Goal: Task Accomplishment & Management: Use online tool/utility

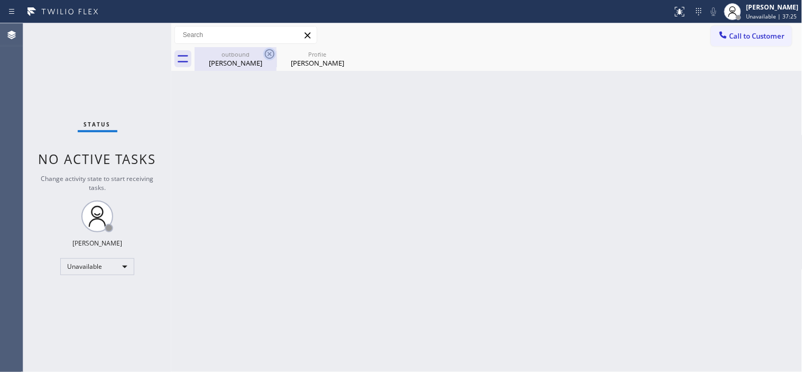
click at [265, 53] on icon at bounding box center [270, 54] width 10 height 10
click at [0, 0] on icon at bounding box center [0, 0] width 0 height 0
click at [265, 53] on div at bounding box center [499, 59] width 608 height 24
click at [755, 46] on div "Call to Customer Outbound call Location Search location Your caller id phone nu…" at bounding box center [486, 35] width 631 height 24
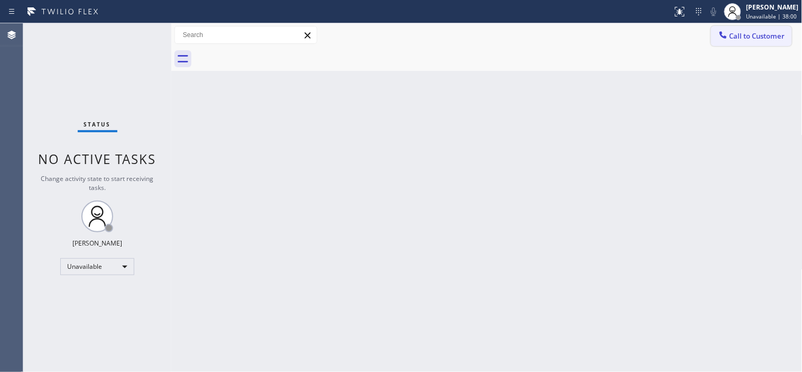
click at [726, 38] on icon at bounding box center [723, 35] width 11 height 11
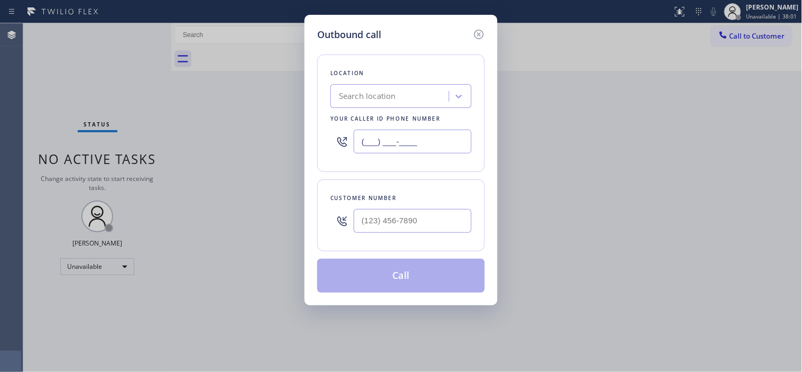
click at [373, 134] on input "(___) ___-____" at bounding box center [413, 142] width 118 height 24
paste input "206) 594-3688"
type input "(206) 594-3688"
click at [404, 226] on input "(___) ___-____" at bounding box center [413, 221] width 118 height 24
paste input "775) 379-3082"
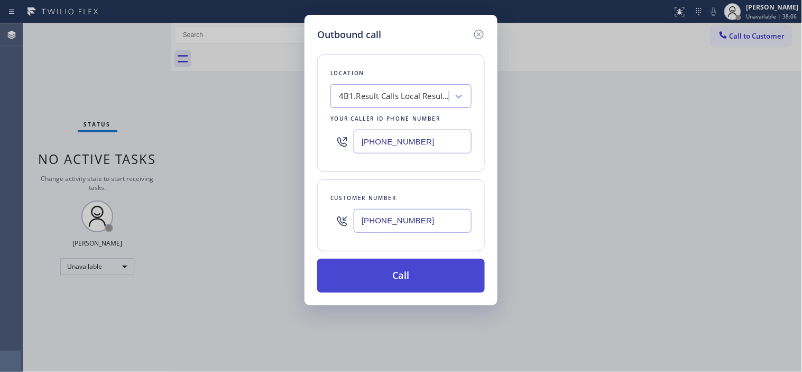
type input "(775) 379-3082"
click at [416, 271] on button "Call" at bounding box center [401, 275] width 168 height 34
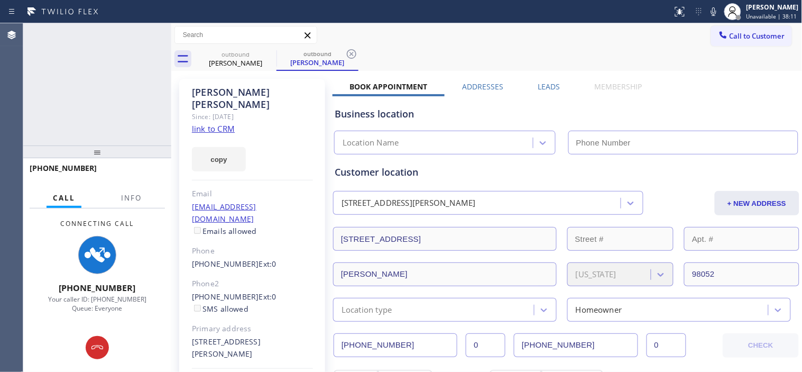
type input "(206) 594-3688"
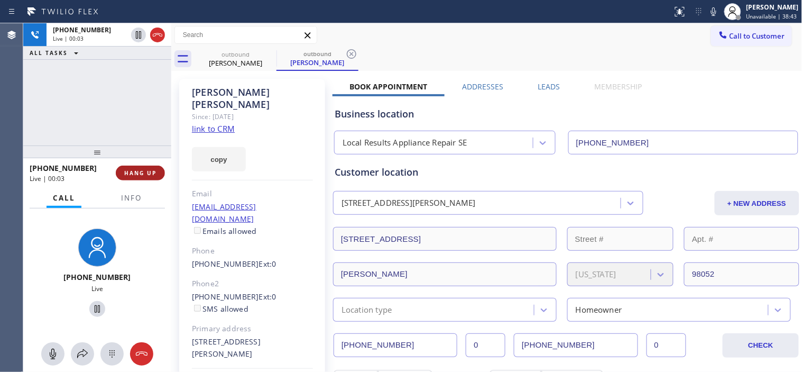
click at [138, 177] on button "HANG UP" at bounding box center [140, 172] width 49 height 15
drag, startPoint x: 135, startPoint y: 154, endPoint x: 124, endPoint y: 93, distance: 62.3
click at [124, 145] on div at bounding box center [97, 151] width 148 height 13
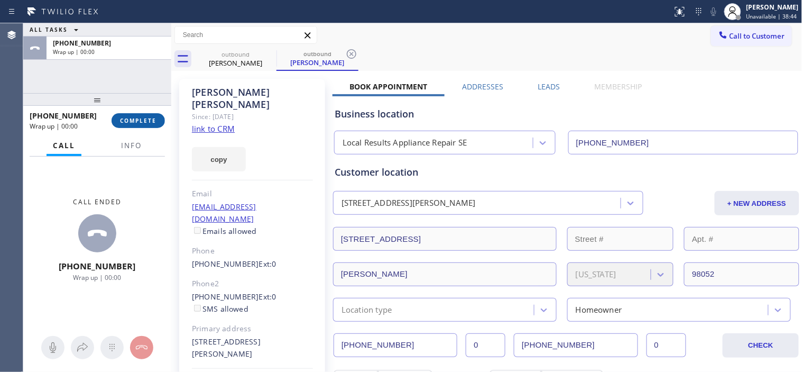
click at [135, 118] on span "COMPLETE" at bounding box center [138, 120] width 36 height 7
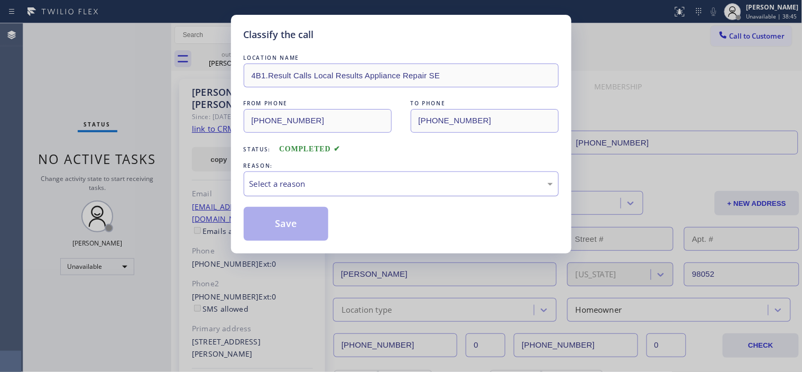
click at [321, 178] on div "Select a reason" at bounding box center [401, 184] width 303 height 12
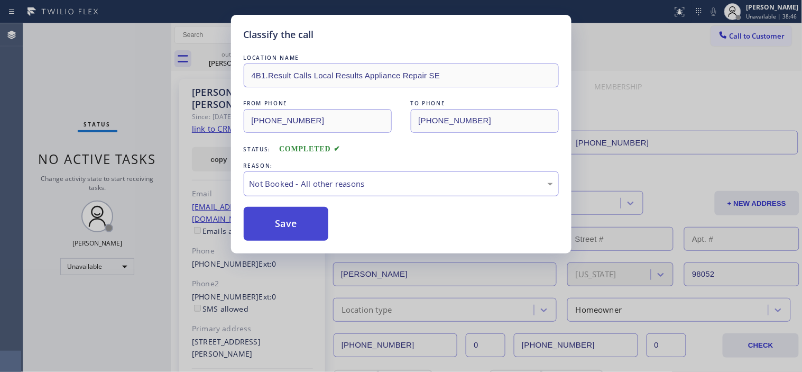
click at [298, 213] on button "Save" at bounding box center [286, 224] width 85 height 34
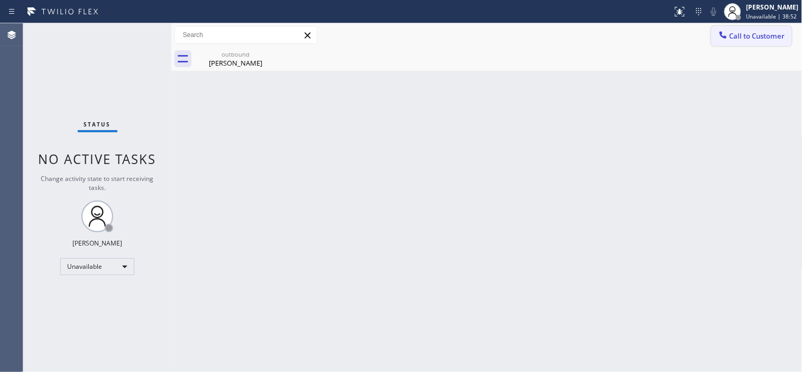
click at [720, 38] on icon at bounding box center [723, 35] width 11 height 11
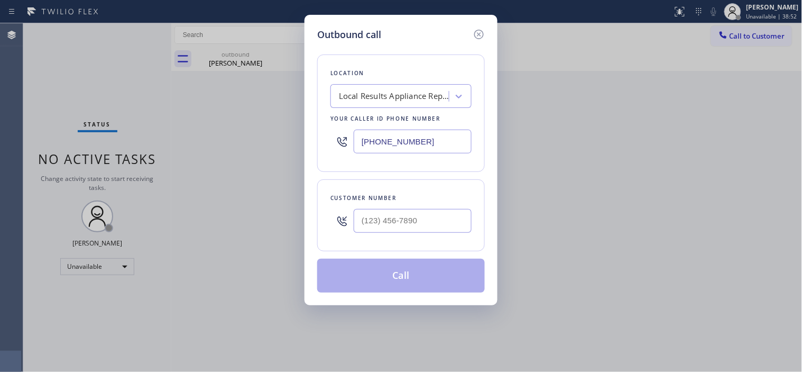
click at [411, 205] on div at bounding box center [413, 221] width 118 height 34
click at [411, 217] on input "(___) ___-____" at bounding box center [413, 221] width 118 height 24
paste input "775) 379-3082"
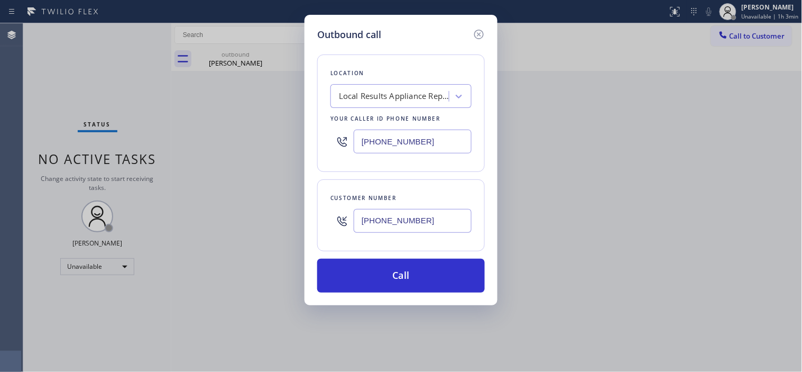
drag, startPoint x: 425, startPoint y: 226, endPoint x: 309, endPoint y: 220, distance: 116.4
click at [324, 223] on div "Customer number (775) 379-3082" at bounding box center [401, 215] width 168 height 72
paste input "14) 955-1615"
type input "(714) 955-1615"
click at [399, 98] on div "Local Results Appliance Repair SE" at bounding box center [394, 96] width 111 height 12
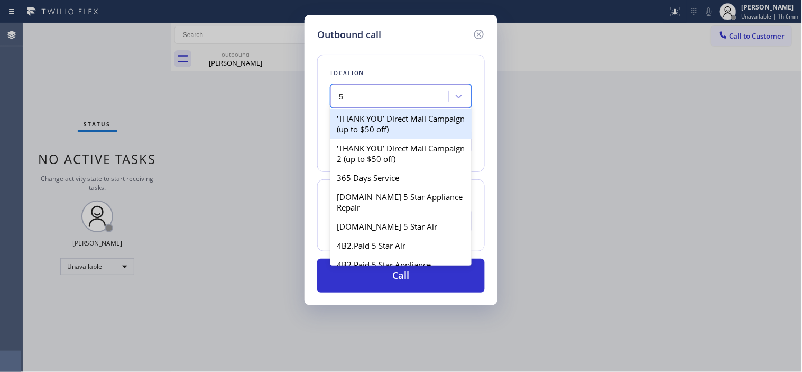
type input "5"
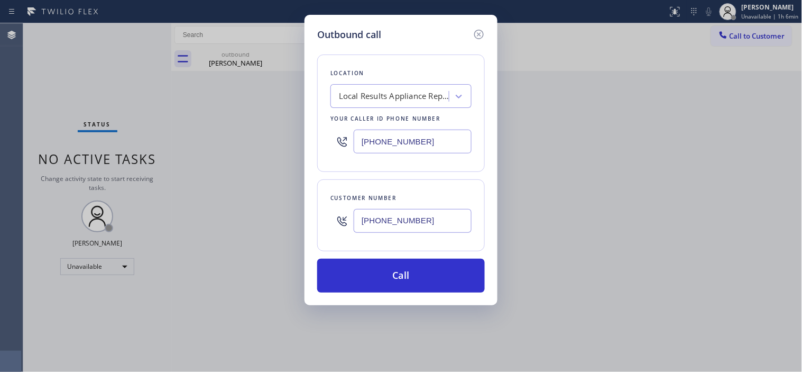
drag, startPoint x: 416, startPoint y: 139, endPoint x: 358, endPoint y: 138, distance: 58.2
click at [358, 138] on input "(206) 594-3688" at bounding box center [413, 142] width 118 height 24
paste input "800) 568-8664"
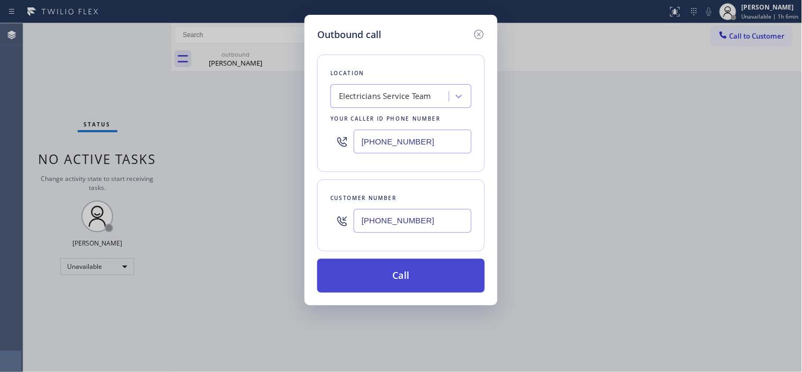
type input "(800) 568-8664"
click at [443, 284] on button "Call" at bounding box center [401, 275] width 168 height 34
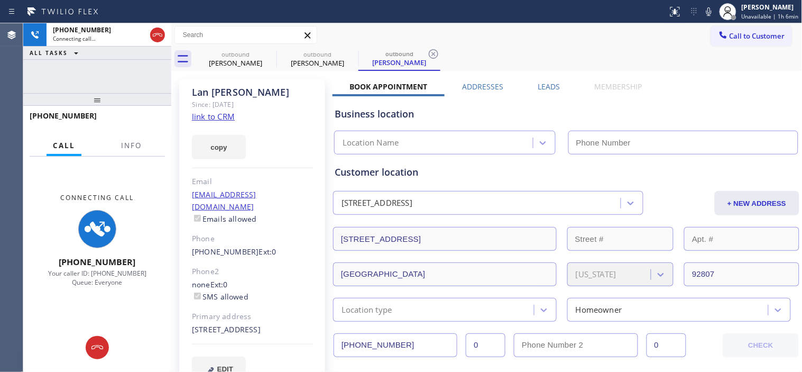
type input "(800) 568-8664"
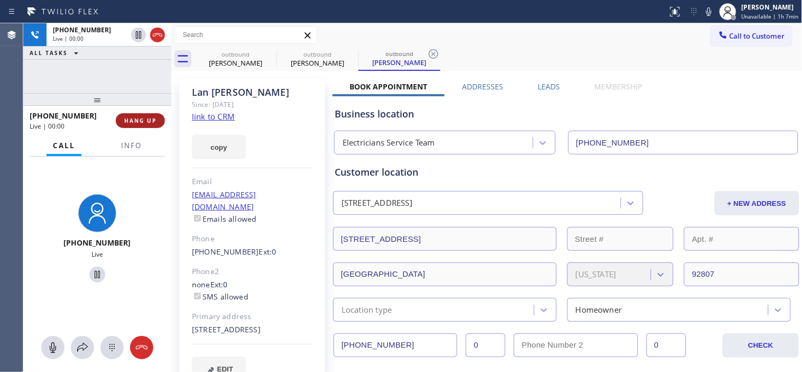
click at [141, 114] on button "HANG UP" at bounding box center [140, 120] width 49 height 15
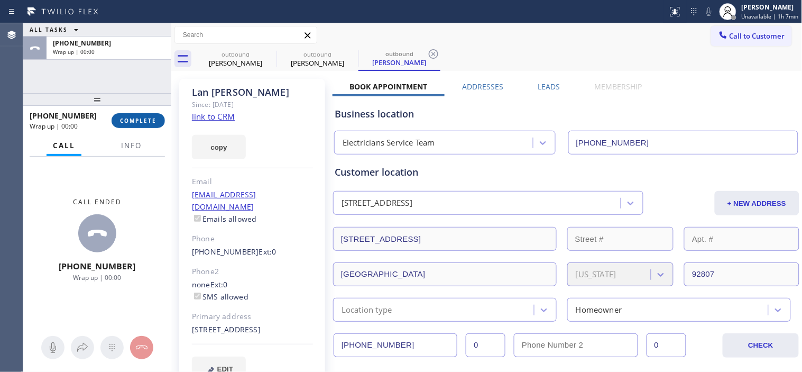
click at [144, 118] on span "COMPLETE" at bounding box center [138, 120] width 36 height 7
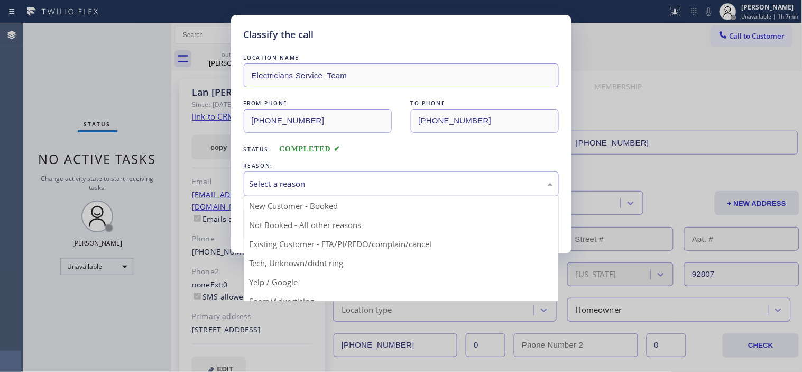
click at [373, 177] on div "Select a reason" at bounding box center [401, 183] width 315 height 25
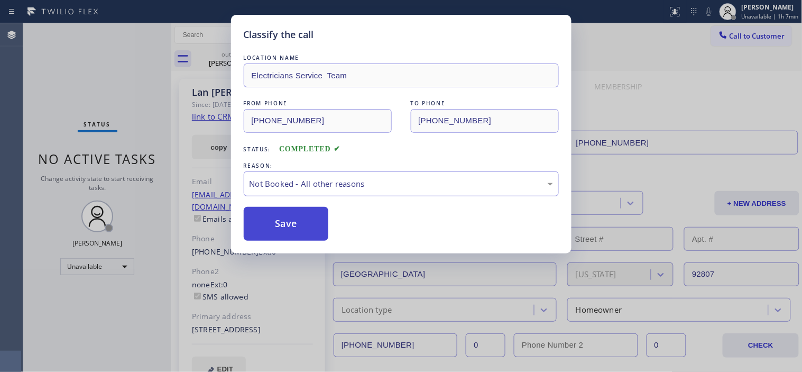
click at [321, 218] on button "Save" at bounding box center [286, 224] width 85 height 34
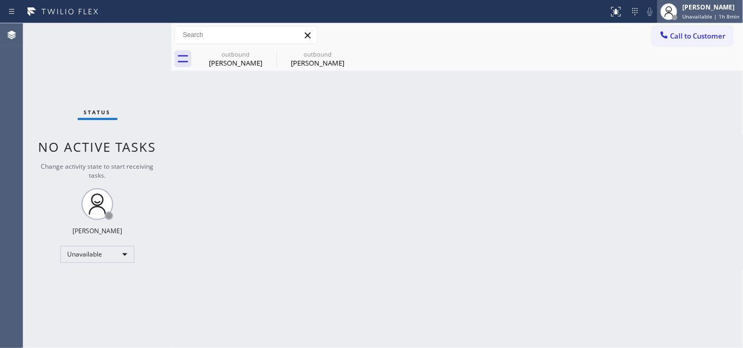
drag, startPoint x: 705, startPoint y: 2, endPoint x: 704, endPoint y: 20, distance: 18.6
click at [706, 2] on div "Adam Alramadan Unavailable | 1h 8min" at bounding box center [711, 11] width 62 height 19
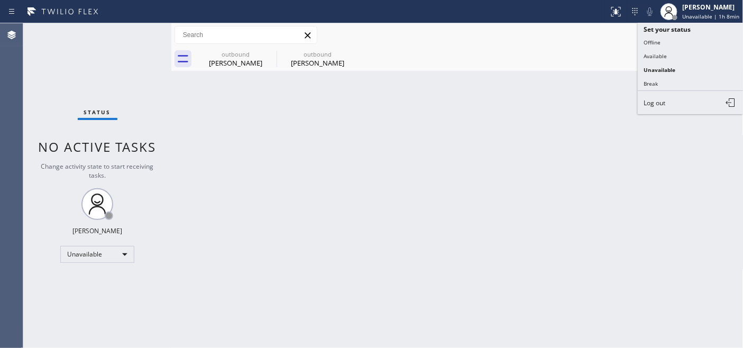
click at [582, 49] on div "outbound Jennifer Ocampo outbound Lan Nguyen" at bounding box center [469, 59] width 549 height 24
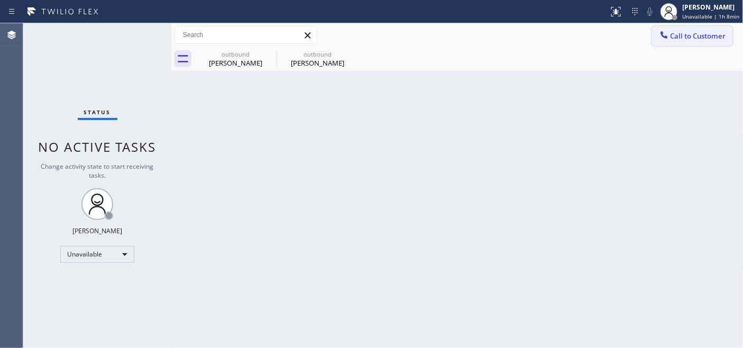
click at [707, 33] on span "Call to Customer" at bounding box center [698, 36] width 56 height 10
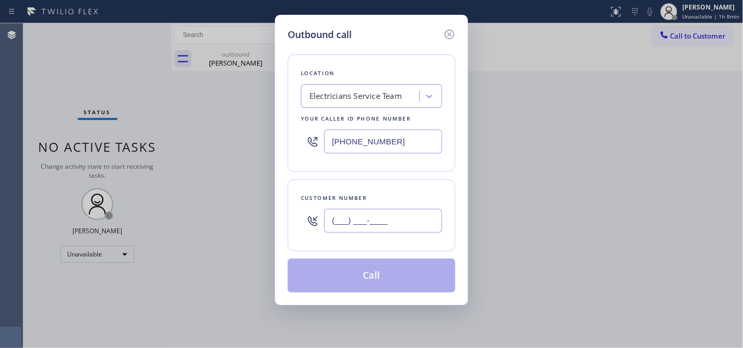
click at [380, 216] on input "(___) ___-____" at bounding box center [383, 221] width 118 height 24
paste input "415) 336-9479"
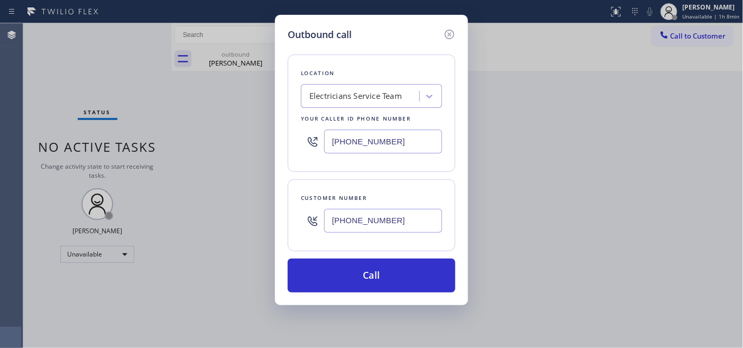
type input "(415) 336-9479"
click at [393, 143] on input "(800) 568-8664" at bounding box center [383, 142] width 118 height 24
paste input "text"
drag, startPoint x: 354, startPoint y: 135, endPoint x: 254, endPoint y: 150, distance: 101.4
click at [264, 148] on div "Outbound call Location Electricians Service Team Your caller id phone number (8…" at bounding box center [371, 174] width 743 height 348
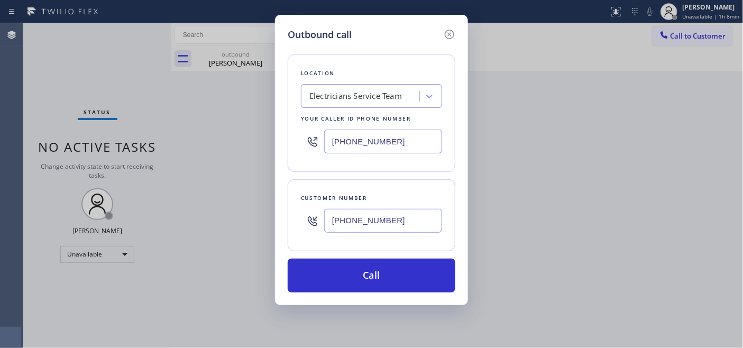
paste input "224) 279-6939"
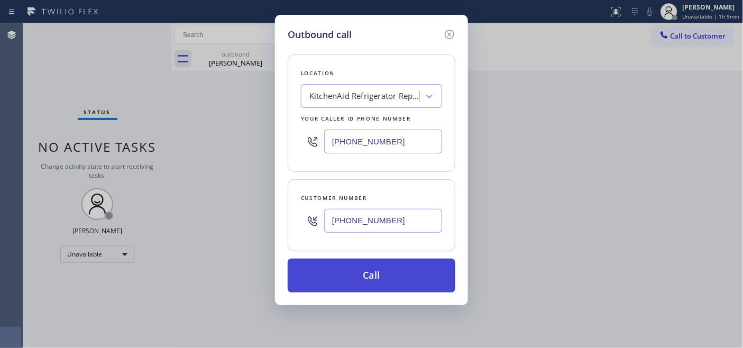
type input "(224) 279-6939"
click at [413, 279] on button "Call" at bounding box center [372, 275] width 168 height 34
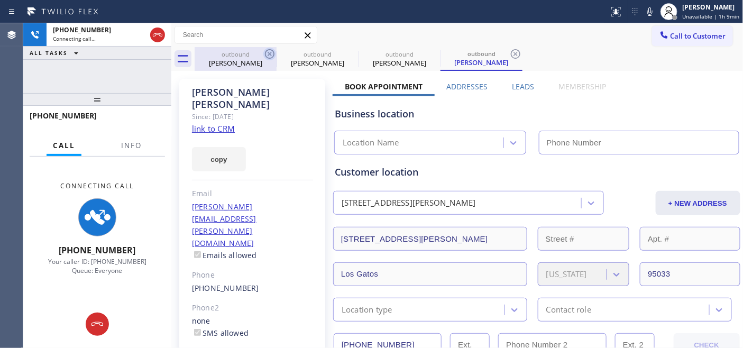
click at [270, 56] on icon at bounding box center [269, 54] width 13 height 13
type input "(800) 568-8664"
click at [0, 0] on icon at bounding box center [0, 0] width 0 height 0
type input "(224) 279-6939"
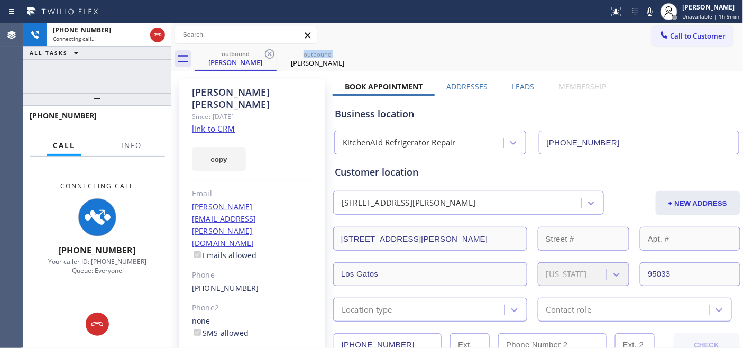
click at [270, 56] on icon at bounding box center [269, 54] width 13 height 13
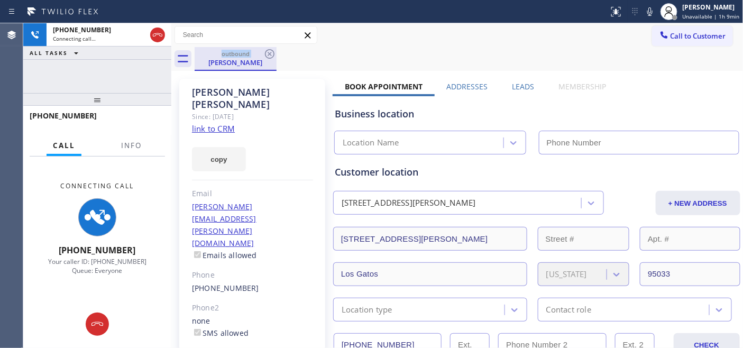
type input "(224) 279-6939"
click at [232, 55] on div "outbound" at bounding box center [236, 54] width 80 height 8
click at [355, 55] on div "outbound Andrew Kimpel" at bounding box center [469, 59] width 549 height 24
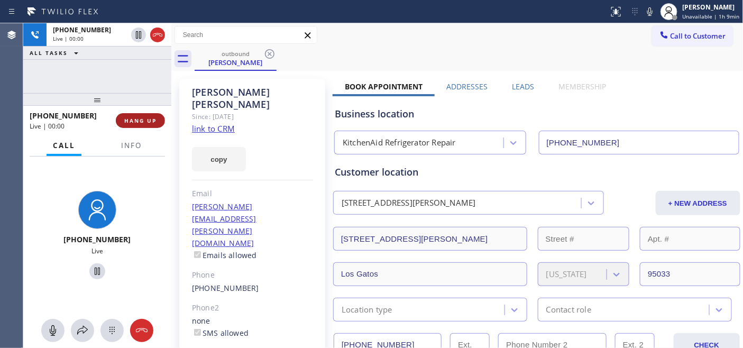
click at [149, 120] on span "HANG UP" at bounding box center [140, 120] width 32 height 7
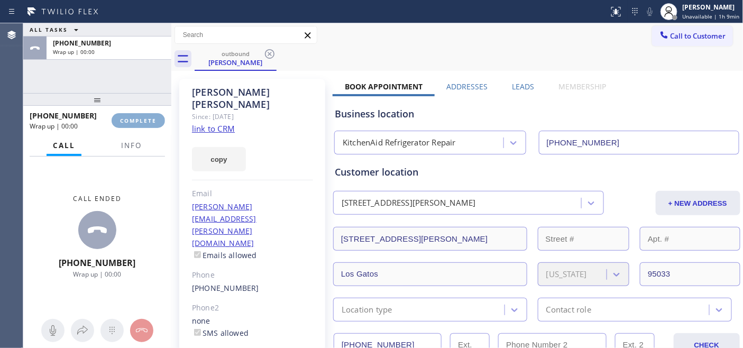
click at [149, 120] on span "COMPLETE" at bounding box center [138, 120] width 36 height 7
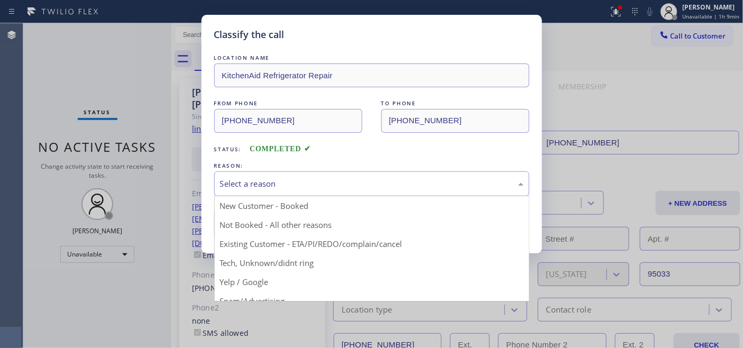
drag, startPoint x: 313, startPoint y: 186, endPoint x: 308, endPoint y: 193, distance: 9.1
click at [313, 187] on div "Select a reason" at bounding box center [371, 184] width 303 height 12
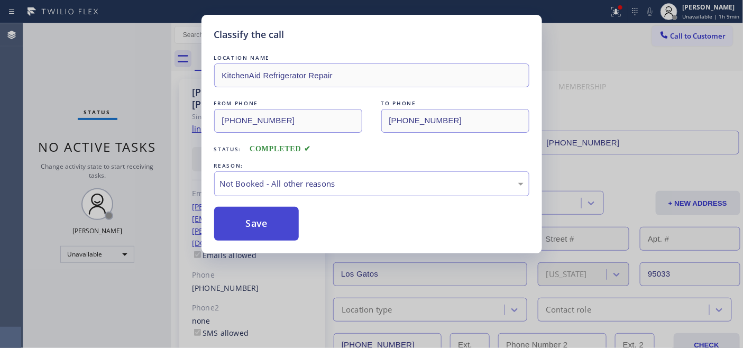
click at [262, 223] on button "Save" at bounding box center [256, 224] width 85 height 34
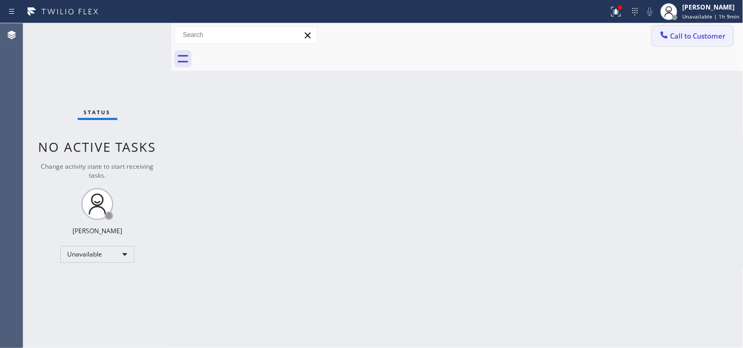
click at [694, 39] on span "Call to Customer" at bounding box center [698, 36] width 56 height 10
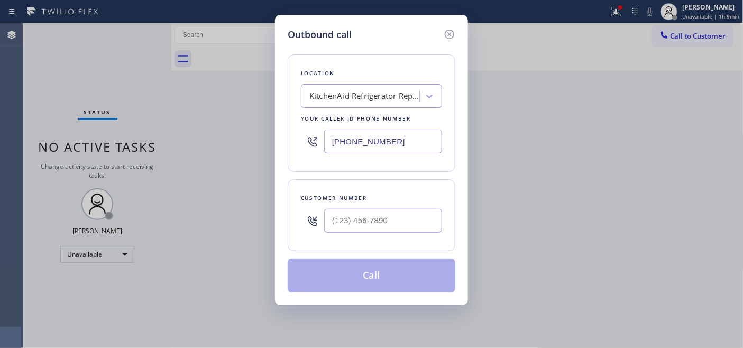
click at [382, 242] on div "Customer number" at bounding box center [372, 215] width 168 height 72
click at [392, 230] on input "(___) ___-____" at bounding box center [383, 221] width 118 height 24
paste input "480) 559-3261"
type input "(480) 559-3261"
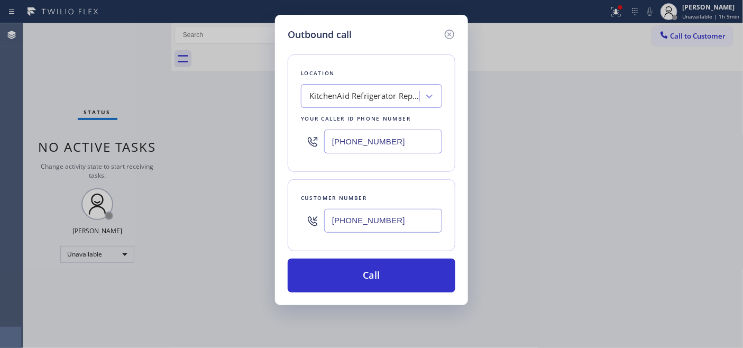
click at [376, 144] on input "(224) 279-6939" at bounding box center [383, 142] width 118 height 24
paste input "480"
drag, startPoint x: 405, startPoint y: 134, endPoint x: 291, endPoint y: 137, distance: 113.7
click at [205, 137] on div "Outbound call Location Search location Your caller id phone number (224) 279-64…" at bounding box center [371, 174] width 743 height 348
paste input "480) 530-8236"
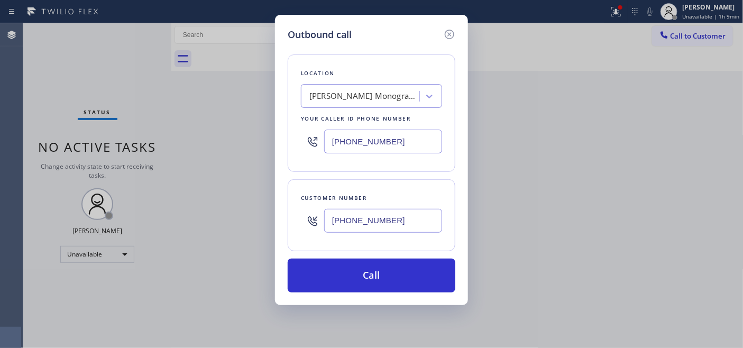
type input "(480) 530-8236"
click at [398, 256] on div "Location Foster GE Monogram Tempe Town Your caller id phone number (480) 530-82…" at bounding box center [372, 167] width 168 height 251
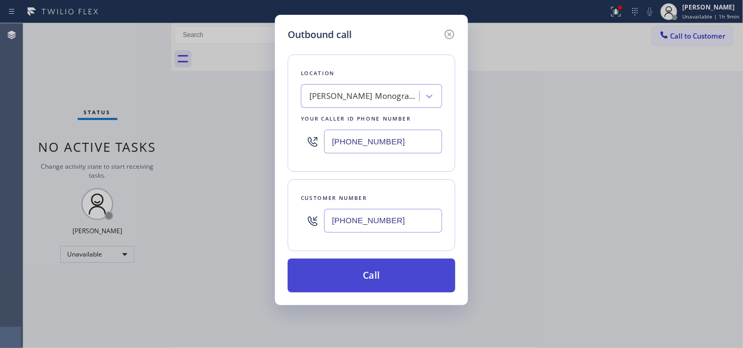
click at [400, 264] on button "Call" at bounding box center [372, 275] width 168 height 34
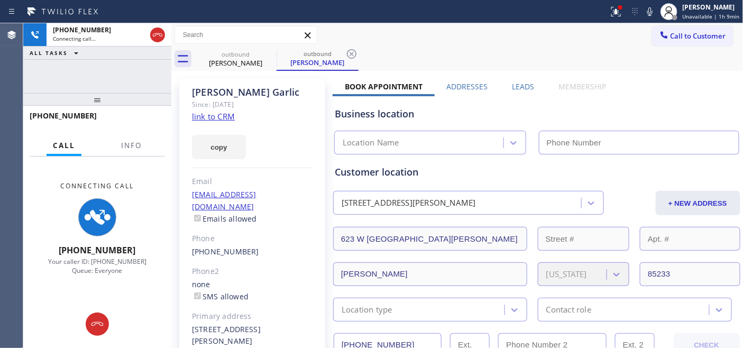
click at [405, 52] on div "outbound Richard Garlic outbound Richard Garlic" at bounding box center [469, 59] width 549 height 24
click at [269, 51] on icon at bounding box center [269, 54] width 13 height 13
type input "(480) 530-8236"
click at [437, 52] on div "outbound Richard Garlic outbound Richard Garlic" at bounding box center [469, 59] width 549 height 24
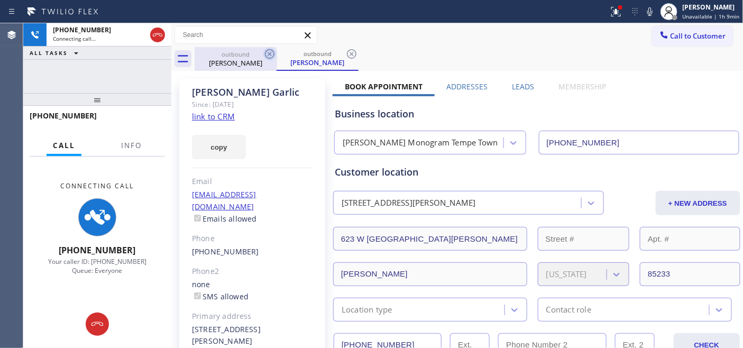
click at [267, 53] on icon at bounding box center [269, 54] width 13 height 13
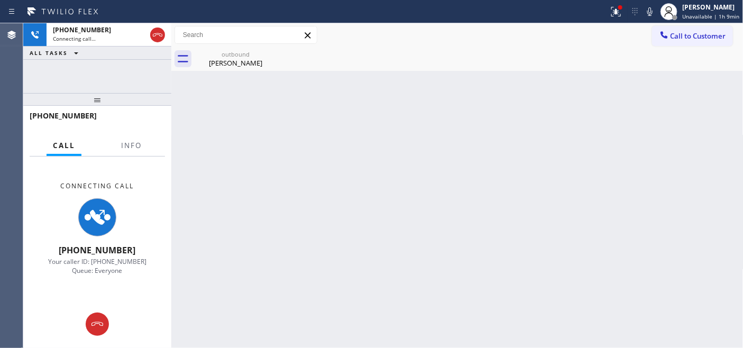
click at [411, 57] on div "outbound Richard Garlic" at bounding box center [469, 59] width 549 height 24
click at [242, 67] on div "Richard Garlic" at bounding box center [236, 63] width 80 height 10
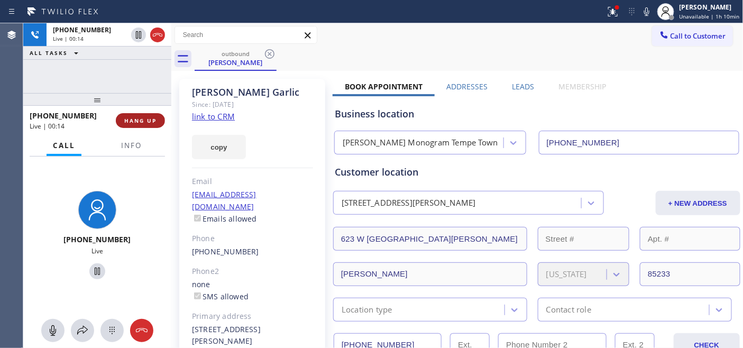
click at [158, 122] on button "HANG UP" at bounding box center [140, 120] width 49 height 15
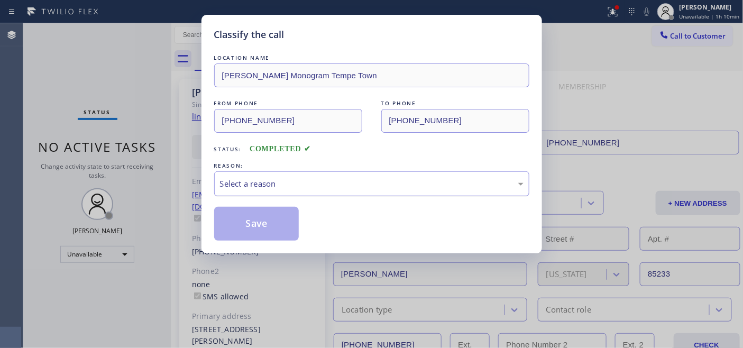
click at [312, 182] on div "Select a reason" at bounding box center [371, 184] width 303 height 12
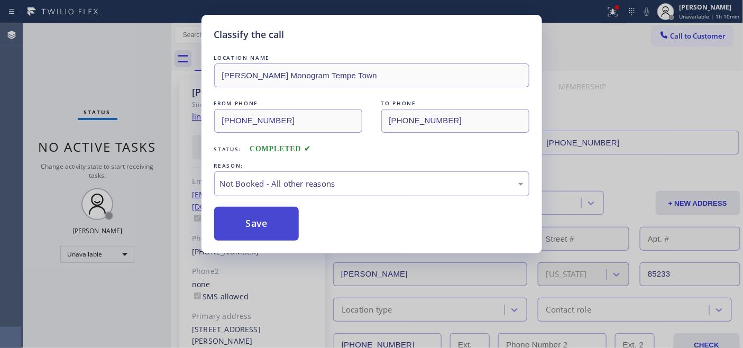
click at [285, 223] on button "Save" at bounding box center [256, 224] width 85 height 34
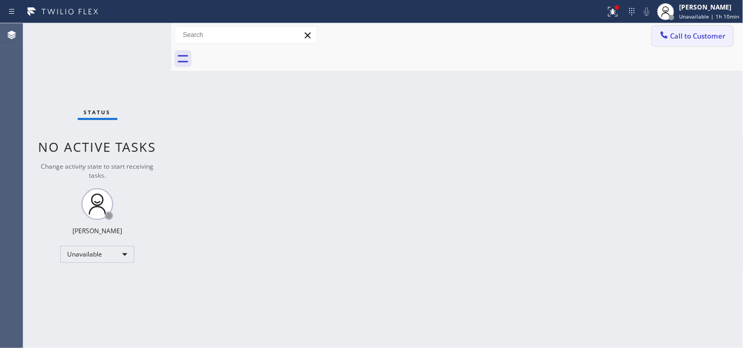
click at [693, 26] on button "Call to Customer" at bounding box center [692, 36] width 81 height 20
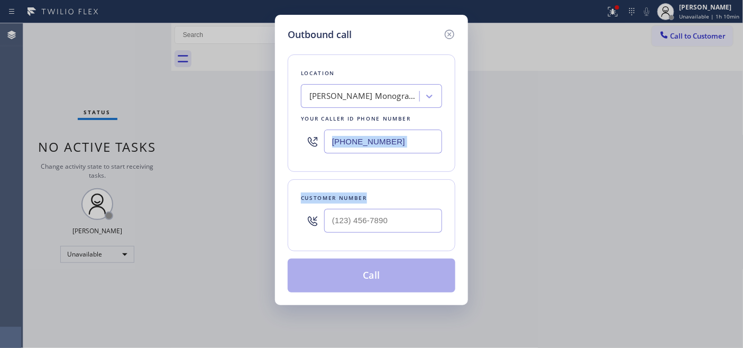
drag, startPoint x: 401, startPoint y: 186, endPoint x: 353, endPoint y: 236, distance: 69.5
click at [353, 236] on div "Outbound call Location Foster GE Monogram Tempe Town Your caller id phone numbe…" at bounding box center [371, 160] width 193 height 290
drag, startPoint x: 353, startPoint y: 236, endPoint x: 378, endPoint y: 194, distance: 48.9
click at [352, 236] on div at bounding box center [383, 221] width 118 height 34
type input "(480) 530-8236"
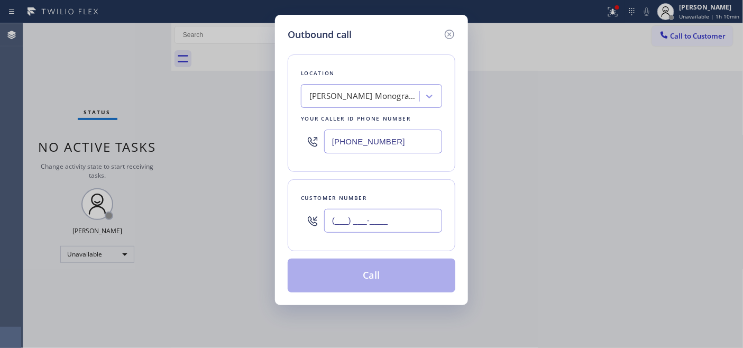
click at [408, 228] on input "(___) ___-____" at bounding box center [383, 221] width 118 height 24
drag, startPoint x: 402, startPoint y: 224, endPoint x: 213, endPoint y: 207, distance: 190.0
click at [201, 214] on div "Outbound call Location Foster GE Monogram Tempe Town Your caller id phone numbe…" at bounding box center [371, 174] width 743 height 348
paste input "206) 853-4642"
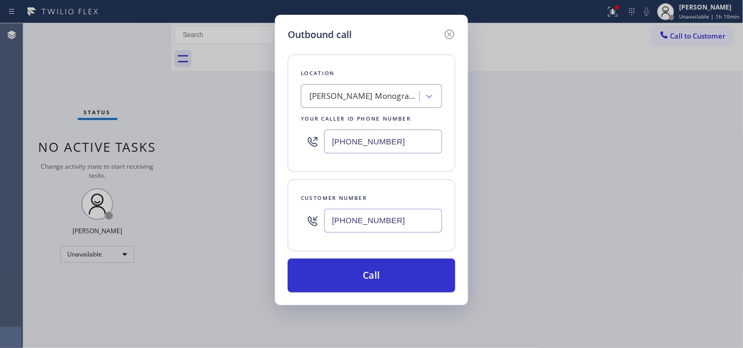
type input "(206) 853-4642"
drag, startPoint x: 383, startPoint y: 141, endPoint x: 312, endPoint y: 142, distance: 71.4
click at [312, 142] on div "(480) 530-8236" at bounding box center [371, 141] width 141 height 34
paste input "503) 714-9701"
drag, startPoint x: 395, startPoint y: 140, endPoint x: 292, endPoint y: 139, distance: 103.1
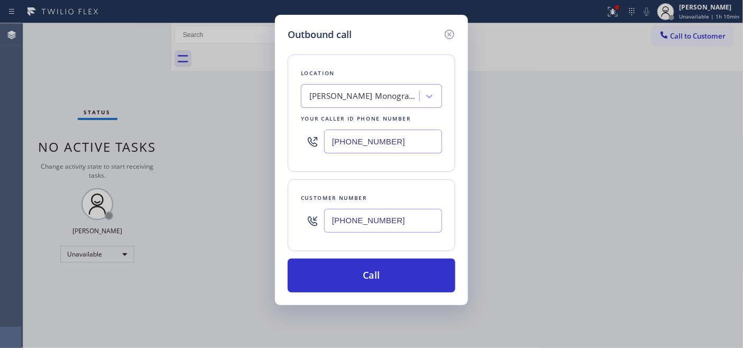
click at [279, 139] on div "Outbound call Location Foster GE Monogram Tempe Town Your caller id phone numbe…" at bounding box center [371, 160] width 193 height 290
paste input "text"
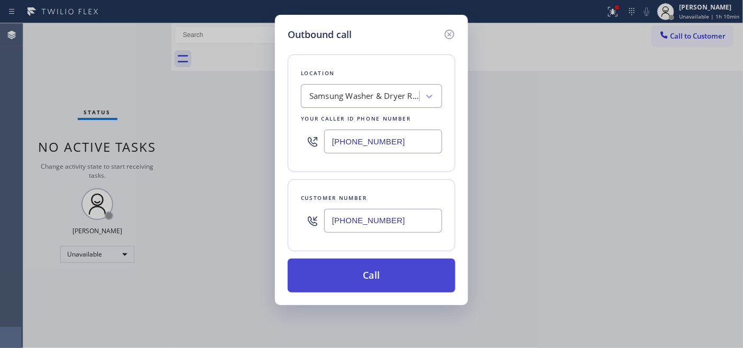
type input "(503) 714-9701"
click at [381, 270] on button "Call" at bounding box center [372, 275] width 168 height 34
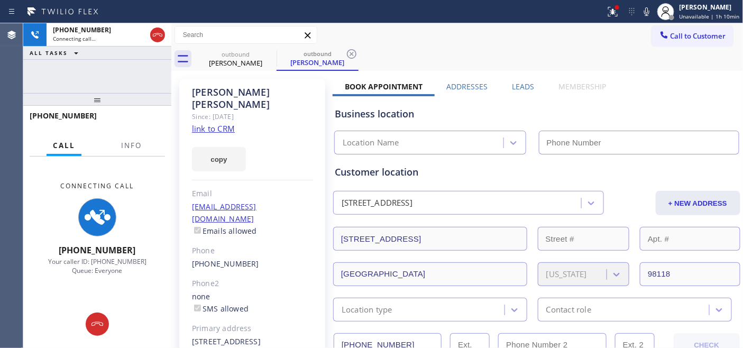
type input "(503) 714-9701"
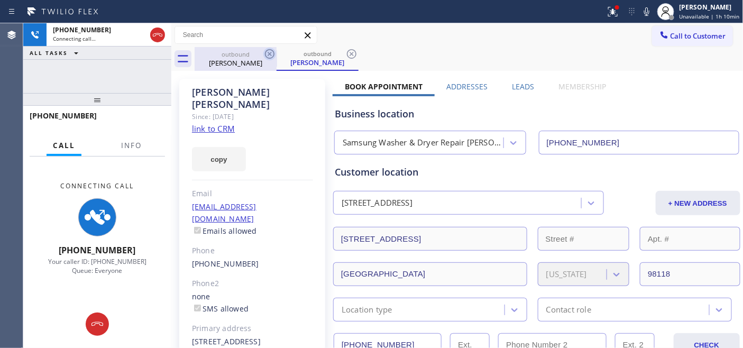
click at [272, 53] on icon at bounding box center [269, 54] width 13 height 13
click at [347, 54] on icon at bounding box center [352, 54] width 10 height 10
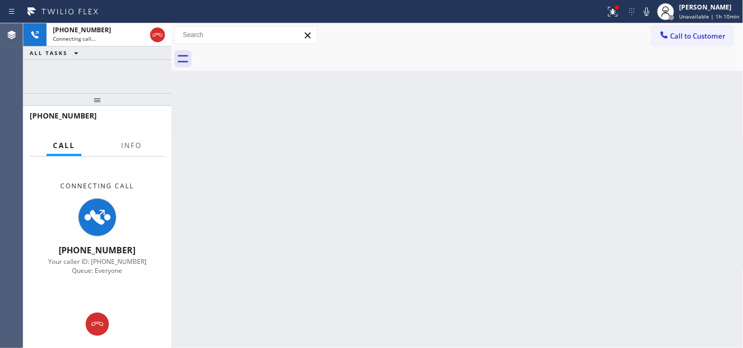
click at [447, 61] on div at bounding box center [469, 59] width 549 height 24
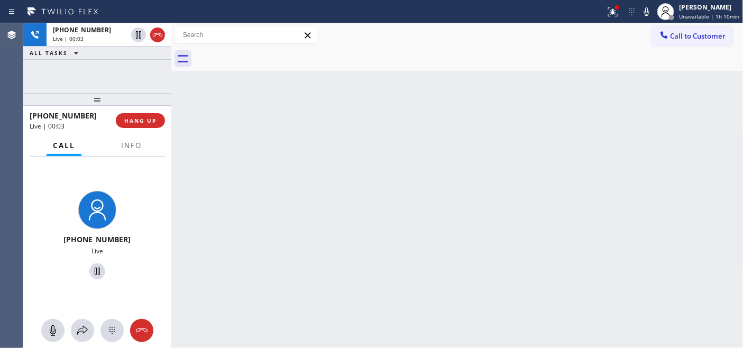
click at [113, 123] on div "+12068534642 Live | 00:03" at bounding box center [73, 120] width 86 height 27
click at [130, 117] on span "HANG UP" at bounding box center [140, 120] width 32 height 7
click at [123, 107] on div at bounding box center [123, 107] width 0 height 0
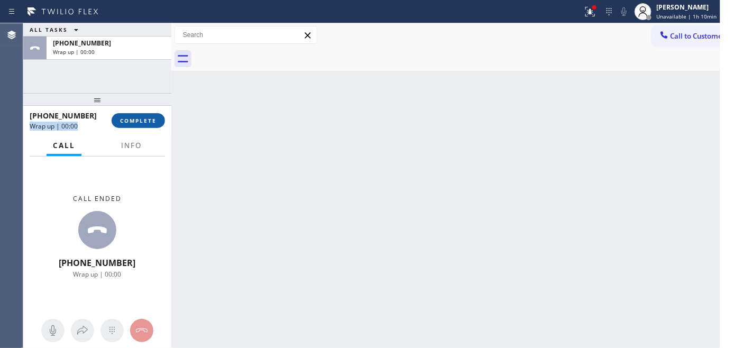
click at [144, 125] on button "COMPLETE" at bounding box center [138, 120] width 53 height 15
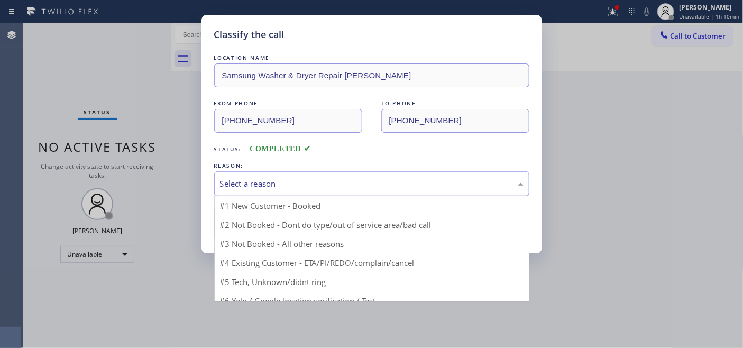
click at [298, 194] on div "Select a reason" at bounding box center [371, 183] width 315 height 25
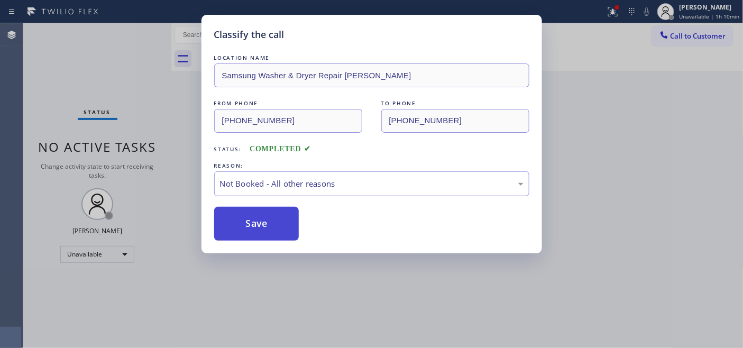
click at [258, 213] on button "Save" at bounding box center [256, 224] width 85 height 34
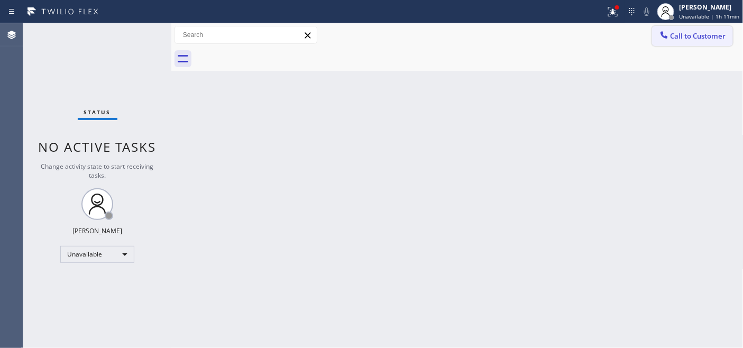
click at [678, 29] on button "Call to Customer" at bounding box center [692, 36] width 81 height 20
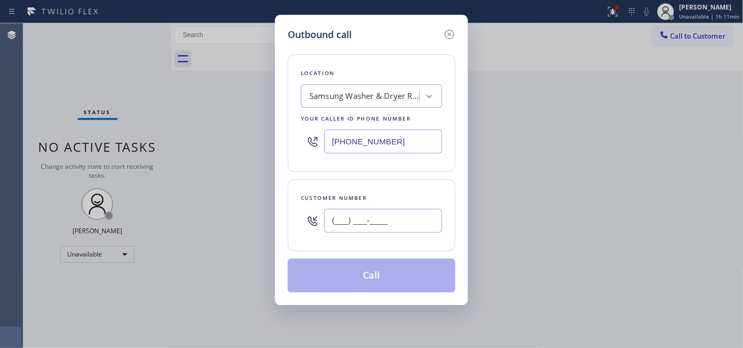
click at [389, 213] on input "(___) ___-____" at bounding box center [383, 221] width 118 height 24
paste input "206) 255-0526"
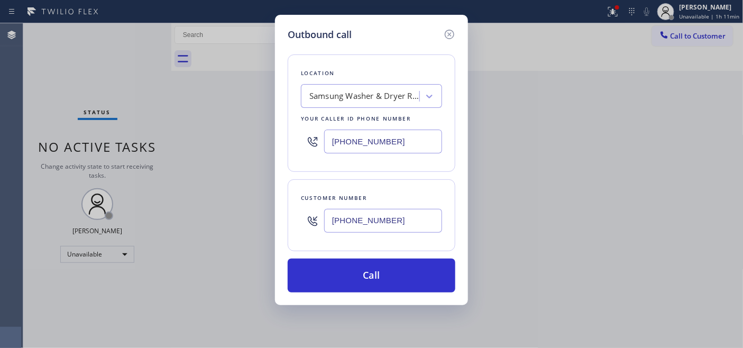
type input "(206) 255-0526"
drag, startPoint x: 386, startPoint y: 144, endPoint x: 294, endPoint y: 131, distance: 93.5
click at [273, 131] on div "Outbound call Location Samsung Washer & Dryer Repair Gresham Your caller id pho…" at bounding box center [371, 174] width 743 height 348
paste input "206) 472-179"
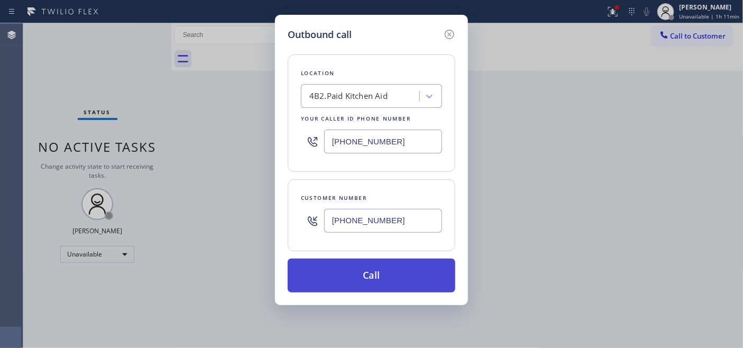
type input "(206) 472-1791"
click at [420, 266] on button "Call" at bounding box center [372, 275] width 168 height 34
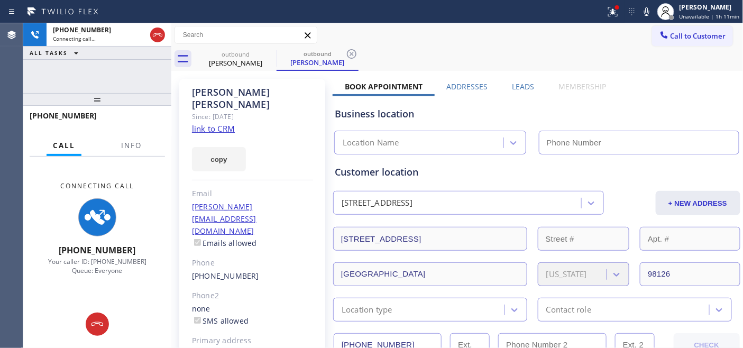
type input "(206) 472-1791"
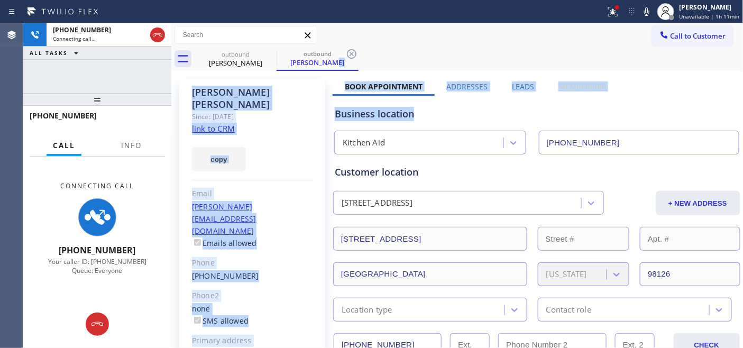
drag, startPoint x: 435, startPoint y: 65, endPoint x: 599, endPoint y: 93, distance: 166.7
click at [498, 70] on div "outbound Nancy Cruz outbound Nancy Cruz" at bounding box center [469, 59] width 549 height 24
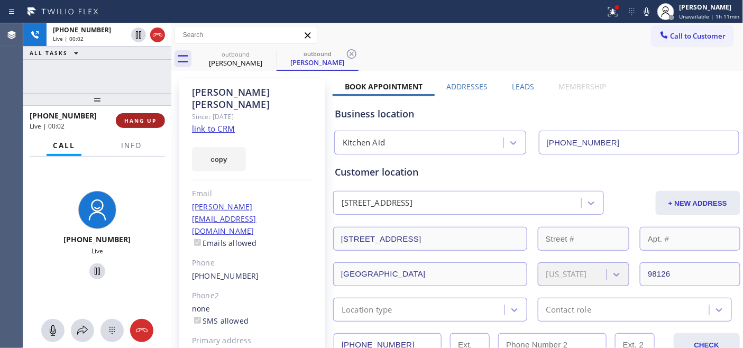
click at [136, 119] on span "HANG UP" at bounding box center [140, 120] width 32 height 7
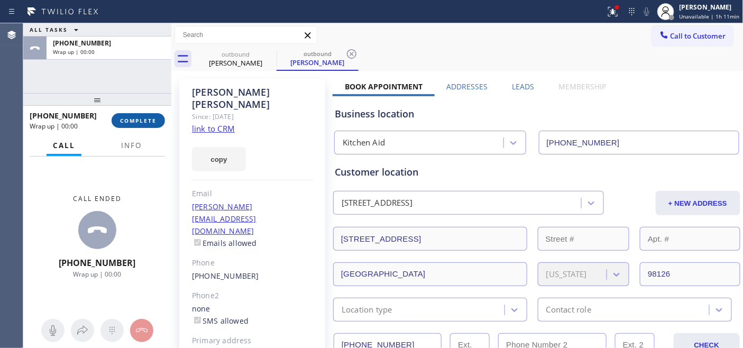
click at [136, 119] on span "COMPLETE" at bounding box center [138, 120] width 36 height 7
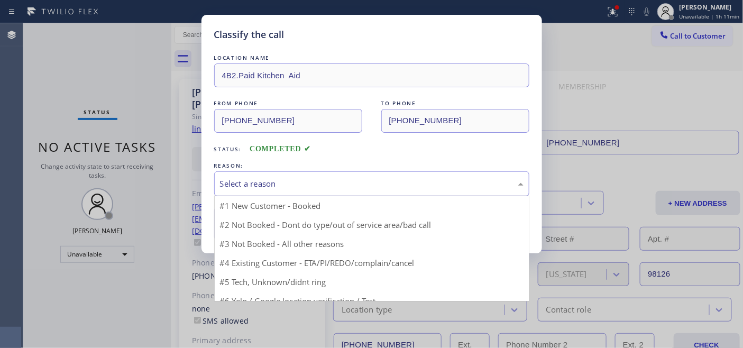
click at [310, 181] on div "Select a reason" at bounding box center [371, 184] width 303 height 12
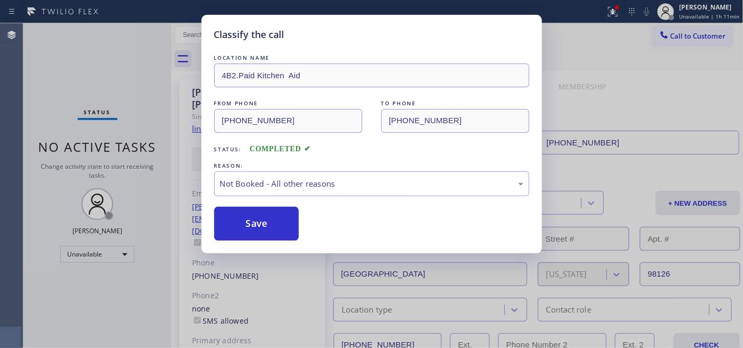
click at [265, 217] on button "Save" at bounding box center [256, 224] width 85 height 34
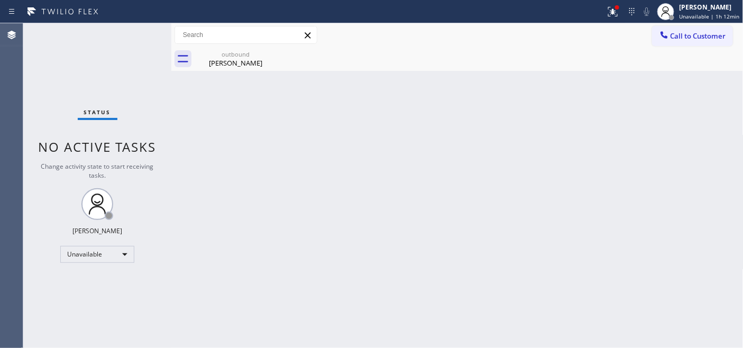
click at [691, 34] on span "Call to Customer" at bounding box center [698, 36] width 56 height 10
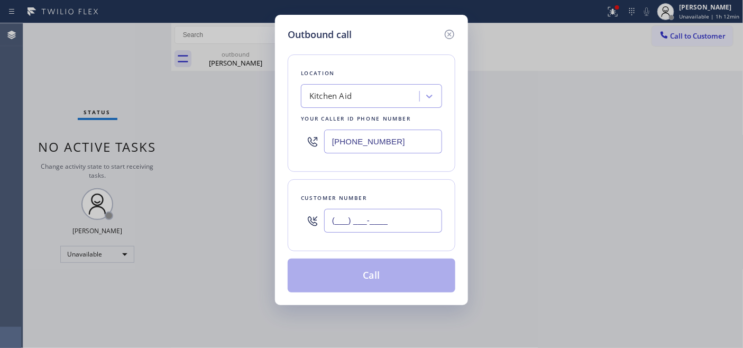
click at [359, 225] on input "(___) ___-____" at bounding box center [383, 221] width 118 height 24
paste input "347) 299-2764"
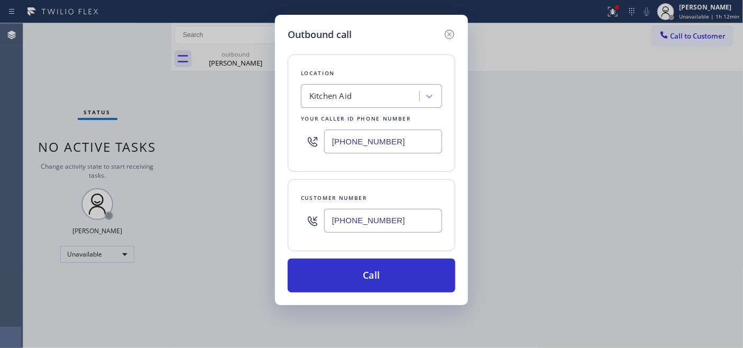
type input "(347) 299-2764"
drag, startPoint x: 410, startPoint y: 151, endPoint x: 259, endPoint y: 146, distance: 151.3
click at [271, 146] on div "Outbound call Location Kitchen Aid Your caller id phone number (206) 472-1791 C…" at bounding box center [371, 174] width 743 height 348
paste input "646) 679-5825"
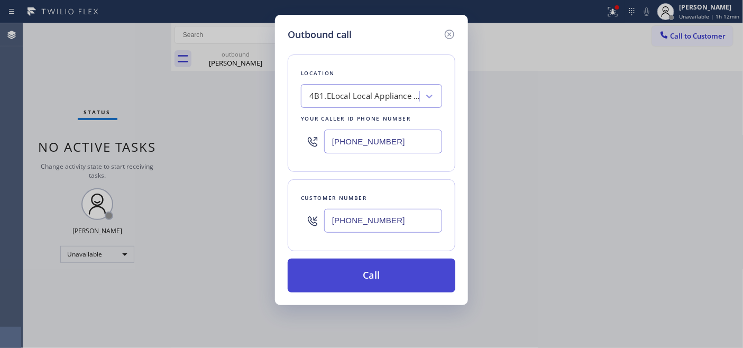
type input "(646) 679-5825"
click at [390, 271] on button "Call" at bounding box center [372, 275] width 168 height 34
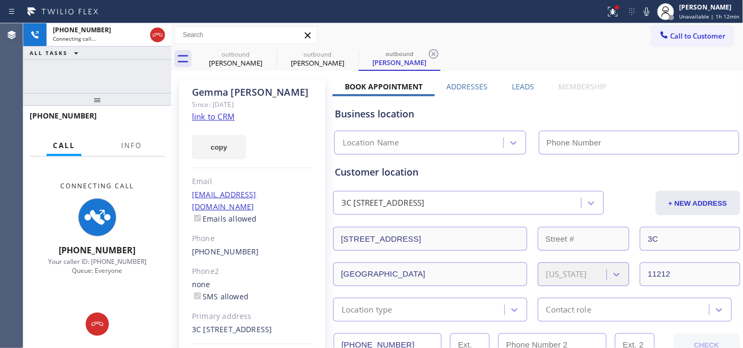
type input "(646) 679-5825"
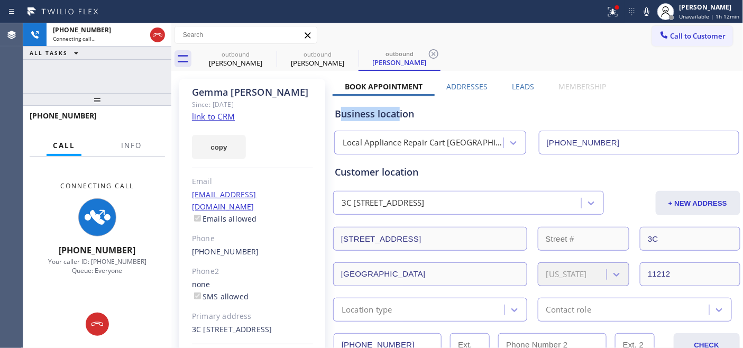
drag, startPoint x: 345, startPoint y: 117, endPoint x: 410, endPoint y: 118, distance: 64.5
click at [401, 119] on div "Business location" at bounding box center [537, 114] width 404 height 14
click at [411, 118] on div "Business location" at bounding box center [537, 114] width 404 height 14
drag, startPoint x: 409, startPoint y: 115, endPoint x: 340, endPoint y: 114, distance: 68.7
click at [340, 114] on div "Business location" at bounding box center [537, 114] width 404 height 14
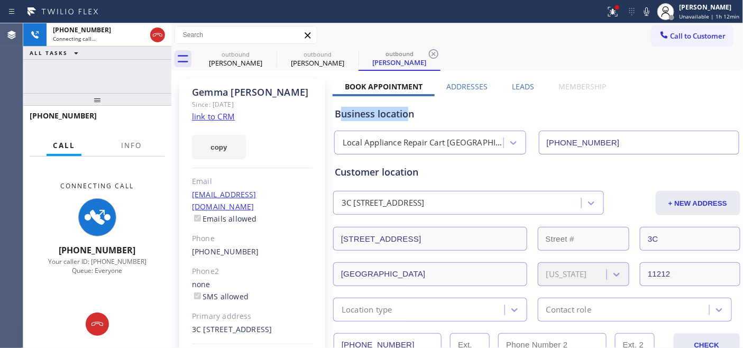
click at [350, 111] on div "Business location" at bounding box center [537, 114] width 404 height 14
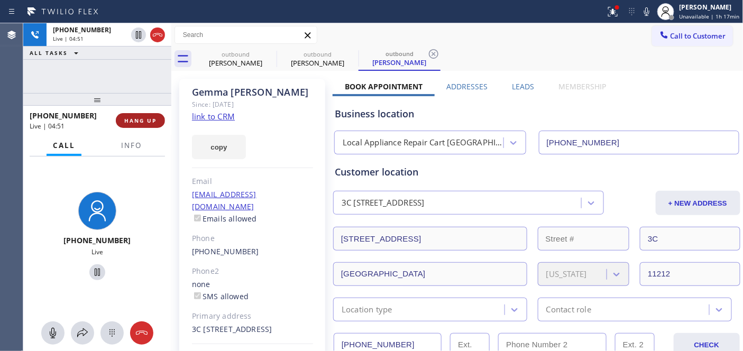
click at [155, 114] on button "HANG UP" at bounding box center [140, 120] width 49 height 15
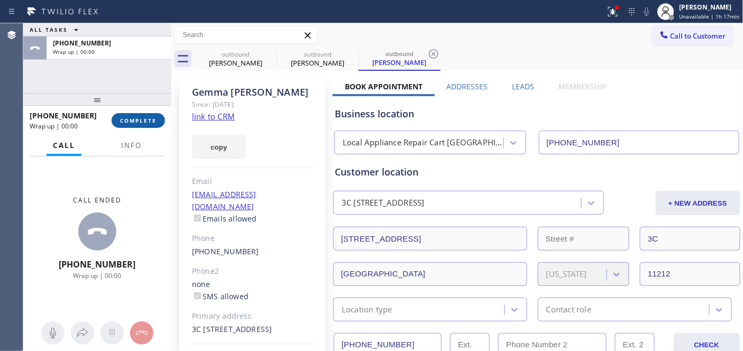
click at [150, 121] on span "COMPLETE" at bounding box center [138, 120] width 36 height 7
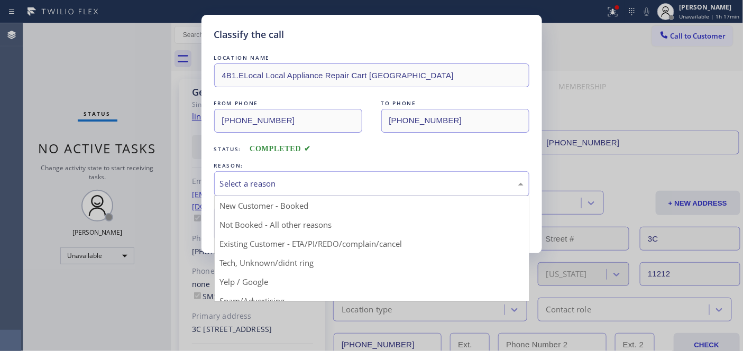
click at [307, 187] on div "Select a reason" at bounding box center [371, 184] width 303 height 12
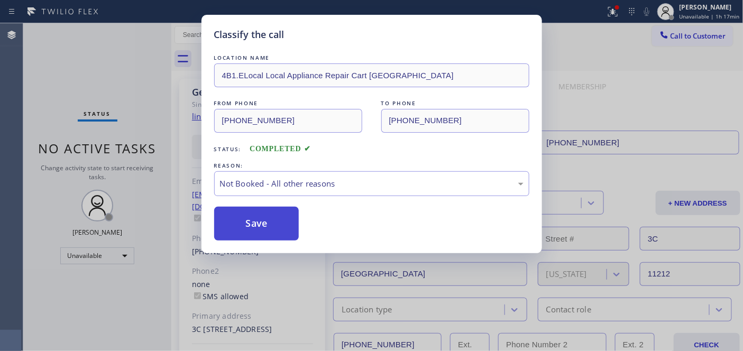
click at [267, 218] on button "Save" at bounding box center [256, 224] width 85 height 34
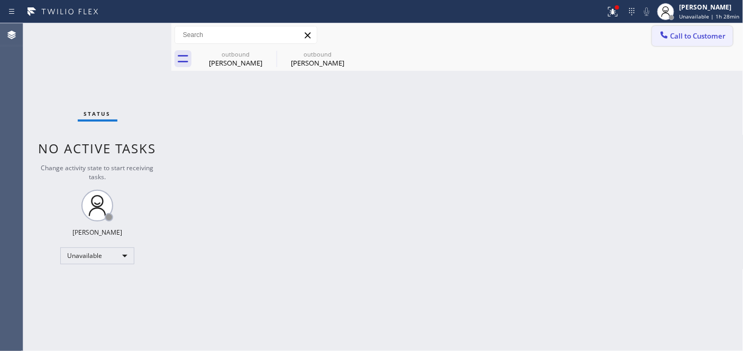
click at [702, 35] on span "Call to Customer" at bounding box center [698, 36] width 56 height 10
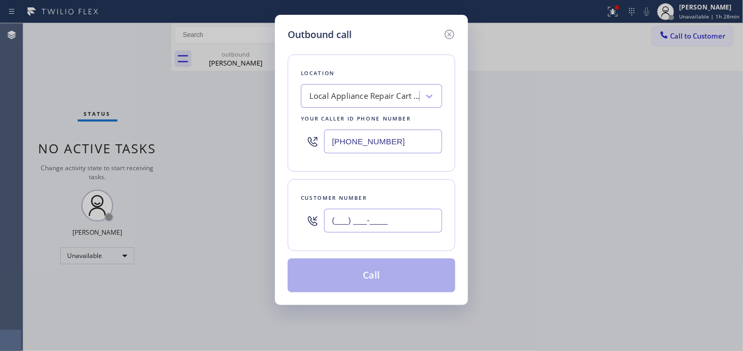
click at [374, 231] on input "(___) ___-____" at bounding box center [383, 221] width 118 height 24
paste input "408) 352-5422"
type input "(408) 352-5422"
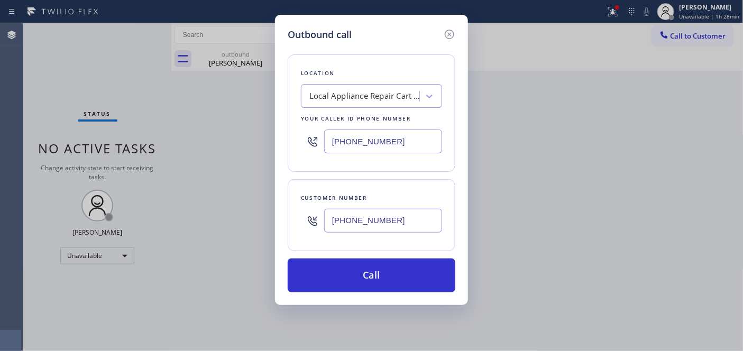
drag, startPoint x: 283, startPoint y: 133, endPoint x: 254, endPoint y: 134, distance: 29.6
click at [226, 136] on div "Outbound call Location Local Appliance Repair Cart NY Your caller id phone numb…" at bounding box center [371, 175] width 743 height 351
paste input "949) 468-523"
drag, startPoint x: 420, startPoint y: 146, endPoint x: 239, endPoint y: 133, distance: 181.3
click at [239, 146] on div "Outbound call Location LG Appliance Service Your caller id phone number (949) 4…" at bounding box center [371, 175] width 743 height 351
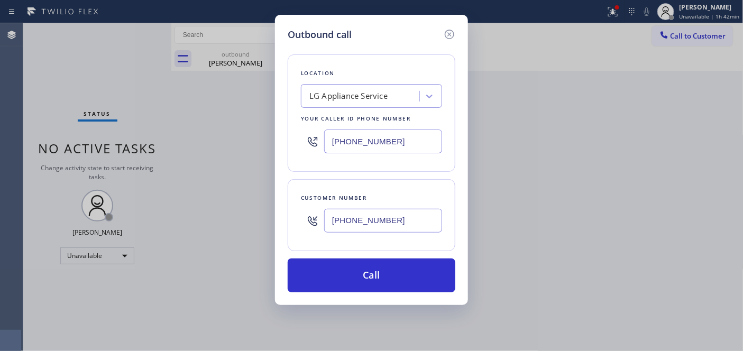
paste input "424) 772-3921"
type input "(424) 772-3921"
drag, startPoint x: 384, startPoint y: 207, endPoint x: 241, endPoint y: 228, distance: 144.7
click at [254, 228] on div "Outbound call Location Santa Monica Golden Air Your caller id phone number (424…" at bounding box center [371, 175] width 743 height 351
click at [363, 223] on input "(___) ___-____" at bounding box center [383, 221] width 118 height 24
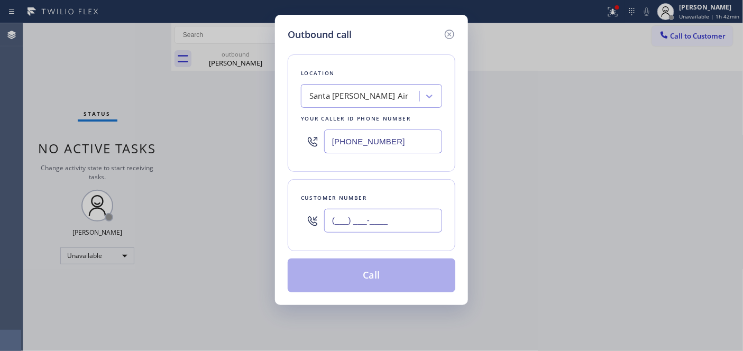
paste input "310) 926-3002"
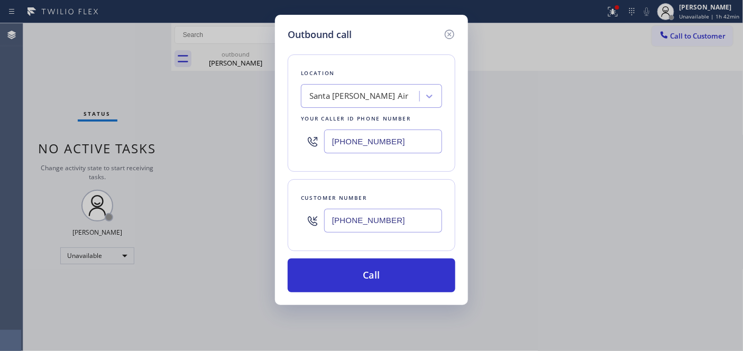
drag, startPoint x: 326, startPoint y: 227, endPoint x: 300, endPoint y: 232, distance: 26.8
click at [300, 232] on div "Customer number (310) 926-3002" at bounding box center [372, 215] width 168 height 72
paste input "text"
type input "(310) 926-3002"
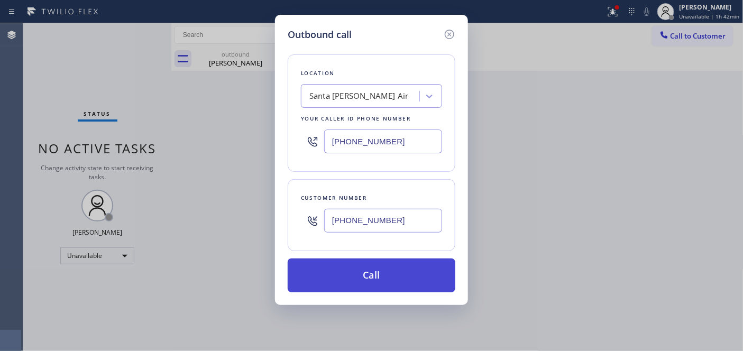
click at [405, 274] on button "Call" at bounding box center [372, 275] width 168 height 34
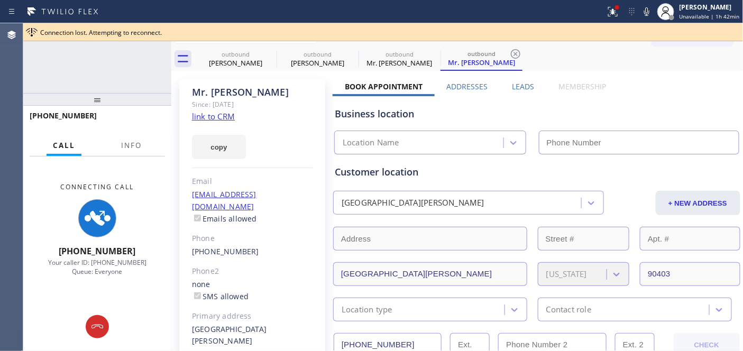
type input "(424) 772-3921"
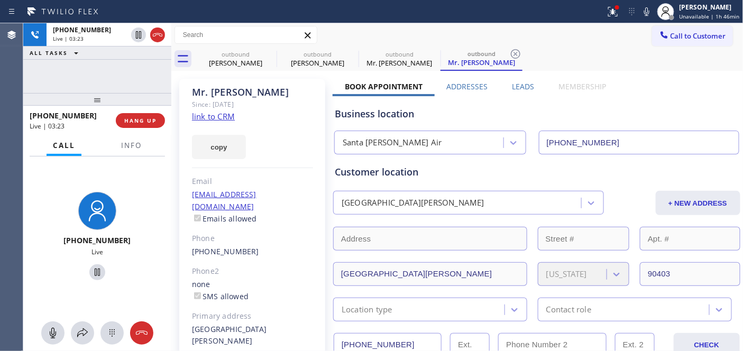
click at [270, 94] on div "Mr. Sasha" at bounding box center [252, 92] width 121 height 12
drag, startPoint x: 339, startPoint y: 88, endPoint x: 622, endPoint y: 94, distance: 282.9
click at [620, 97] on div "Business location Santa Monica Golden Air (424) 772-3921" at bounding box center [536, 125] width 408 height 58
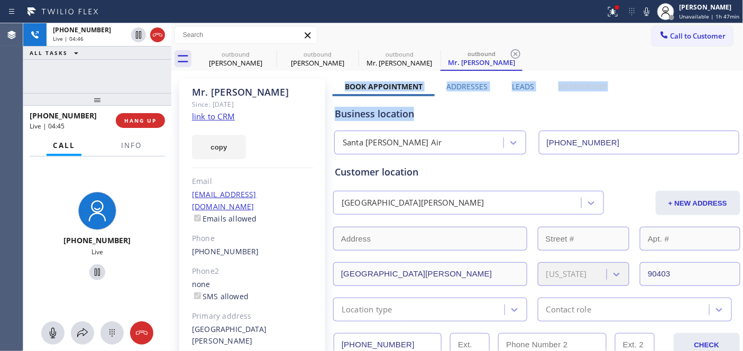
drag, startPoint x: 343, startPoint y: 86, endPoint x: 646, endPoint y: 78, distance: 303.5
click at [587, 103] on div "Business location Santa Monica Golden Air (424) 772-3921" at bounding box center [536, 125] width 408 height 58
drag, startPoint x: 584, startPoint y: 84, endPoint x: 599, endPoint y: 83, distance: 14.8
click at [599, 83] on div "Book Appointment Addresses Leads Membership" at bounding box center [474, 88] width 285 height 15
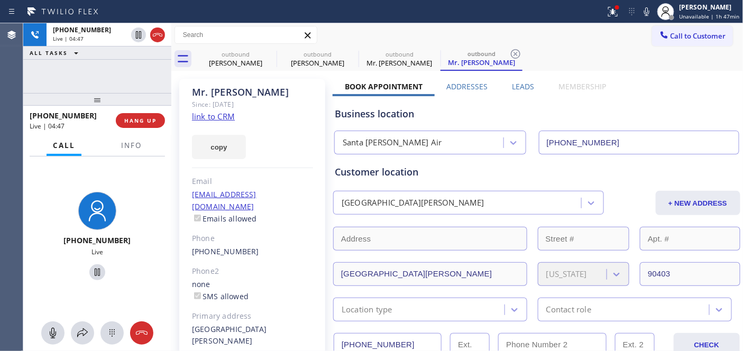
click at [563, 103] on div "Business location Santa Monica Golden Air (424) 772-3921" at bounding box center [536, 125] width 408 height 58
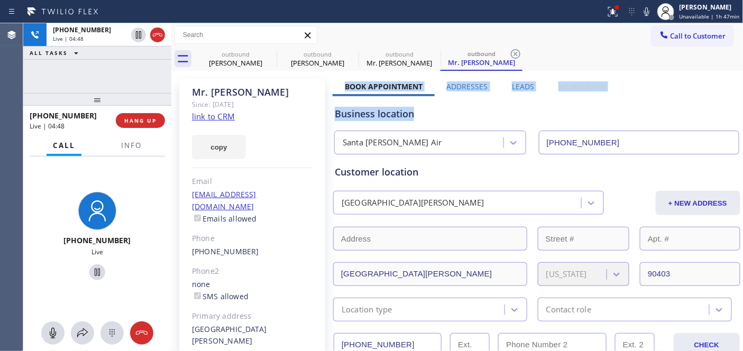
drag, startPoint x: 479, startPoint y: 86, endPoint x: 537, endPoint y: 104, distance: 60.2
click at [537, 104] on div "Business location Santa Monica Golden Air (424) 772-3921" at bounding box center [536, 125] width 408 height 58
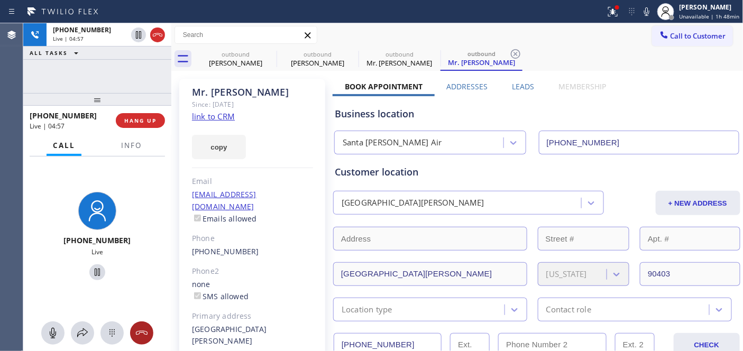
click at [139, 335] on icon at bounding box center [141, 333] width 13 height 13
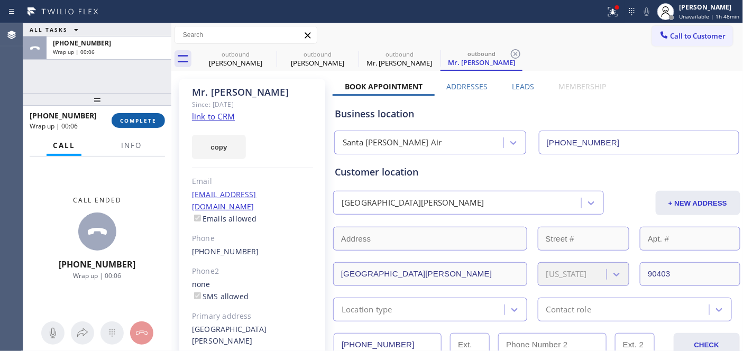
click at [117, 124] on button "COMPLETE" at bounding box center [138, 120] width 53 height 15
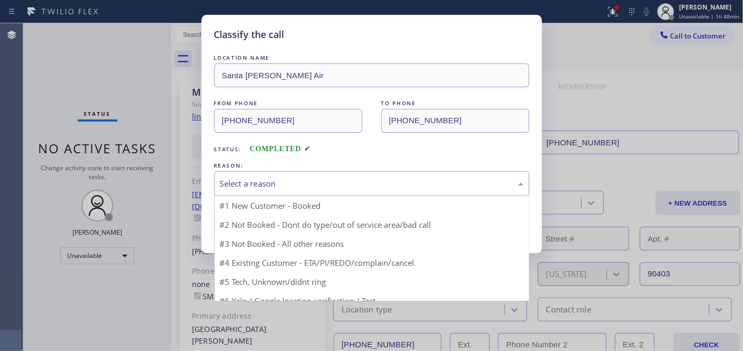
drag, startPoint x: 292, startPoint y: 186, endPoint x: 304, endPoint y: 236, distance: 52.2
click at [292, 186] on div "Select a reason" at bounding box center [371, 184] width 303 height 12
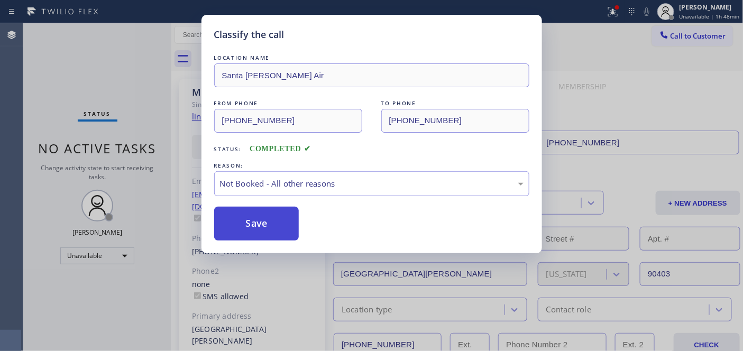
click at [284, 219] on button "Save" at bounding box center [256, 224] width 85 height 34
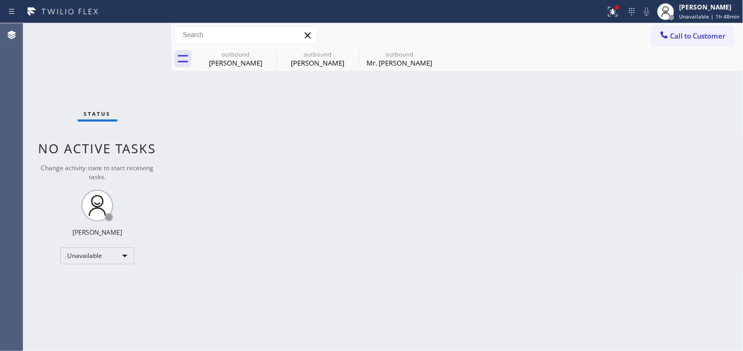
click at [226, 134] on div "Back to Dashboard Change Sender ID Customers Technicians Select a contact Outbo…" at bounding box center [457, 187] width 572 height 328
click at [677, 41] on button "Call to Customer" at bounding box center [692, 36] width 81 height 20
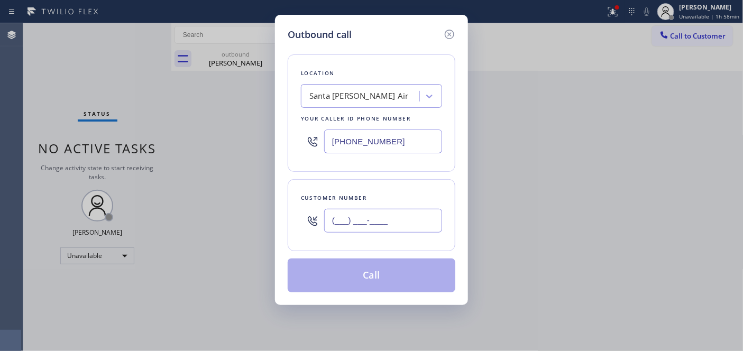
click at [347, 216] on input "(___) ___-____" at bounding box center [383, 221] width 118 height 24
paste input "310) 926-3002"
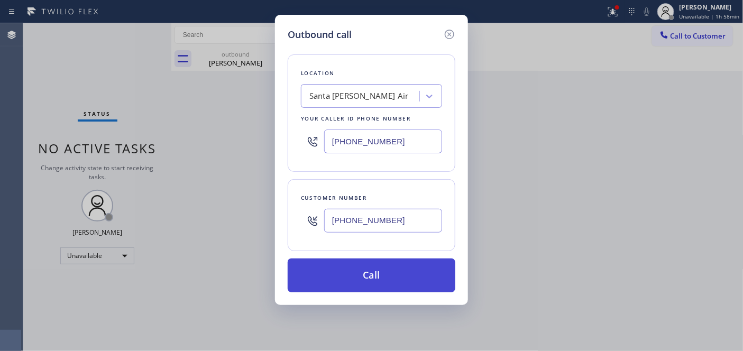
type input "(310) 926-3002"
click at [364, 274] on button "Call" at bounding box center [372, 275] width 168 height 34
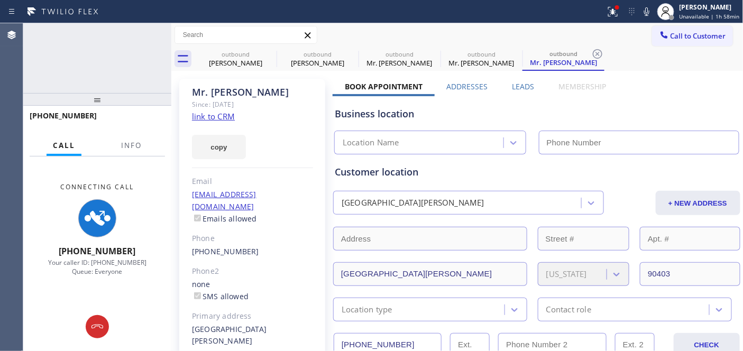
type input "(424) 772-3921"
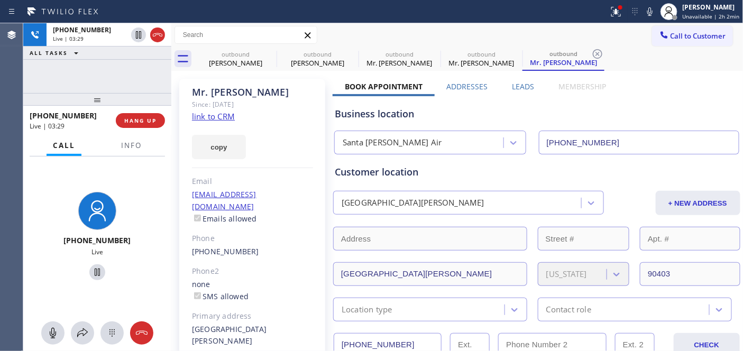
drag, startPoint x: 138, startPoint y: 99, endPoint x: 140, endPoint y: 68, distance: 31.8
click at [140, 63] on div "+13109263002 Live | 03:29 ALL TASKS ALL TASKS ACTIVE TASKS TASKS IN WRAP UP +13…" at bounding box center [97, 187] width 148 height 328
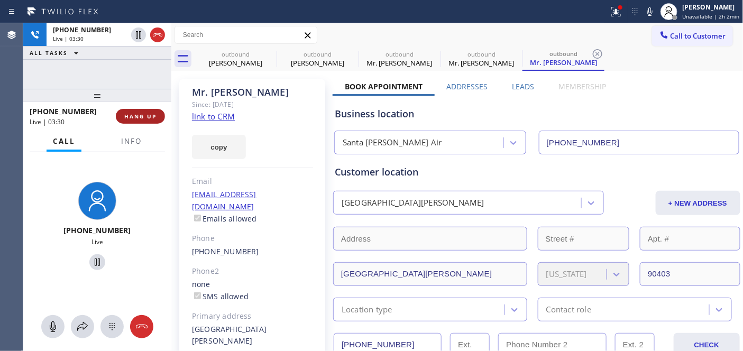
click at [152, 114] on span "HANG UP" at bounding box center [140, 116] width 32 height 7
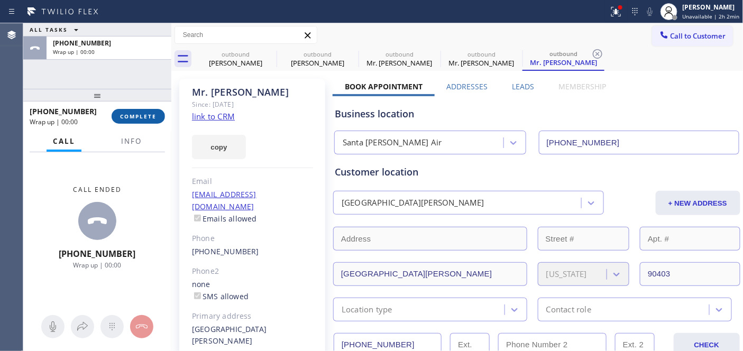
click at [154, 117] on span "COMPLETE" at bounding box center [138, 116] width 36 height 7
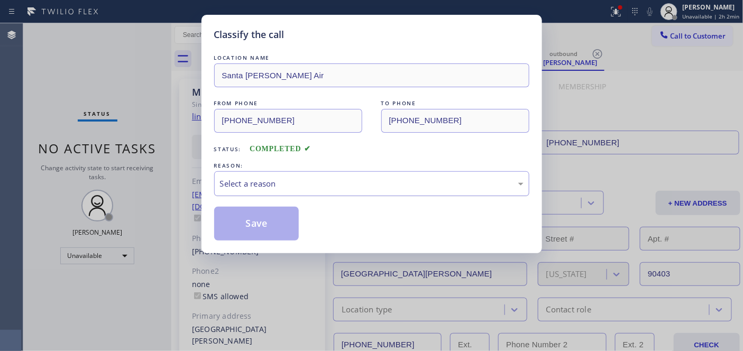
click at [334, 194] on div "Select a reason" at bounding box center [371, 183] width 315 height 25
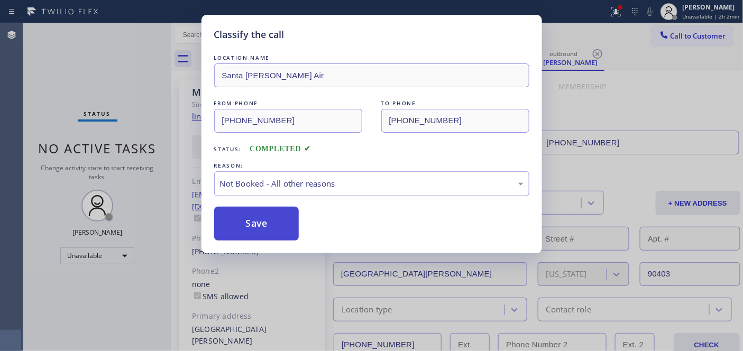
click at [272, 226] on button "Save" at bounding box center [256, 224] width 85 height 34
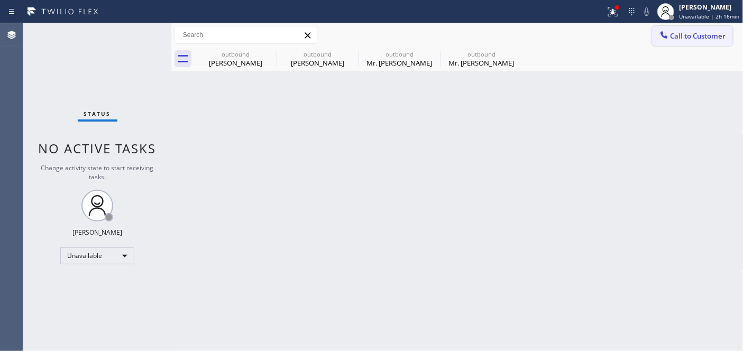
click at [673, 38] on span "Call to Customer" at bounding box center [698, 36] width 56 height 10
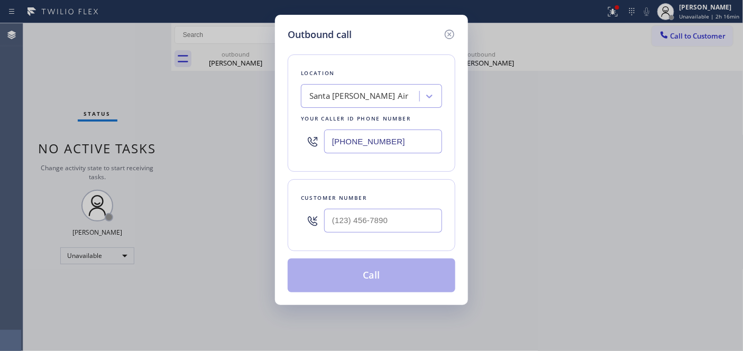
drag, startPoint x: 401, startPoint y: 135, endPoint x: 448, endPoint y: 103, distance: 56.7
click at [223, 130] on div "Outbound call Location Santa Monica Golden Air Your caller id phone number (424…" at bounding box center [371, 175] width 743 height 351
paste input "text"
type input "(424) 772-3921"
click at [346, 215] on input "(___) ___-____" at bounding box center [383, 221] width 118 height 24
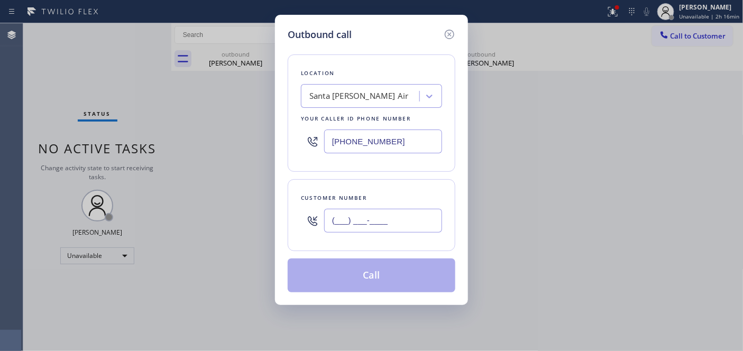
paste input "310) 926-3002"
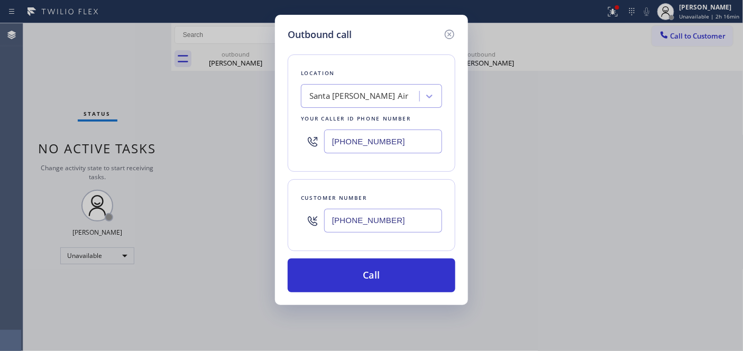
type input "(310) 926-3002"
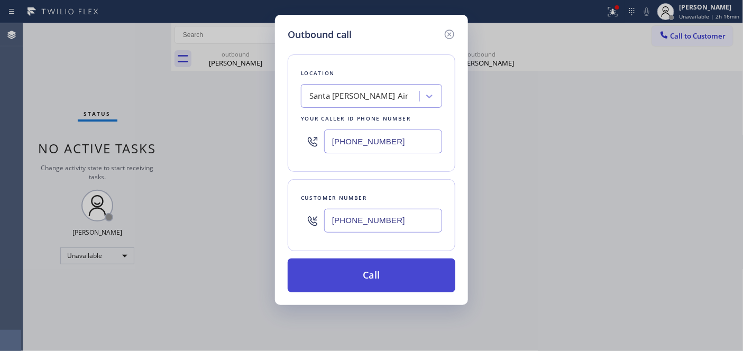
click at [404, 269] on button "Call" at bounding box center [372, 275] width 168 height 34
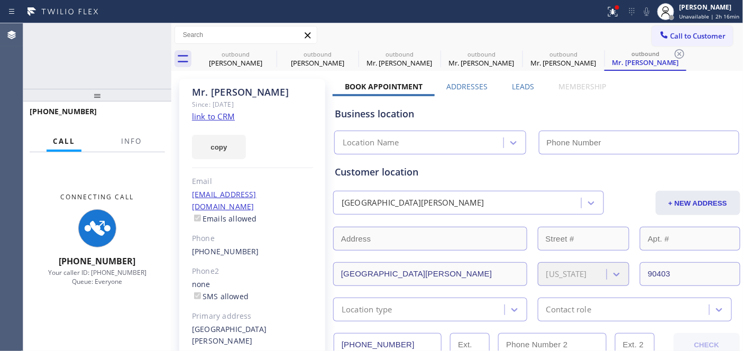
type input "(424) 772-3921"
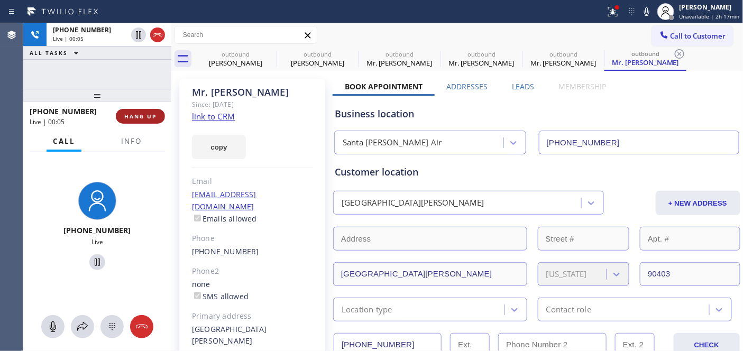
click at [145, 114] on span "HANG UP" at bounding box center [140, 116] width 32 height 7
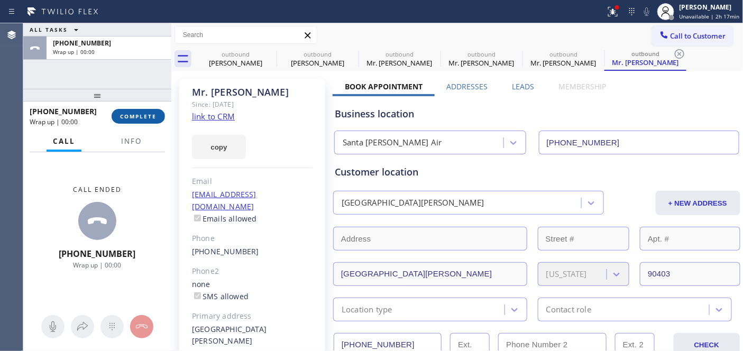
click at [149, 114] on span "COMPLETE" at bounding box center [138, 116] width 36 height 7
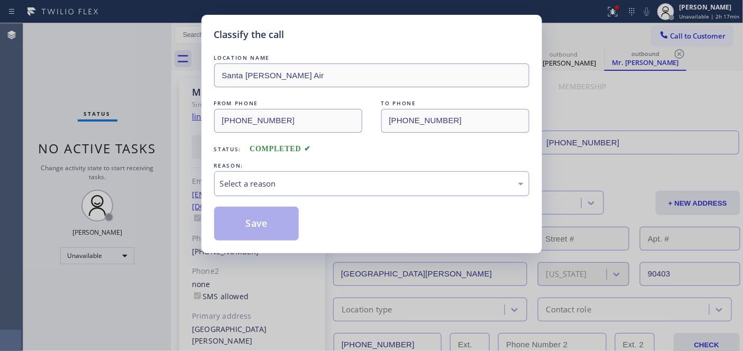
click at [335, 174] on div "Select a reason" at bounding box center [371, 183] width 315 height 25
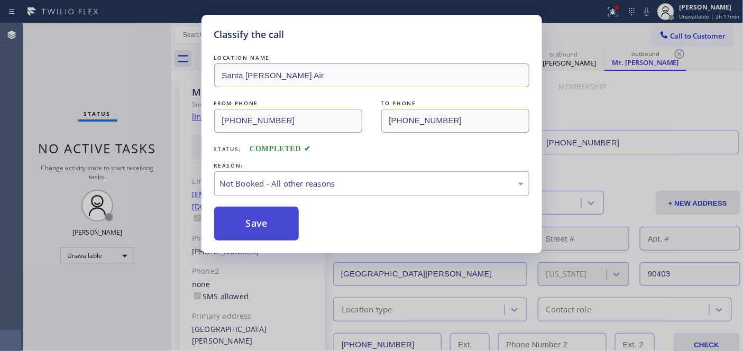
click at [271, 225] on button "Save" at bounding box center [256, 224] width 85 height 34
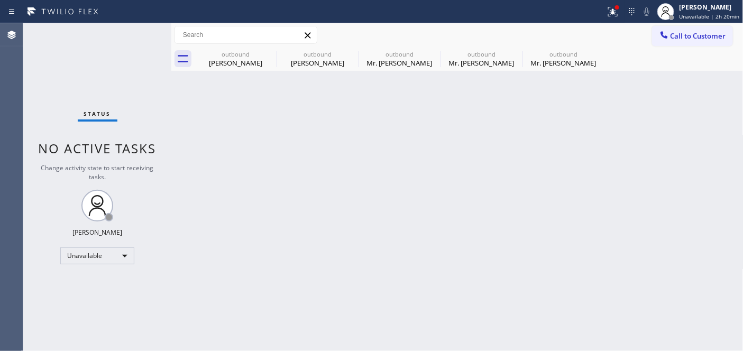
click at [240, 169] on div "Back to Dashboard Change Sender ID Customers Technicians Select a contact Outbo…" at bounding box center [457, 187] width 572 height 328
click at [672, 38] on span "Call to Customer" at bounding box center [698, 36] width 56 height 10
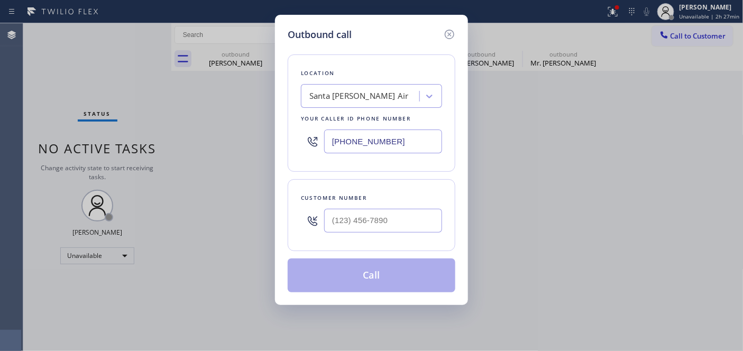
drag, startPoint x: 395, startPoint y: 141, endPoint x: 294, endPoint y: 141, distance: 100.4
click at [295, 141] on div "Location Santa Monica Golden Air Your caller id phone number (424) 772-3921" at bounding box center [372, 112] width 168 height 117
paste input "text"
type input "(424) 772-3921"
click at [282, 220] on div "Outbound call Location Santa Monica Golden Air Your caller id phone number (424…" at bounding box center [371, 160] width 193 height 290
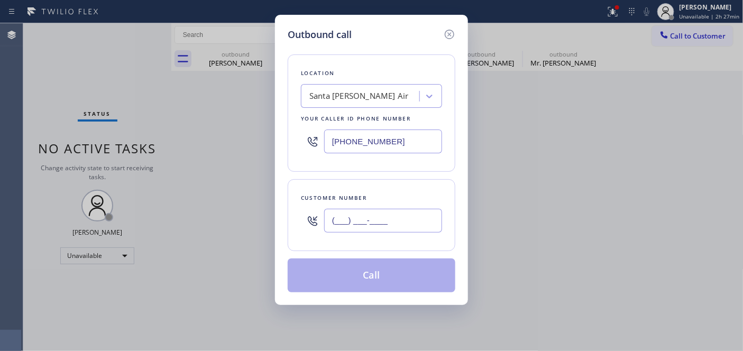
paste input "310) 926-3002"
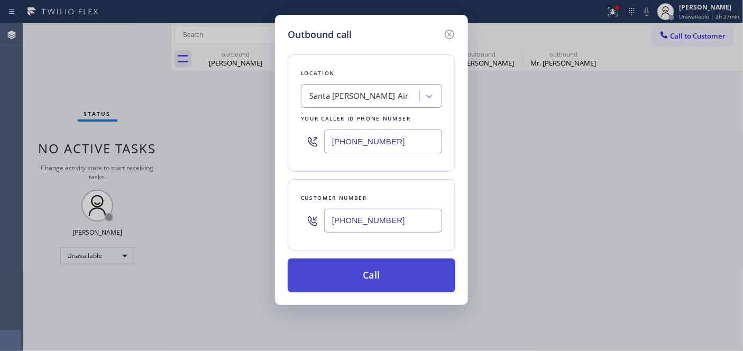
type input "(310) 926-3002"
click at [366, 270] on button "Call" at bounding box center [372, 275] width 168 height 34
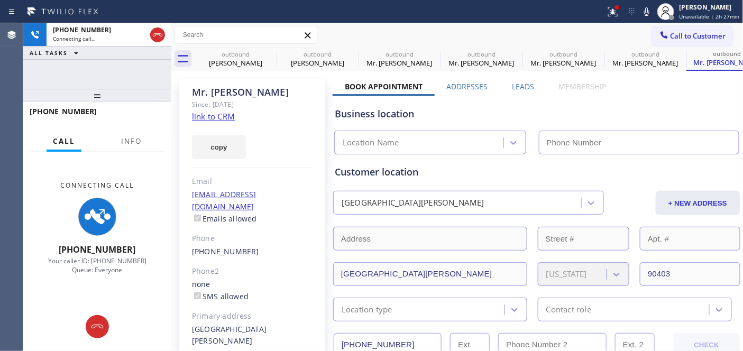
type input "(424) 772-3921"
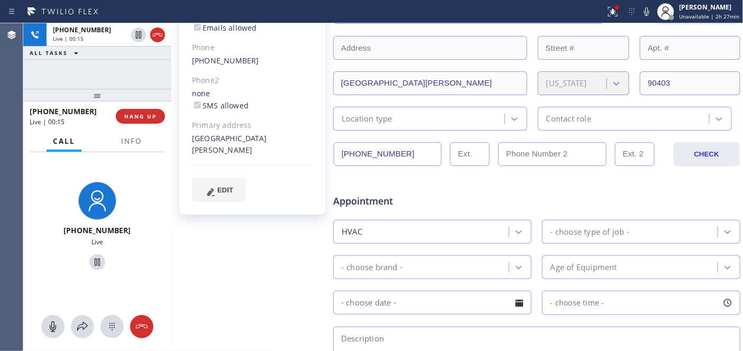
scroll to position [59, 0]
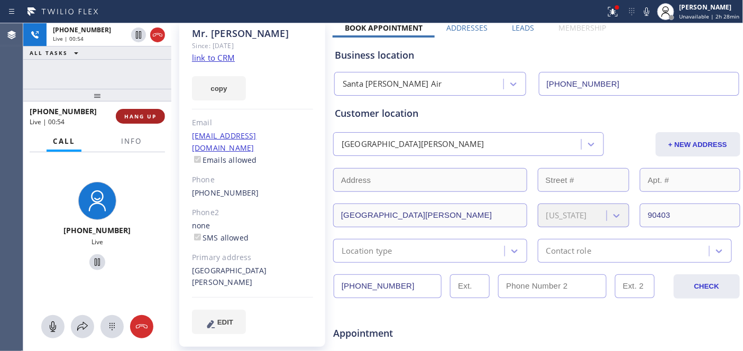
click at [146, 119] on span "HANG UP" at bounding box center [140, 116] width 32 height 7
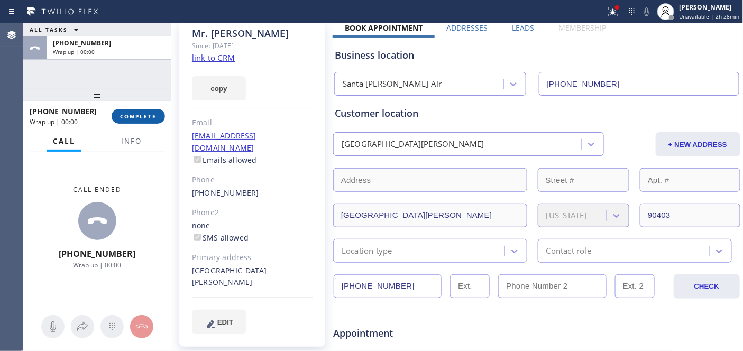
click at [149, 117] on span "COMPLETE" at bounding box center [138, 116] width 36 height 7
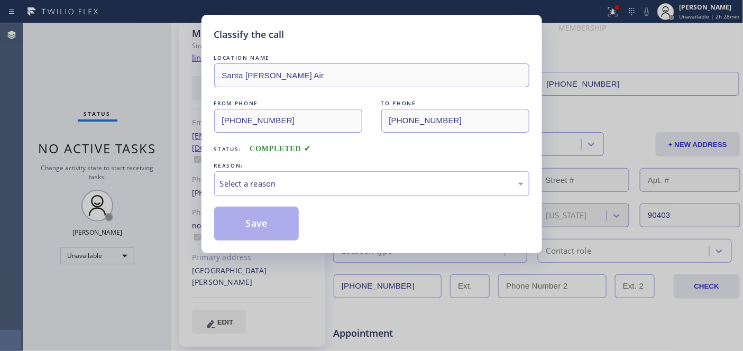
click at [294, 178] on div "Select a reason" at bounding box center [371, 184] width 303 height 12
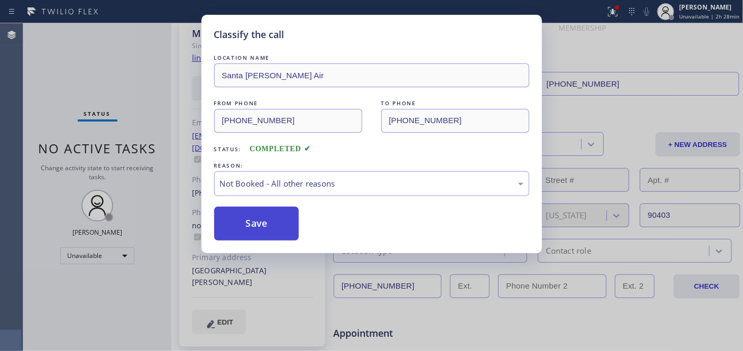
click at [254, 220] on button "Save" at bounding box center [256, 224] width 85 height 34
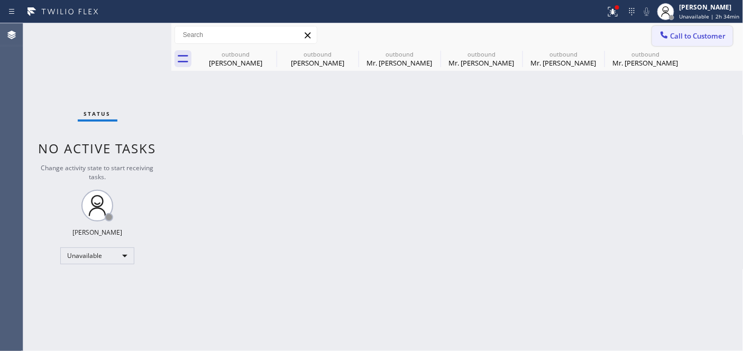
click at [668, 33] on icon at bounding box center [664, 35] width 11 height 11
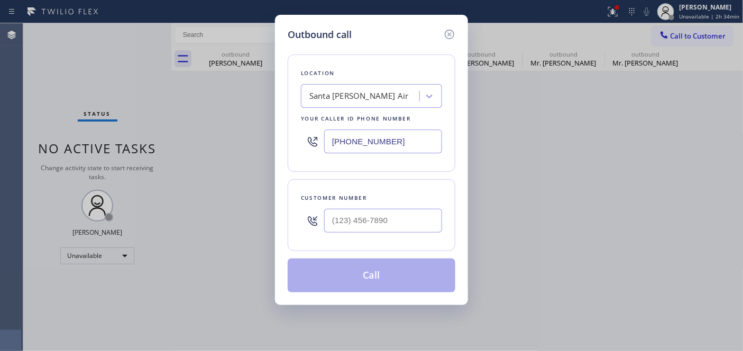
drag, startPoint x: 430, startPoint y: 136, endPoint x: 298, endPoint y: 134, distance: 132.2
click at [303, 134] on div "(424) 772-3921" at bounding box center [371, 141] width 141 height 34
paste input "619) 547-1366"
type input "(619) 547-1366"
drag, startPoint x: 414, startPoint y: 223, endPoint x: 325, endPoint y: 203, distance: 90.9
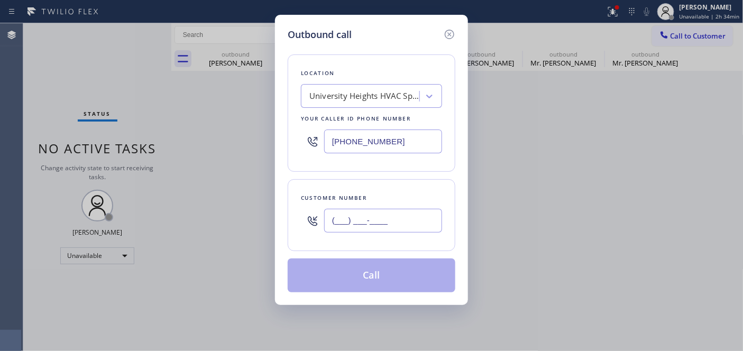
click at [365, 208] on div "(___) ___-____" at bounding box center [383, 221] width 118 height 34
paste input "6025"
drag, startPoint x: 406, startPoint y: 221, endPoint x: 266, endPoint y: 210, distance: 140.5
click at [266, 210] on div "Outbound call Location University Heights HVAC Specialist Your caller id phone …" at bounding box center [371, 175] width 743 height 351
paste input "602) 531-9862"
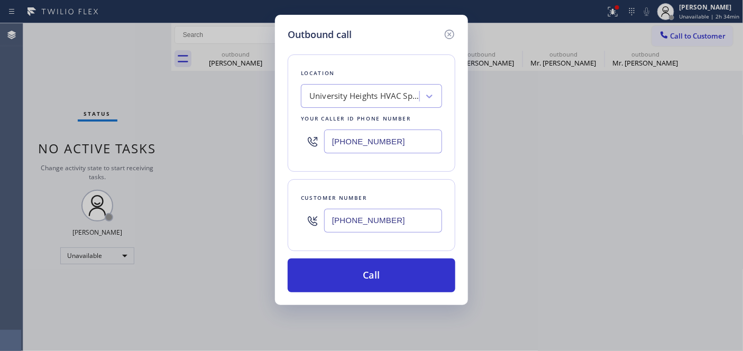
type input "(602) 531-9862"
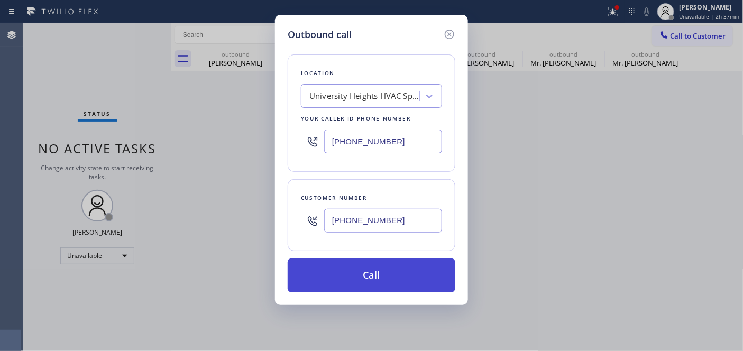
click at [375, 276] on button "Call" at bounding box center [372, 275] width 168 height 34
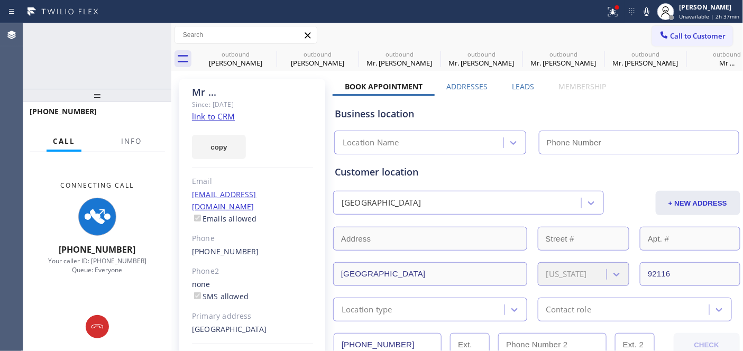
type input "(619) 547-1366"
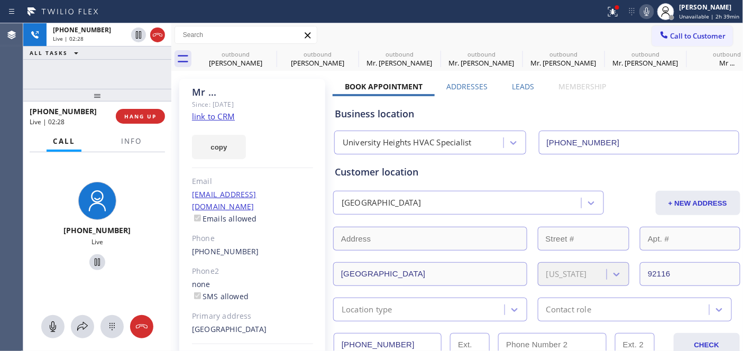
click at [644, 11] on icon at bounding box center [646, 11] width 13 height 13
drag, startPoint x: 263, startPoint y: 80, endPoint x: 295, endPoint y: 82, distance: 31.8
click at [263, 80] on div "Mr ... Since: 20 may 2020 link to CRM copy Email no@gmail.com Emails allowed Ph…" at bounding box center [252, 236] width 146 height 315
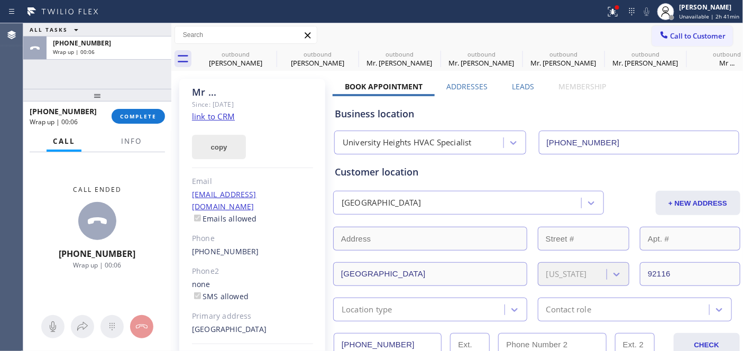
drag, startPoint x: 261, startPoint y: 129, endPoint x: 229, endPoint y: 157, distance: 42.3
click at [261, 129] on div "copy" at bounding box center [252, 141] width 121 height 36
click at [153, 123] on button "COMPLETE" at bounding box center [138, 116] width 53 height 15
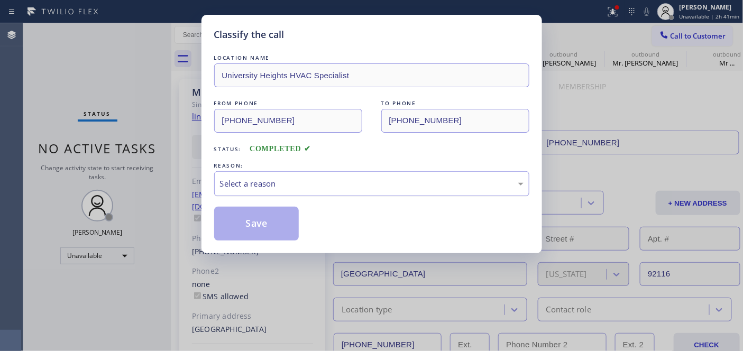
click at [382, 179] on div "Select a reason" at bounding box center [371, 184] width 303 height 12
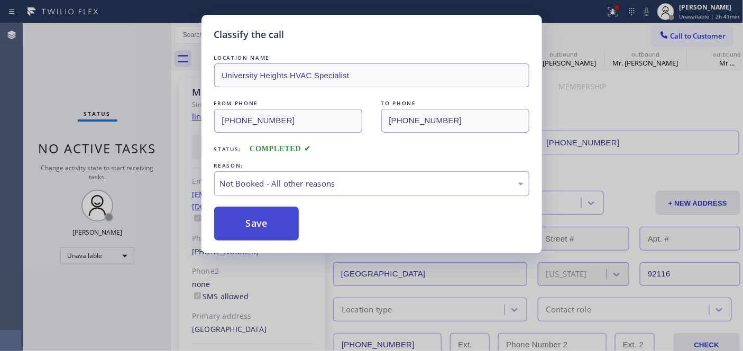
click at [266, 217] on button "Save" at bounding box center [256, 224] width 85 height 34
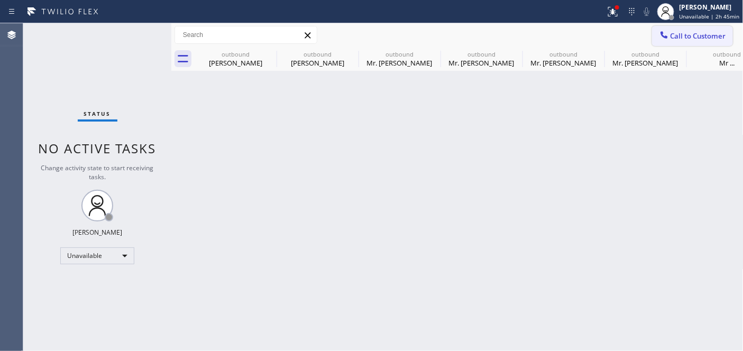
click at [687, 31] on span "Call to Customer" at bounding box center [698, 36] width 56 height 10
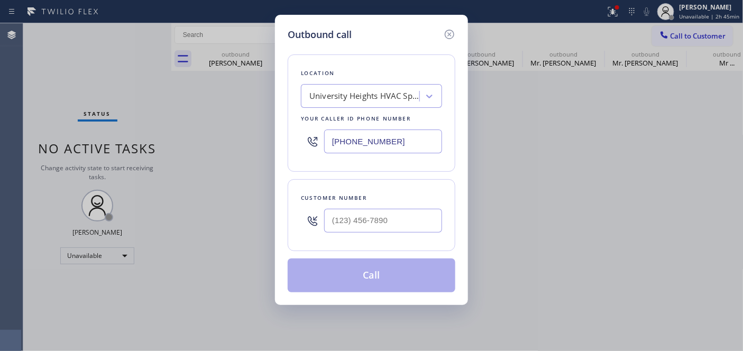
drag, startPoint x: 382, startPoint y: 141, endPoint x: 256, endPoint y: 140, distance: 125.8
click at [257, 140] on div "Outbound call Location University Heights HVAC Specialist Your caller id phone …" at bounding box center [371, 175] width 743 height 351
type input "(___) ___-____"
drag, startPoint x: 379, startPoint y: 228, endPoint x: 296, endPoint y: 218, distance: 83.6
click at [299, 228] on div "Customer number (___) ___-____" at bounding box center [372, 215] width 168 height 72
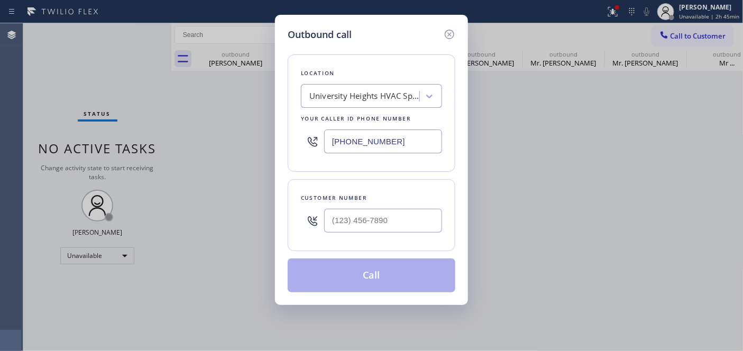
type input "(___) ___-____"
click at [263, 146] on div "Outbound call Location University Heights HVAC Specialist Your caller id phone …" at bounding box center [371, 175] width 743 height 351
paste input "text"
type input "(619) 547-1366"
click at [271, 218] on div "Outbound call Location University Heights HVAC Specialist Your caller id phone …" at bounding box center [371, 175] width 743 height 351
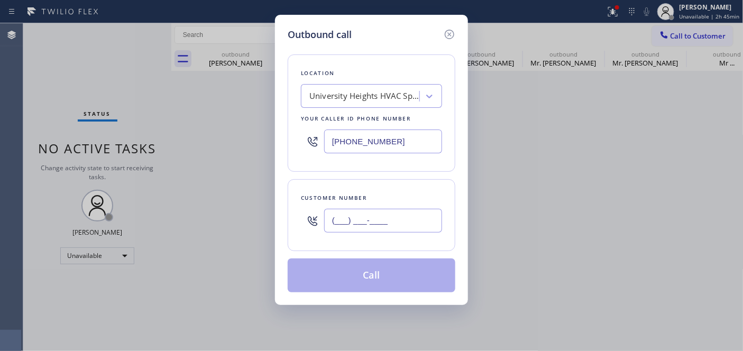
paste input "602) 531-9862"
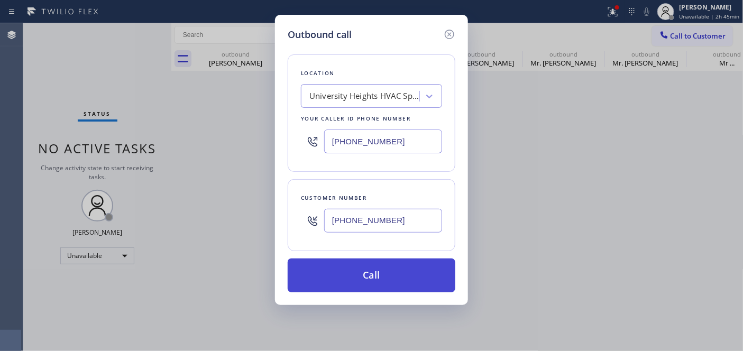
type input "(602) 531-9862"
click at [341, 265] on button "Call" at bounding box center [372, 275] width 168 height 34
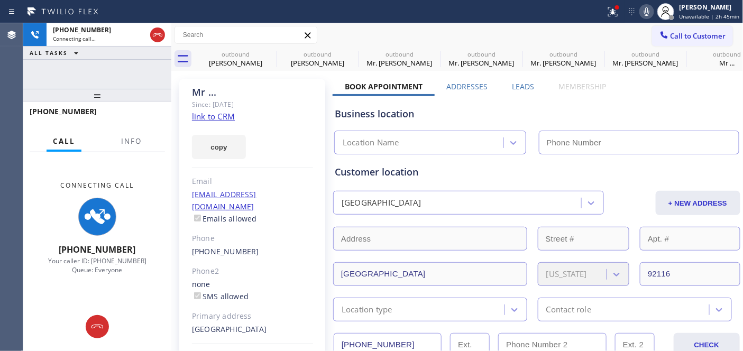
type input "(619) 547-1366"
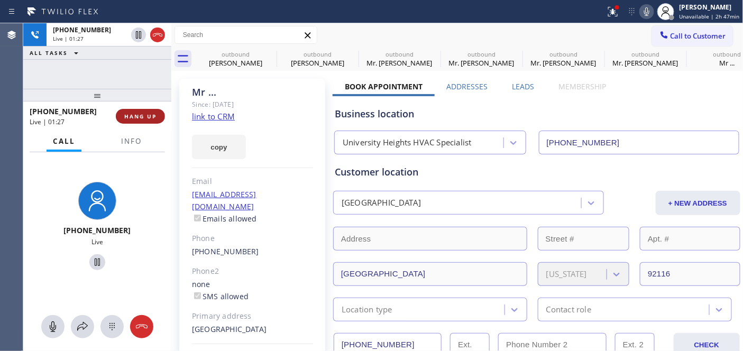
click at [143, 110] on button "HANG UP" at bounding box center [140, 116] width 49 height 15
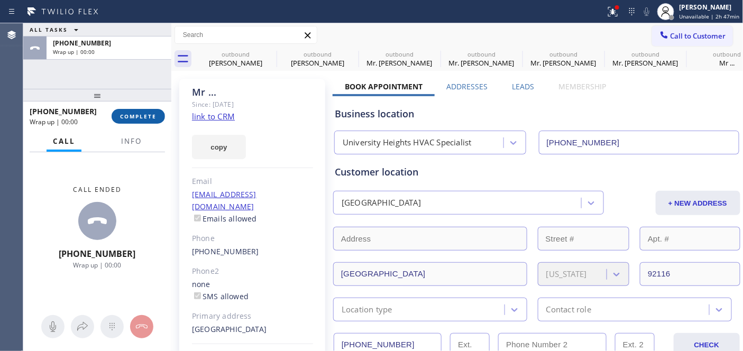
click at [146, 116] on span "COMPLETE" at bounding box center [138, 116] width 36 height 7
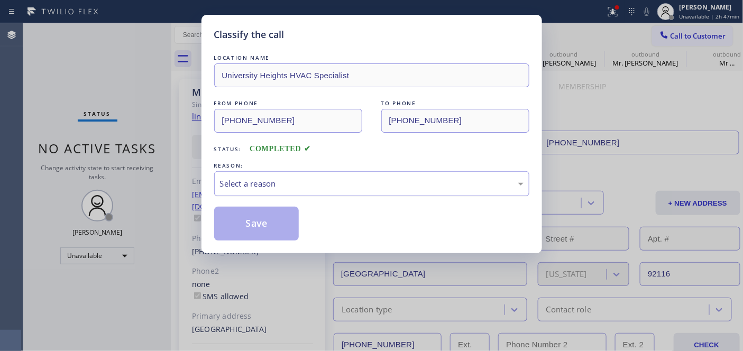
click at [303, 172] on div "Select a reason" at bounding box center [371, 183] width 315 height 25
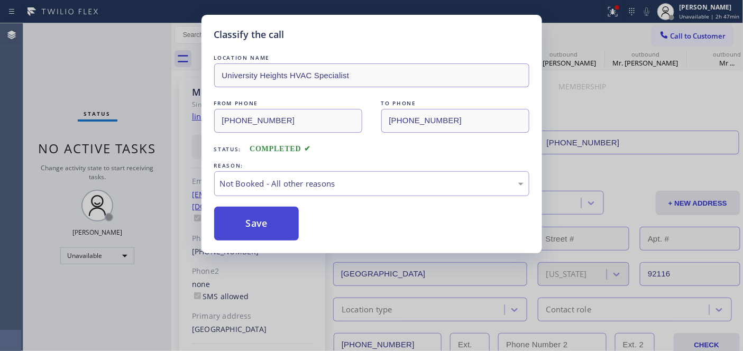
click at [276, 229] on button "Save" at bounding box center [256, 224] width 85 height 34
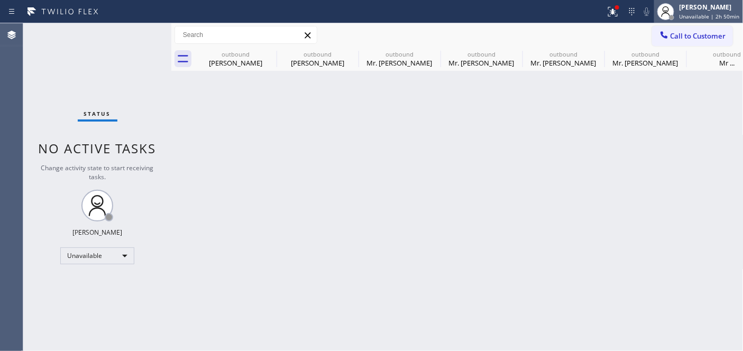
click at [711, 11] on div "[PERSON_NAME]" at bounding box center [709, 7] width 60 height 9
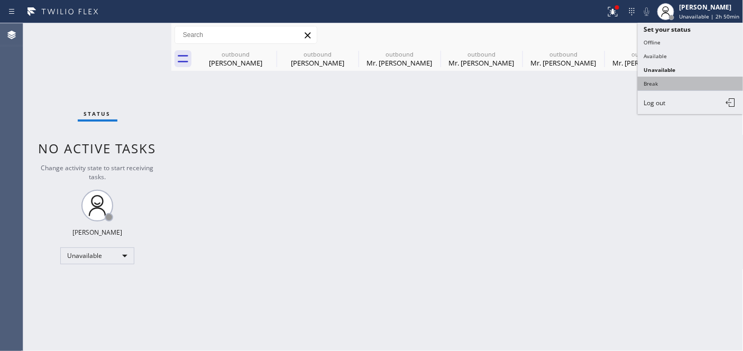
click at [678, 85] on button "Break" at bounding box center [691, 84] width 106 height 14
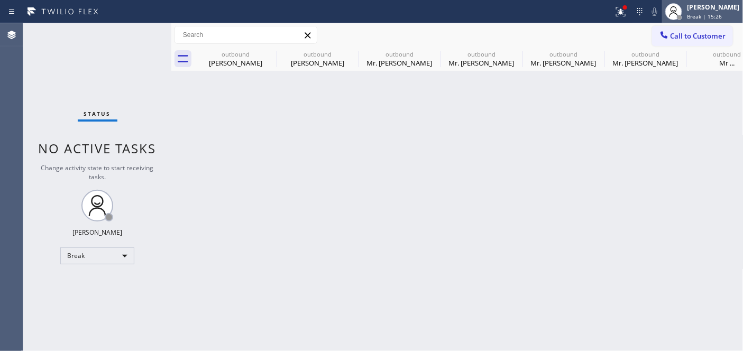
click at [701, 12] on div "Adam Alramadan Break | 15:26" at bounding box center [714, 11] width 58 height 19
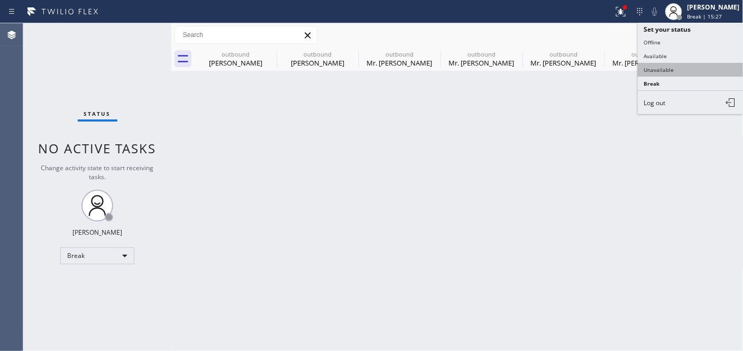
click at [679, 68] on button "Unavailable" at bounding box center [691, 70] width 106 height 14
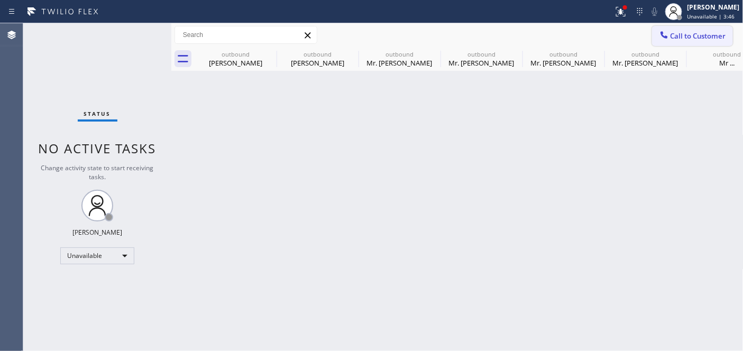
click at [675, 35] on span "Call to Customer" at bounding box center [698, 36] width 56 height 10
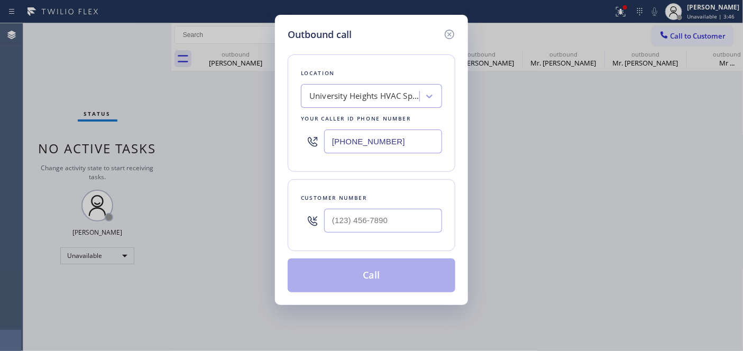
drag, startPoint x: 390, startPoint y: 138, endPoint x: 244, endPoint y: 136, distance: 145.4
click at [244, 136] on div "Outbound call Location University Heights HVAC Specialist Your caller id phone …" at bounding box center [371, 175] width 743 height 351
paste input "415) 527-3471"
type input "(415) 527-3471"
drag, startPoint x: 400, startPoint y: 220, endPoint x: 265, endPoint y: 219, distance: 134.3
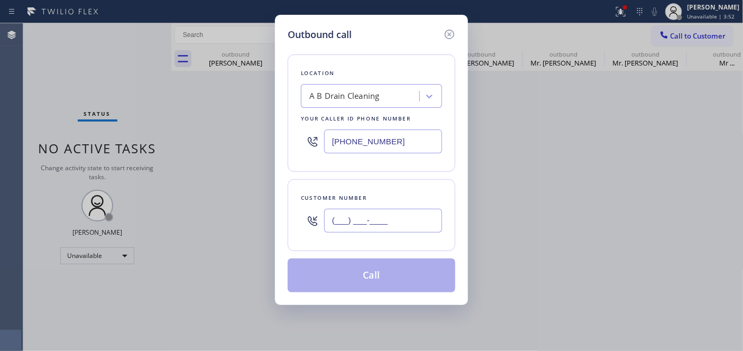
click at [265, 219] on div "Outbound call Location A B Drain Cleaning Your caller id phone number (415) 527…" at bounding box center [371, 175] width 743 height 351
paste input "407) 807-0380"
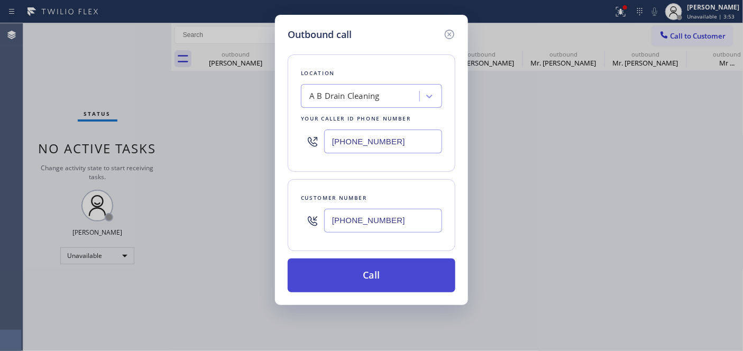
type input "(407) 807-0380"
click at [403, 276] on button "Call" at bounding box center [372, 275] width 168 height 34
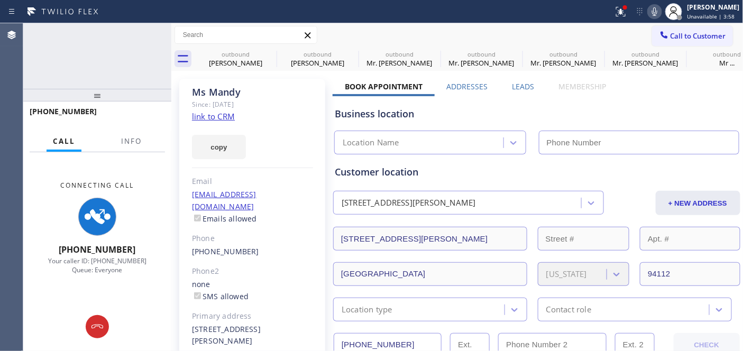
type input "(415) 527-3471"
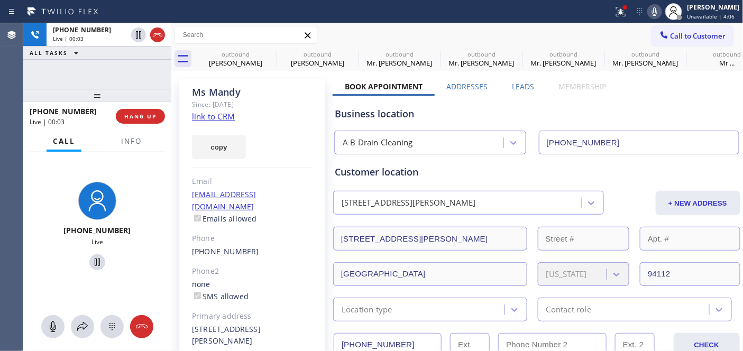
drag, startPoint x: 108, startPoint y: 96, endPoint x: 97, endPoint y: 55, distance: 42.2
click at [108, 60] on div "+14078070380 Live | 00:03 ALL TASKS ALL TASKS ACTIVE TASKS TASKS IN WRAP UP +14…" at bounding box center [97, 187] width 148 height 328
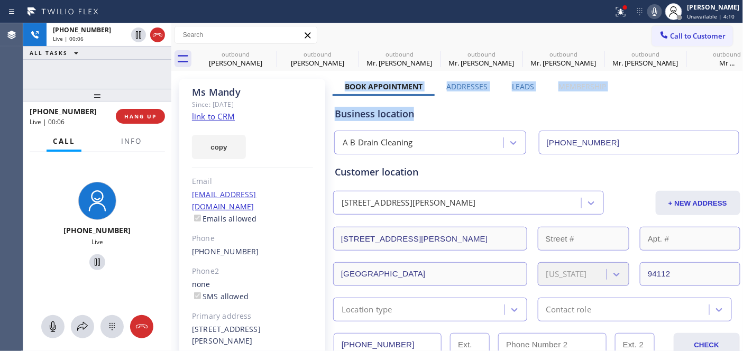
drag, startPoint x: 452, startPoint y: 82, endPoint x: 624, endPoint y: 83, distance: 171.8
click at [608, 107] on div "Business location" at bounding box center [537, 114] width 404 height 14
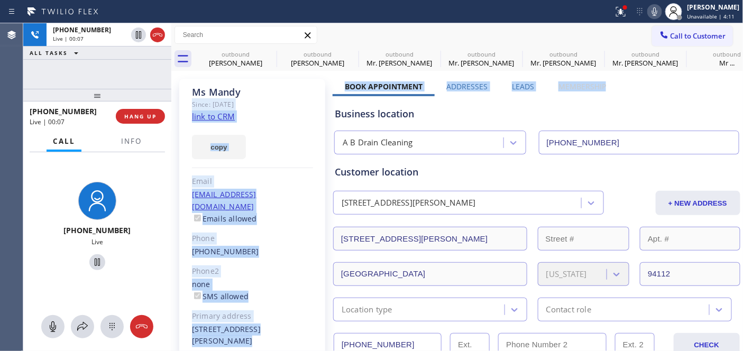
drag, startPoint x: 608, startPoint y: 86, endPoint x: 307, endPoint y: 80, distance: 301.4
click at [314, 90] on div "Ms Mandy Since: 20 may 2020 link to CRM copy Email no@gmail.com Emails allowed …" at bounding box center [252, 242] width 146 height 327
drag, startPoint x: 570, startPoint y: 85, endPoint x: 614, endPoint y: 87, distance: 44.4
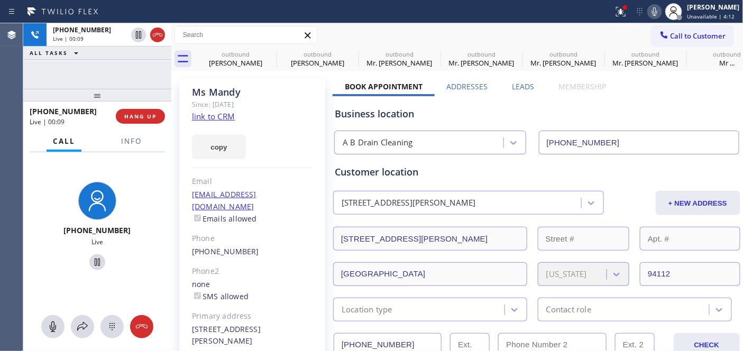
click at [608, 101] on div "Business location A B Drain Cleaning (415) 527-3471" at bounding box center [536, 125] width 408 height 58
click at [263, 140] on div "copy" at bounding box center [252, 141] width 121 height 36
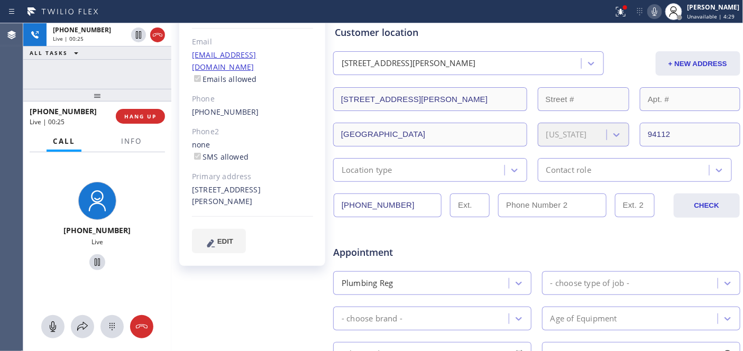
scroll to position [115, 0]
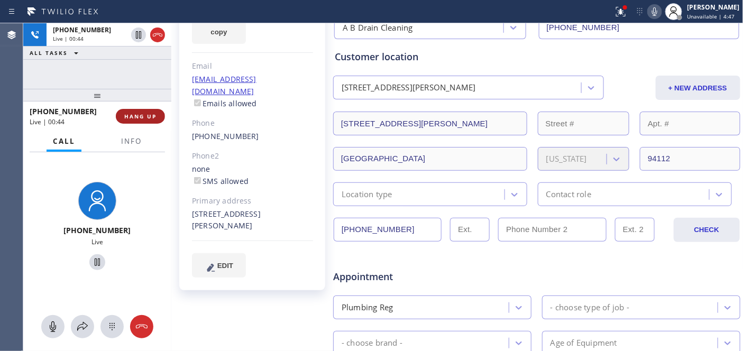
click at [134, 123] on button "HANG UP" at bounding box center [140, 116] width 49 height 15
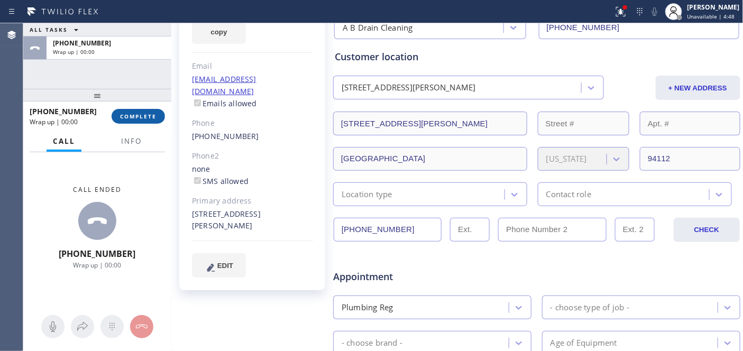
click at [140, 117] on span "COMPLETE" at bounding box center [138, 116] width 36 height 7
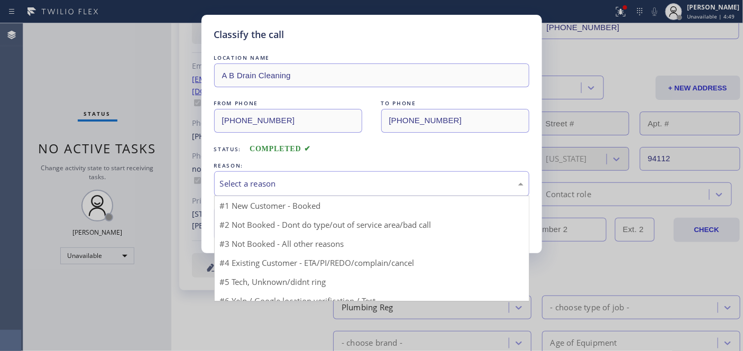
click at [278, 178] on div "Select a reason" at bounding box center [371, 184] width 303 height 12
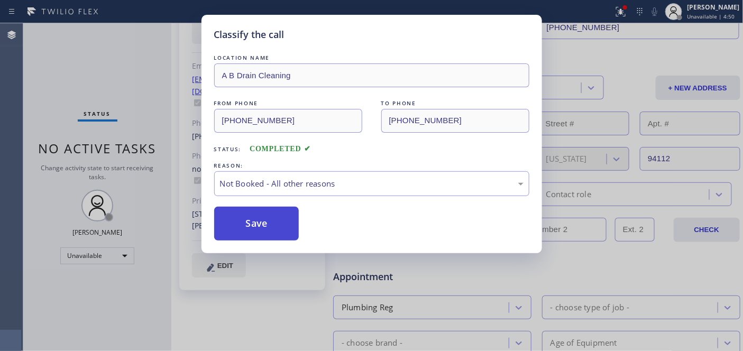
click at [244, 218] on button "Save" at bounding box center [256, 224] width 85 height 34
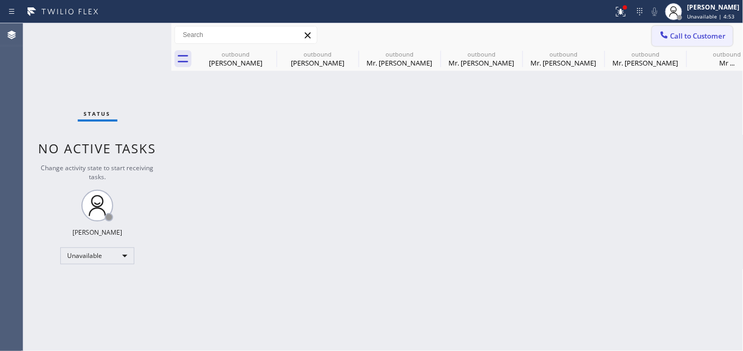
click at [668, 32] on icon at bounding box center [664, 35] width 11 height 11
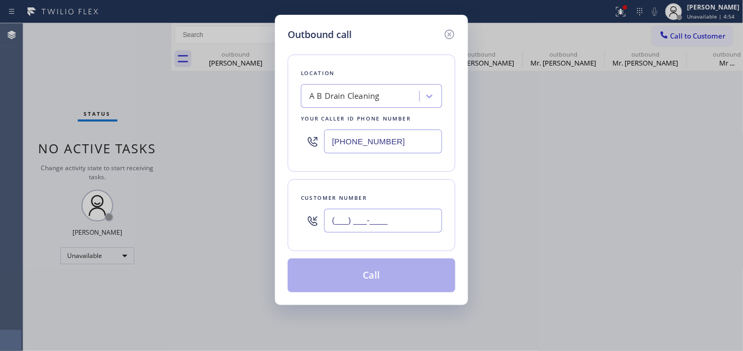
drag, startPoint x: 385, startPoint y: 213, endPoint x: 299, endPoint y: 202, distance: 86.3
click at [308, 202] on div "Customer number (___) ___-____" at bounding box center [372, 215] width 168 height 72
paste input "407) 807-0380"
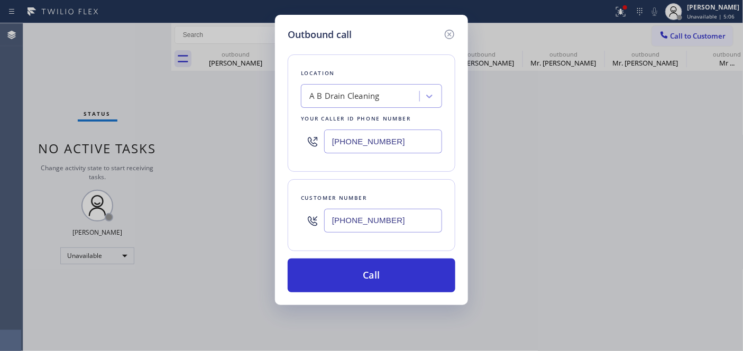
drag, startPoint x: 401, startPoint y: 215, endPoint x: 302, endPoint y: 207, distance: 99.2
click at [302, 207] on div "(407) 807-0380" at bounding box center [371, 221] width 141 height 34
paste input "text"
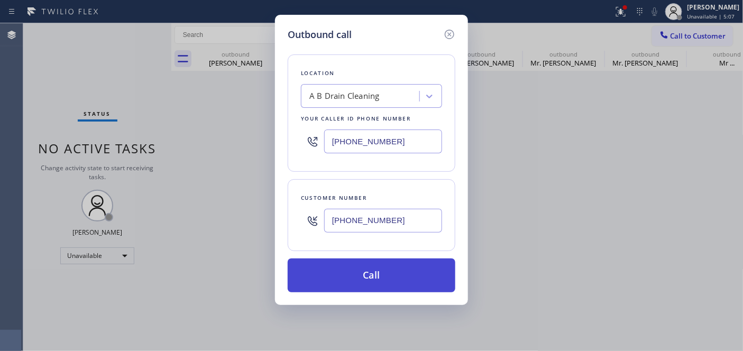
type input "(407) 807-0380"
click at [353, 275] on button "Call" at bounding box center [372, 275] width 168 height 34
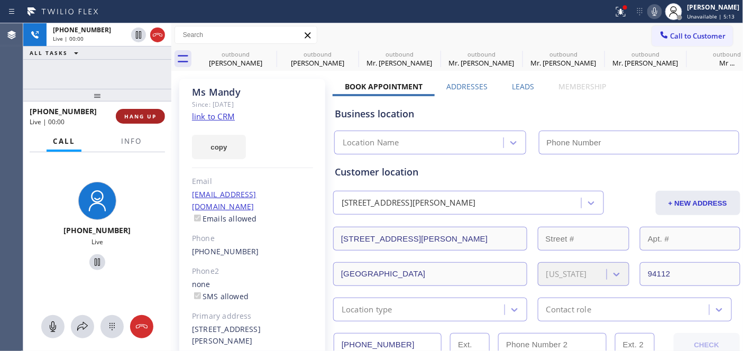
type input "(415) 527-3471"
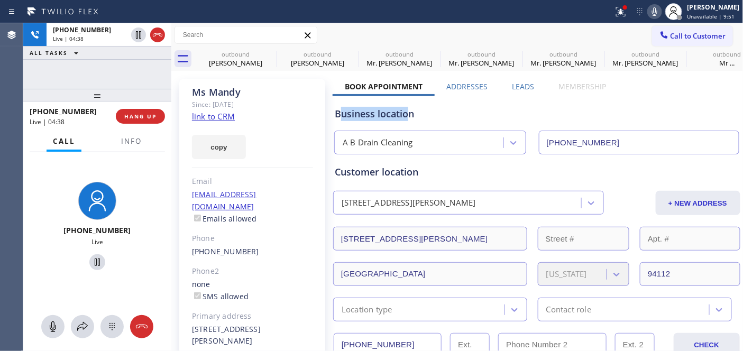
drag, startPoint x: 339, startPoint y: 114, endPoint x: 407, endPoint y: 114, distance: 68.2
click at [407, 114] on div "Business location" at bounding box center [537, 114] width 404 height 14
click at [349, 120] on div "Business location" at bounding box center [537, 114] width 404 height 14
drag, startPoint x: 340, startPoint y: 112, endPoint x: 404, endPoint y: 114, distance: 64.0
click at [404, 114] on div "Business location" at bounding box center [537, 114] width 404 height 14
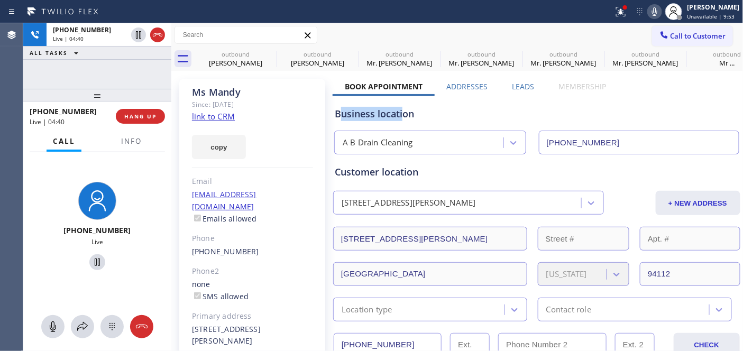
drag, startPoint x: 353, startPoint y: 112, endPoint x: 347, endPoint y: 112, distance: 6.4
click at [353, 112] on div "Business location" at bounding box center [537, 114] width 404 height 14
click at [341, 112] on div "Business location" at bounding box center [537, 114] width 404 height 14
click at [353, 104] on div "Business location A B Drain Cleaning (415) 527-3471" at bounding box center [536, 125] width 408 height 58
drag, startPoint x: 340, startPoint y: 113, endPoint x: 408, endPoint y: 115, distance: 68.2
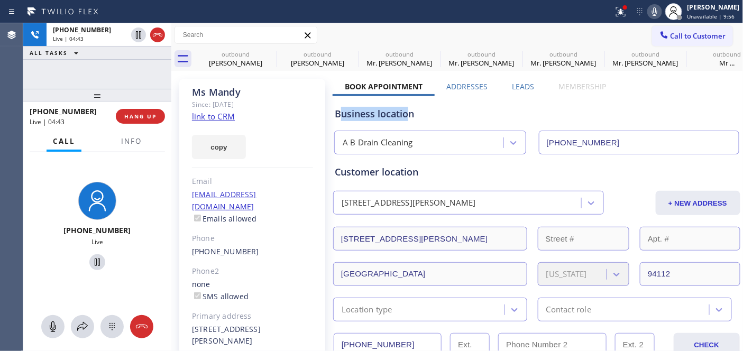
click at [408, 115] on div "Business location" at bounding box center [537, 114] width 404 height 14
click at [348, 115] on div "Business location" at bounding box center [537, 114] width 404 height 14
click at [440, 113] on div "Business location" at bounding box center [537, 114] width 404 height 14
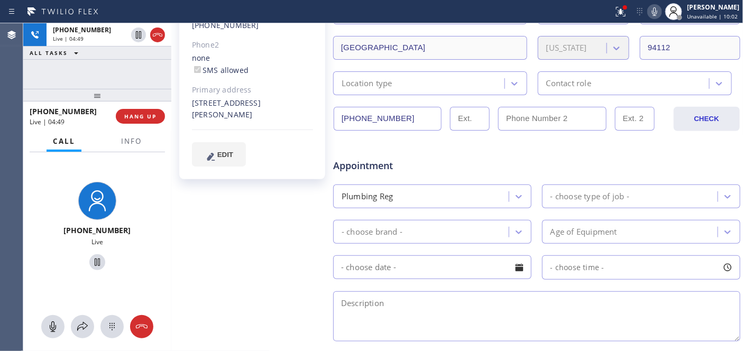
scroll to position [235, 0]
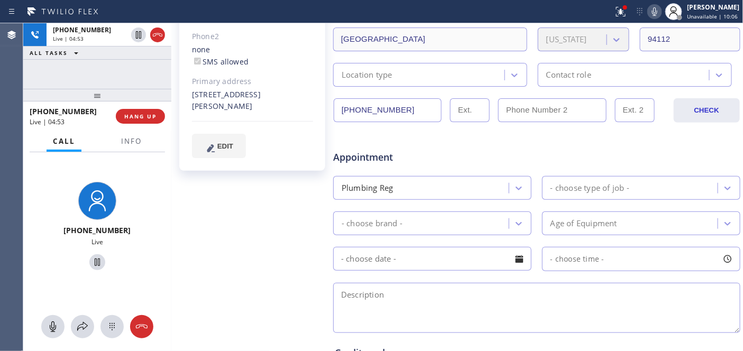
click at [238, 180] on div "Ms Mandy Since: 20 may 2020 link to CRM copy Email no@gmail.com Emails allowed …" at bounding box center [253, 181] width 159 height 685
click at [257, 191] on div "Ms Mandy Since: 20 may 2020 link to CRM copy Email no@gmail.com Emails allowed …" at bounding box center [253, 181] width 159 height 685
click at [263, 183] on div "Ms Mandy Since: 20 may 2020 link to CRM copy Email no@gmail.com Emails allowed …" at bounding box center [253, 181] width 159 height 685
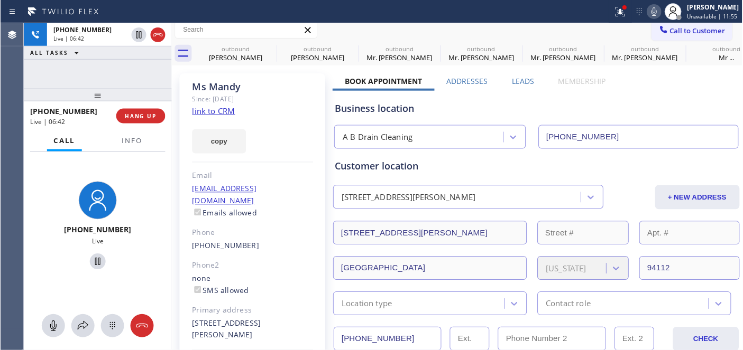
scroll to position [0, 0]
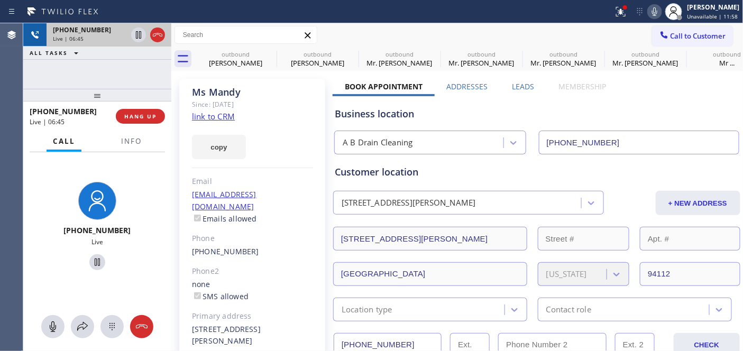
drag, startPoint x: 122, startPoint y: 97, endPoint x: 122, endPoint y: 41, distance: 56.0
click at [122, 85] on div "+14078070380 Live | 06:45 ALL TASKS ALL TASKS ACTIVE TASKS TASKS IN WRAP UP +14…" at bounding box center [97, 187] width 148 height 328
click at [443, 32] on div "Call to Customer Outbound call Location A B Drain Cleaning Your caller id phone…" at bounding box center [457, 35] width 572 height 19
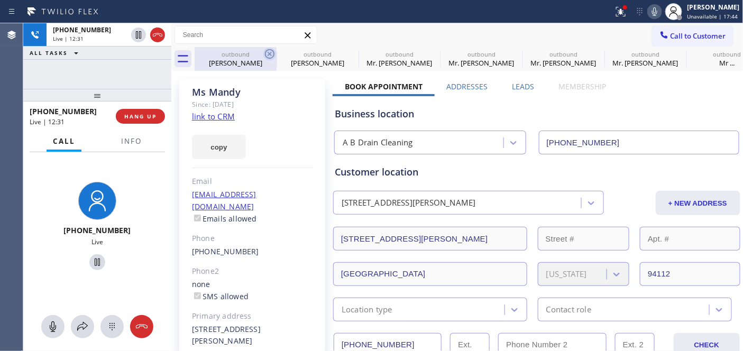
click at [268, 55] on icon at bounding box center [270, 54] width 10 height 10
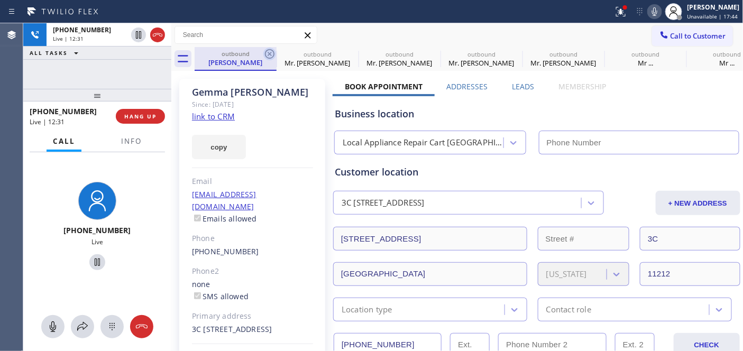
type input "(646) 679-5825"
click at [269, 54] on icon at bounding box center [270, 54] width 10 height 10
type input "(424) 772-3921"
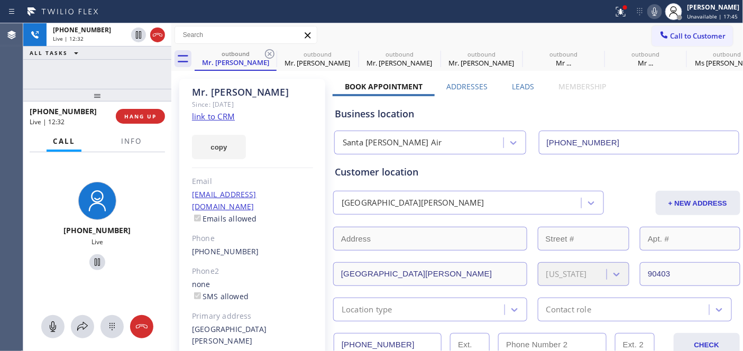
click at [269, 54] on icon at bounding box center [270, 54] width 10 height 10
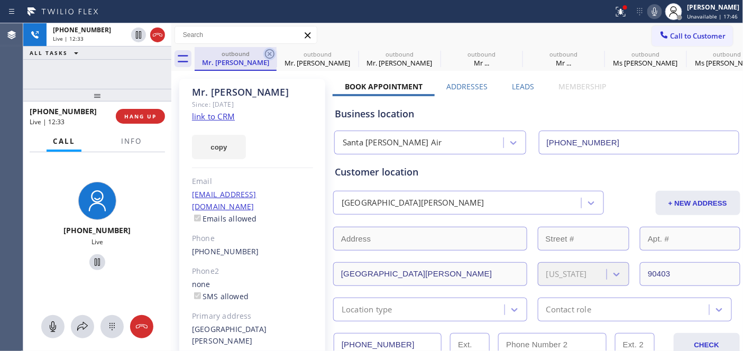
click at [269, 54] on icon at bounding box center [270, 54] width 10 height 10
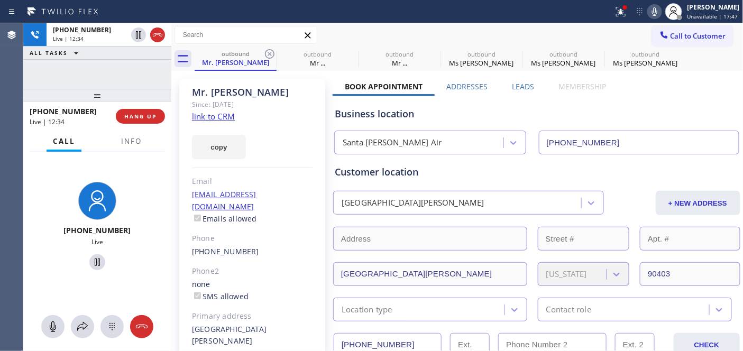
click at [269, 54] on icon at bounding box center [270, 54] width 10 height 10
type input "(619) 547-1366"
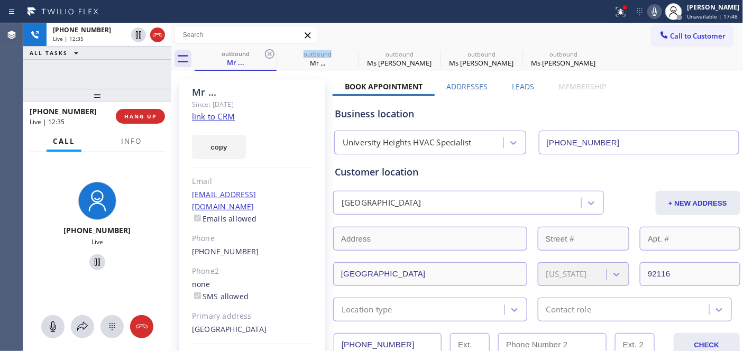
click at [269, 54] on icon at bounding box center [270, 54] width 10 height 10
type input "(415) 527-3471"
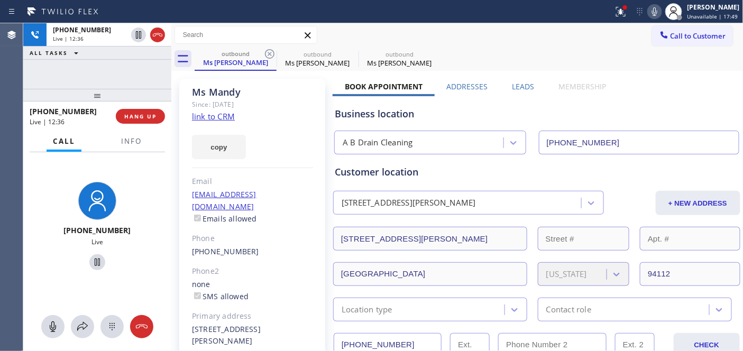
click at [269, 54] on icon at bounding box center [270, 54] width 10 height 10
drag, startPoint x: 269, startPoint y: 54, endPoint x: 275, endPoint y: 74, distance: 21.1
click at [270, 61] on div "outbound Ms Mandy" at bounding box center [236, 59] width 82 height 24
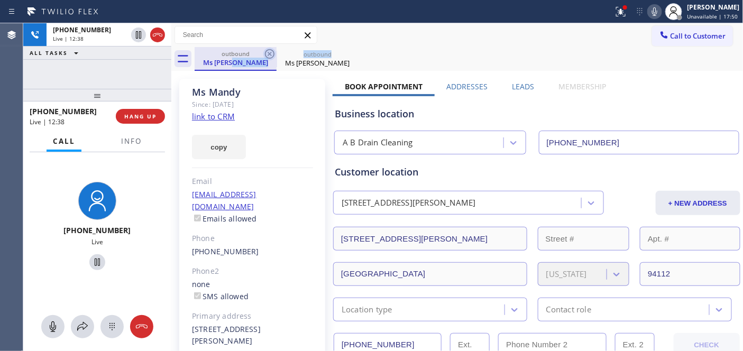
click at [263, 50] on icon at bounding box center [269, 54] width 13 height 13
click at [265, 51] on icon at bounding box center [269, 54] width 13 height 13
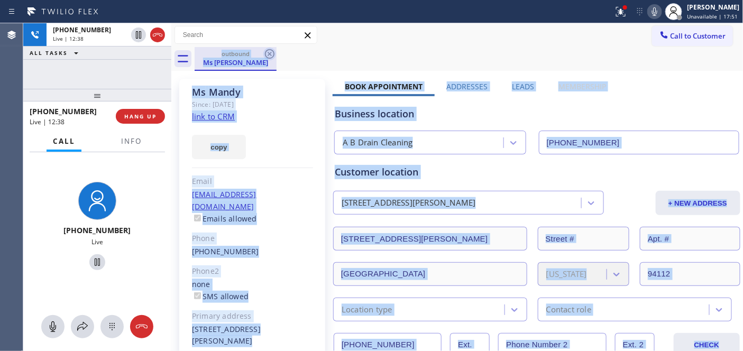
click at [265, 51] on div "outbound Ms Mandy" at bounding box center [469, 59] width 549 height 24
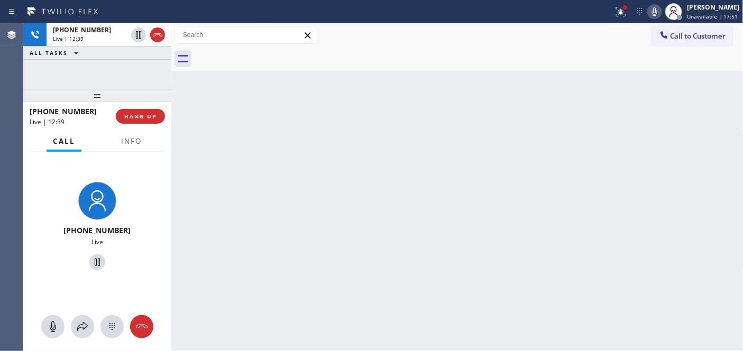
click at [154, 107] on div "+14078070380 Live | 12:39 HANG UP" at bounding box center [97, 116] width 135 height 27
click at [151, 115] on span "HANG UP" at bounding box center [140, 116] width 32 height 7
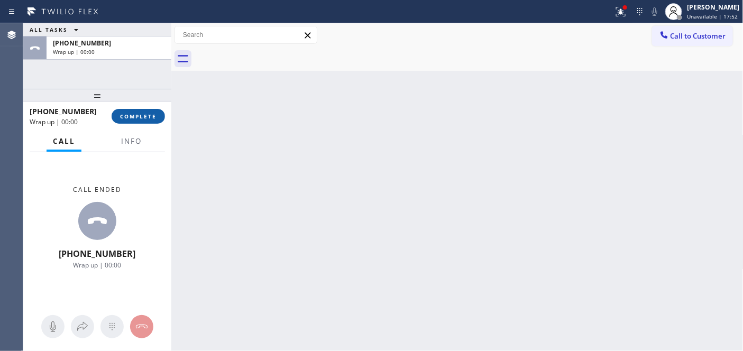
click at [150, 117] on span "COMPLETE" at bounding box center [138, 116] width 36 height 7
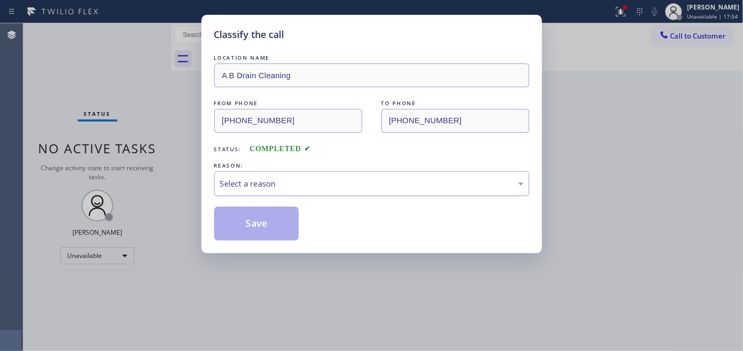
drag, startPoint x: 372, startPoint y: 183, endPoint x: 341, endPoint y: 191, distance: 31.5
click at [372, 186] on div "Select a reason" at bounding box center [371, 184] width 303 height 12
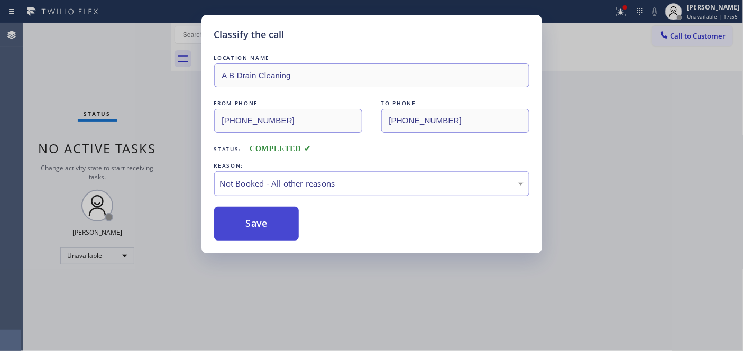
click at [263, 217] on button "Save" at bounding box center [256, 224] width 85 height 34
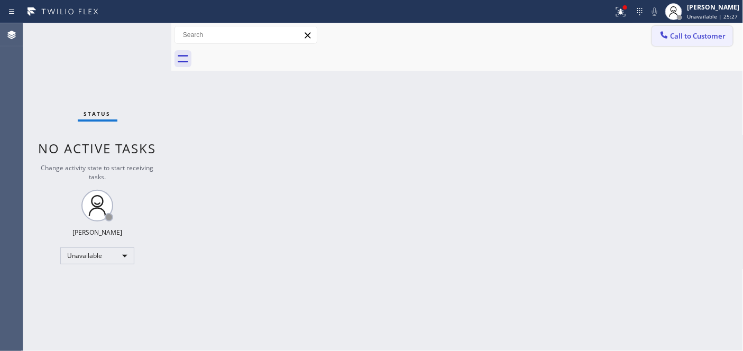
click at [686, 33] on span "Call to Customer" at bounding box center [698, 36] width 56 height 10
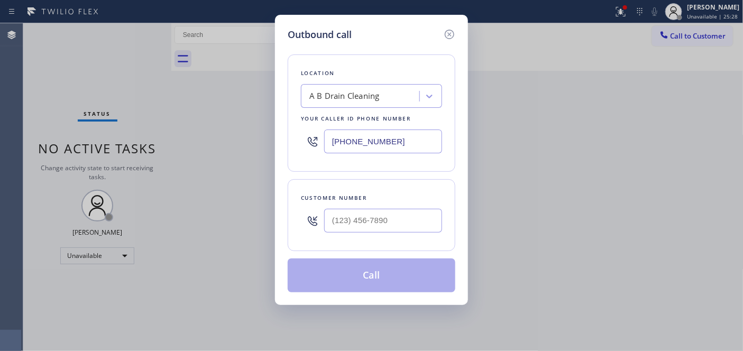
click at [367, 244] on div "Customer number" at bounding box center [372, 215] width 168 height 72
click at [367, 225] on input "(___) ___-____" at bounding box center [383, 221] width 118 height 24
paste input "480) 236-3869"
type input "[PHONE_NUMBER]"
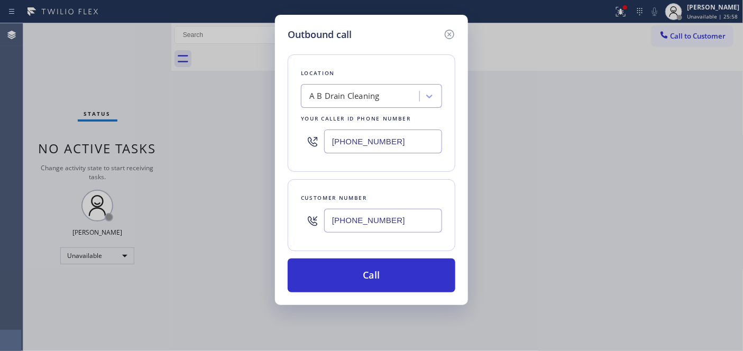
drag, startPoint x: 391, startPoint y: 138, endPoint x: 317, endPoint y: 145, distance: 74.3
click at [303, 138] on div "(415) 527-3471" at bounding box center [371, 141] width 141 height 34
click at [272, 230] on div "Outbound call Location A B Drain Cleaning Your caller id phone number (415) 527…" at bounding box center [371, 175] width 743 height 351
drag, startPoint x: 401, startPoint y: 125, endPoint x: 269, endPoint y: 136, distance: 132.7
click at [269, 136] on div "Outbound call Location A B Drain Cleaning Your caller id phone number (415) 527…" at bounding box center [371, 175] width 743 height 351
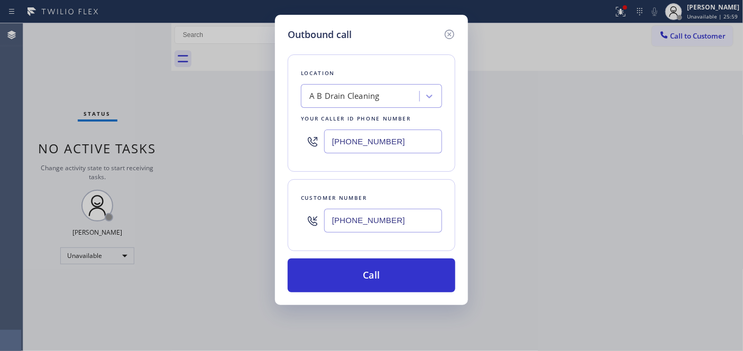
drag, startPoint x: 319, startPoint y: 138, endPoint x: 335, endPoint y: 122, distance: 23.2
click at [298, 138] on div "Location A B Drain Cleaning Your caller id phone number (415) 527-3471" at bounding box center [372, 112] width 168 height 117
paste input "602) 755-6398"
type input "[PHONE_NUMBER]"
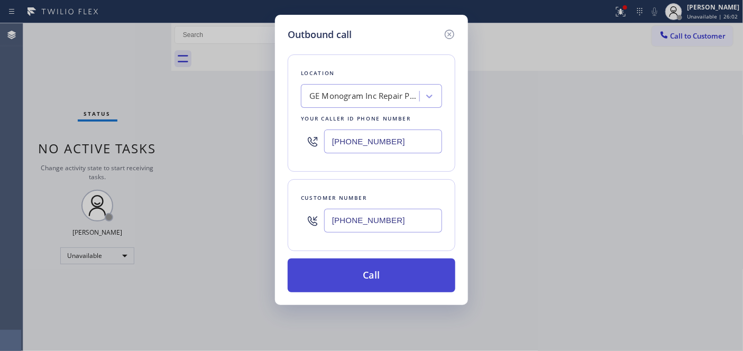
click at [404, 282] on button "Call" at bounding box center [372, 275] width 168 height 34
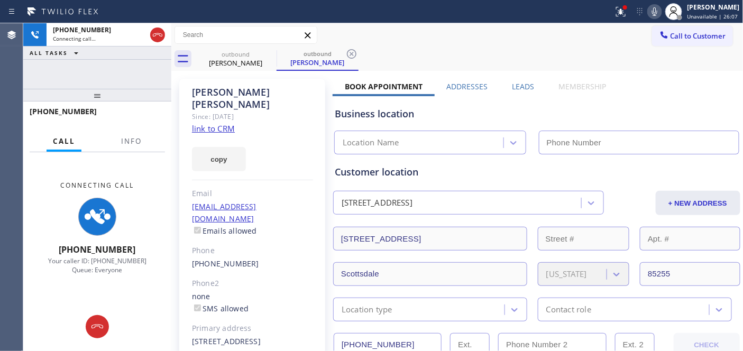
type input "[PHONE_NUMBER]"
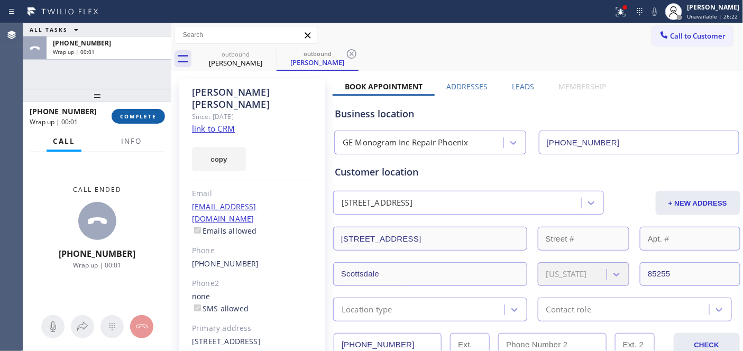
click at [144, 117] on span "COMPLETE" at bounding box center [138, 116] width 36 height 7
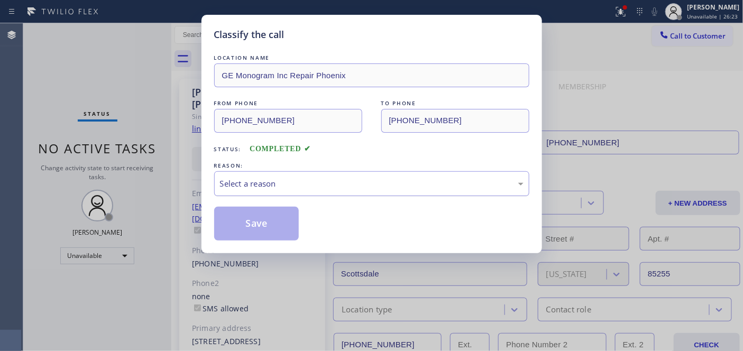
click at [251, 177] on div "Select a reason" at bounding box center [371, 183] width 315 height 25
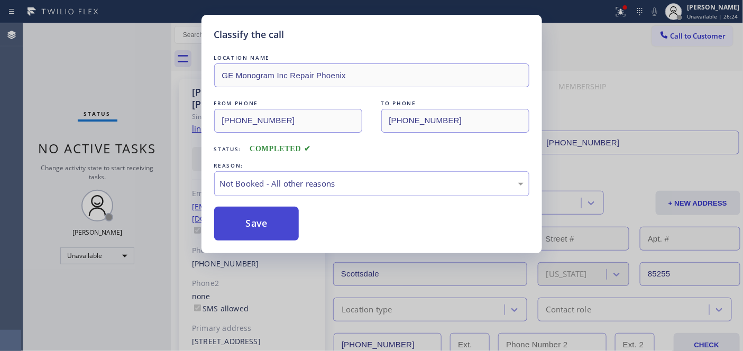
click at [260, 224] on button "Save" at bounding box center [256, 224] width 85 height 34
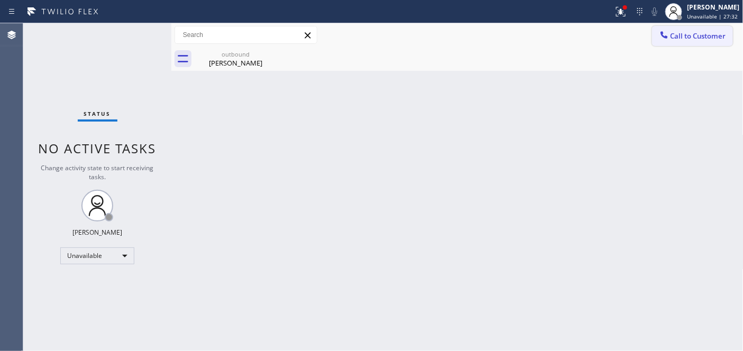
click at [677, 33] on span "Call to Customer" at bounding box center [698, 36] width 56 height 10
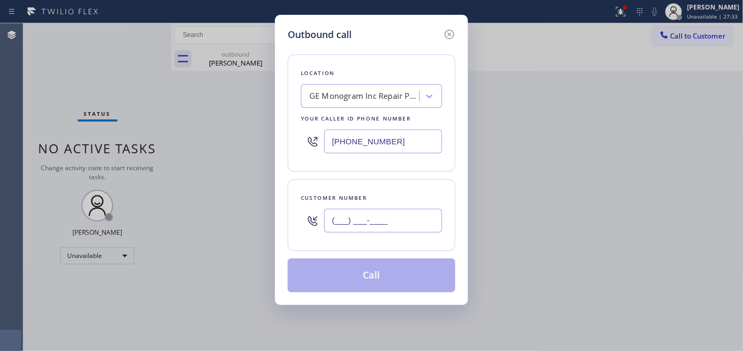
drag, startPoint x: 400, startPoint y: 232, endPoint x: 450, endPoint y: 208, distance: 55.3
click at [279, 225] on div "Outbound call Location GE Monogram Inc Repair Phoenix Your caller id phone numb…" at bounding box center [371, 160] width 193 height 290
paste input "720) 775-8147"
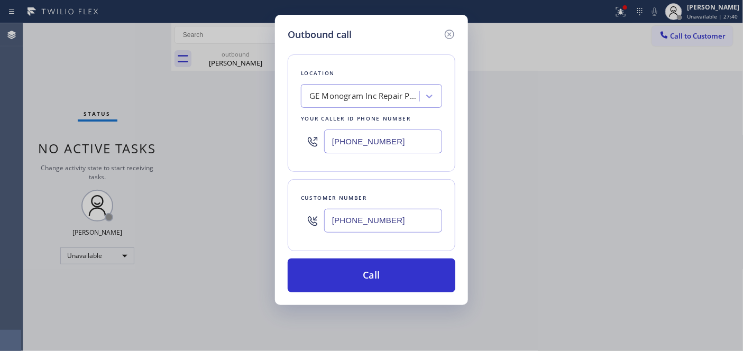
type input "[PHONE_NUMBER]"
drag, startPoint x: 415, startPoint y: 127, endPoint x: 300, endPoint y: 140, distance: 115.9
click at [320, 133] on div "[PHONE_NUMBER]" at bounding box center [371, 141] width 141 height 34
drag, startPoint x: 396, startPoint y: 144, endPoint x: 367, endPoint y: 160, distance: 32.9
click at [329, 140] on input "[PHONE_NUMBER]" at bounding box center [383, 142] width 118 height 24
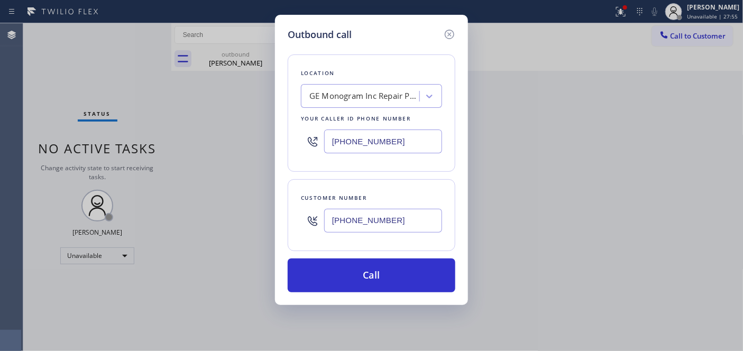
paste input "720) 605-4720"
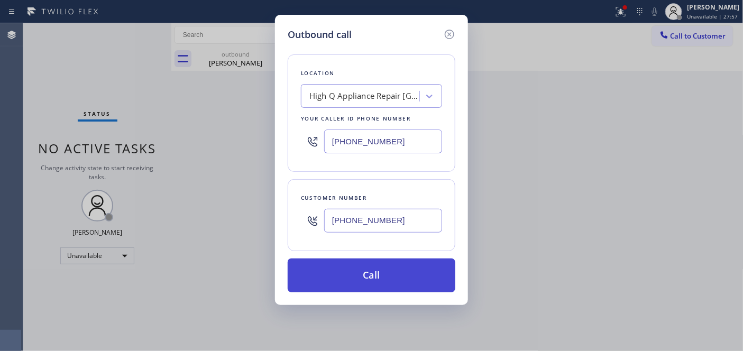
type input "[PHONE_NUMBER]"
click at [400, 265] on button "Call" at bounding box center [372, 275] width 168 height 34
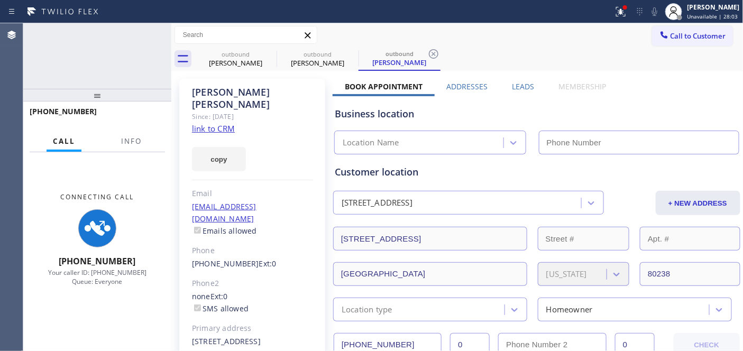
type input "[PHONE_NUMBER]"
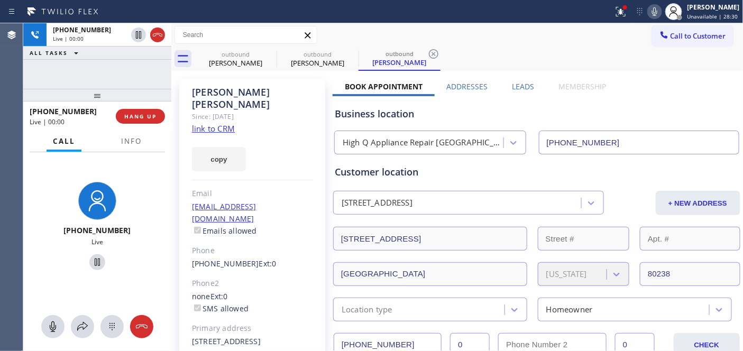
click at [144, 107] on div "+17207758147 Live | 00:00 HANG UP" at bounding box center [97, 116] width 135 height 27
click at [144, 110] on button "HANG UP" at bounding box center [140, 116] width 49 height 15
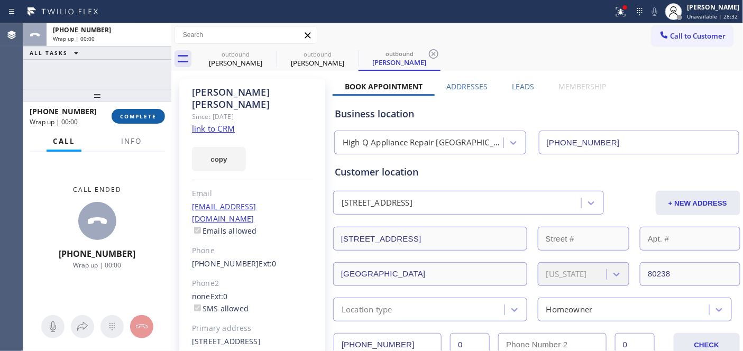
click at [144, 110] on button "COMPLETE" at bounding box center [138, 116] width 53 height 15
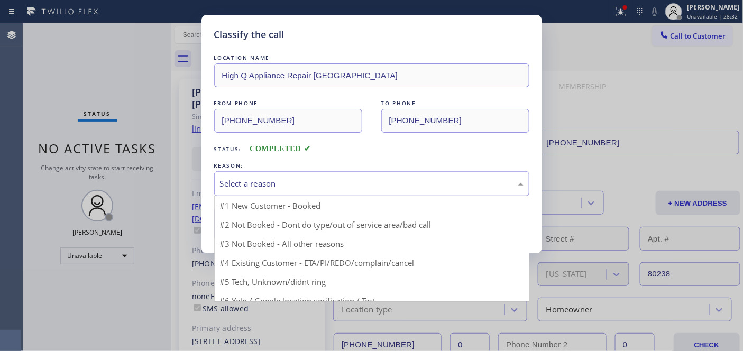
click at [298, 194] on div "Select a reason" at bounding box center [371, 183] width 315 height 25
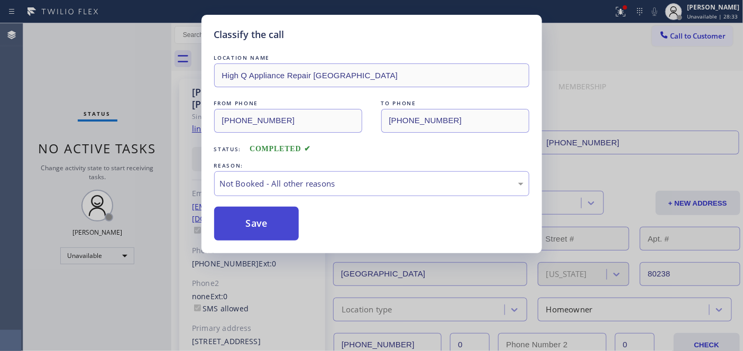
click at [273, 226] on button "Save" at bounding box center [256, 224] width 85 height 34
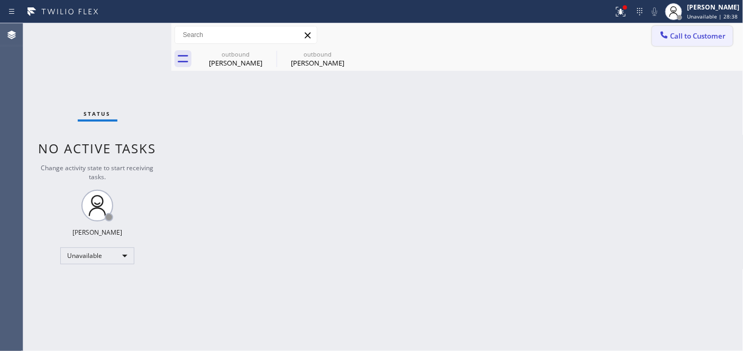
click at [675, 30] on button "Call to Customer" at bounding box center [692, 36] width 81 height 20
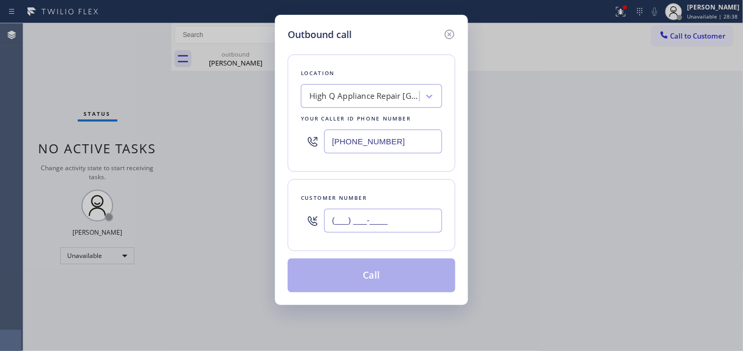
click at [365, 226] on input "(___) ___-____" at bounding box center [383, 221] width 118 height 24
paste input "602) 882-2503"
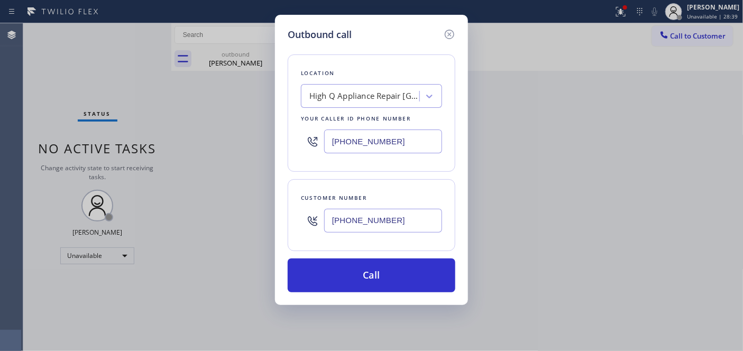
type input "[PHONE_NUMBER]"
drag, startPoint x: 406, startPoint y: 135, endPoint x: 256, endPoint y: 125, distance: 150.5
click at [272, 122] on div "Outbound call Location High Q Appliance Repair Denver Your caller id phone numb…" at bounding box center [371, 175] width 743 height 351
paste input "855) 666-9755"
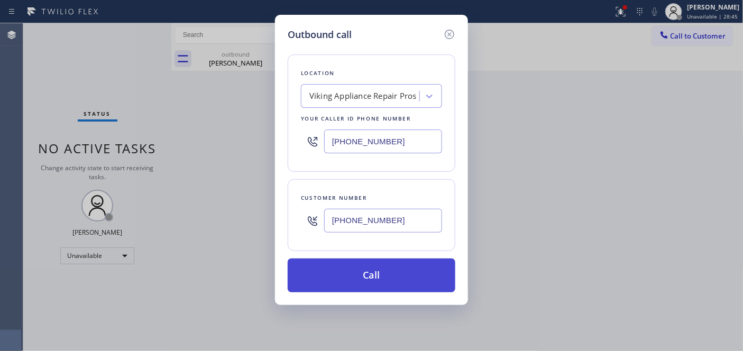
type input "[PHONE_NUMBER]"
click at [367, 275] on button "Call" at bounding box center [372, 275] width 168 height 34
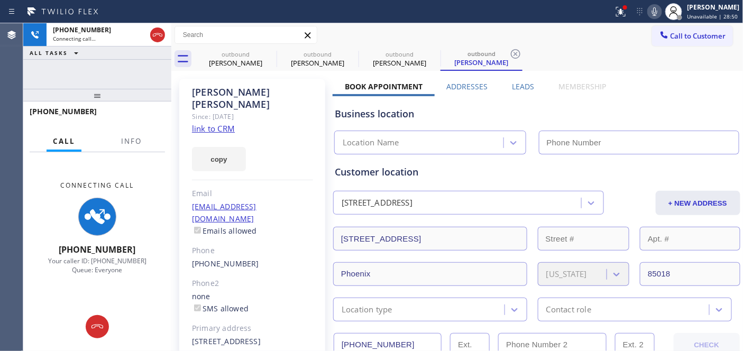
type input "[PHONE_NUMBER]"
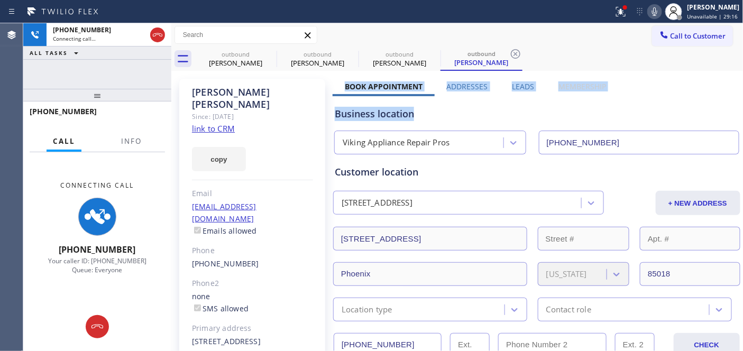
drag, startPoint x: 378, startPoint y: 85, endPoint x: 651, endPoint y: 81, distance: 272.8
click at [622, 109] on div "Business location" at bounding box center [537, 114] width 404 height 14
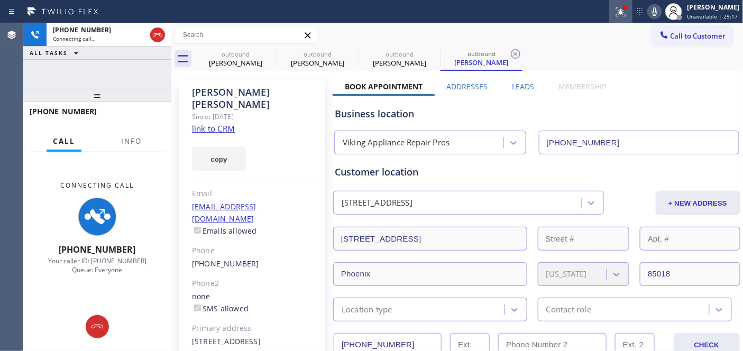
click at [616, 8] on icon at bounding box center [620, 11] width 13 height 13
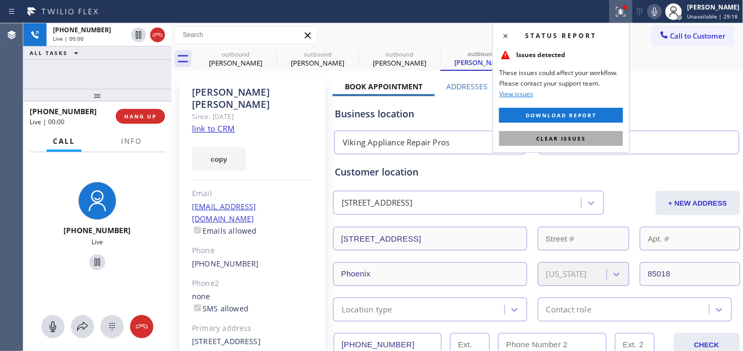
click at [556, 139] on span "Clear issues" at bounding box center [561, 138] width 50 height 7
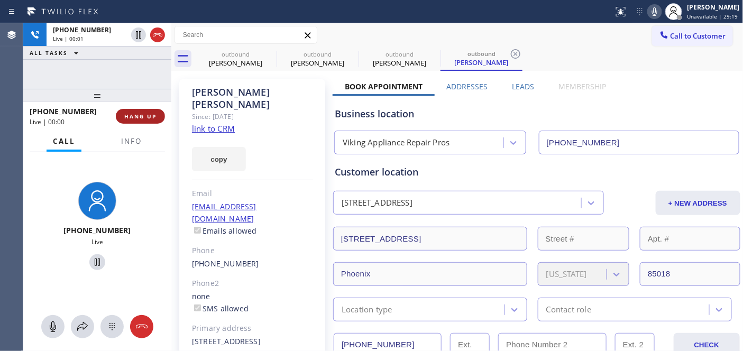
click at [144, 117] on span "HANG UP" at bounding box center [140, 116] width 32 height 7
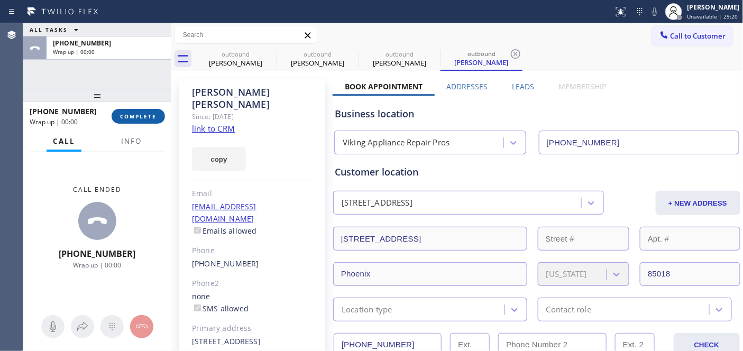
click at [150, 115] on span "COMPLETE" at bounding box center [138, 116] width 36 height 7
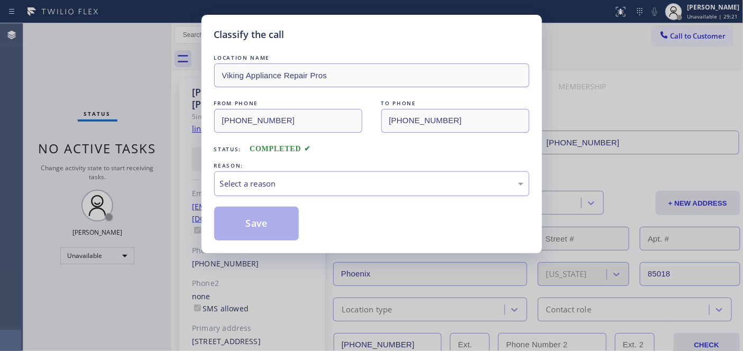
click at [356, 180] on div "Select a reason" at bounding box center [371, 184] width 303 height 12
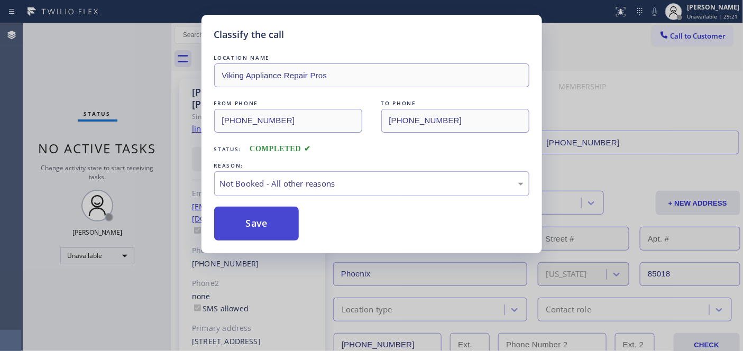
click at [267, 232] on button "Save" at bounding box center [256, 224] width 85 height 34
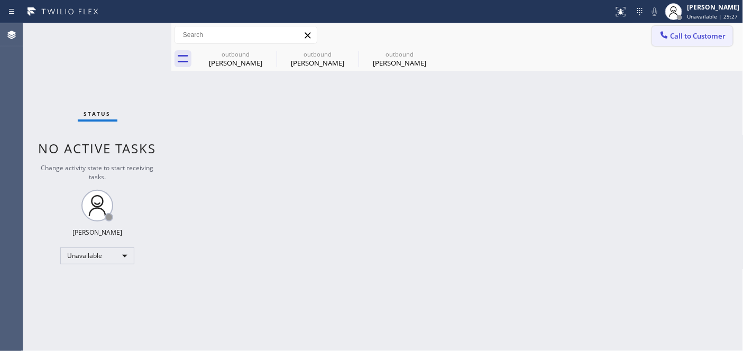
click at [652, 40] on button "Call to Customer" at bounding box center [692, 36] width 81 height 20
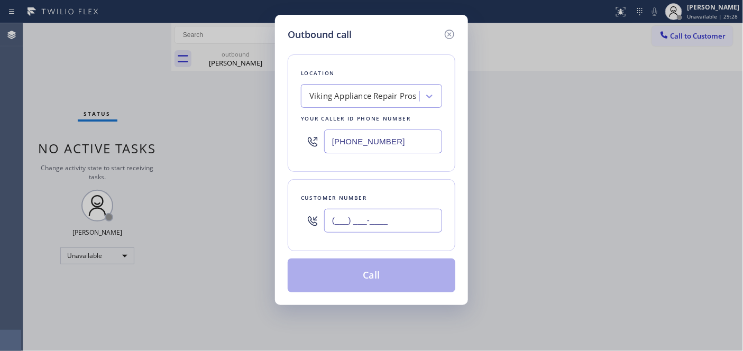
click at [389, 230] on input "(___) ___-____" at bounding box center [383, 221] width 118 height 24
paste input "949) 235-7977"
type input "[PHONE_NUMBER]"
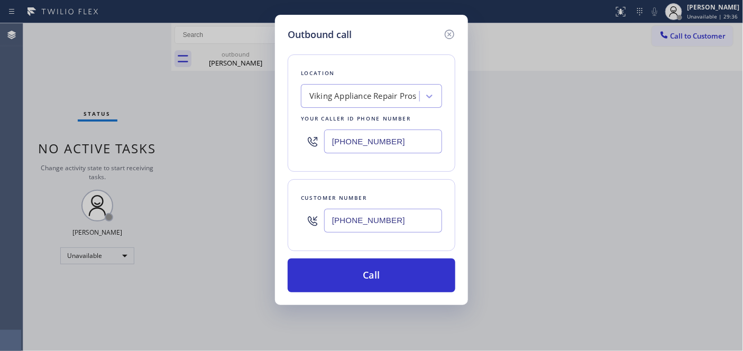
drag, startPoint x: 366, startPoint y: 145, endPoint x: 291, endPoint y: 145, distance: 75.1
click at [293, 145] on div "Location Viking Appliance Repair Pros Your caller id phone number (855) 666-9755" at bounding box center [372, 112] width 168 height 117
paste input "760) 452-3737"
type input "[PHONE_NUMBER]"
drag, startPoint x: 398, startPoint y: 219, endPoint x: 312, endPoint y: 222, distance: 85.1
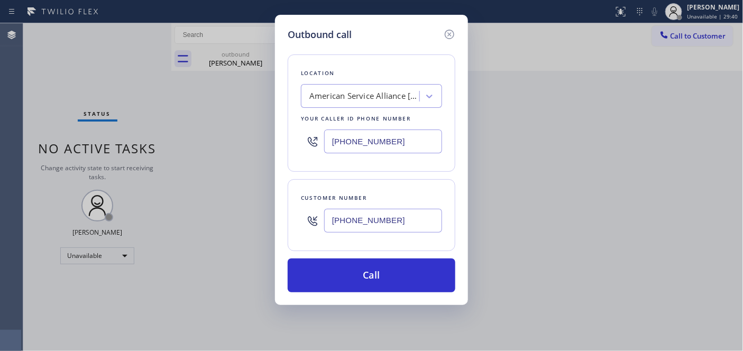
click at [303, 219] on div "[PHONE_NUMBER]" at bounding box center [371, 221] width 141 height 34
paste input "text"
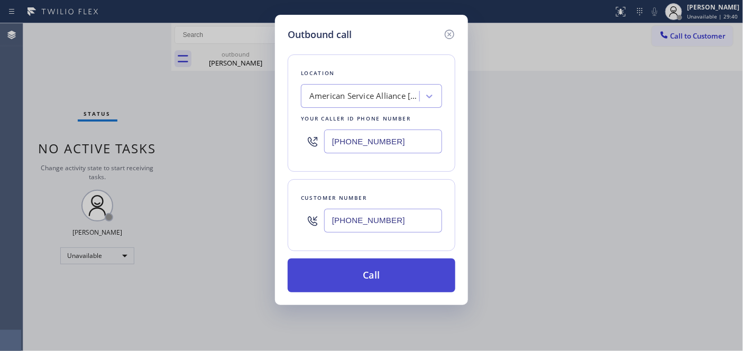
type input "[PHONE_NUMBER]"
click at [409, 270] on button "Call" at bounding box center [372, 275] width 168 height 34
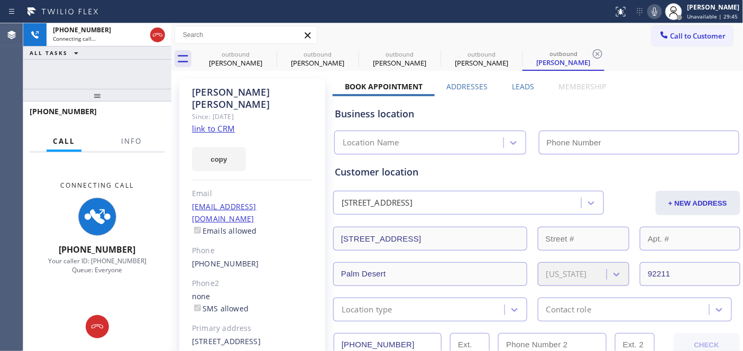
type input "[PHONE_NUMBER]"
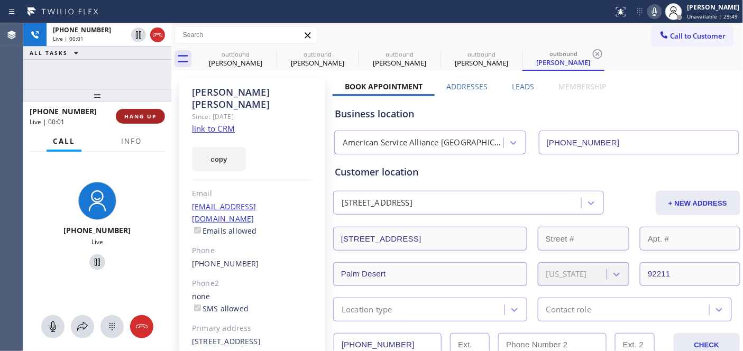
click at [148, 114] on span "HANG UP" at bounding box center [140, 116] width 32 height 7
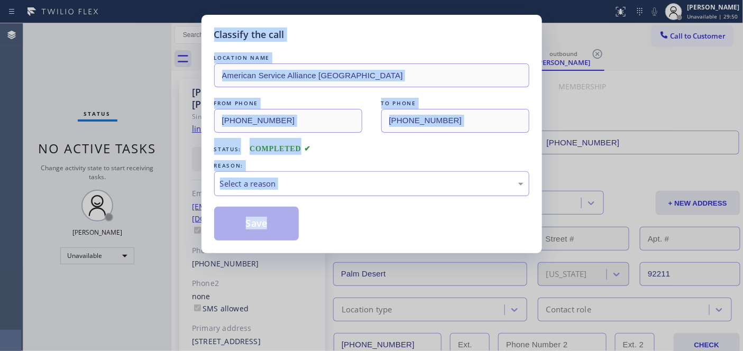
click at [363, 196] on div "Select a reason" at bounding box center [371, 183] width 315 height 25
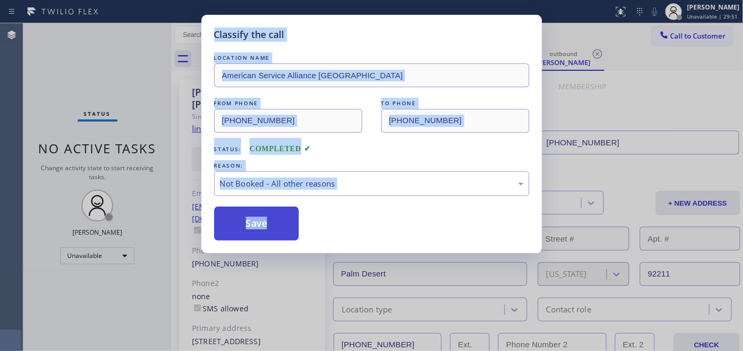
click at [270, 218] on button "Save" at bounding box center [256, 224] width 85 height 34
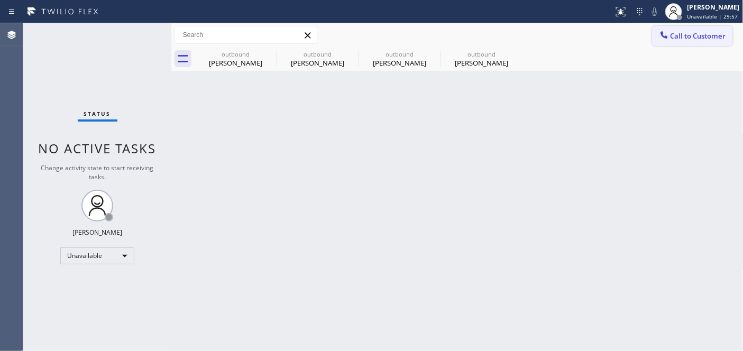
click at [665, 45] on button "Call to Customer" at bounding box center [692, 36] width 81 height 20
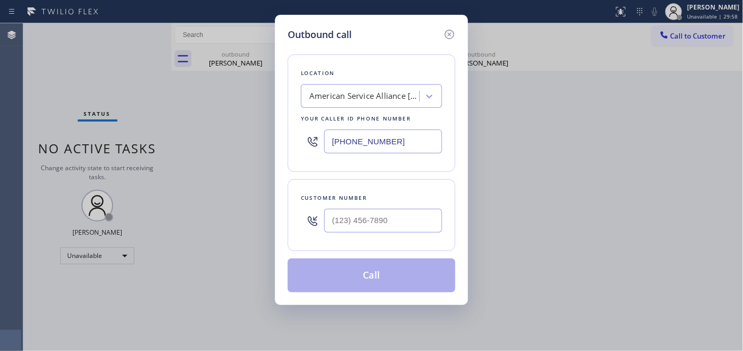
drag, startPoint x: 390, startPoint y: 155, endPoint x: 266, endPoint y: 138, distance: 124.3
click at [263, 138] on div "Outbound call Location American Service Alliance Palm Desert Your caller id pho…" at bounding box center [371, 175] width 743 height 351
type input "[PHONE_NUMBER]"
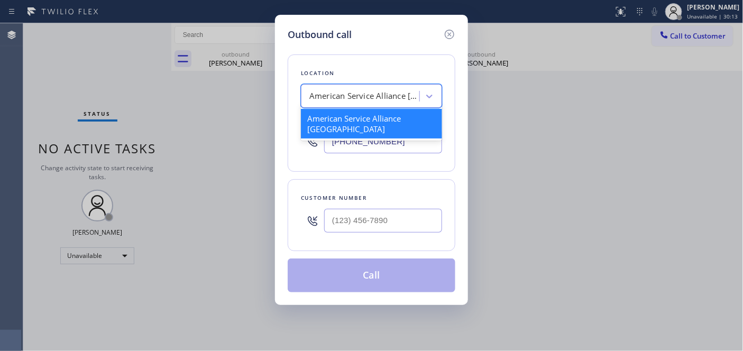
click at [401, 91] on div "American Service Alliance [GEOGRAPHIC_DATA]" at bounding box center [364, 96] width 111 height 12
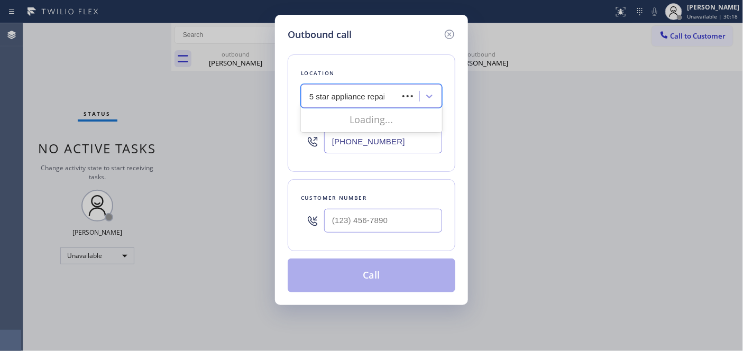
type input "5 star appliance repair"
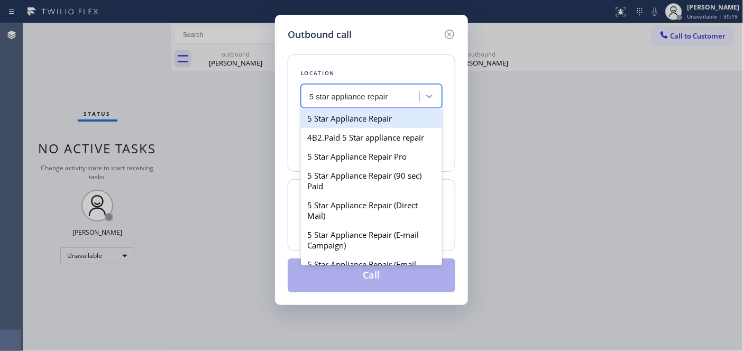
click at [344, 113] on div "5 Star Appliance Repair" at bounding box center [371, 118] width 141 height 19
type input "[PHONE_NUMBER]"
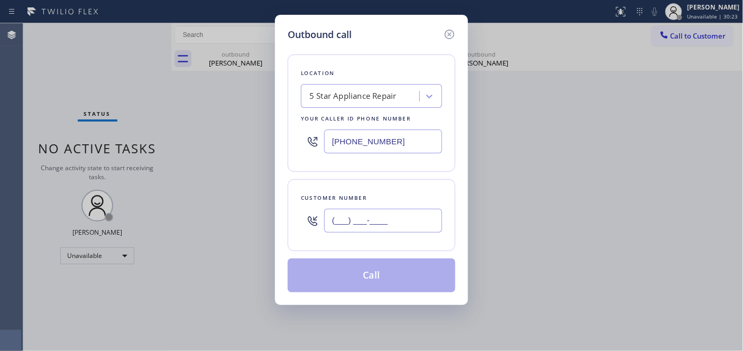
drag, startPoint x: 418, startPoint y: 220, endPoint x: 309, endPoint y: 230, distance: 109.9
click at [288, 223] on div "Customer number (___) ___-____" at bounding box center [372, 215] width 168 height 72
paste input "818) 209-7941"
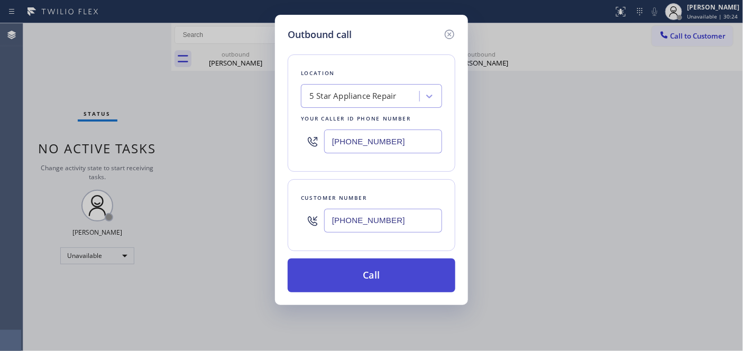
type input "[PHONE_NUMBER]"
click at [381, 270] on button "Call" at bounding box center [372, 275] width 168 height 34
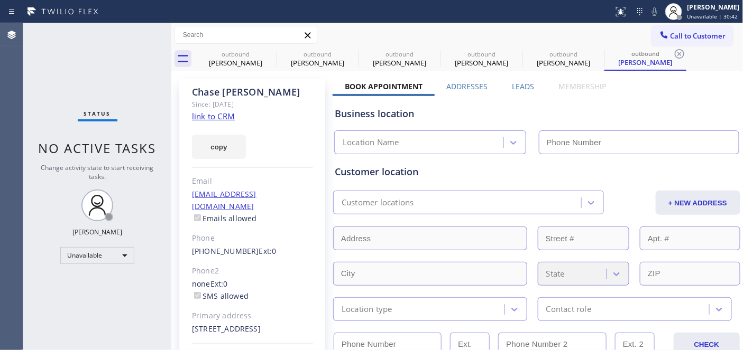
type input "[PHONE_NUMBER]"
click at [687, 9] on div "[PERSON_NAME]" at bounding box center [713, 7] width 52 height 9
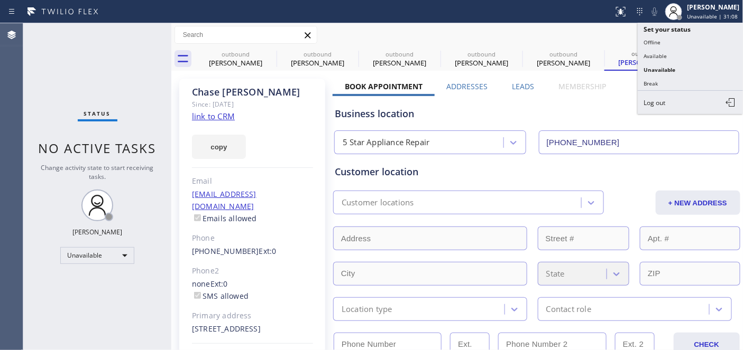
click at [601, 108] on div "Business location" at bounding box center [537, 114] width 404 height 14
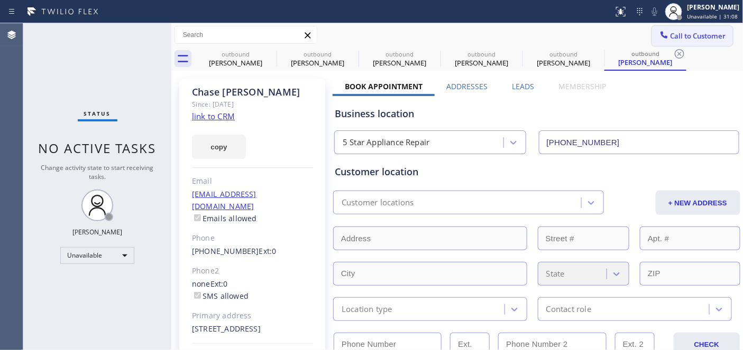
click at [696, 37] on span "Call to Customer" at bounding box center [698, 36] width 56 height 10
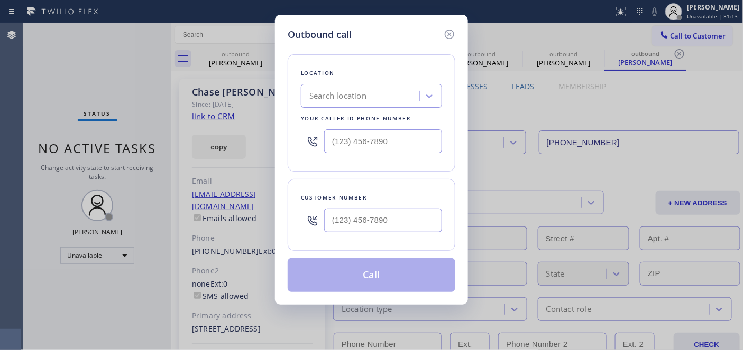
click at [361, 234] on div "Customer number" at bounding box center [372, 215] width 168 height 72
drag, startPoint x: 378, startPoint y: 227, endPoint x: 308, endPoint y: 201, distance: 74.9
click at [264, 227] on div "Outbound call Location Search location Your caller id phone number Customer num…" at bounding box center [371, 175] width 743 height 350
paste input "818) 209-7941"
type input "[PHONE_NUMBER]"
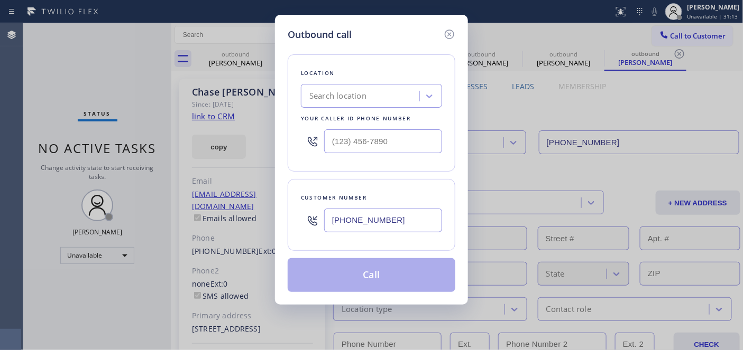
click at [389, 97] on div "Search location" at bounding box center [361, 96] width 115 height 19
type input "5 star appliance repair"
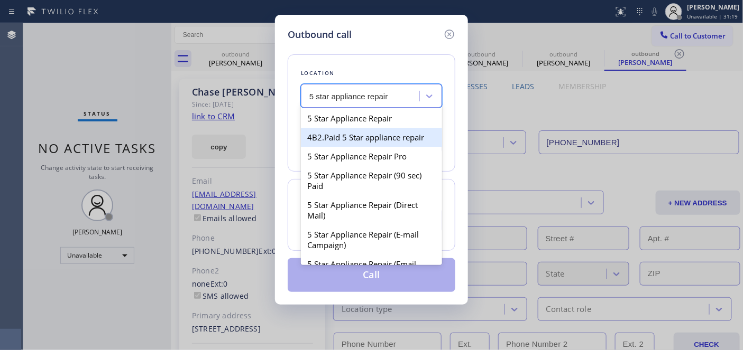
click at [374, 128] on div "4B2.Paid 5 Star appliance repair" at bounding box center [371, 137] width 141 height 19
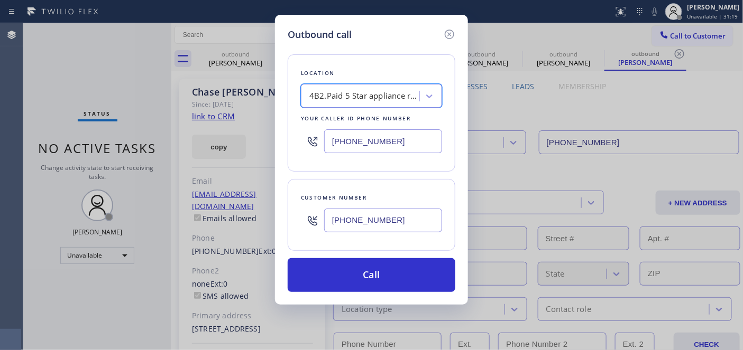
click at [381, 99] on div "4B2.Paid 5 Star appliance repair" at bounding box center [364, 96] width 111 height 12
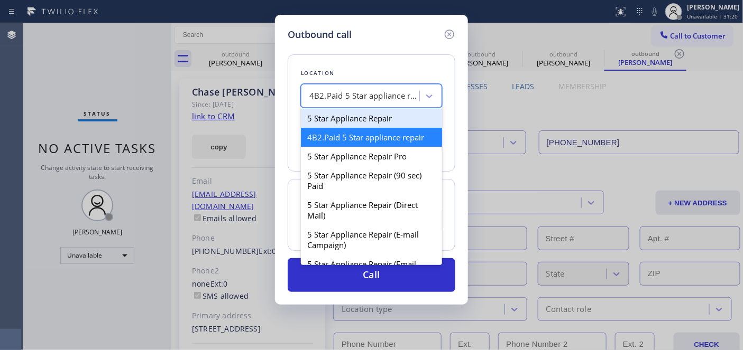
click at [373, 119] on div "5 Star Appliance Repair" at bounding box center [371, 118] width 141 height 19
type input "[PHONE_NUMBER]"
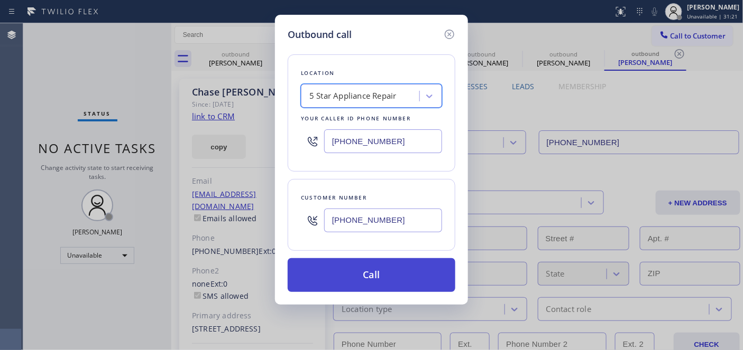
click at [389, 273] on button "Call" at bounding box center [372, 275] width 168 height 34
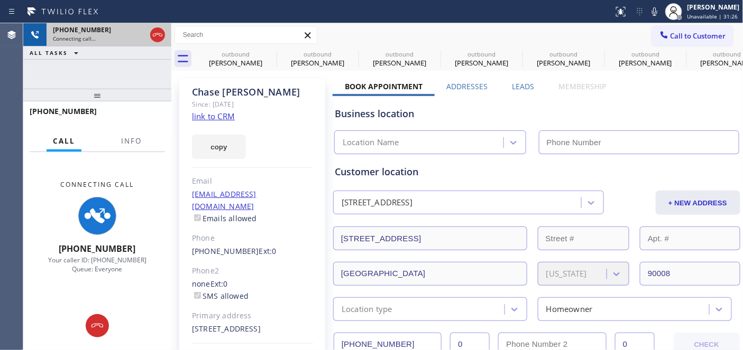
drag, startPoint x: 93, startPoint y: 150, endPoint x: 110, endPoint y: 27, distance: 123.8
click at [108, 41] on div "[PHONE_NUMBER] Connecting call… ALL TASKS ALL TASKS ACTIVE TASKS TASKS IN WRAP …" at bounding box center [97, 186] width 148 height 327
type input "[PHONE_NUMBER]"
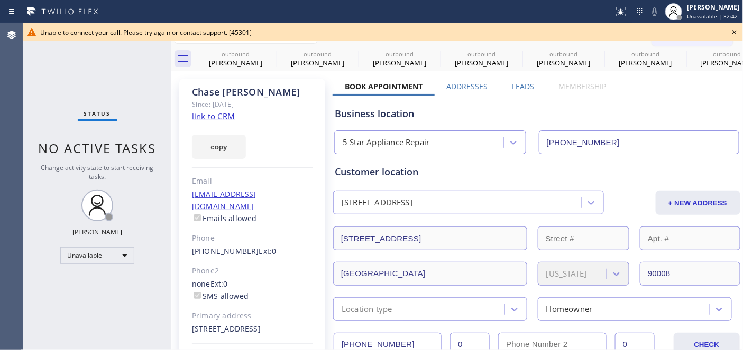
click at [726, 30] on div "Unable to connect your call. Please try again or contact support. [45301]" at bounding box center [383, 32] width 686 height 9
click at [679, 39] on div "Unable to connect your call. Please try again or contact support. [45301]" at bounding box center [382, 32] width 719 height 18
click at [734, 33] on icon at bounding box center [734, 32] width 4 height 4
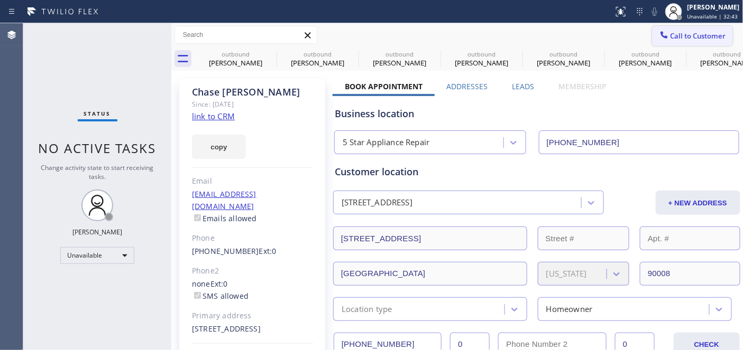
click at [687, 35] on span "Call to Customer" at bounding box center [698, 36] width 56 height 10
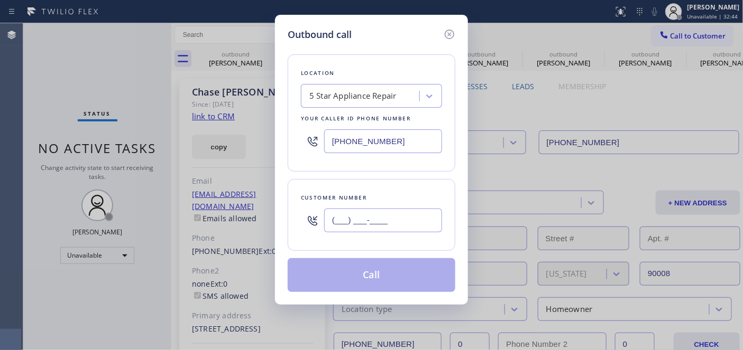
click at [395, 215] on input "(___) ___-____" at bounding box center [383, 221] width 118 height 24
paste input "818) 209-7941"
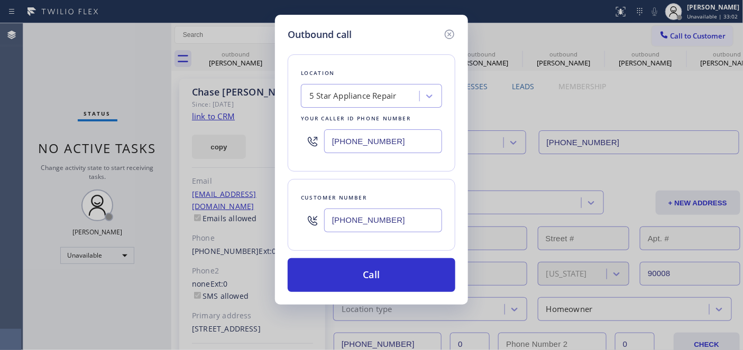
drag, startPoint x: 385, startPoint y: 220, endPoint x: 345, endPoint y: 207, distance: 42.1
click at [263, 225] on div "Outbound call Location 5 Star Appliance Repair Your caller id phone number [PHO…" at bounding box center [371, 175] width 743 height 350
paste input "917) 291-1420"
type input "[PHONE_NUMBER]"
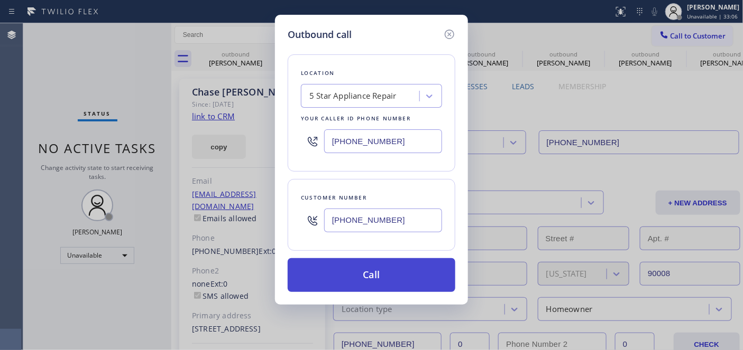
click at [409, 267] on button "Call" at bounding box center [372, 275] width 168 height 34
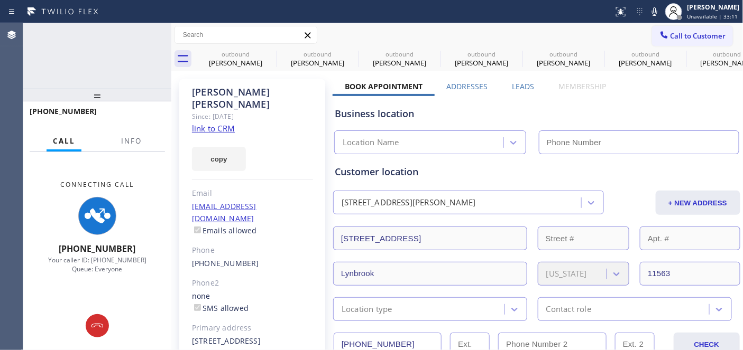
type input "[PHONE_NUMBER]"
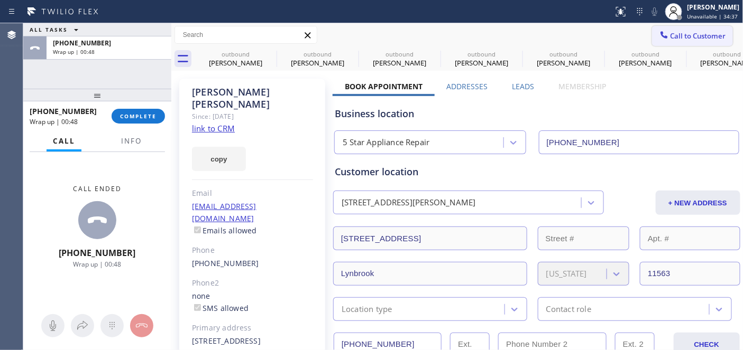
click at [698, 33] on span "Call to Customer" at bounding box center [698, 36] width 56 height 10
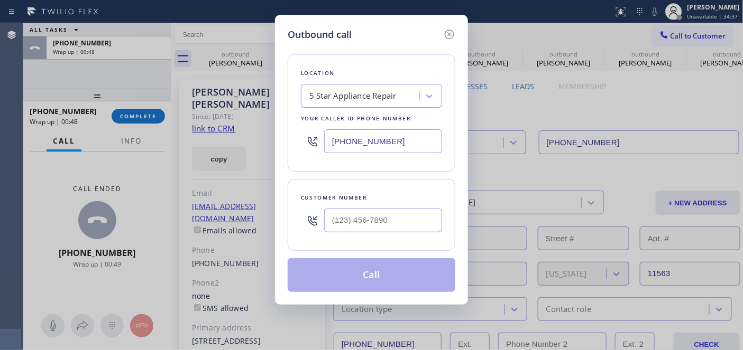
click at [115, 116] on div "Outbound call Location 5 Star Appliance Repair Your caller id phone number [PHO…" at bounding box center [371, 175] width 743 height 350
click at [124, 115] on div "Outbound call Location 5 Star Appliance Repair Your caller id phone number [PHO…" at bounding box center [371, 175] width 743 height 350
drag, startPoint x: 443, startPoint y: 38, endPoint x: 315, endPoint y: 71, distance: 132.2
click at [445, 38] on icon at bounding box center [449, 34] width 13 height 13
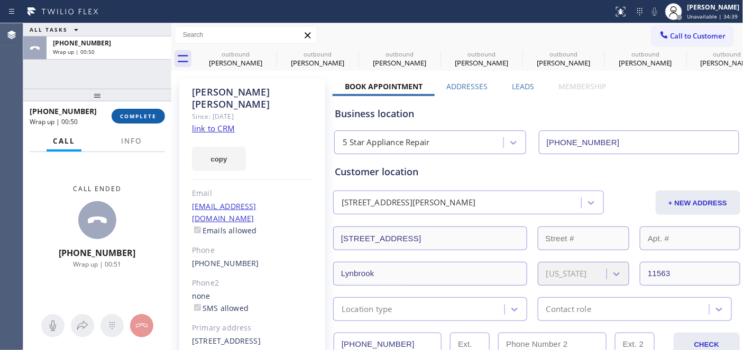
click at [145, 119] on span "COMPLETE" at bounding box center [138, 116] width 36 height 7
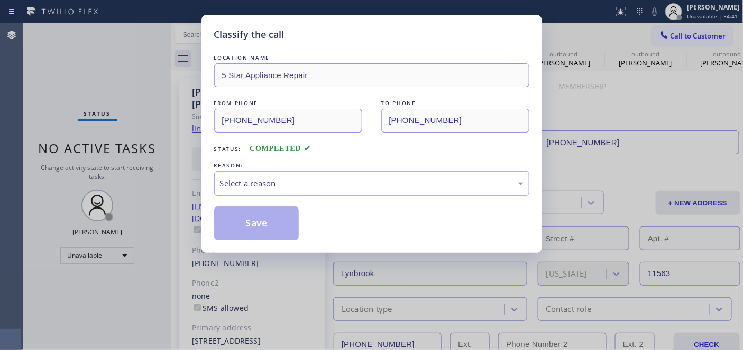
click at [325, 191] on div "Select a reason" at bounding box center [371, 183] width 315 height 25
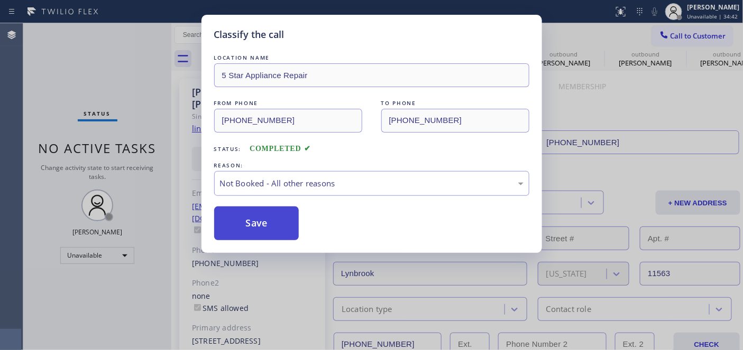
click at [278, 229] on button "Save" at bounding box center [256, 224] width 85 height 34
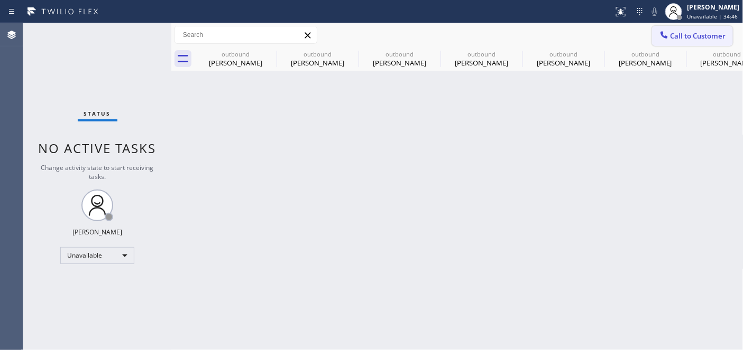
click at [681, 32] on span "Call to Customer" at bounding box center [698, 36] width 56 height 10
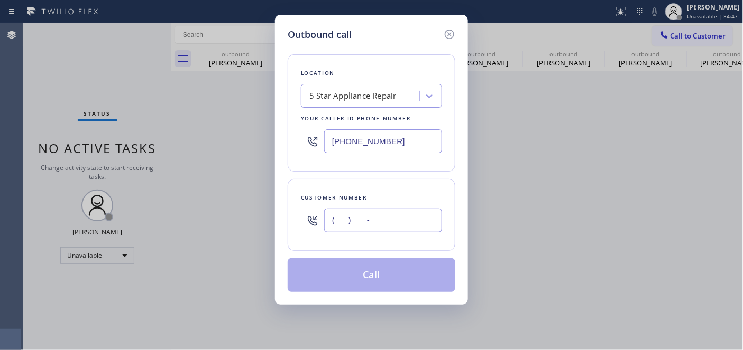
click at [293, 221] on div "Customer number (___) ___-____" at bounding box center [372, 215] width 168 height 72
paste input "714) 699-0759"
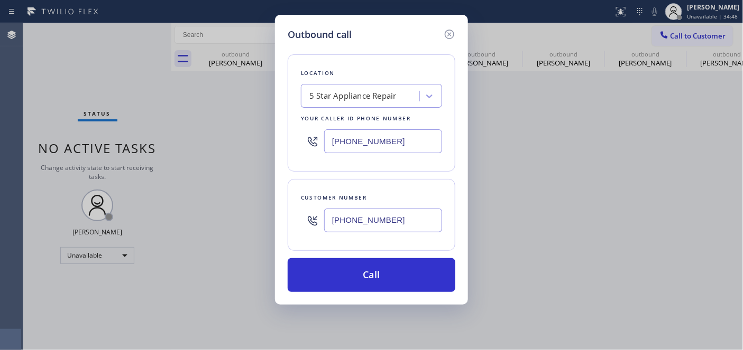
type input "[PHONE_NUMBER]"
drag, startPoint x: 396, startPoint y: 149, endPoint x: 319, endPoint y: 150, distance: 77.7
click at [301, 145] on div "[PHONE_NUMBER]" at bounding box center [371, 141] width 141 height 34
paste input "714) 855-4254"
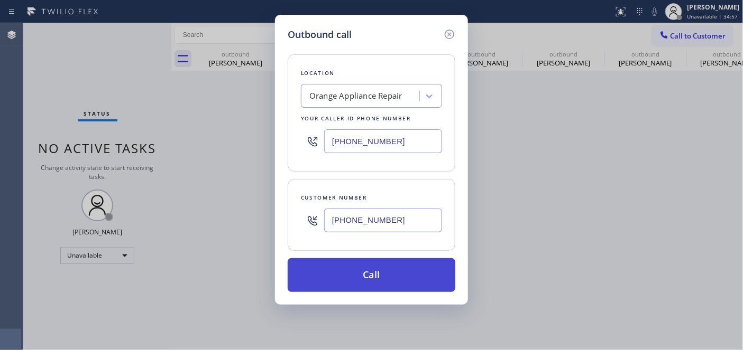
type input "[PHONE_NUMBER]"
click at [393, 273] on button "Call" at bounding box center [372, 275] width 168 height 34
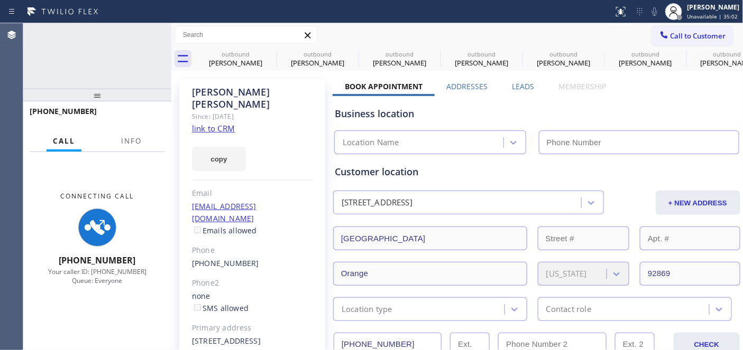
type input "[PHONE_NUMBER]"
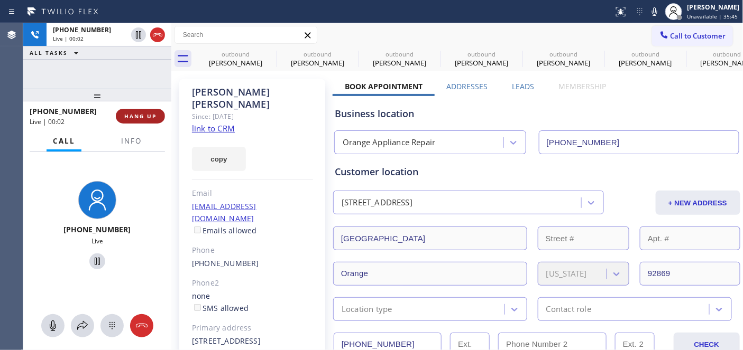
click at [137, 122] on button "HANG UP" at bounding box center [140, 116] width 49 height 15
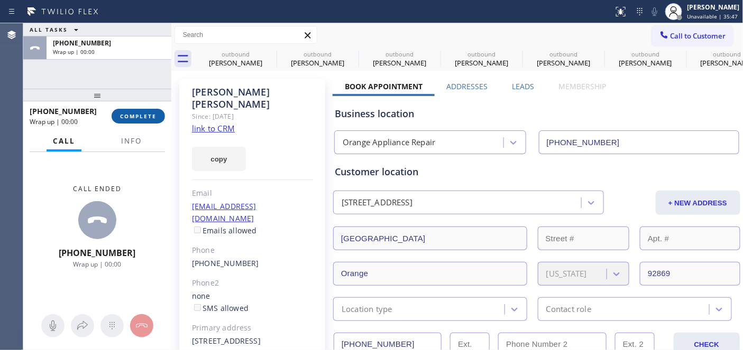
click at [142, 122] on button "COMPLETE" at bounding box center [138, 116] width 53 height 15
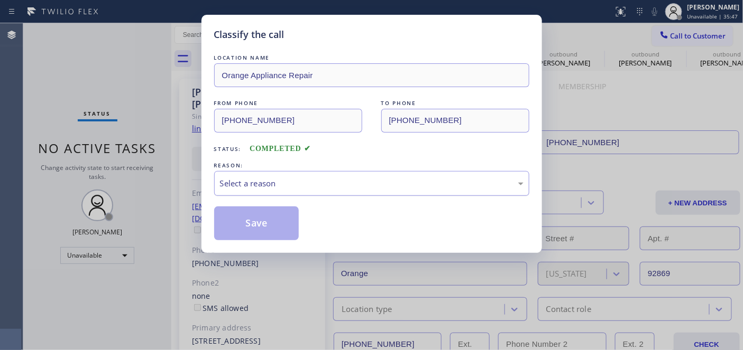
click at [308, 181] on div "Select a reason" at bounding box center [371, 184] width 303 height 12
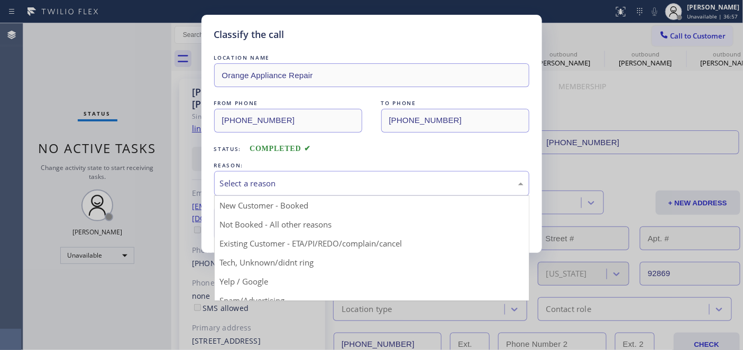
click at [292, 175] on div "Select a reason" at bounding box center [371, 183] width 315 height 25
click at [298, 191] on div "Select a reason" at bounding box center [371, 183] width 315 height 25
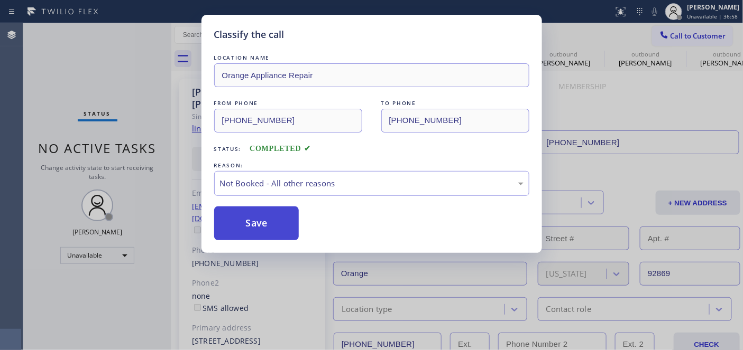
click at [279, 228] on button "Save" at bounding box center [256, 224] width 85 height 34
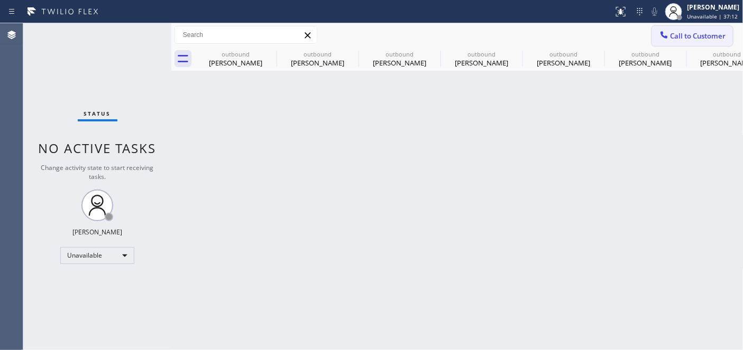
click at [661, 41] on div at bounding box center [664, 36] width 13 height 13
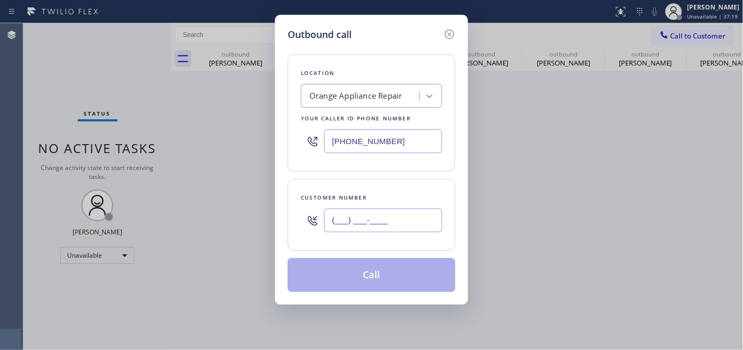
drag, startPoint x: 382, startPoint y: 214, endPoint x: 279, endPoint y: 204, distance: 103.6
click at [304, 210] on div "(___) ___-____" at bounding box center [371, 221] width 141 height 34
paste input "480) 686-0023"
type input "[PHONE_NUMBER]"
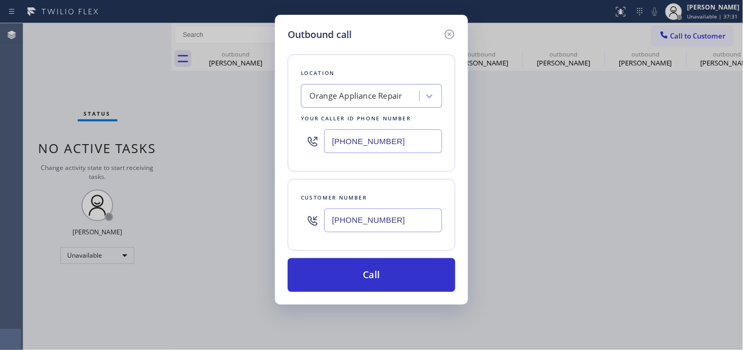
drag, startPoint x: 393, startPoint y: 145, endPoint x: 276, endPoint y: 145, distance: 116.8
click at [285, 145] on div "Outbound call Location Orange Appliance Repair Your caller id phone number [PHO…" at bounding box center [371, 160] width 193 height 290
paste input "480) 685-8517"
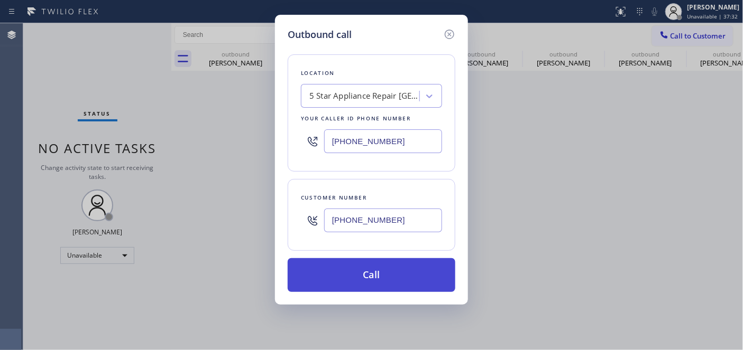
type input "[PHONE_NUMBER]"
click at [414, 271] on button "Call" at bounding box center [372, 275] width 168 height 34
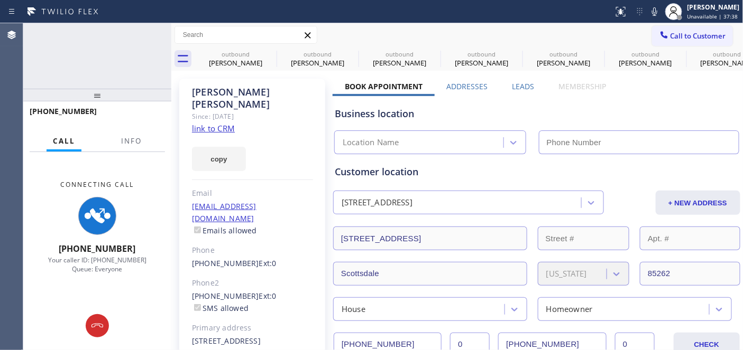
type input "[PHONE_NUMBER]"
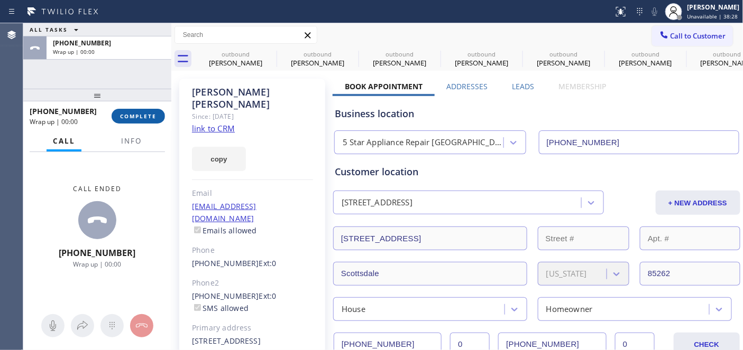
click at [131, 118] on span "COMPLETE" at bounding box center [138, 116] width 36 height 7
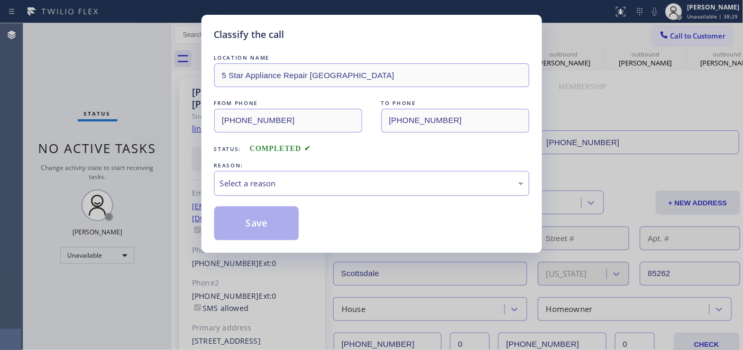
drag, startPoint x: 329, startPoint y: 173, endPoint x: 302, endPoint y: 188, distance: 30.8
click at [329, 173] on div "Select a reason" at bounding box center [371, 183] width 315 height 25
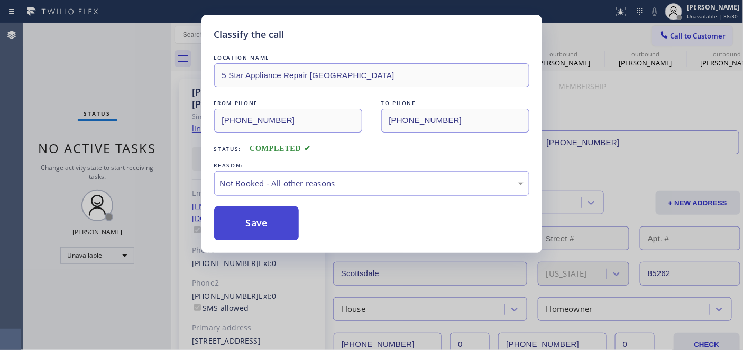
click at [251, 219] on button "Save" at bounding box center [256, 224] width 85 height 34
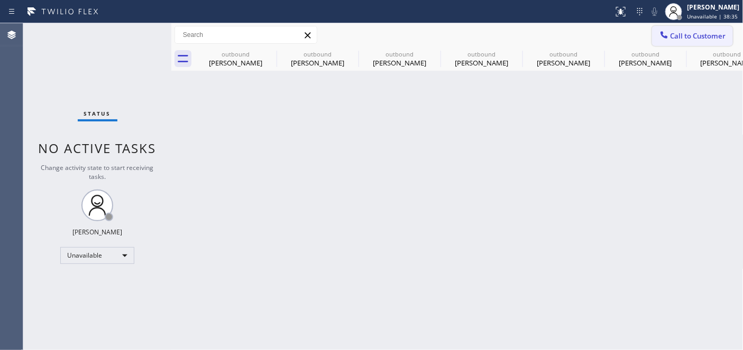
click at [656, 39] on button "Call to Customer" at bounding box center [692, 36] width 81 height 20
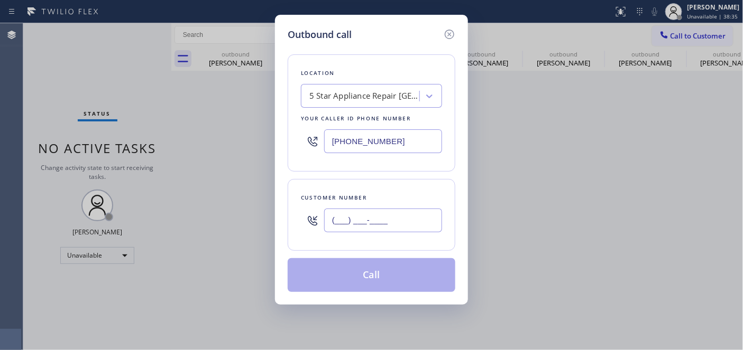
click at [350, 225] on input "(___) ___-____" at bounding box center [383, 221] width 118 height 24
paste input "415) 385-6901"
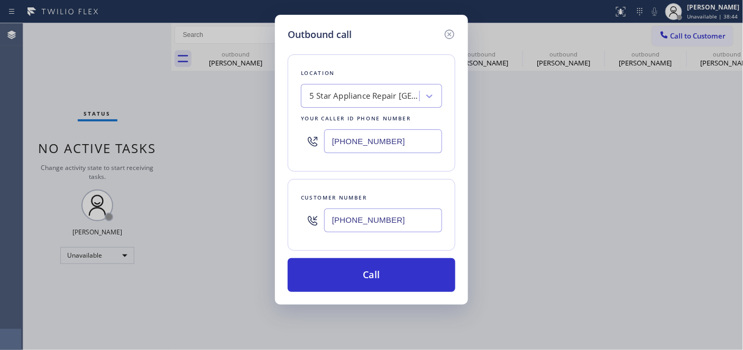
drag, startPoint x: 405, startPoint y: 217, endPoint x: 229, endPoint y: 206, distance: 176.3
click at [229, 206] on div "Outbound call Location 5 Star Appliance Repair [GEOGRAPHIC_DATA] Your caller id…" at bounding box center [371, 175] width 743 height 350
drag, startPoint x: 381, startPoint y: 220, endPoint x: 369, endPoint y: 232, distance: 16.1
click at [260, 207] on div "Outbound call Location 5 Star Appliance Repair [GEOGRAPHIC_DATA] Your caller id…" at bounding box center [371, 175] width 743 height 350
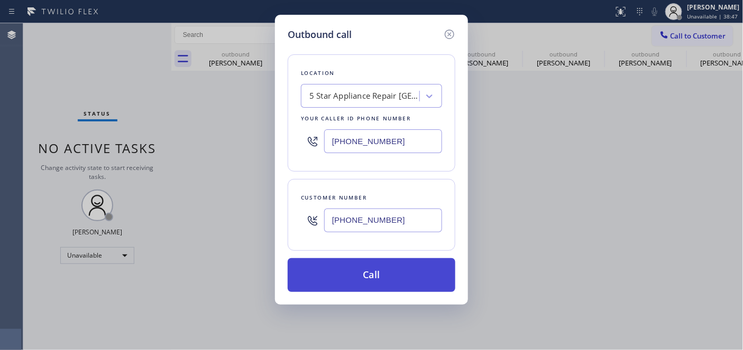
paste input "818) 873-4448"
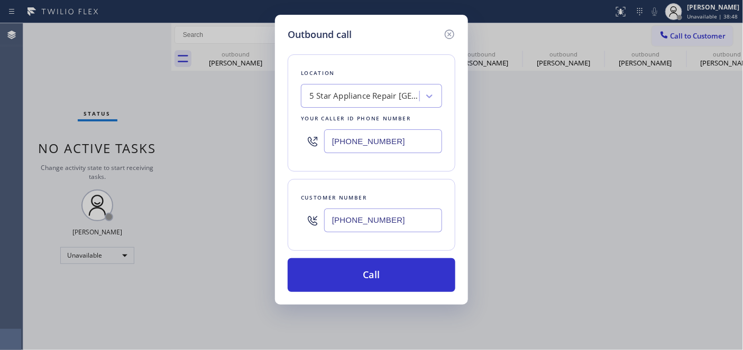
type input "[PHONE_NUMBER]"
click at [263, 128] on div "Outbound call Location 5 Star Appliance Repair [GEOGRAPHIC_DATA] Your caller id…" at bounding box center [371, 175] width 743 height 350
paste input "818) 873-4448"
type input "[PHONE_NUMBER]"
drag, startPoint x: 393, startPoint y: 229, endPoint x: 213, endPoint y: 213, distance: 181.5
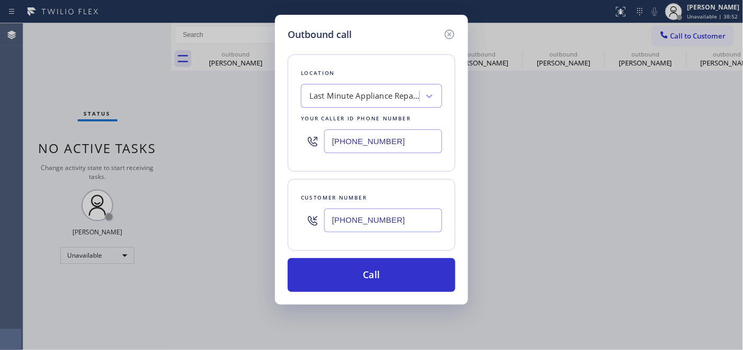
click at [217, 213] on div "Outbound call Location Last Minute Appliance Repair [GEOGRAPHIC_DATA] Your call…" at bounding box center [371, 175] width 743 height 350
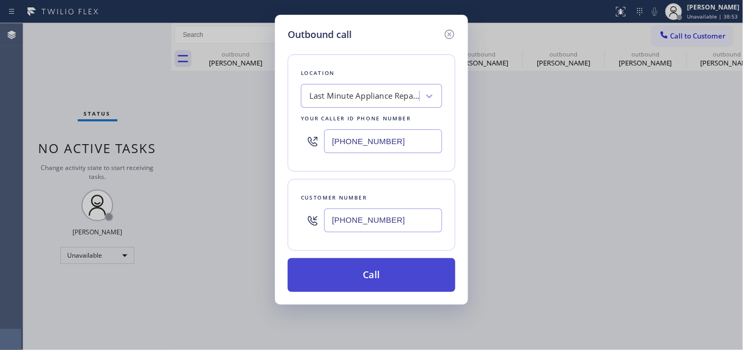
paste input "415) 385-6901"
type input "[PHONE_NUMBER]"
click at [368, 277] on button "Call" at bounding box center [372, 275] width 168 height 34
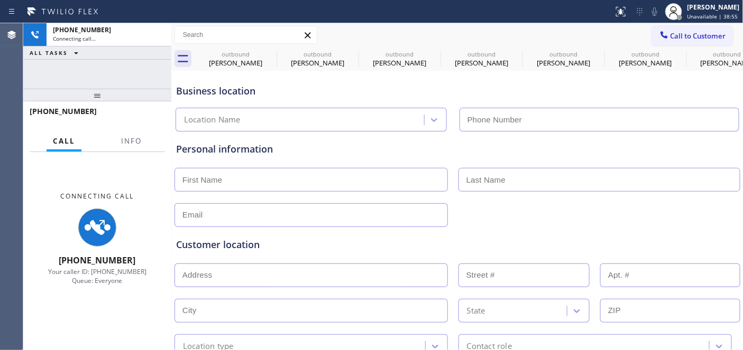
type input "[PHONE_NUMBER]"
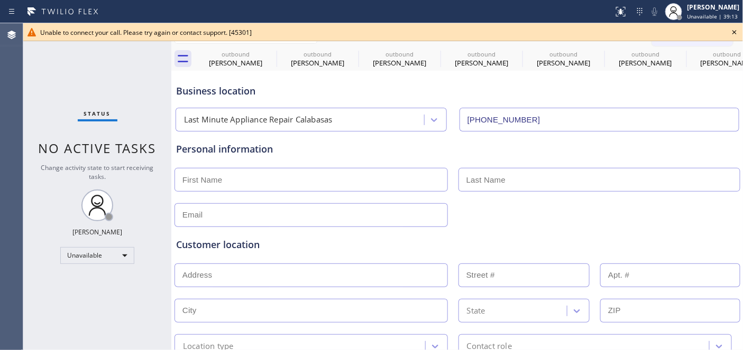
click at [730, 31] on icon at bounding box center [734, 32] width 13 height 13
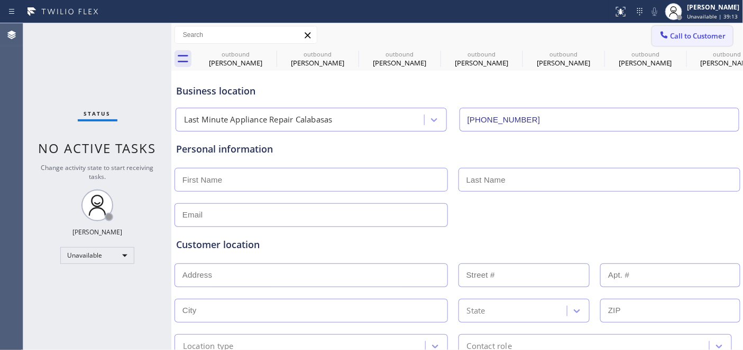
click at [708, 34] on span "Call to Customer" at bounding box center [698, 36] width 56 height 10
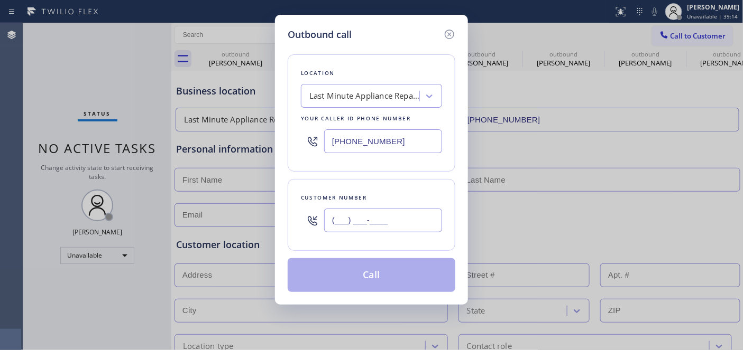
click at [288, 215] on div "Customer number (___) ___-____" at bounding box center [372, 215] width 168 height 72
paste input "415) 385-6901"
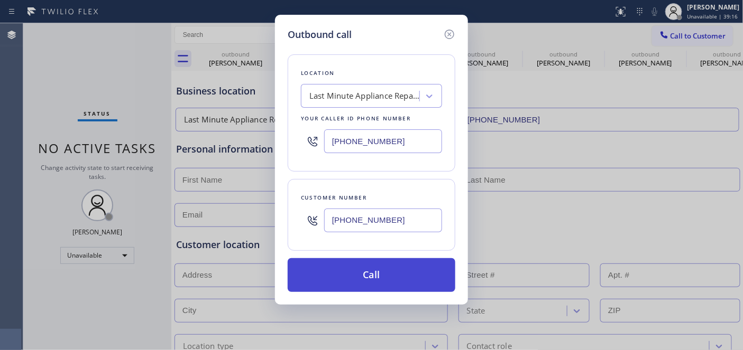
type input "[PHONE_NUMBER]"
click at [390, 284] on button "Call" at bounding box center [372, 275] width 168 height 34
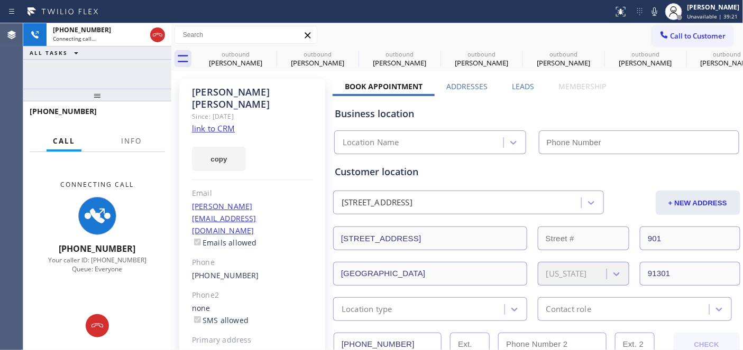
type input "[PHONE_NUMBER]"
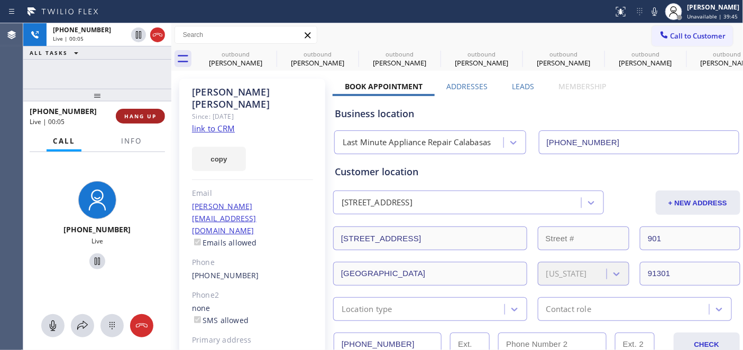
click at [134, 111] on button "HANG UP" at bounding box center [140, 116] width 49 height 15
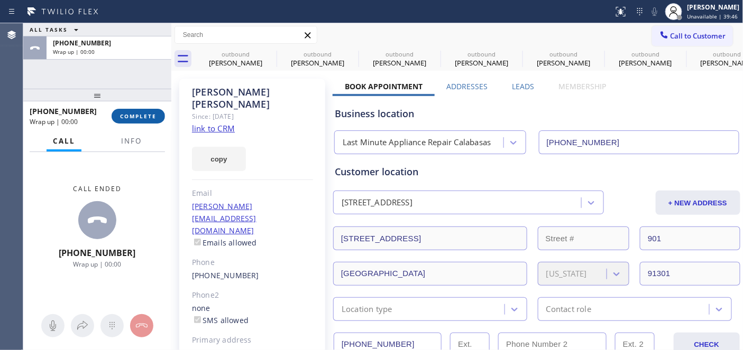
click at [140, 115] on span "COMPLETE" at bounding box center [138, 116] width 36 height 7
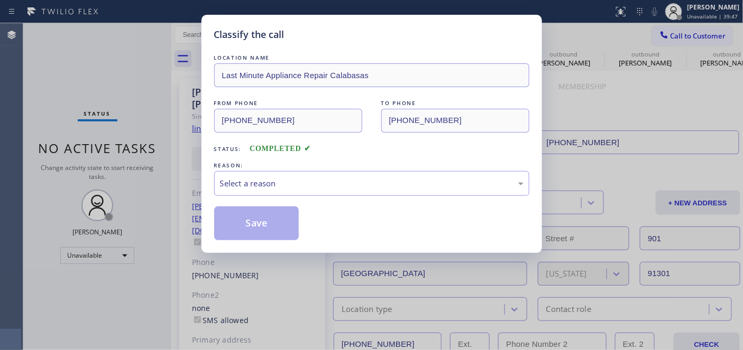
click at [310, 162] on div "REASON:" at bounding box center [371, 165] width 315 height 11
click at [308, 187] on div "Select a reason" at bounding box center [371, 184] width 303 height 12
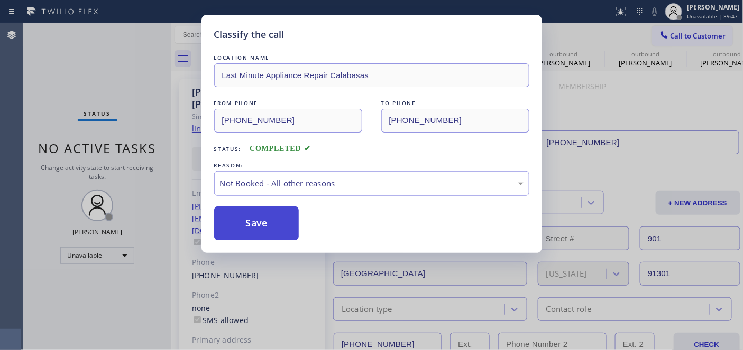
click at [269, 224] on button "Save" at bounding box center [256, 224] width 85 height 34
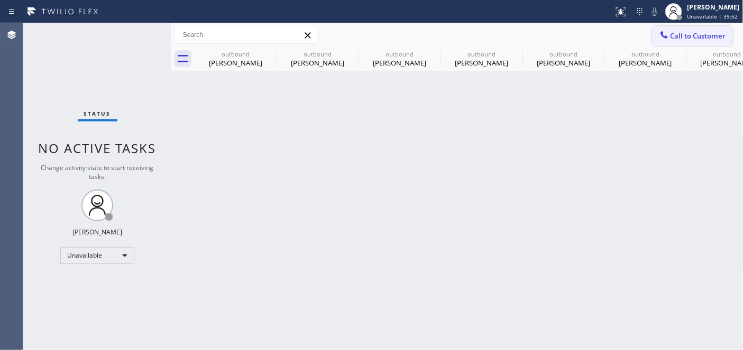
click at [673, 33] on span "Call to Customer" at bounding box center [698, 36] width 56 height 10
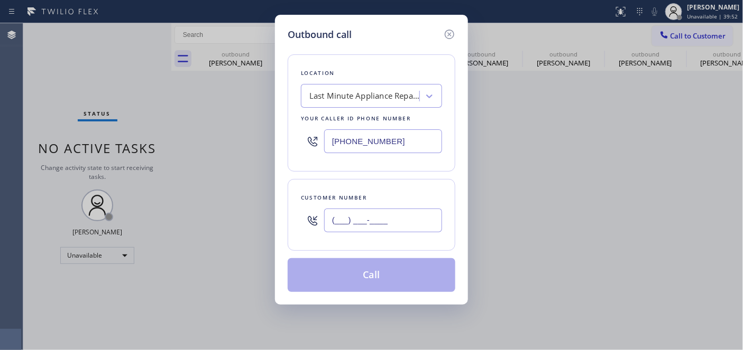
click at [392, 213] on input "(___) ___-____" at bounding box center [383, 221] width 118 height 24
paste input "323) 664-0711"
type input "[PHONE_NUMBER]"
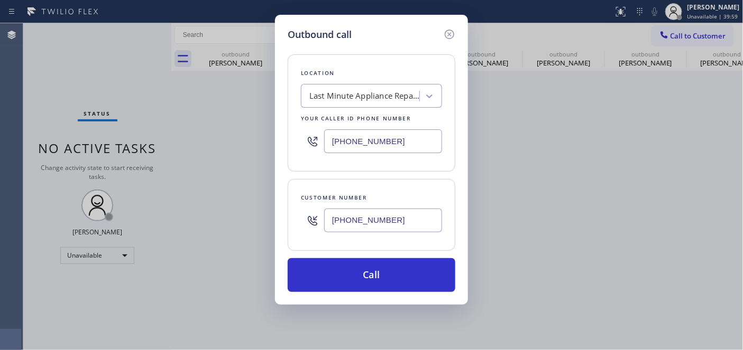
drag, startPoint x: 386, startPoint y: 134, endPoint x: 338, endPoint y: 146, distance: 49.5
click at [314, 136] on div "[PHONE_NUMBER]" at bounding box center [371, 141] width 141 height 34
paste input "55) 731-4952"
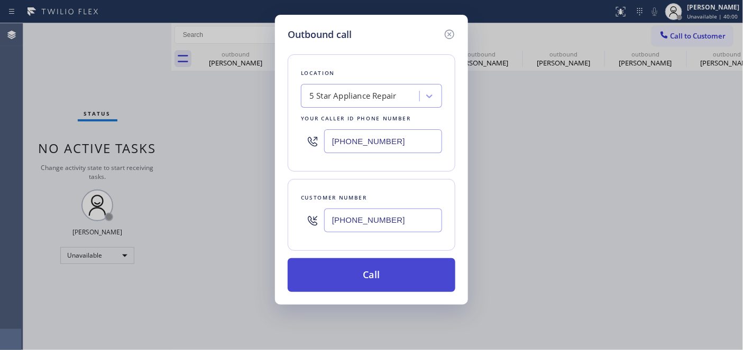
type input "[PHONE_NUMBER]"
click at [396, 267] on button "Call" at bounding box center [372, 275] width 168 height 34
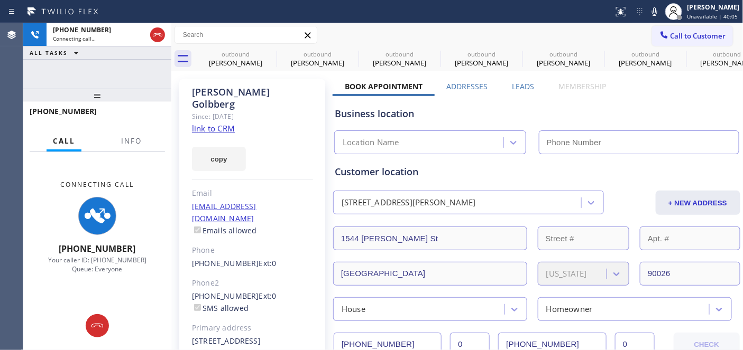
type input "[PHONE_NUMBER]"
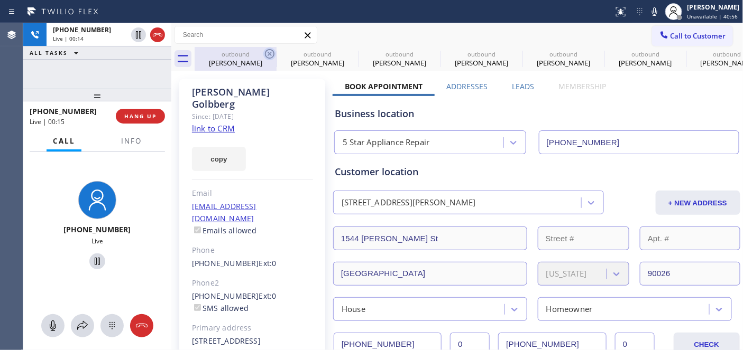
click at [268, 53] on icon at bounding box center [270, 54] width 10 height 10
click at [0, 0] on icon at bounding box center [0, 0] width 0 height 0
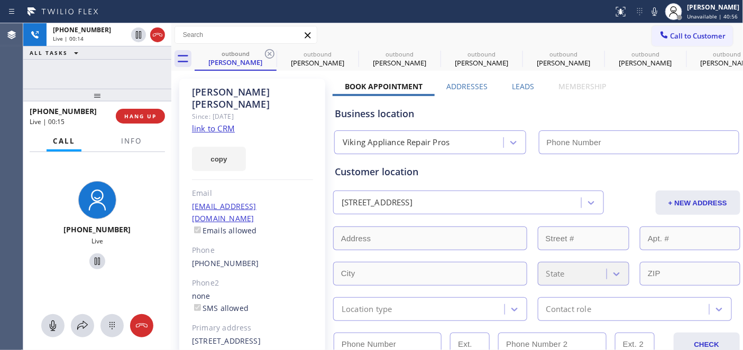
click at [268, 53] on icon at bounding box center [270, 54] width 10 height 10
click at [0, 0] on icon at bounding box center [0, 0] width 0 height 0
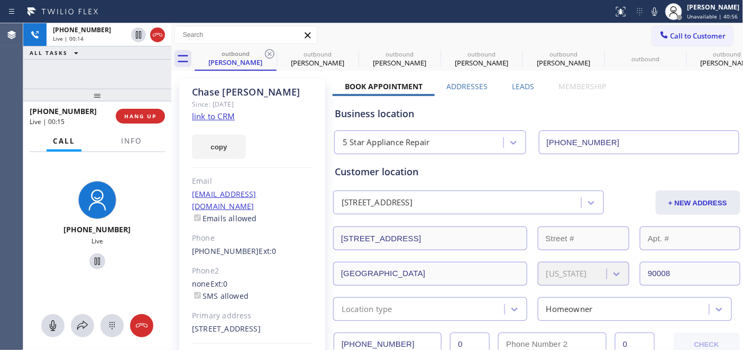
type input "[PHONE_NUMBER]"
click at [268, 53] on icon at bounding box center [270, 54] width 10 height 10
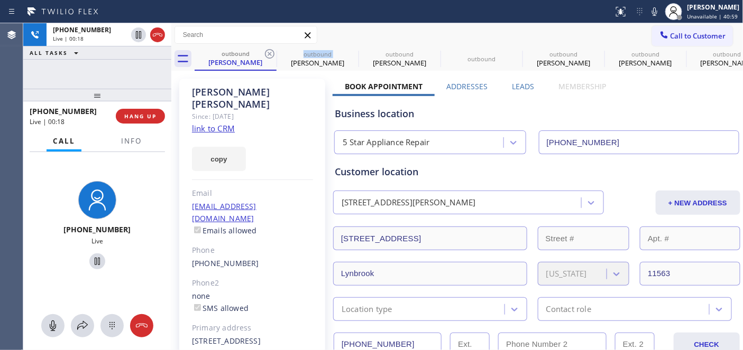
click at [268, 53] on icon at bounding box center [270, 54] width 10 height 10
type input "[PHONE_NUMBER]"
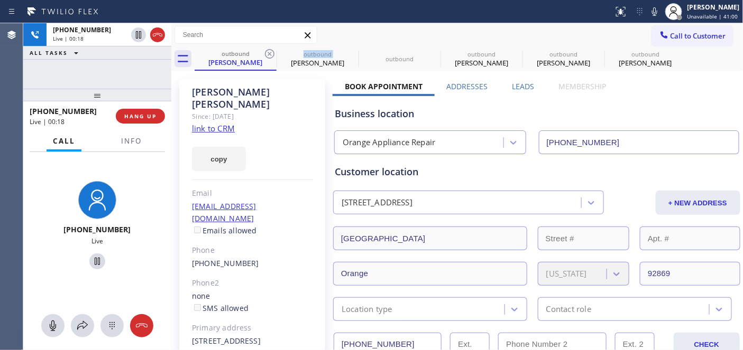
click at [268, 53] on icon at bounding box center [270, 54] width 10 height 10
type input "[PHONE_NUMBER]"
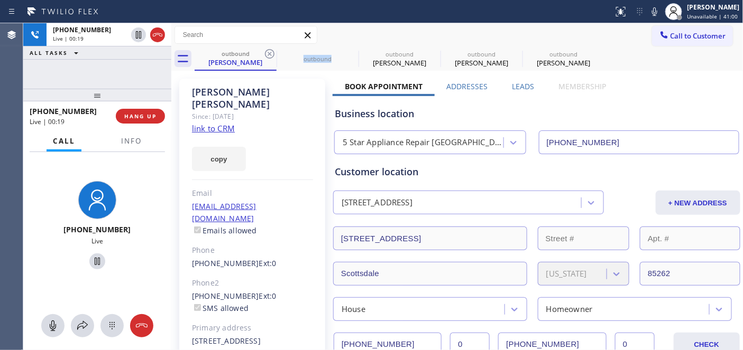
click at [268, 53] on icon at bounding box center [270, 54] width 10 height 10
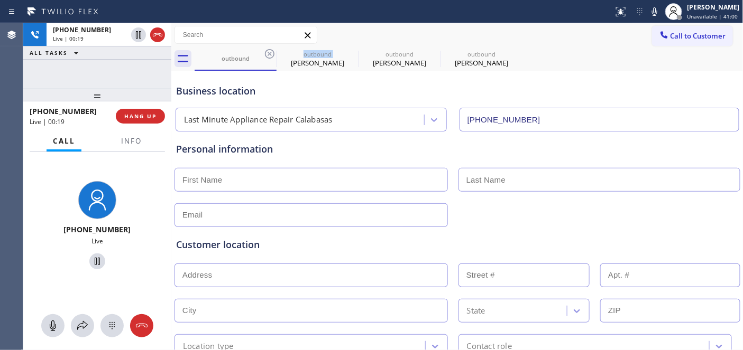
click at [268, 53] on icon at bounding box center [270, 54] width 10 height 10
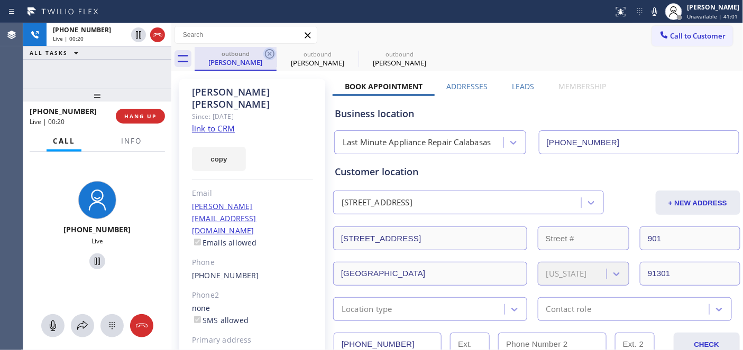
click at [269, 53] on icon at bounding box center [270, 54] width 10 height 10
type input "[PHONE_NUMBER]"
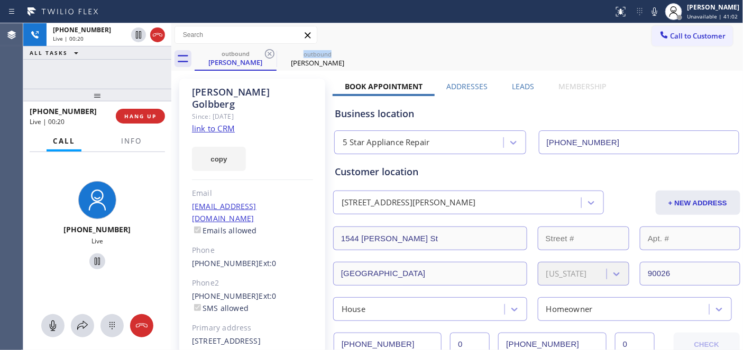
click at [269, 53] on icon at bounding box center [270, 54] width 10 height 10
click at [452, 44] on div "Call to Customer Outbound call Location 5 Star Appliance Repair Your caller id …" at bounding box center [457, 35] width 572 height 24
drag, startPoint x: 100, startPoint y: 89, endPoint x: 103, endPoint y: 64, distance: 24.4
click at [103, 64] on div "[PHONE_NUMBER] Live | 00:57 ALL TASKS ALL TASKS ACTIVE TASKS TASKS IN WRAP UP […" at bounding box center [97, 186] width 148 height 327
drag, startPoint x: 99, startPoint y: 96, endPoint x: 98, endPoint y: 50, distance: 45.5
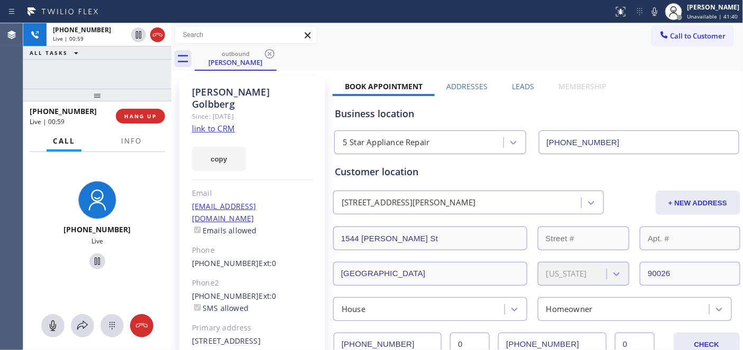
click at [99, 53] on div "[PHONE_NUMBER] Live | 00:59 ALL TASKS ALL TASKS ACTIVE TASKS TASKS IN WRAP UP […" at bounding box center [97, 186] width 148 height 327
click at [137, 114] on span "HANG UP" at bounding box center [140, 116] width 32 height 7
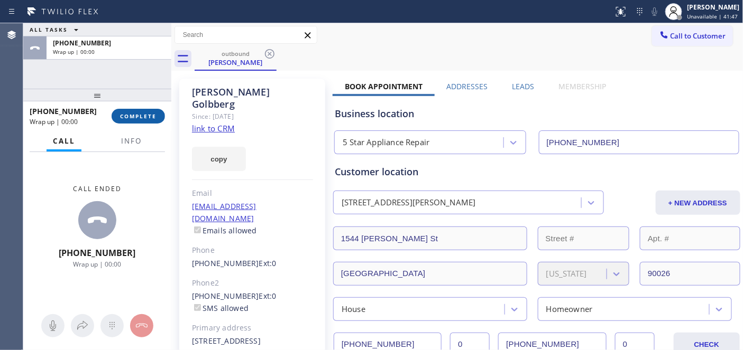
click at [137, 113] on span "COMPLETE" at bounding box center [138, 116] width 36 height 7
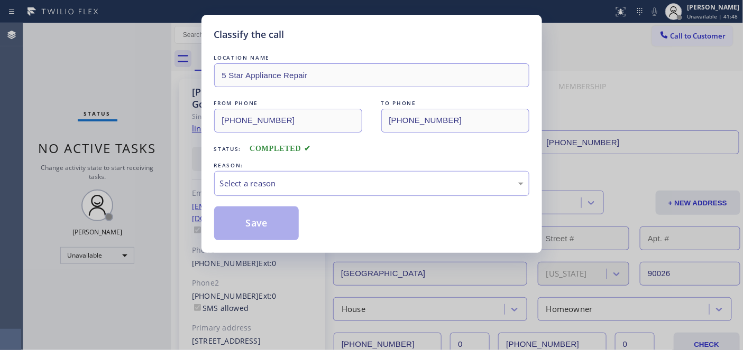
click at [349, 175] on div "Select a reason" at bounding box center [371, 183] width 315 height 25
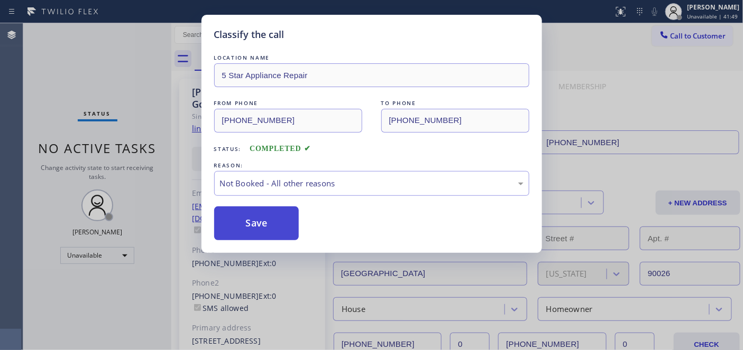
click at [255, 225] on button "Save" at bounding box center [256, 224] width 85 height 34
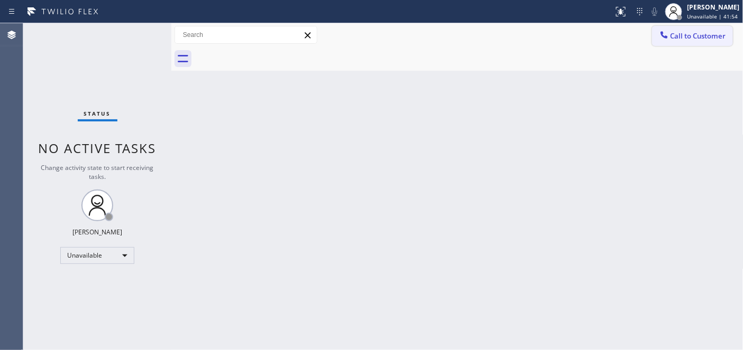
click at [672, 33] on span "Call to Customer" at bounding box center [698, 36] width 56 height 10
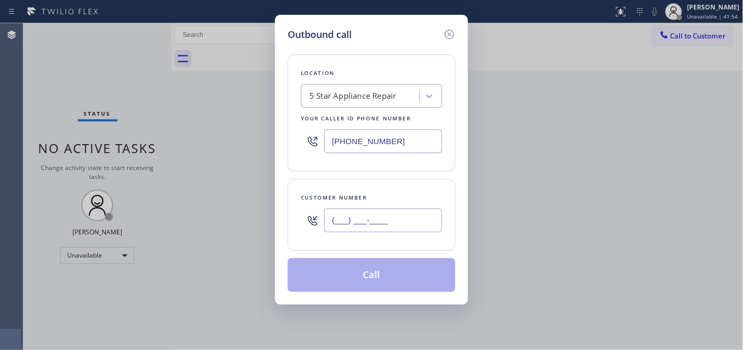
drag, startPoint x: 398, startPoint y: 228, endPoint x: 277, endPoint y: 198, distance: 124.2
click at [288, 217] on div "Customer number (___) ___-____" at bounding box center [372, 215] width 168 height 72
paste input "714) 319-5955"
type input "[PHONE_NUMBER]"
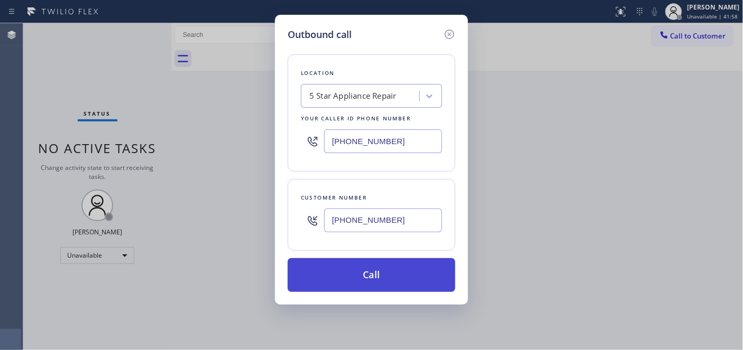
click at [408, 266] on button "Call" at bounding box center [372, 275] width 168 height 34
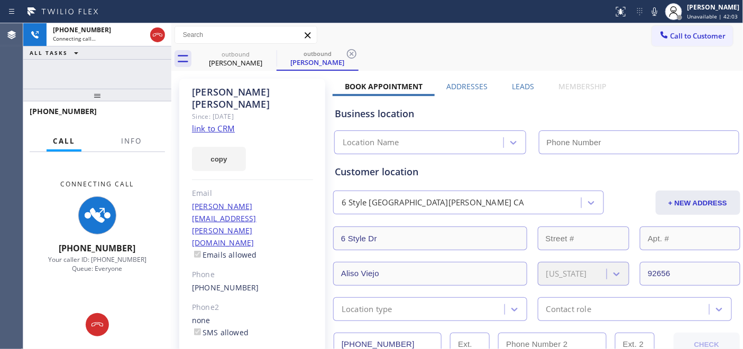
type input "[PHONE_NUMBER]"
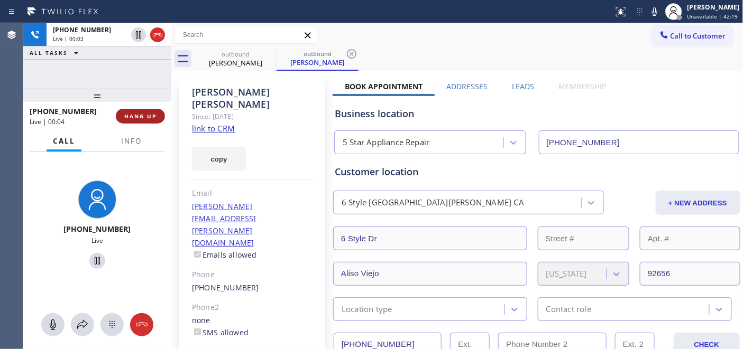
click at [156, 120] on button "HANG UP" at bounding box center [140, 116] width 49 height 15
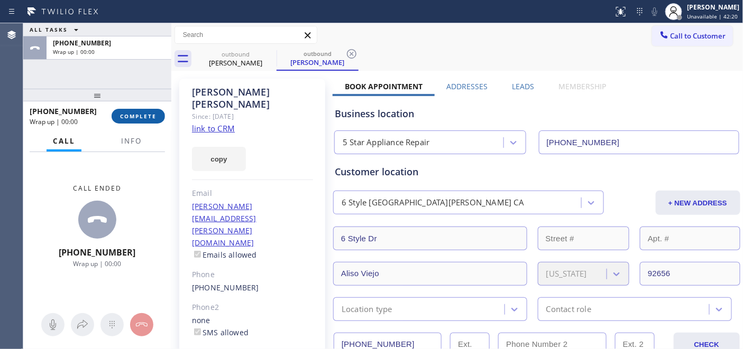
click at [159, 117] on button "COMPLETE" at bounding box center [138, 116] width 53 height 15
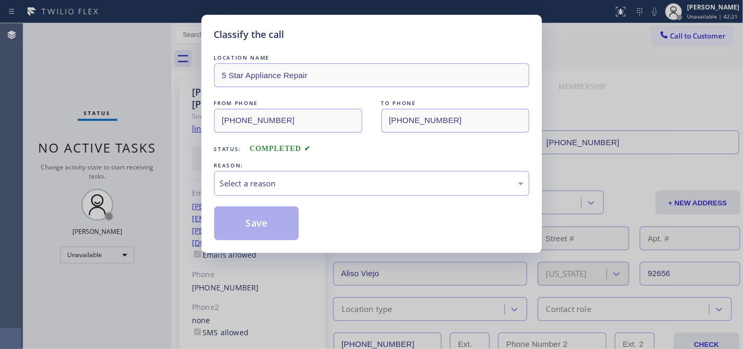
click at [365, 160] on div "LOCATION NAME 5 Star Appliance Repair FROM PHONE [PHONE_NUMBER] TO PHONE [PHONE…" at bounding box center [371, 146] width 315 height 188
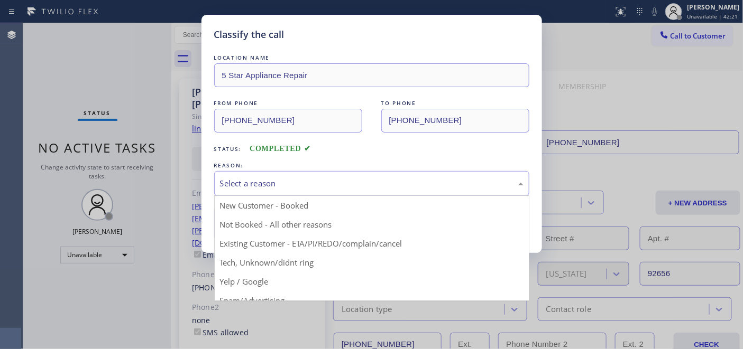
click at [365, 178] on div "Select a reason" at bounding box center [371, 184] width 303 height 12
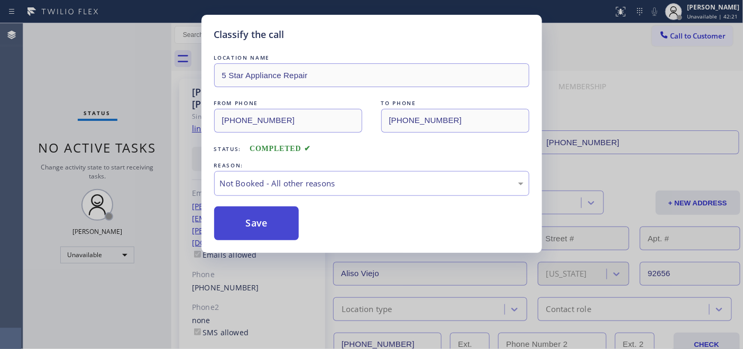
click at [284, 223] on button "Save" at bounding box center [256, 224] width 85 height 34
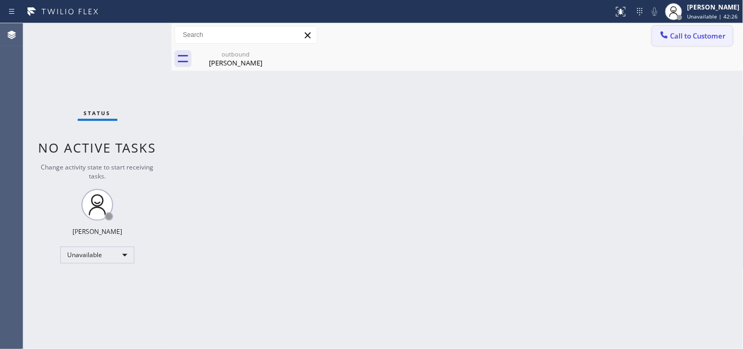
click at [673, 35] on span "Call to Customer" at bounding box center [698, 36] width 56 height 10
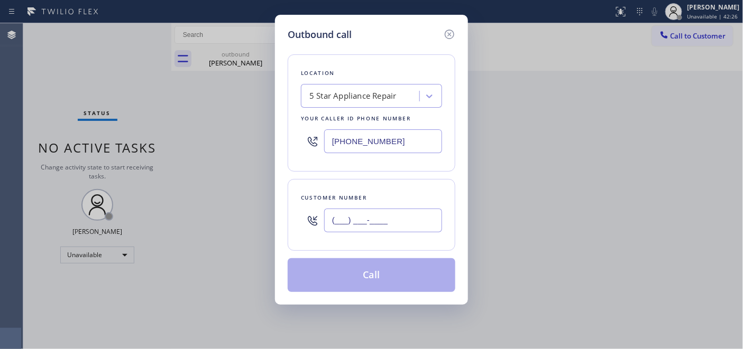
click at [365, 220] on input "(___) ___-____" at bounding box center [383, 221] width 118 height 24
paste input "661) 916-1908"
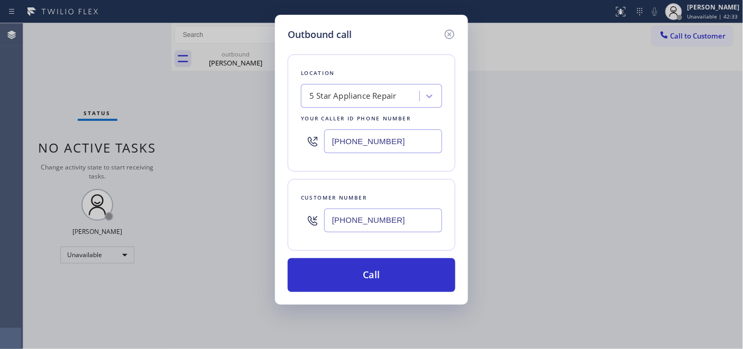
drag, startPoint x: 390, startPoint y: 224, endPoint x: 214, endPoint y: 198, distance: 178.5
click at [225, 198] on div "Outbound call Location 5 Star Appliance Repair Your caller id phone number [PHO…" at bounding box center [371, 174] width 743 height 349
paste input "344-1554"
type input "[PHONE_NUMBER]"
drag, startPoint x: 319, startPoint y: 152, endPoint x: 282, endPoint y: 136, distance: 40.3
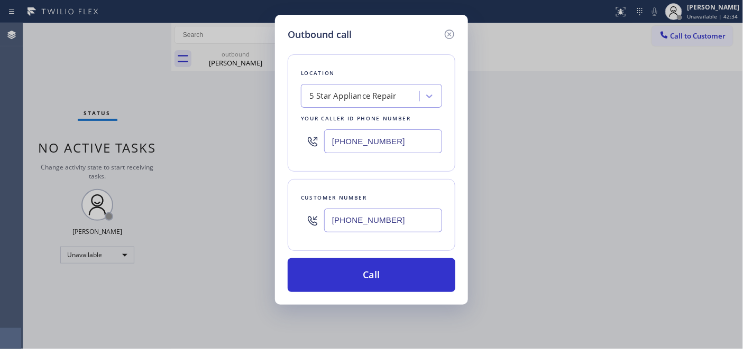
click at [264, 144] on div "Outbound call Location 5 Star Appliance Repair Your caller id phone number [PHO…" at bounding box center [371, 174] width 743 height 349
type input "[PHONE_NUMBER]"
drag, startPoint x: 413, startPoint y: 212, endPoint x: 206, endPoint y: 215, distance: 206.7
click at [207, 215] on div "Outbound call Location 5 Star Appliance Repair Your caller id phone number [PHO…" at bounding box center [371, 174] width 743 height 349
paste input "916-1908"
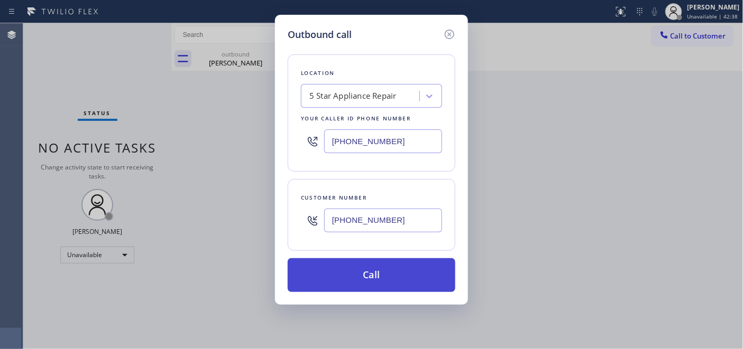
type input "[PHONE_NUMBER]"
click at [365, 272] on button "Call" at bounding box center [372, 275] width 168 height 34
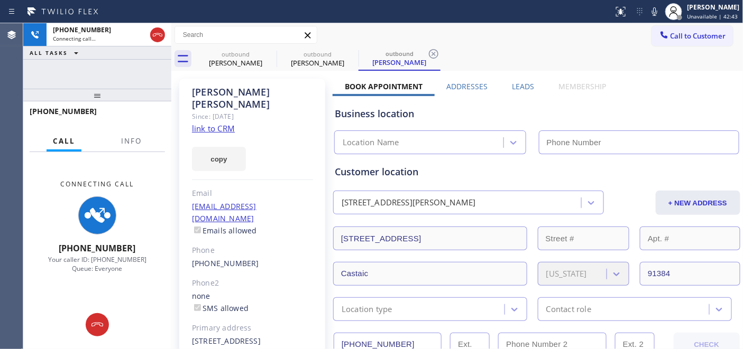
type input "[PHONE_NUMBER]"
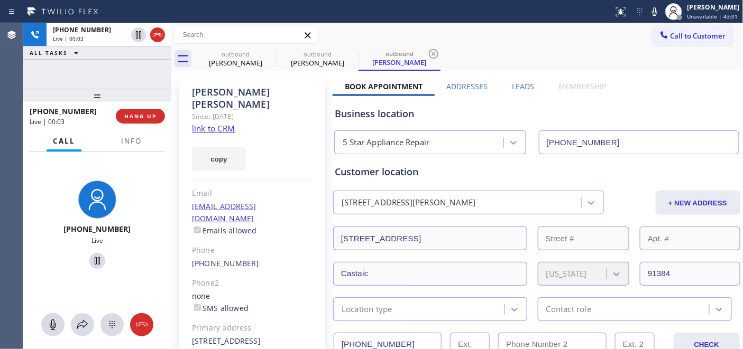
click at [114, 109] on div "[PHONE_NUMBER] Live | 00:03" at bounding box center [73, 116] width 86 height 27
click at [134, 111] on button "HANG UP" at bounding box center [140, 116] width 49 height 15
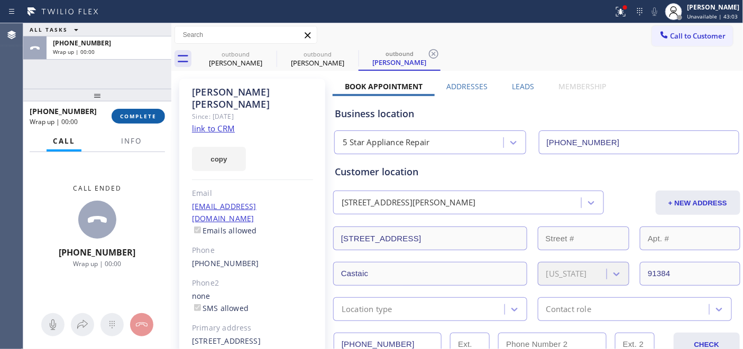
click at [143, 111] on button "COMPLETE" at bounding box center [138, 116] width 53 height 15
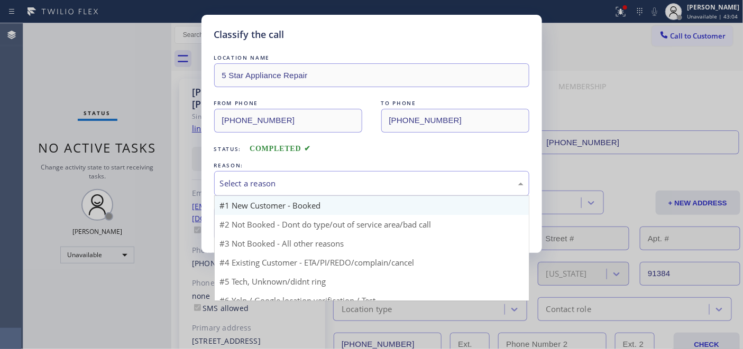
drag, startPoint x: 307, startPoint y: 190, endPoint x: 290, endPoint y: 203, distance: 21.1
click at [307, 190] on div "Select a reason" at bounding box center [371, 183] width 315 height 25
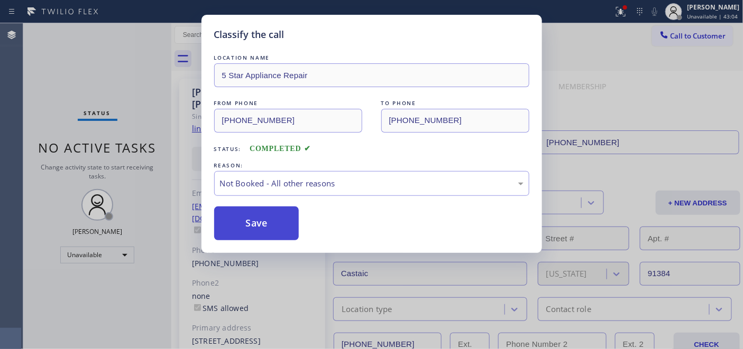
click at [263, 226] on button "Save" at bounding box center [256, 224] width 85 height 34
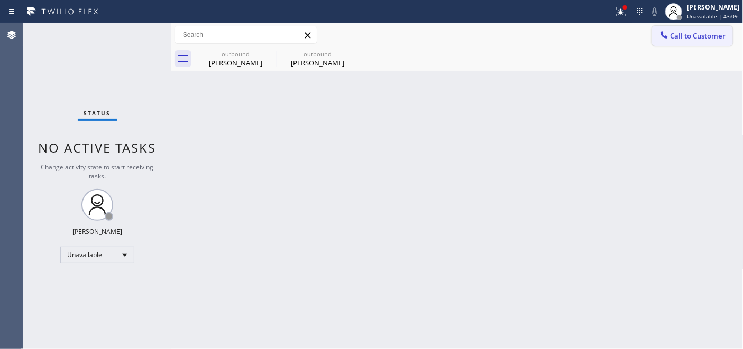
click at [704, 39] on span "Call to Customer" at bounding box center [698, 36] width 56 height 10
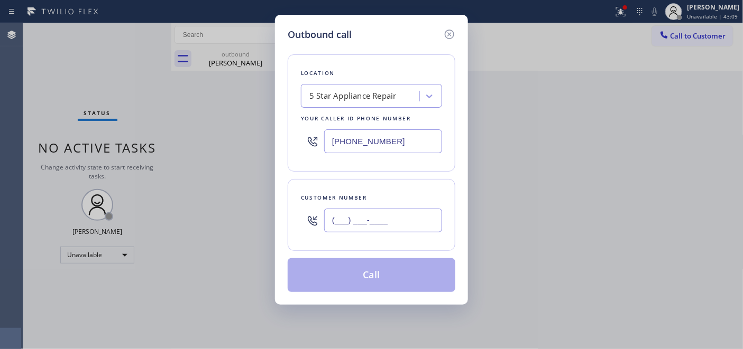
click at [389, 220] on input "(___) ___-____" at bounding box center [383, 221] width 118 height 24
paste input "510) 388-7657"
type input "[PHONE_NUMBER]"
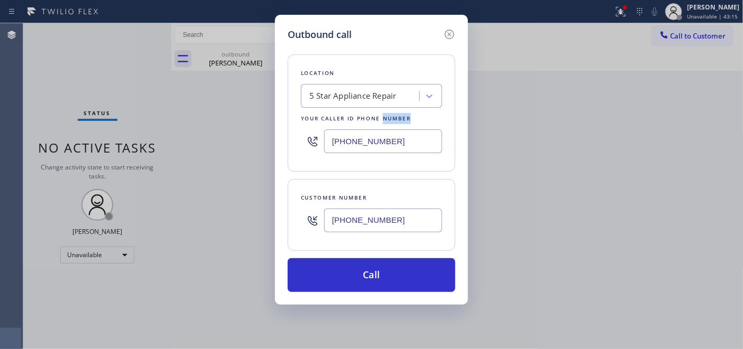
drag, startPoint x: 383, startPoint y: 117, endPoint x: 250, endPoint y: 142, distance: 135.4
click at [222, 115] on div "Outbound call Location 5 Star Appliance Repair Your caller id phone number [PHO…" at bounding box center [371, 174] width 743 height 349
drag, startPoint x: 358, startPoint y: 133, endPoint x: 298, endPoint y: 134, distance: 60.3
click at [265, 125] on div "Outbound call Location 5 Star Appliance Repair Your caller id phone number [PHO…" at bounding box center [371, 174] width 743 height 349
drag, startPoint x: 403, startPoint y: 133, endPoint x: 310, endPoint y: 133, distance: 93.0
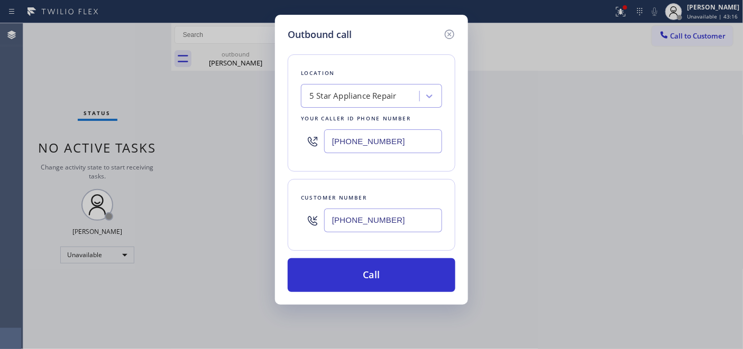
click at [310, 133] on div "[PHONE_NUMBER]" at bounding box center [371, 141] width 141 height 34
paste input "425) 516-7810"
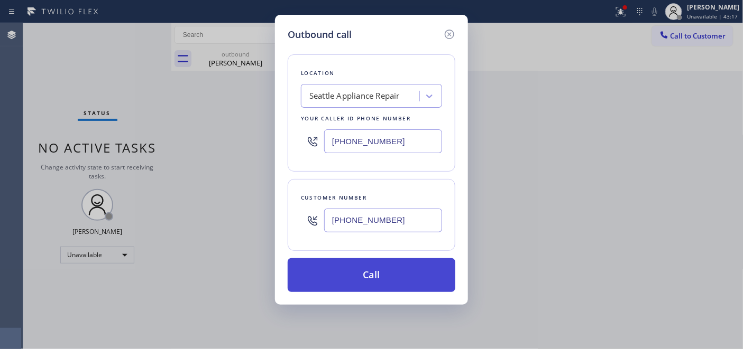
type input "[PHONE_NUMBER]"
click at [392, 266] on button "Call" at bounding box center [372, 275] width 168 height 34
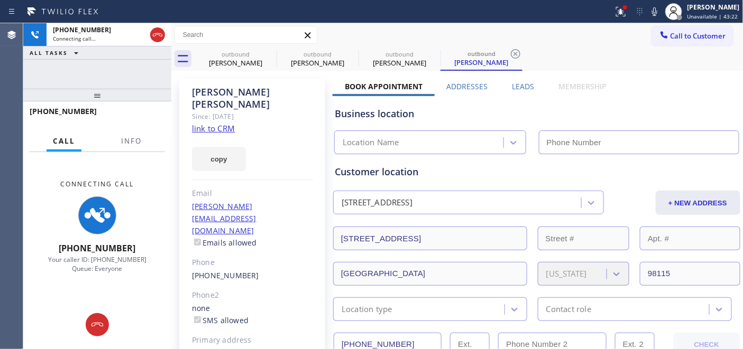
type input "[PHONE_NUMBER]"
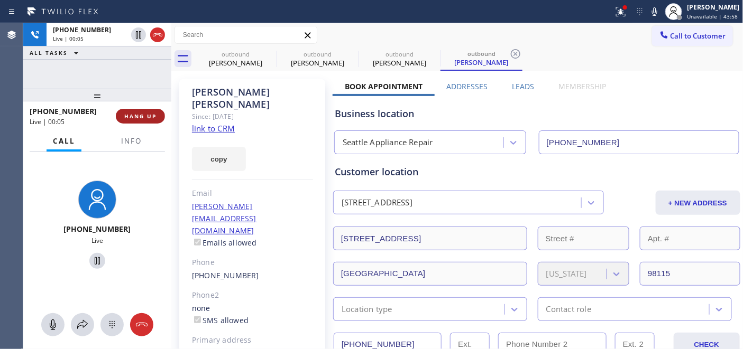
click at [139, 110] on button "HANG UP" at bounding box center [140, 116] width 49 height 15
click at [140, 116] on span "HANG UP" at bounding box center [140, 116] width 32 height 7
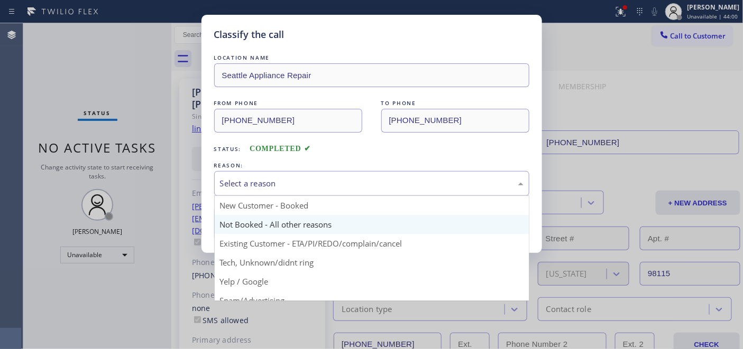
drag, startPoint x: 365, startPoint y: 196, endPoint x: 303, endPoint y: 215, distance: 64.6
click at [365, 196] on div "Select a reason New Customer - Booked Not Booked - All other reasons Existing C…" at bounding box center [371, 183] width 315 height 25
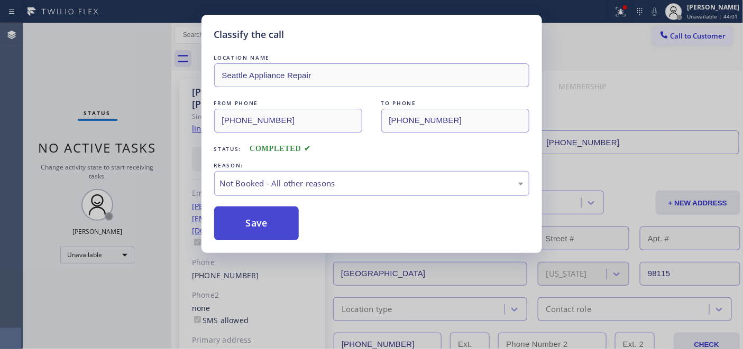
click at [272, 233] on button "Save" at bounding box center [256, 224] width 85 height 34
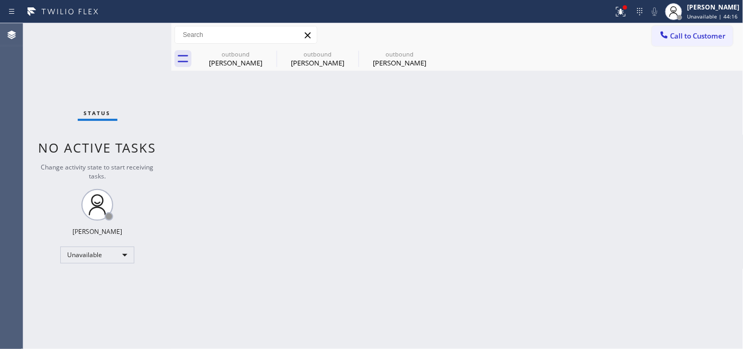
click at [672, 24] on div "Call to Customer Outbound call Location [GEOGRAPHIC_DATA] Appliance Repair Your…" at bounding box center [457, 35] width 572 height 24
click at [677, 32] on span "Call to Customer" at bounding box center [698, 36] width 56 height 10
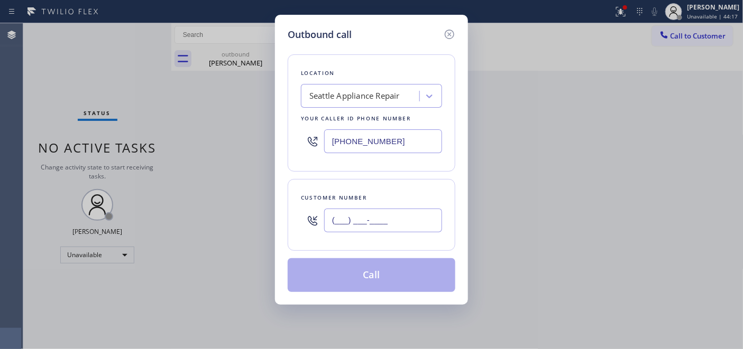
click at [380, 218] on input "(___) ___-____" at bounding box center [383, 221] width 118 height 24
paste input "303) 667-8429"
type input "[PHONE_NUMBER]"
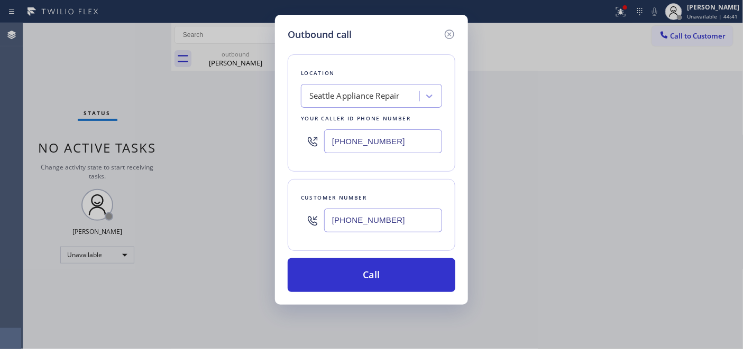
drag, startPoint x: 320, startPoint y: 139, endPoint x: 299, endPoint y: 139, distance: 21.1
click at [299, 139] on div "Location [GEOGRAPHIC_DATA] Appliance Repair Your caller id phone number [PHONE_…" at bounding box center [372, 112] width 168 height 117
paste input "602) 755-6525"
type input "[PHONE_NUMBER]"
drag, startPoint x: 403, startPoint y: 220, endPoint x: 291, endPoint y: 212, distance: 111.9
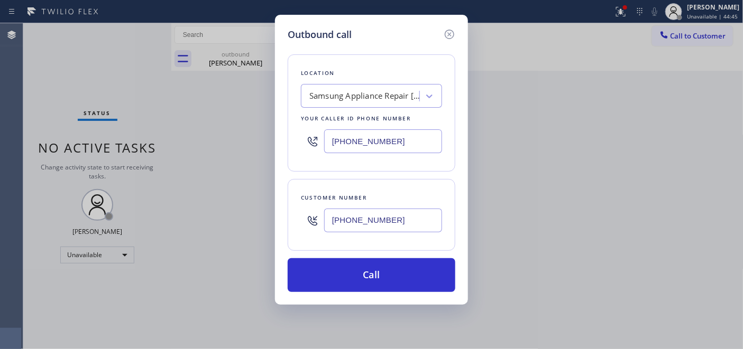
click at [291, 214] on div "Customer number [PHONE_NUMBER]" at bounding box center [372, 215] width 168 height 72
paste input "text"
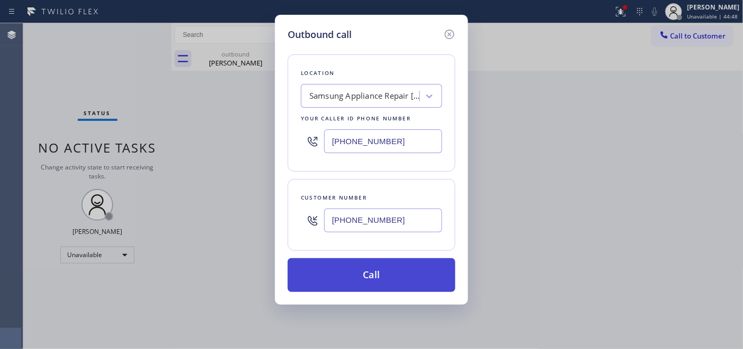
type input "[PHONE_NUMBER]"
click at [366, 279] on button "Call" at bounding box center [372, 275] width 168 height 34
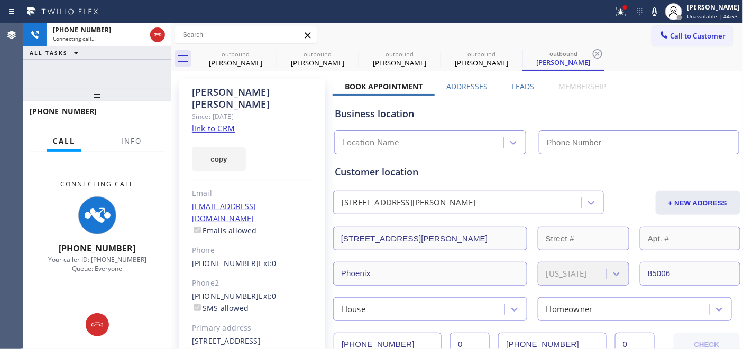
type input "[PHONE_NUMBER]"
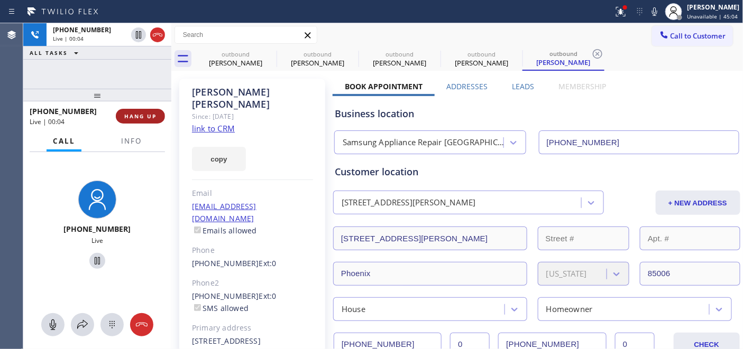
click at [135, 112] on button "HANG UP" at bounding box center [140, 116] width 49 height 15
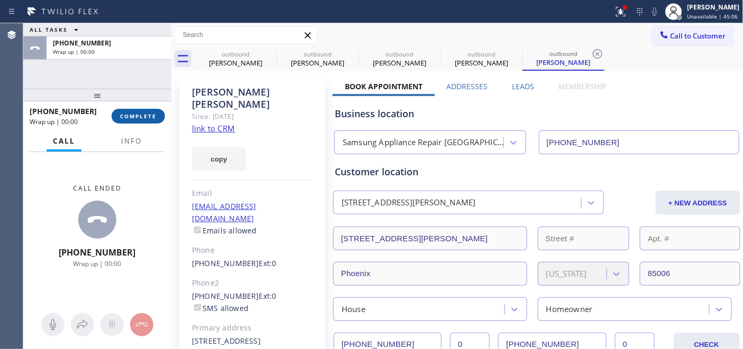
click at [142, 116] on span "COMPLETE" at bounding box center [138, 116] width 36 height 7
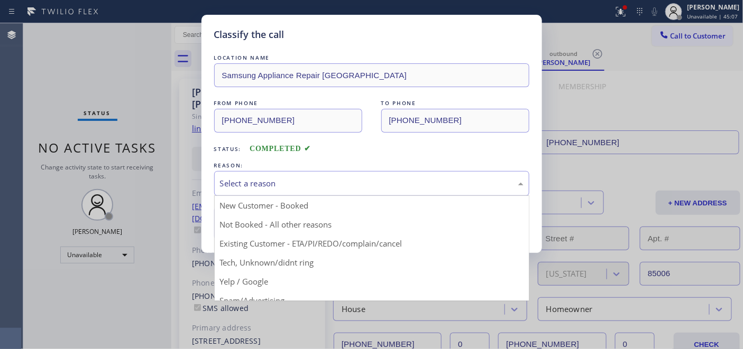
click at [333, 183] on div "Select a reason" at bounding box center [371, 184] width 303 height 12
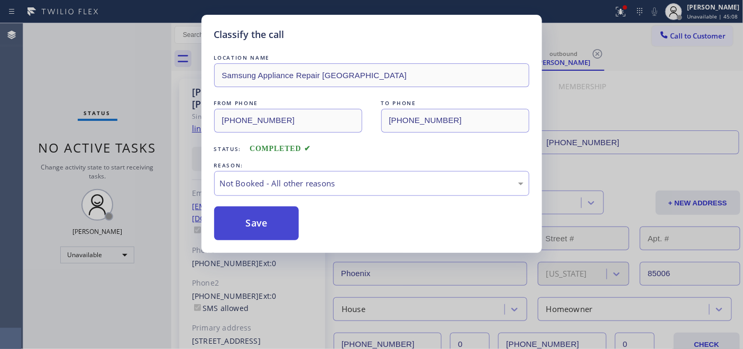
click at [277, 221] on button "Save" at bounding box center [256, 224] width 85 height 34
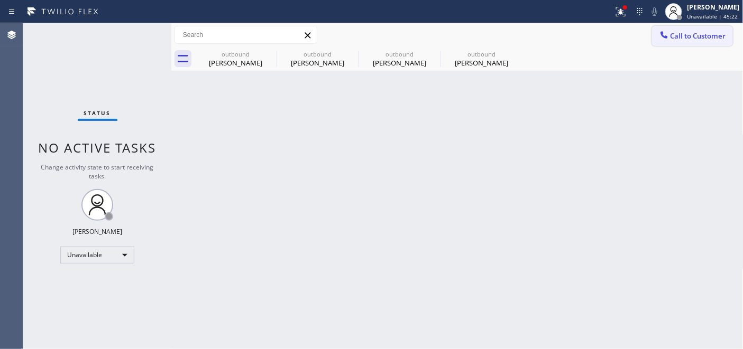
click at [673, 41] on button "Call to Customer" at bounding box center [692, 36] width 81 height 20
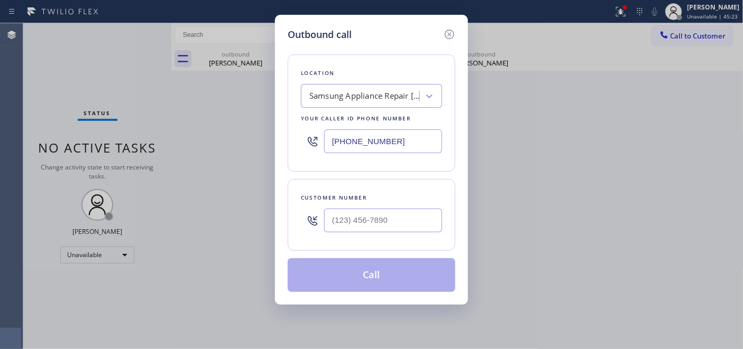
drag, startPoint x: 383, startPoint y: 208, endPoint x: 327, endPoint y: 213, distance: 56.7
click at [323, 213] on div "Customer number" at bounding box center [372, 215] width 168 height 72
drag, startPoint x: 372, startPoint y: 209, endPoint x: 372, endPoint y: 220, distance: 10.6
click at [372, 209] on input "(___) ___-____" at bounding box center [383, 221] width 118 height 24
paste input "773) 780-7454"
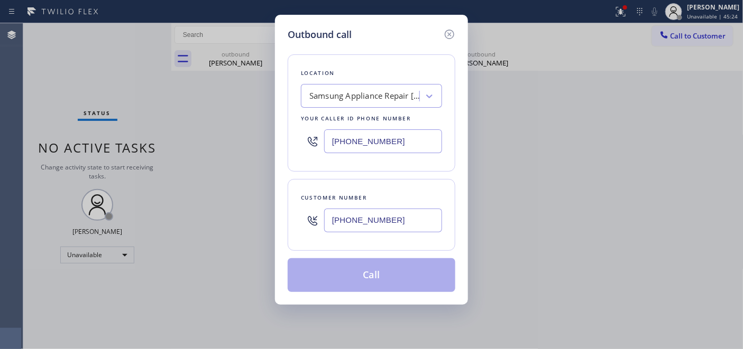
type input "[PHONE_NUMBER]"
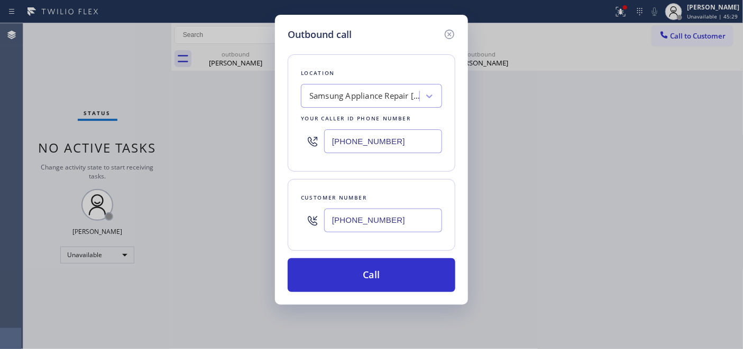
drag, startPoint x: 329, startPoint y: 141, endPoint x: 288, endPoint y: 138, distance: 41.3
click at [288, 138] on div "Location Samsung Appliance Repair [GEOGRAPHIC_DATA] Your caller id phone number…" at bounding box center [372, 112] width 168 height 117
paste input "312) 584-344"
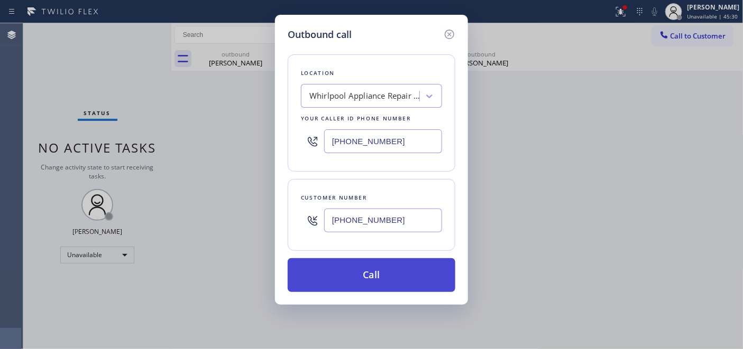
type input "[PHONE_NUMBER]"
click at [394, 271] on button "Call" at bounding box center [372, 275] width 168 height 34
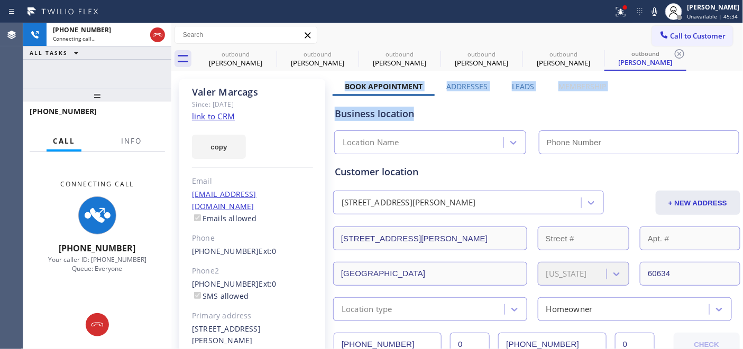
drag, startPoint x: 338, startPoint y: 81, endPoint x: 639, endPoint y: 86, distance: 300.3
click at [524, 107] on div "Business location" at bounding box center [537, 114] width 404 height 14
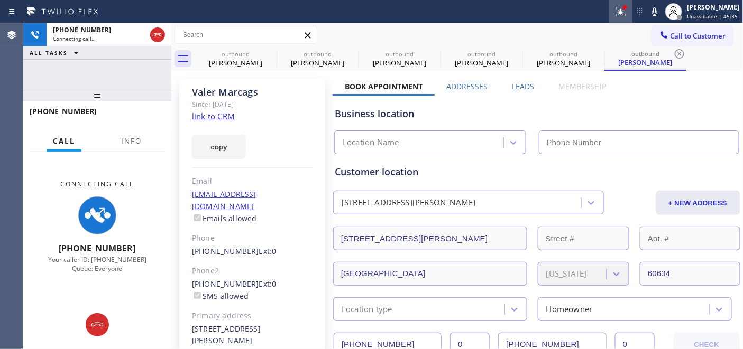
type input "[PHONE_NUMBER]"
click at [622, 11] on icon at bounding box center [620, 11] width 13 height 13
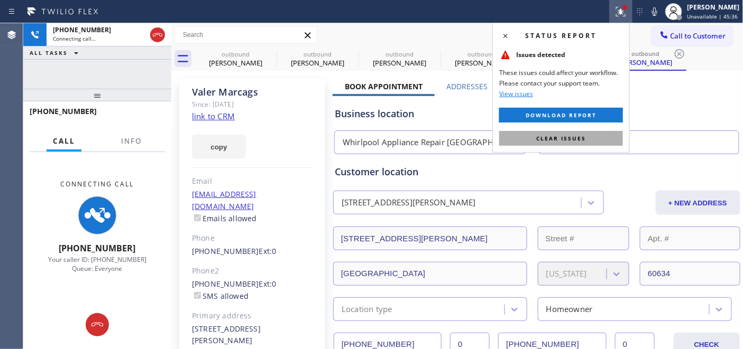
click at [532, 141] on button "Clear issues" at bounding box center [561, 138] width 124 height 15
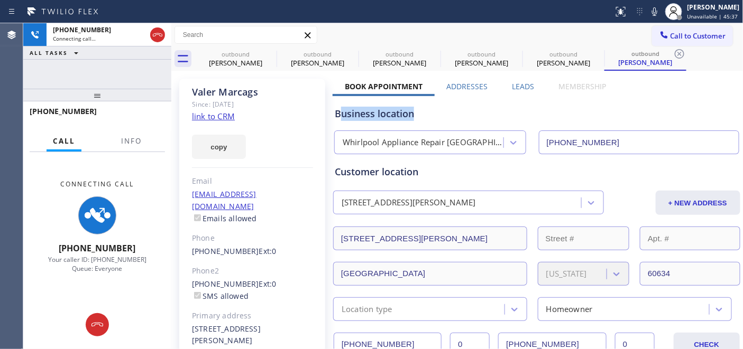
drag, startPoint x: 442, startPoint y: 114, endPoint x: 341, endPoint y: 112, distance: 101.0
click at [341, 112] on div "Business location" at bounding box center [537, 114] width 404 height 14
click at [340, 113] on div "Business location" at bounding box center [537, 114] width 404 height 14
drag, startPoint x: 340, startPoint y: 113, endPoint x: 447, endPoint y: 119, distance: 107.5
click at [399, 113] on div "Business location" at bounding box center [537, 114] width 404 height 14
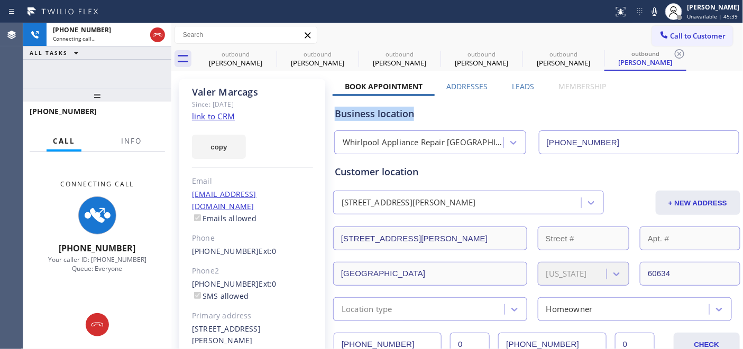
click at [457, 119] on div "Business location" at bounding box center [537, 114] width 404 height 14
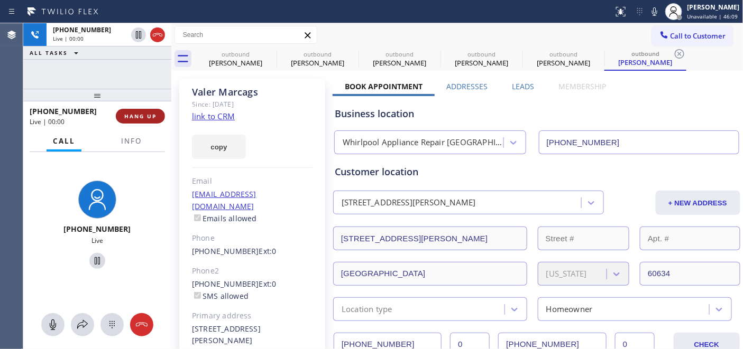
click at [158, 112] on button "HANG UP" at bounding box center [140, 116] width 49 height 15
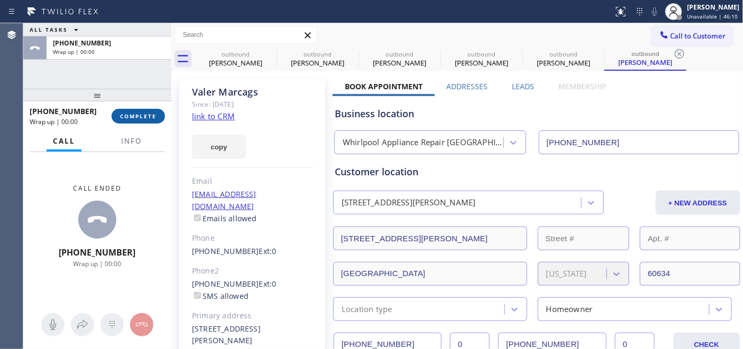
click at [158, 112] on button "COMPLETE" at bounding box center [138, 116] width 53 height 15
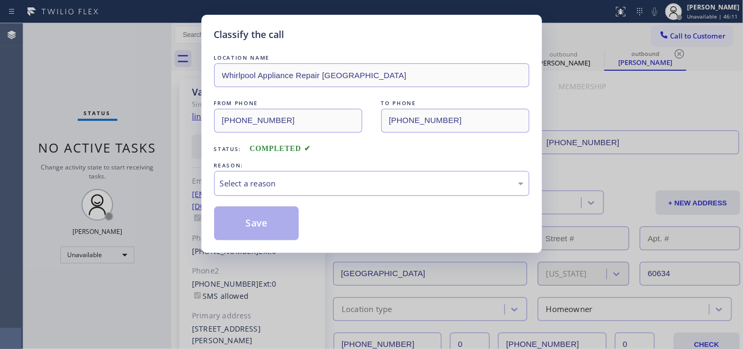
click at [448, 193] on div "Select a reason" at bounding box center [371, 183] width 315 height 25
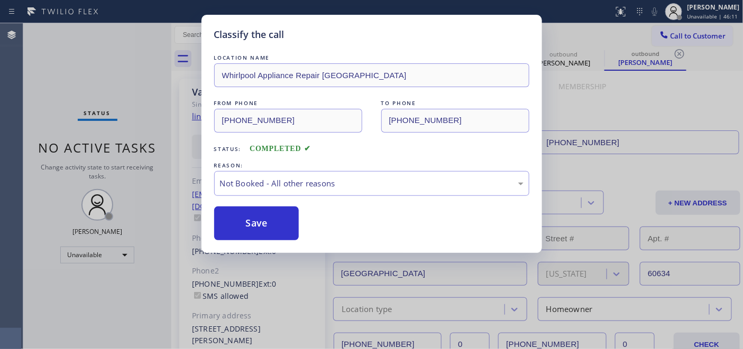
drag, startPoint x: 361, startPoint y: 218, endPoint x: 319, endPoint y: 223, distance: 42.0
click at [256, 236] on button "Save" at bounding box center [256, 224] width 85 height 34
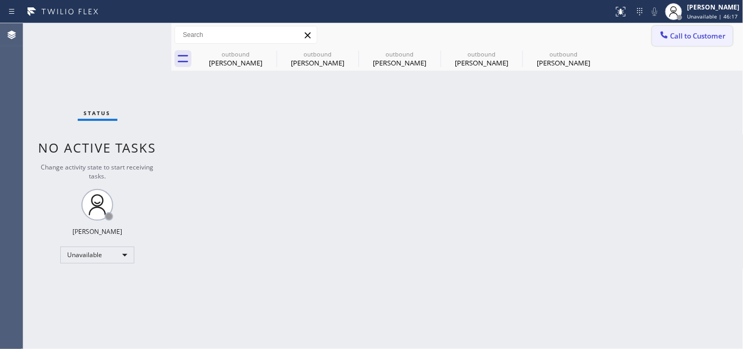
click at [669, 38] on div at bounding box center [664, 36] width 13 height 13
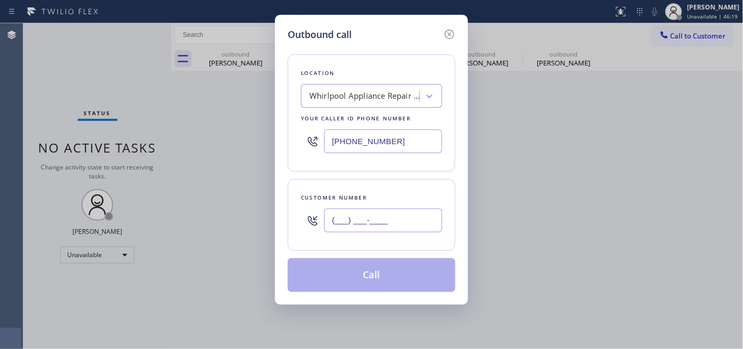
click at [414, 213] on input "(___) ___-____" at bounding box center [383, 221] width 118 height 24
paste input "415) 307-4381"
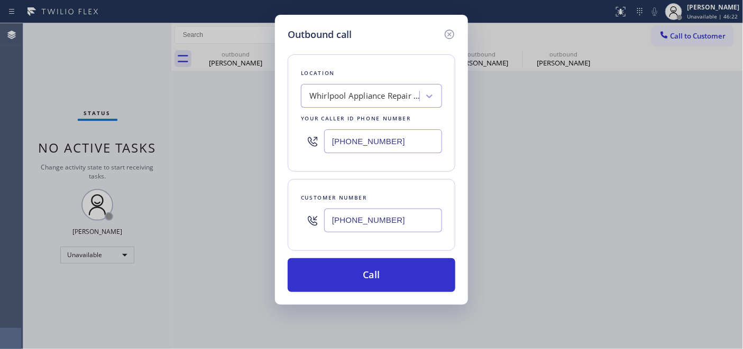
type input "[PHONE_NUMBER]"
drag, startPoint x: 395, startPoint y: 138, endPoint x: 265, endPoint y: 136, distance: 130.6
click at [267, 137] on div "Outbound call Location Whirlpool Appliance Repair [GEOGRAPHIC_DATA] Your caller…" at bounding box center [371, 174] width 743 height 349
paste input "510) 756-4242"
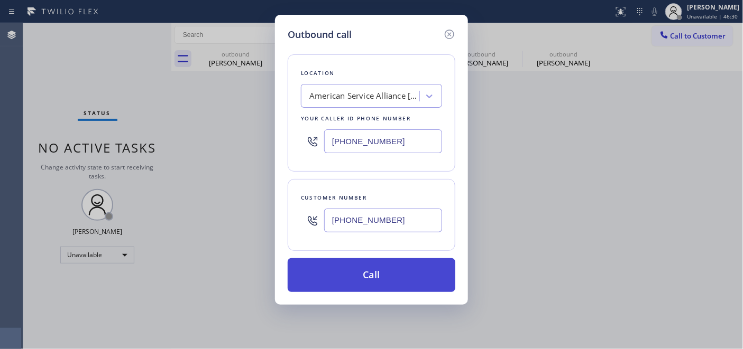
type input "[PHONE_NUMBER]"
click at [389, 275] on button "Call" at bounding box center [372, 275] width 168 height 34
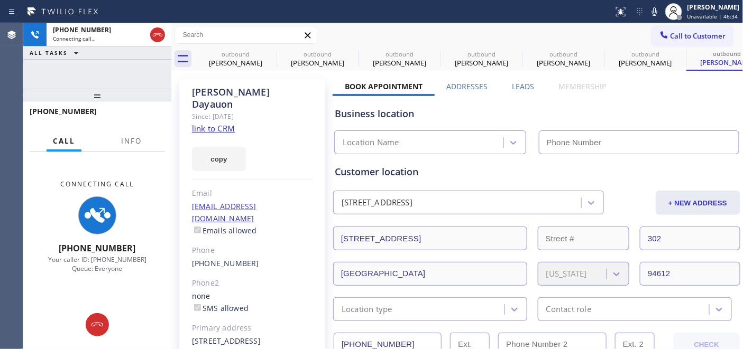
type input "[PHONE_NUMBER]"
click at [207, 91] on div "[PERSON_NAME]" at bounding box center [252, 98] width 121 height 24
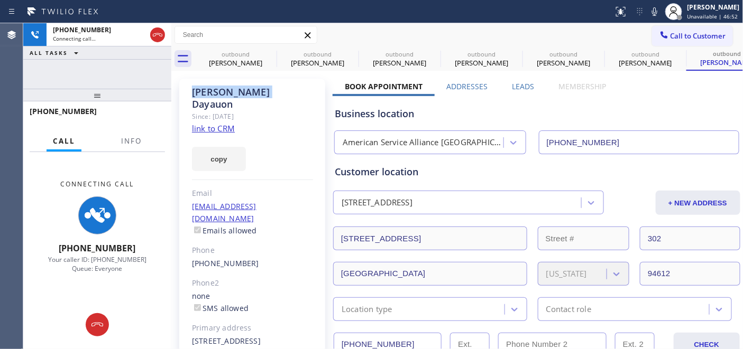
click at [207, 91] on div "[PERSON_NAME]" at bounding box center [252, 98] width 121 height 24
click at [298, 110] on div "Since: [DATE]" at bounding box center [252, 116] width 121 height 12
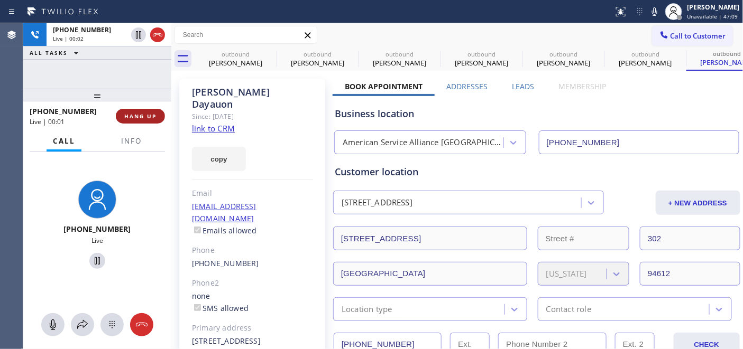
click at [134, 122] on button "HANG UP" at bounding box center [140, 116] width 49 height 15
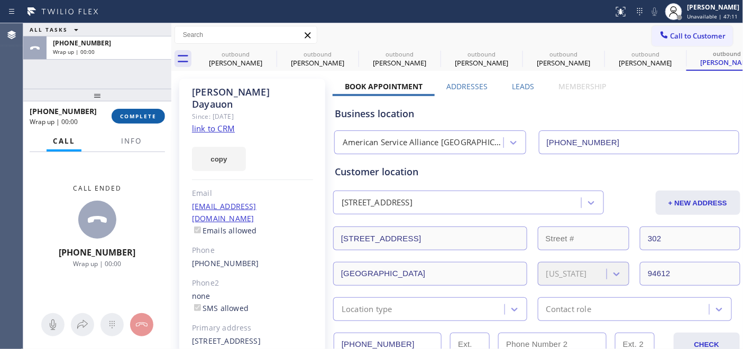
click at [136, 119] on span "COMPLETE" at bounding box center [138, 116] width 36 height 7
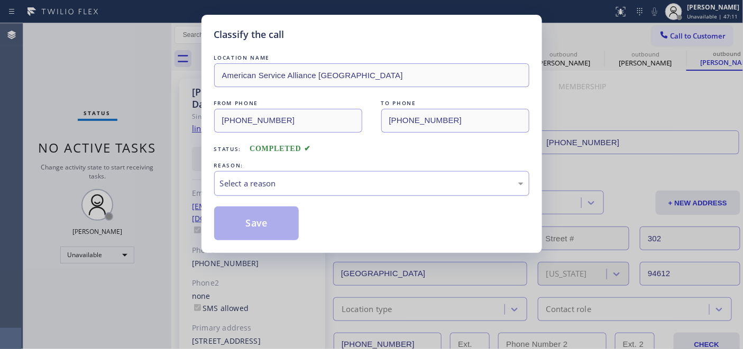
click at [307, 186] on div "Select a reason" at bounding box center [371, 184] width 303 height 12
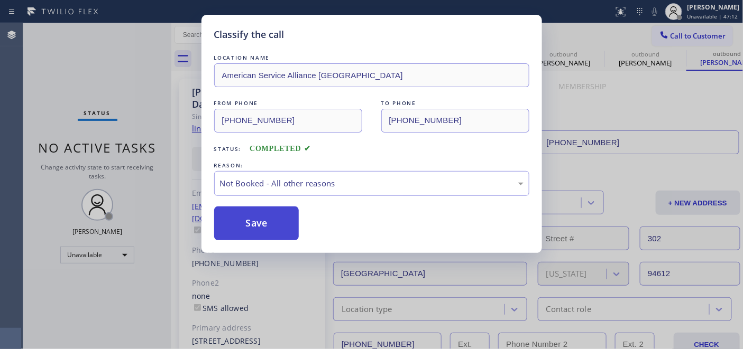
click at [261, 222] on button "Save" at bounding box center [256, 224] width 85 height 34
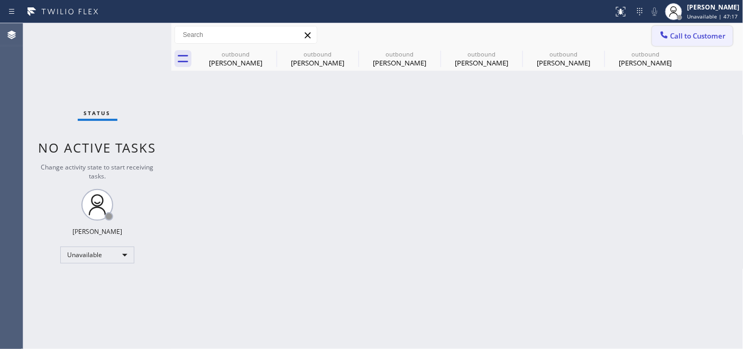
click at [675, 38] on span "Call to Customer" at bounding box center [698, 36] width 56 height 10
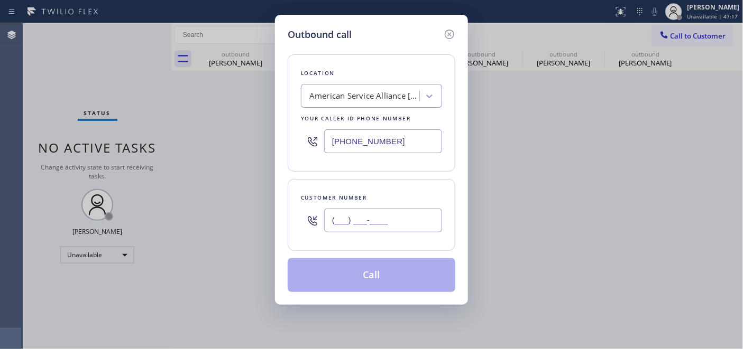
click at [366, 211] on input "(___) ___-____" at bounding box center [383, 221] width 118 height 24
paste input "631) 935-5945"
type input "[PHONE_NUMBER]"
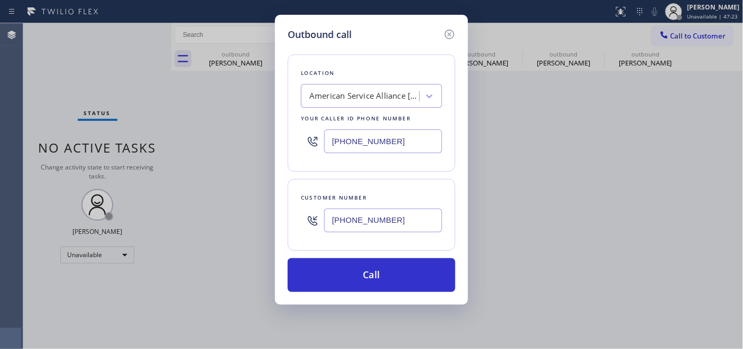
drag, startPoint x: 333, startPoint y: 128, endPoint x: 237, endPoint y: 130, distance: 96.2
click at [282, 128] on div "Outbound call Location American Service Alliance [GEOGRAPHIC_DATA] Your caller …" at bounding box center [371, 160] width 193 height 290
drag, startPoint x: 404, startPoint y: 139, endPoint x: 208, endPoint y: 123, distance: 196.8
click at [213, 123] on div "Outbound call Location American Service Alliance [GEOGRAPHIC_DATA] Your caller …" at bounding box center [371, 174] width 743 height 349
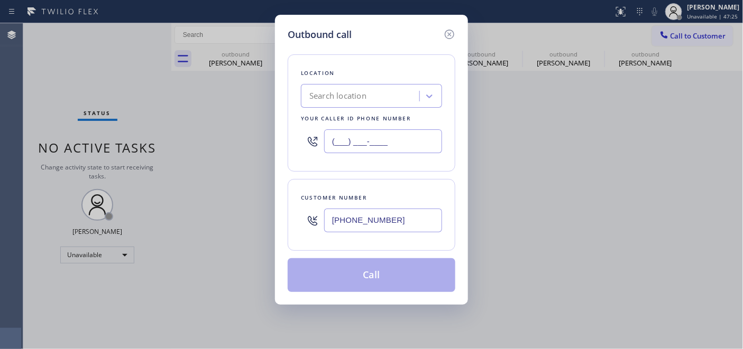
paste input "206) 202-1006"
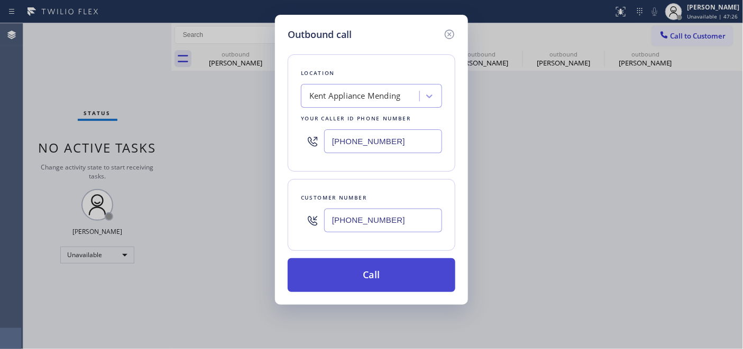
type input "[PHONE_NUMBER]"
click at [369, 271] on button "Call" at bounding box center [372, 275] width 168 height 34
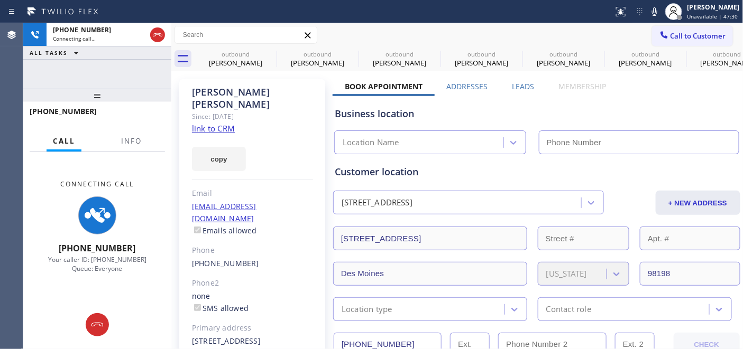
type input "[PHONE_NUMBER]"
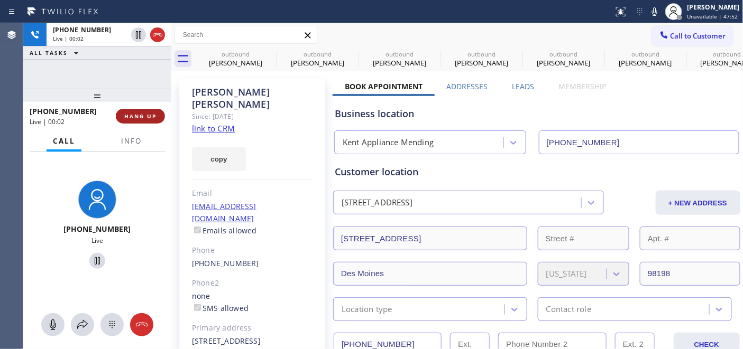
click at [146, 116] on span "HANG UP" at bounding box center [140, 116] width 32 height 7
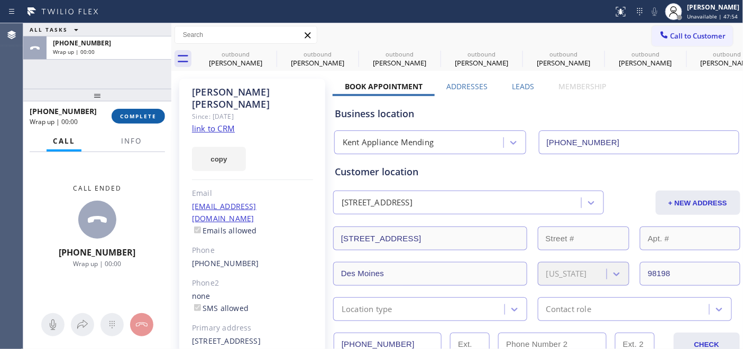
click at [141, 109] on button "COMPLETE" at bounding box center [138, 116] width 53 height 15
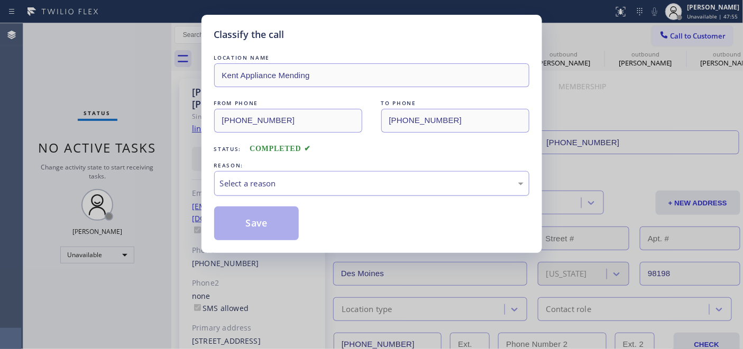
click at [272, 183] on div "Select a reason" at bounding box center [371, 184] width 303 height 12
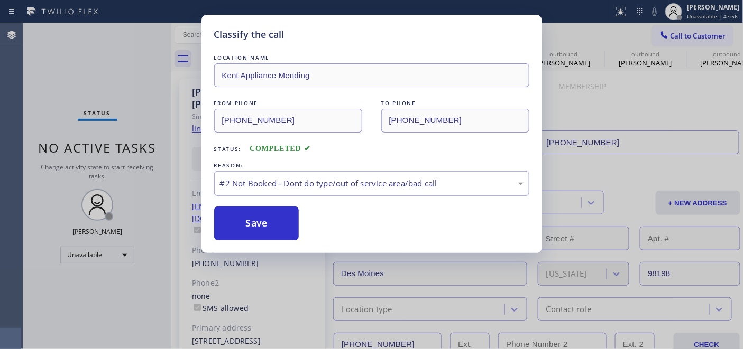
click at [256, 171] on div "#2 Not Booked - Dont do type/out of service area/bad call" at bounding box center [371, 183] width 315 height 25
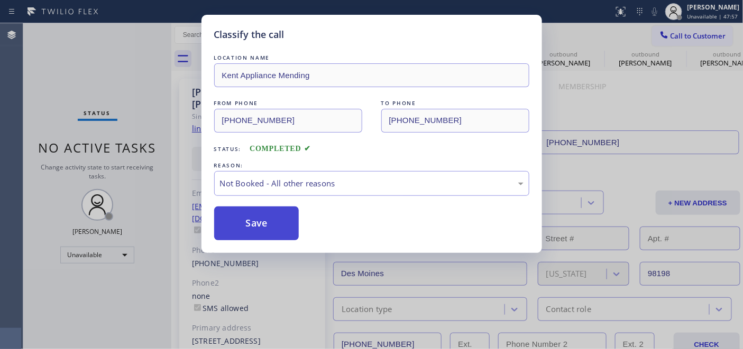
click at [255, 220] on button "Save" at bounding box center [256, 224] width 85 height 34
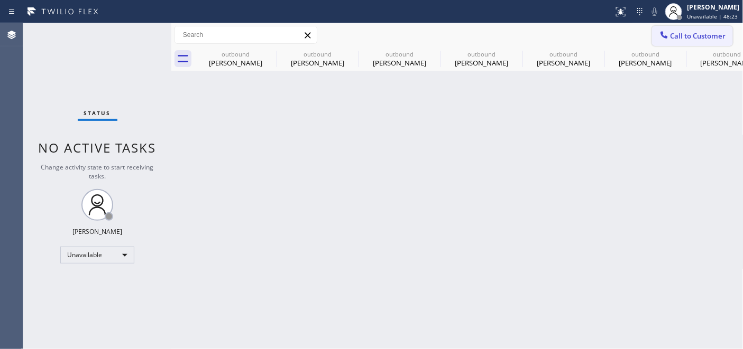
click at [672, 41] on button "Call to Customer" at bounding box center [692, 36] width 81 height 20
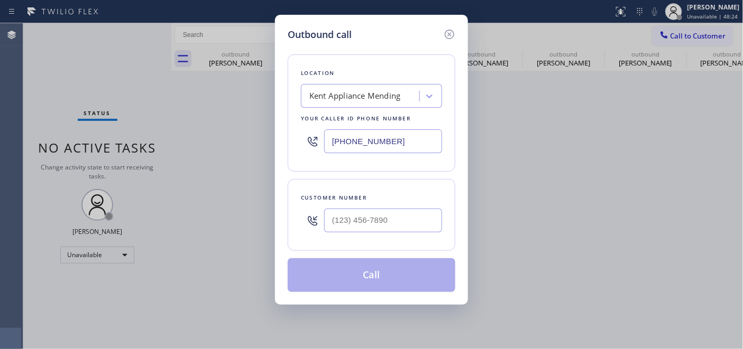
drag, startPoint x: 363, startPoint y: 233, endPoint x: 370, endPoint y: 216, distance: 18.9
click at [363, 233] on div at bounding box center [383, 221] width 118 height 34
drag, startPoint x: 370, startPoint y: 216, endPoint x: 458, endPoint y: 127, distance: 124.5
click at [370, 216] on input "(___) ___-____" at bounding box center [383, 221] width 118 height 24
paste input "310) 415-5920"
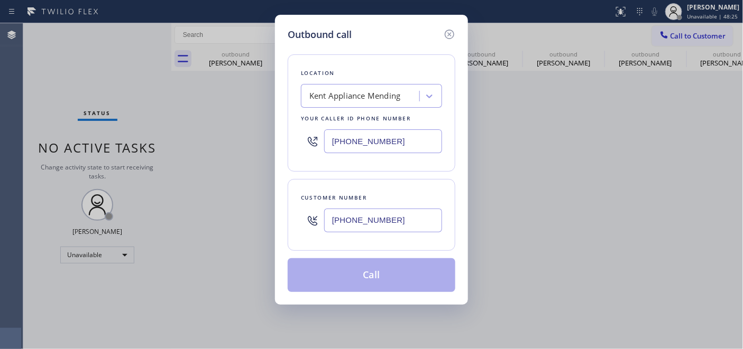
type input "[PHONE_NUMBER]"
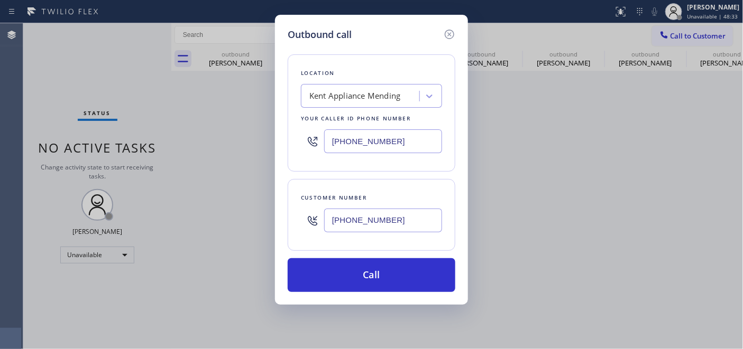
drag, startPoint x: 407, startPoint y: 138, endPoint x: 208, endPoint y: 134, distance: 199.3
click at [223, 134] on div "Outbound call Location [GEOGRAPHIC_DATA] Appliance Mending Your caller id phone…" at bounding box center [371, 174] width 743 height 349
paste input "310) 400-5899"
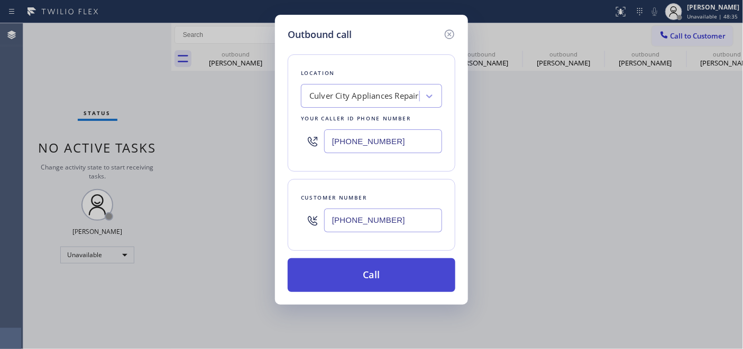
type input "[PHONE_NUMBER]"
click at [384, 263] on button "Call" at bounding box center [372, 275] width 168 height 34
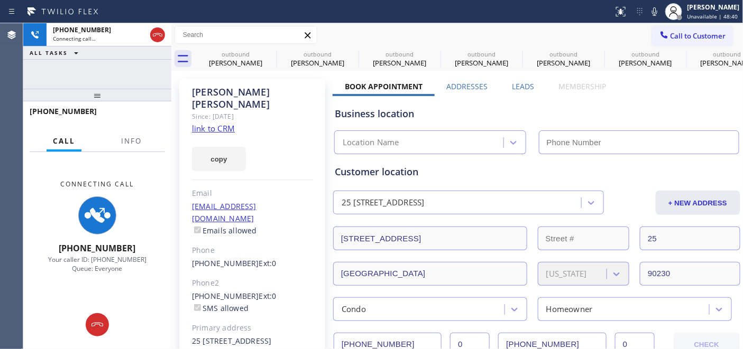
type input "[PHONE_NUMBER]"
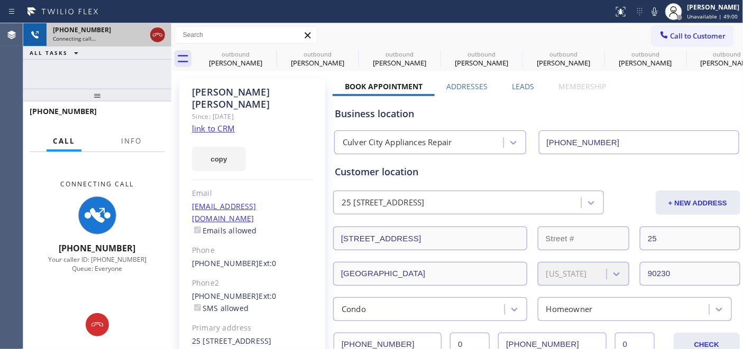
click at [160, 34] on icon at bounding box center [157, 35] width 13 height 13
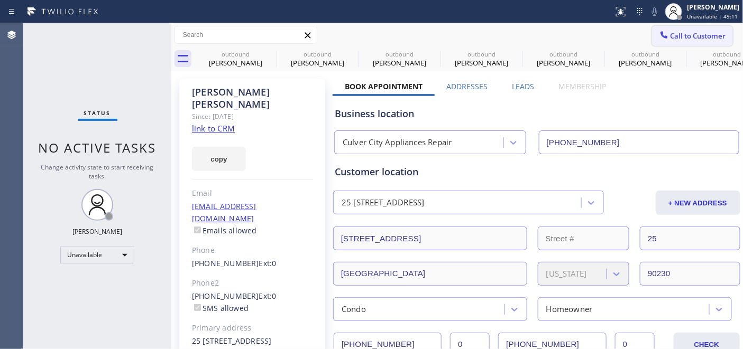
click at [672, 38] on span "Call to Customer" at bounding box center [698, 36] width 56 height 10
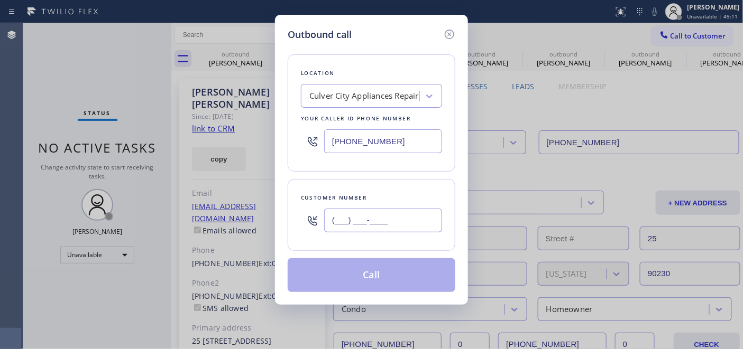
click at [399, 214] on input "(___) ___-____" at bounding box center [383, 221] width 118 height 24
paste input "206) 330-1043"
type input "[PHONE_NUMBER]"
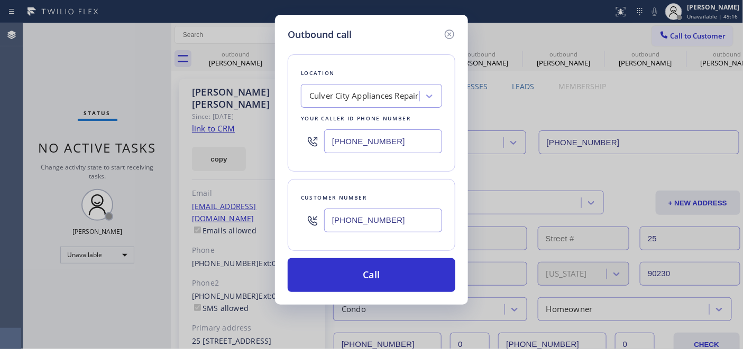
drag, startPoint x: 405, startPoint y: 146, endPoint x: 229, endPoint y: 141, distance: 175.6
click at [246, 141] on div "Outbound call Location [GEOGRAPHIC_DATA] Appliances Repair Your caller id phone…" at bounding box center [371, 174] width 743 height 349
paste input "855) 731-4952"
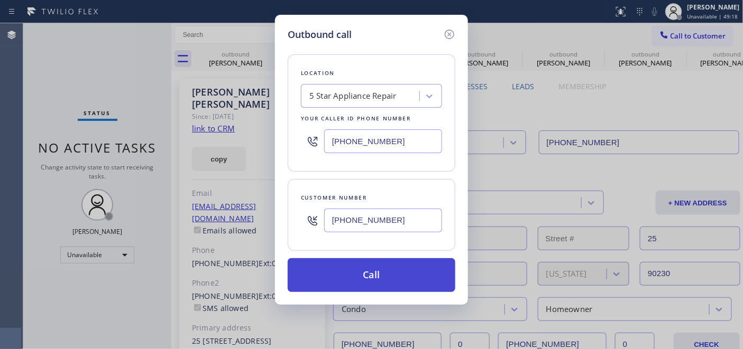
type input "[PHONE_NUMBER]"
click at [381, 267] on button "Call" at bounding box center [372, 275] width 168 height 34
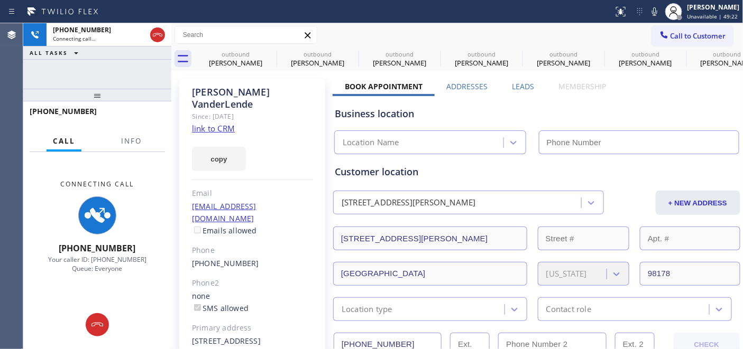
type input "[PHONE_NUMBER]"
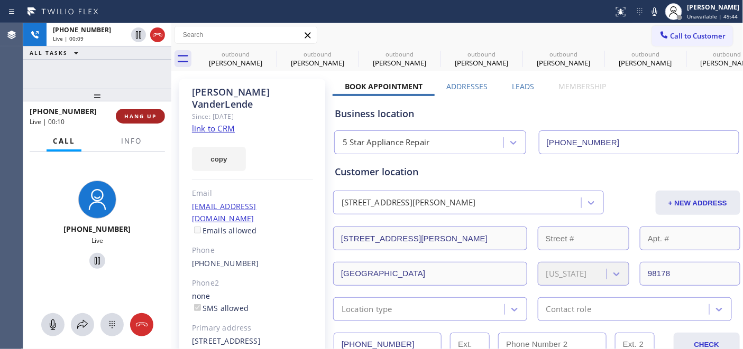
click at [134, 115] on span "HANG UP" at bounding box center [140, 116] width 32 height 7
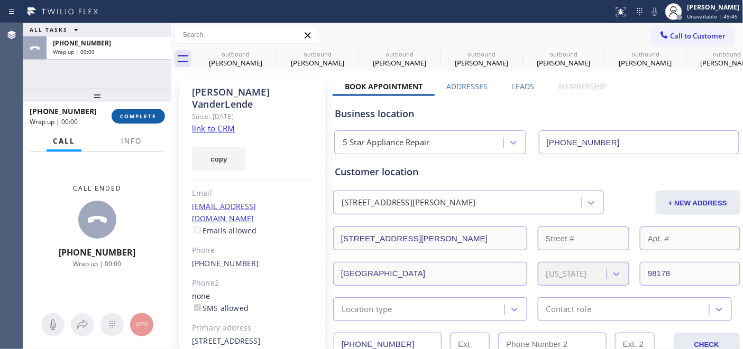
click at [133, 114] on span "COMPLETE" at bounding box center [138, 116] width 36 height 7
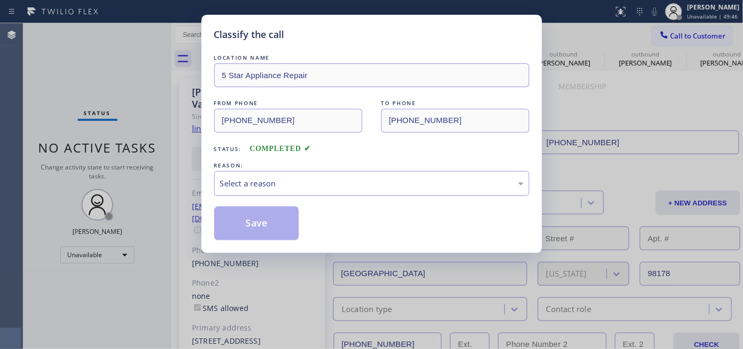
click at [299, 188] on div "Select a reason" at bounding box center [371, 184] width 303 height 12
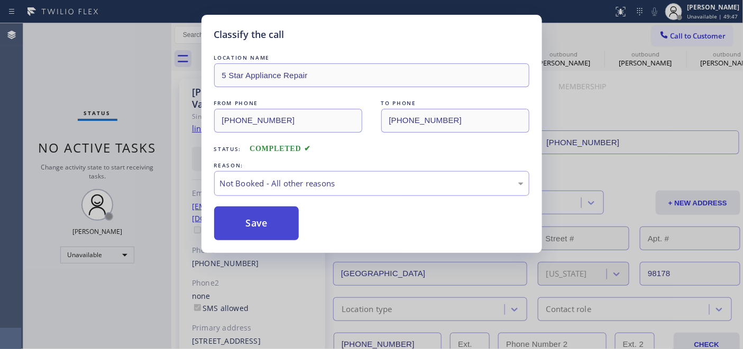
click at [252, 215] on button "Save" at bounding box center [256, 224] width 85 height 34
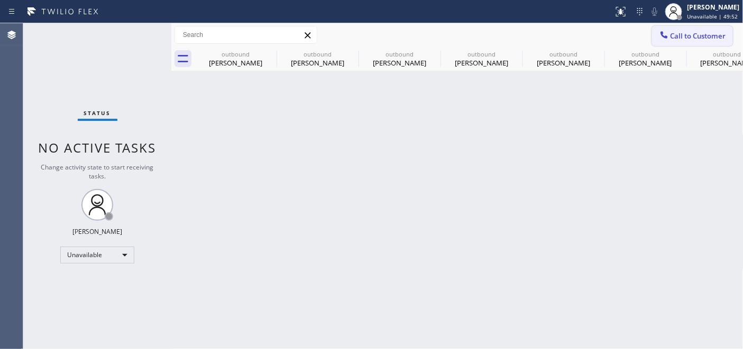
click at [686, 28] on button "Call to Customer" at bounding box center [692, 36] width 81 height 20
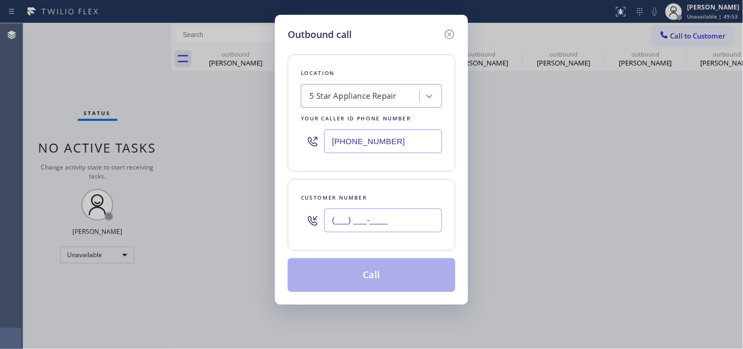
drag, startPoint x: 372, startPoint y: 233, endPoint x: 285, endPoint y: 213, distance: 89.0
click at [318, 233] on div "(___) ___-____" at bounding box center [371, 221] width 141 height 34
paste input "408) 398-0320"
type input "[PHONE_NUMBER]"
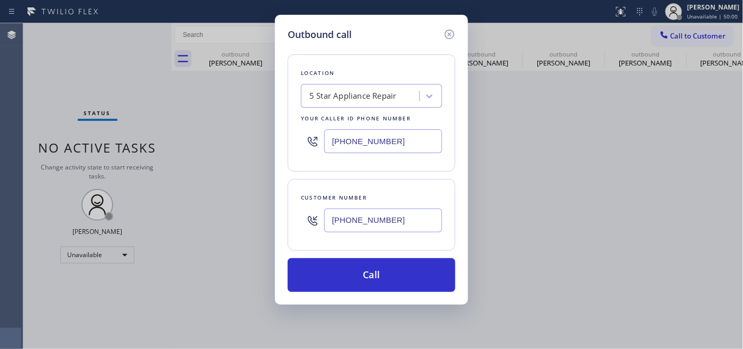
drag, startPoint x: 402, startPoint y: 136, endPoint x: 252, endPoint y: 146, distance: 150.5
click at [252, 146] on div "Outbound call Location 5 Star Appliance Repair Your caller id phone number [PHO…" at bounding box center [371, 174] width 743 height 349
paste input "77) 777-0796"
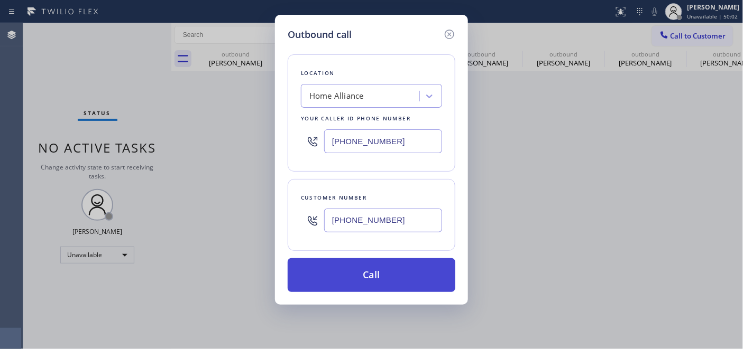
type input "[PHONE_NUMBER]"
click at [391, 271] on button "Call" at bounding box center [372, 275] width 168 height 34
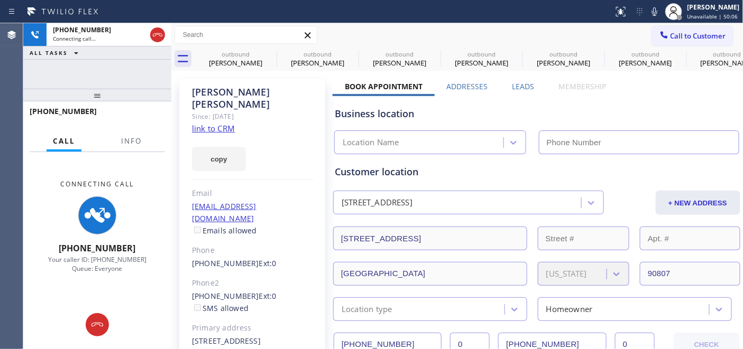
type input "[PHONE_NUMBER]"
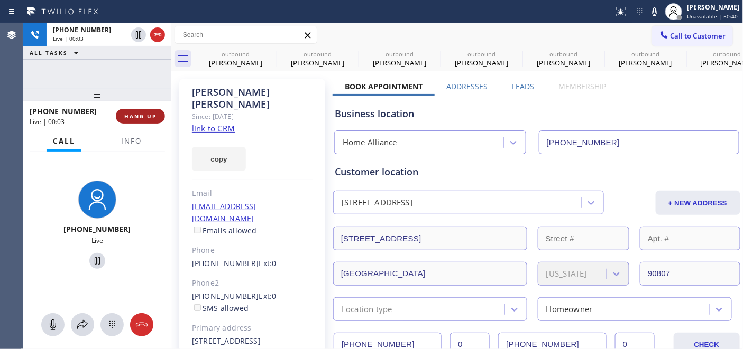
click at [145, 117] on span "HANG UP" at bounding box center [140, 116] width 32 height 7
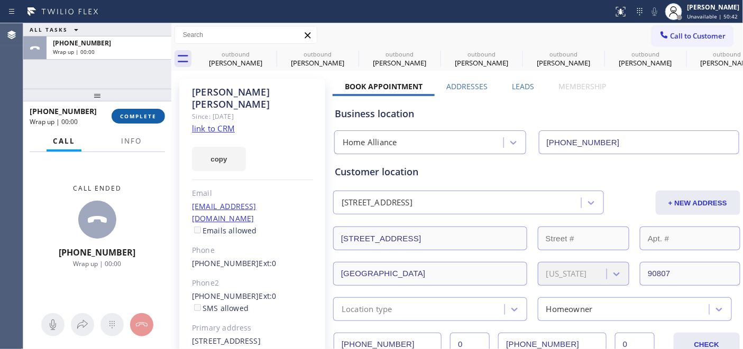
click at [145, 117] on span "COMPLETE" at bounding box center [138, 116] width 36 height 7
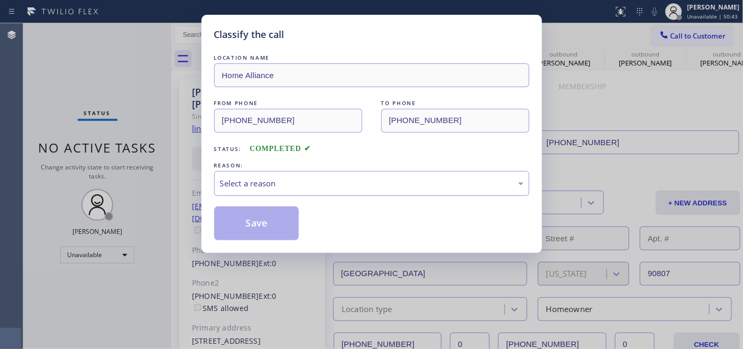
click at [409, 187] on div "Select a reason" at bounding box center [371, 184] width 303 height 12
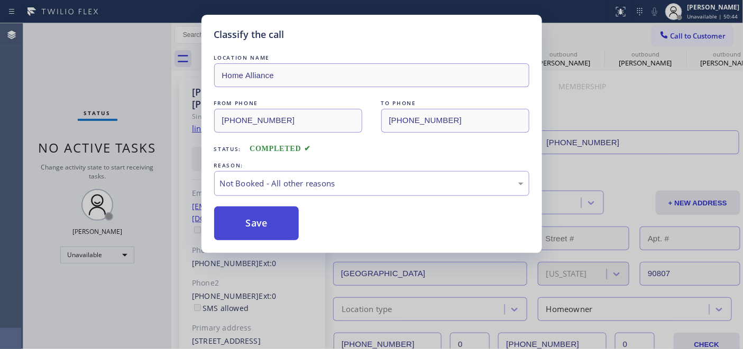
click at [260, 217] on button "Save" at bounding box center [256, 224] width 85 height 34
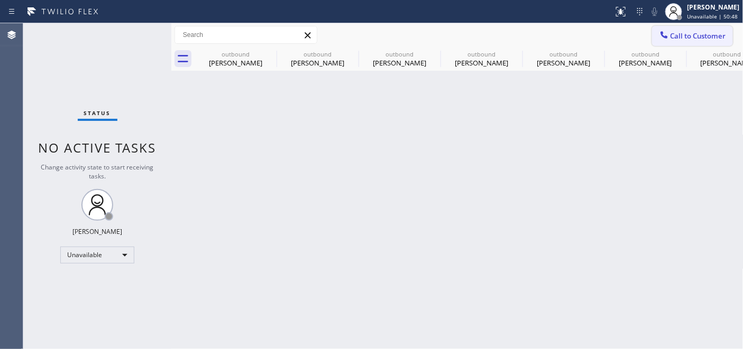
click at [697, 40] on span "Call to Customer" at bounding box center [698, 36] width 56 height 10
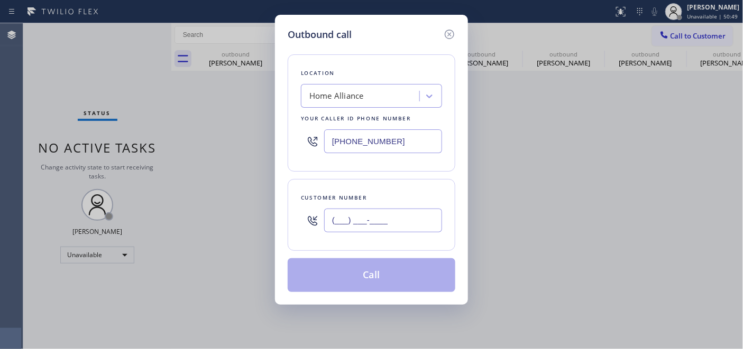
click at [344, 224] on input "(___) ___-____" at bounding box center [383, 221] width 118 height 24
paste input "425) 445-2607"
type input "[PHONE_NUMBER]"
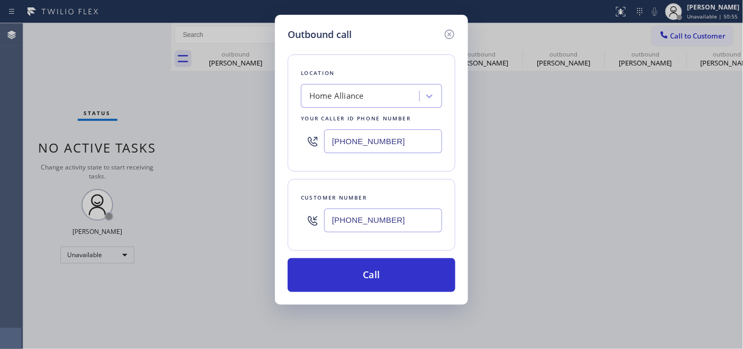
drag, startPoint x: 408, startPoint y: 150, endPoint x: 208, endPoint y: 144, distance: 199.4
click at [256, 132] on div "Outbound call Location Home Alliance Your caller id phone number [PHONE_NUMBER]…" at bounding box center [371, 174] width 743 height 349
paste input "206) 567-171"
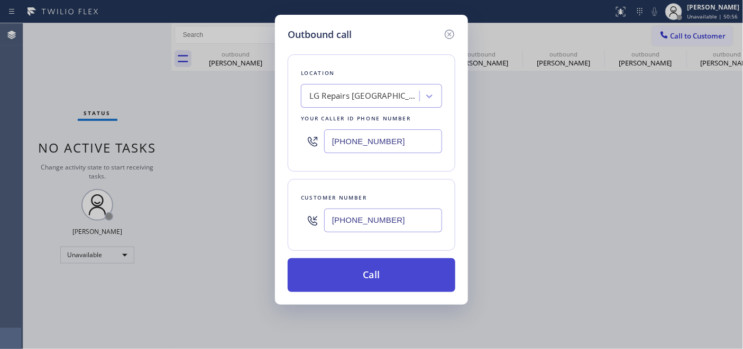
type input "[PHONE_NUMBER]"
click at [348, 269] on button "Call" at bounding box center [372, 275] width 168 height 34
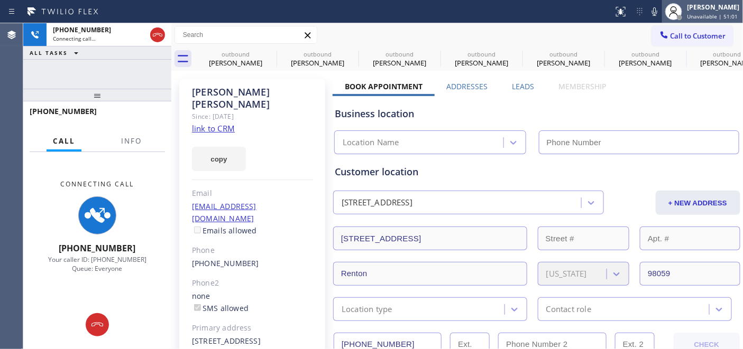
type input "[PHONE_NUMBER]"
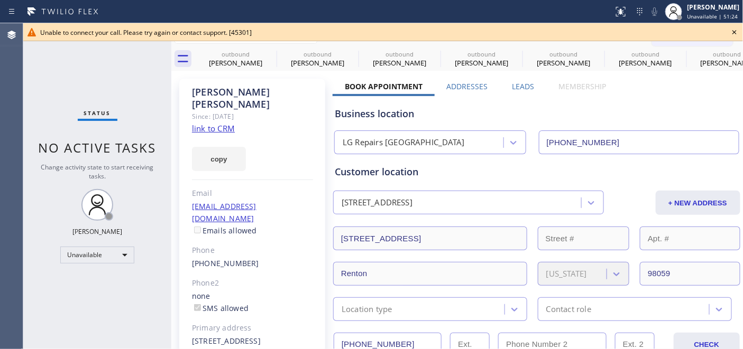
click at [736, 30] on icon at bounding box center [734, 32] width 4 height 4
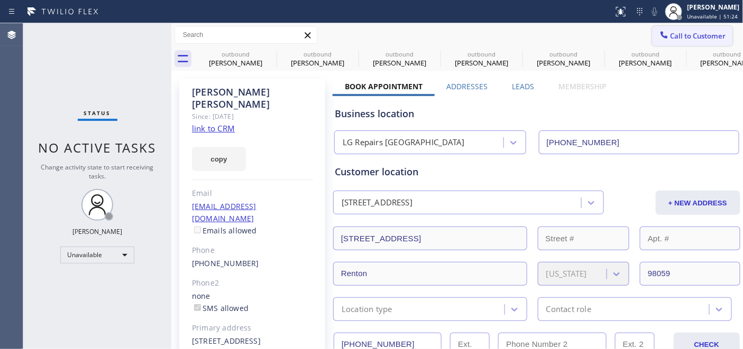
click at [687, 39] on span "Call to Customer" at bounding box center [698, 36] width 56 height 10
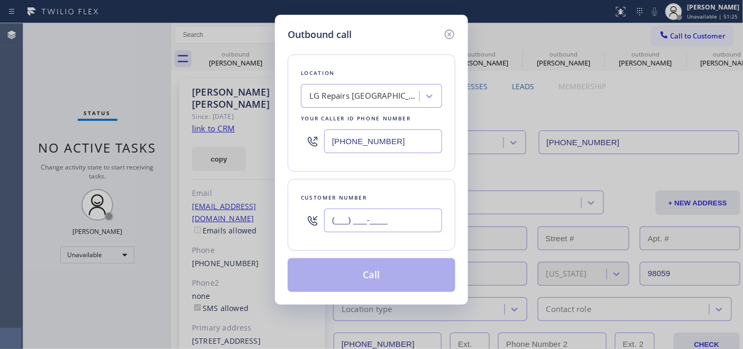
click at [374, 221] on input "(___) ___-____" at bounding box center [383, 221] width 118 height 24
paste input "206) 422-5751"
type input "[PHONE_NUMBER]"
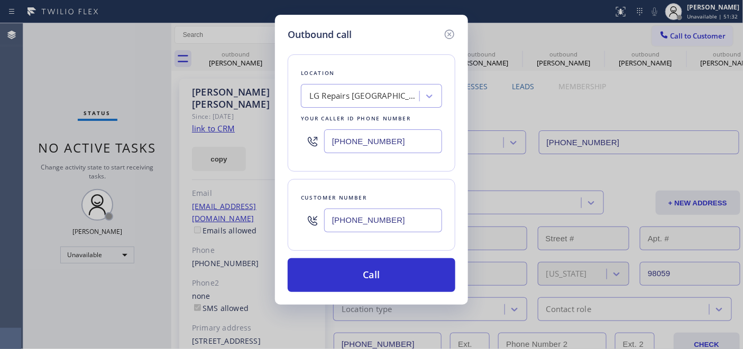
drag, startPoint x: 339, startPoint y: 135, endPoint x: 242, endPoint y: 133, distance: 97.3
click at [239, 128] on div "Outbound call Location LG Repairs [GEOGRAPHIC_DATA] Your caller id phone number…" at bounding box center [371, 174] width 743 height 349
paste input "309-4625"
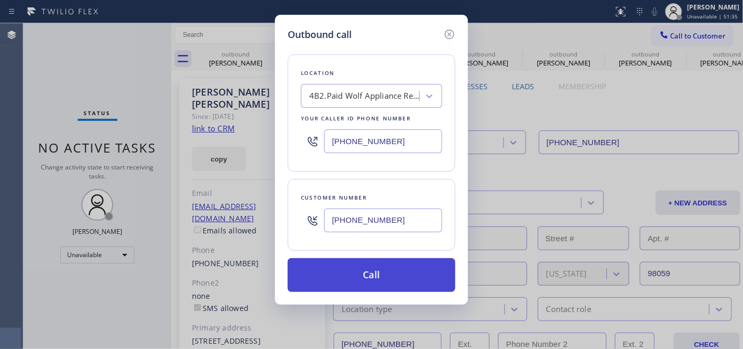
type input "[PHONE_NUMBER]"
click at [355, 280] on button "Call" at bounding box center [372, 275] width 168 height 34
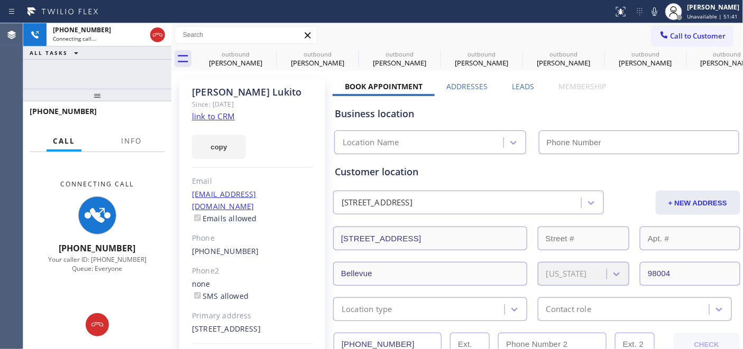
type input "[PHONE_NUMBER]"
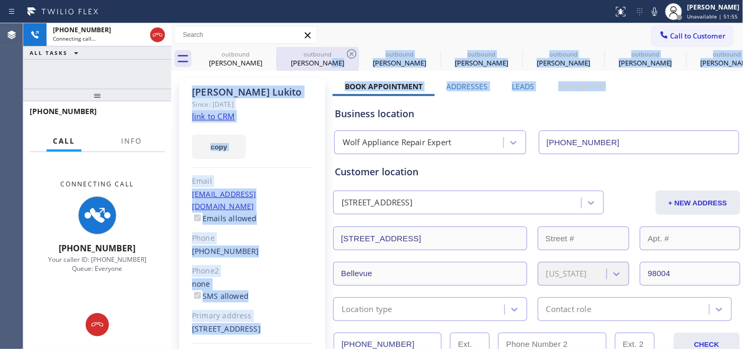
drag, startPoint x: 604, startPoint y: 87, endPoint x: 334, endPoint y: 67, distance: 270.9
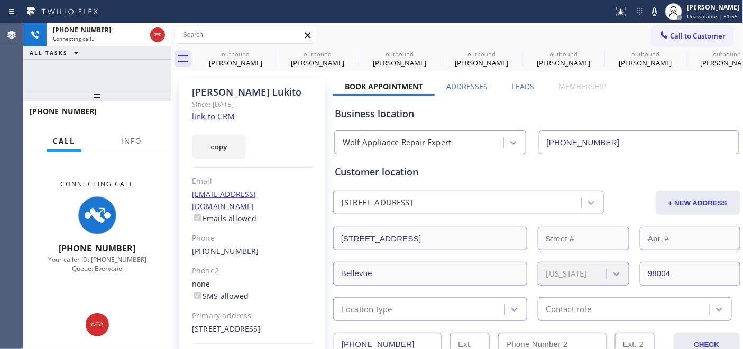
click at [478, 98] on div "Business location Wolf Appliance Repair Expert [PHONE_NUMBER]" at bounding box center [536, 125] width 408 height 58
click at [157, 33] on icon at bounding box center [158, 34] width 10 height 3
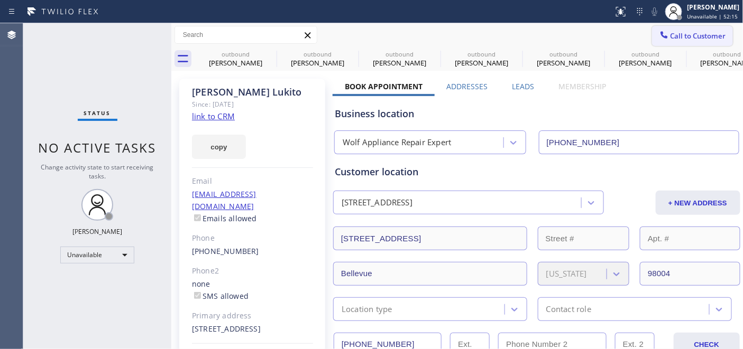
click at [675, 34] on span "Call to Customer" at bounding box center [698, 36] width 56 height 10
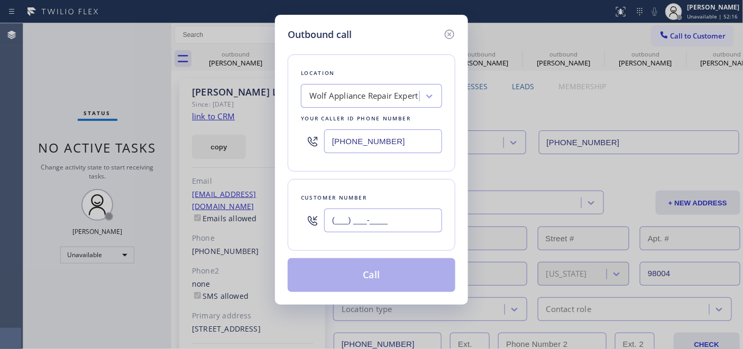
drag, startPoint x: 408, startPoint y: 214, endPoint x: 287, endPoint y: 214, distance: 121.1
click at [288, 214] on div "Customer number (___) ___-____" at bounding box center [372, 215] width 168 height 72
paste input "310) 968-4644"
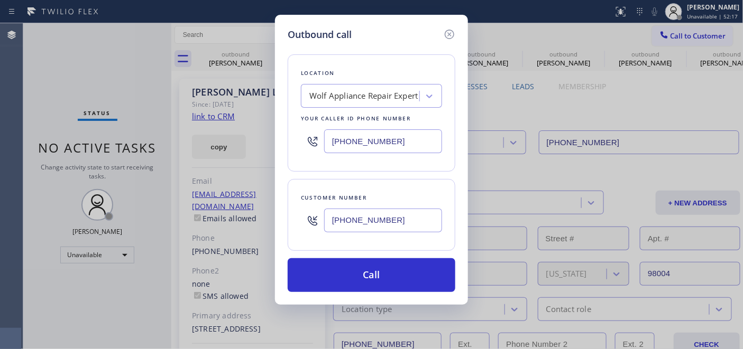
type input "[PHONE_NUMBER]"
drag, startPoint x: 359, startPoint y: 136, endPoint x: 283, endPoint y: 138, distance: 76.2
click at [281, 134] on div "Outbound call Location Wolf Appliance Repair Expert Your caller id phone number…" at bounding box center [371, 160] width 193 height 290
paste input "844) 735-468"
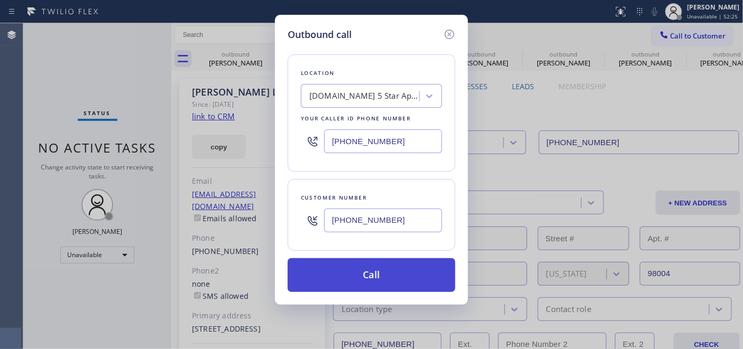
type input "[PHONE_NUMBER]"
click at [373, 278] on button "Call" at bounding box center [372, 275] width 168 height 34
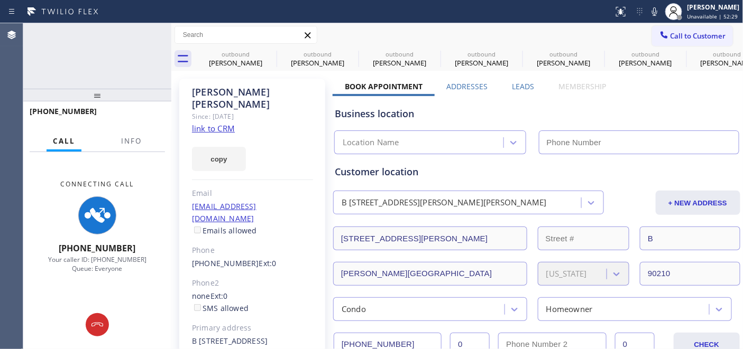
type input "[PHONE_NUMBER]"
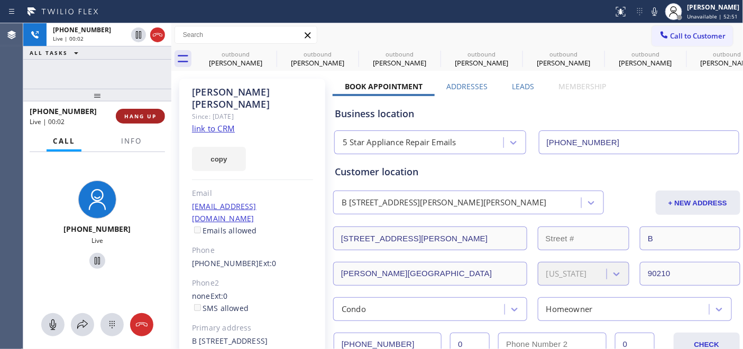
click at [140, 111] on button "HANG UP" at bounding box center [140, 116] width 49 height 15
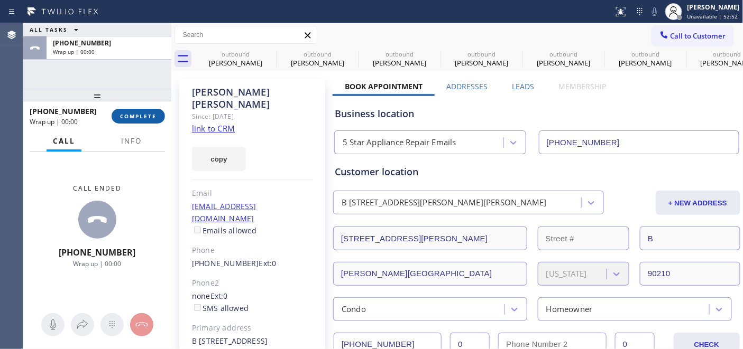
click at [140, 111] on button "COMPLETE" at bounding box center [138, 116] width 53 height 15
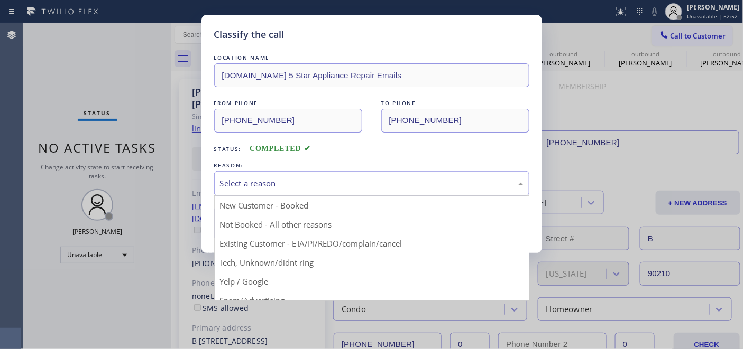
click at [365, 177] on div "Select a reason" at bounding box center [371, 183] width 315 height 25
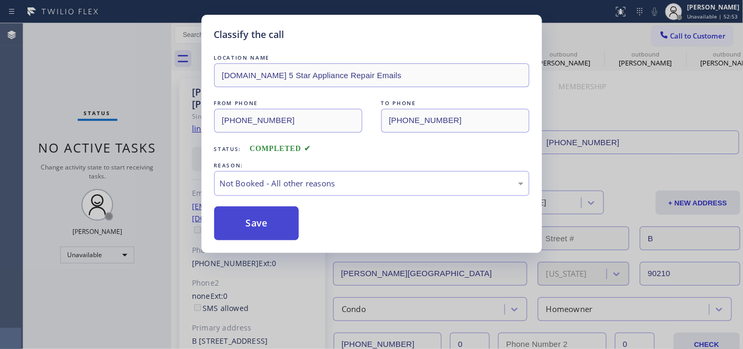
click at [289, 222] on button "Save" at bounding box center [256, 224] width 85 height 34
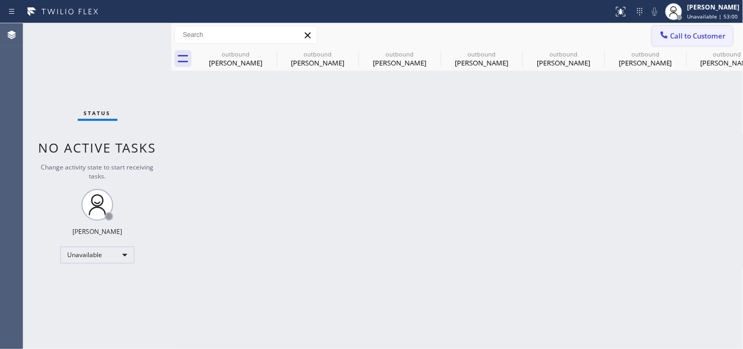
click at [676, 38] on span "Call to Customer" at bounding box center [698, 36] width 56 height 10
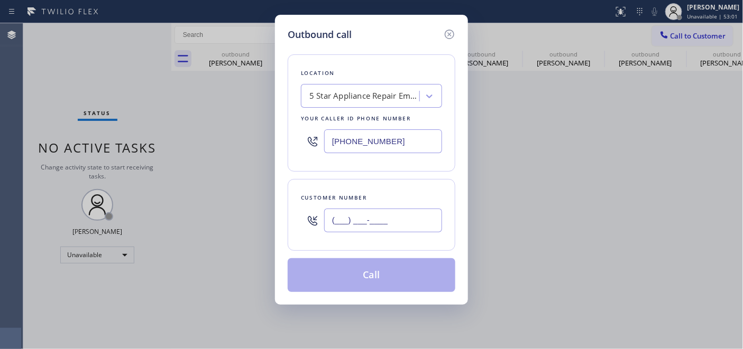
drag, startPoint x: 387, startPoint y: 217, endPoint x: 409, endPoint y: 173, distance: 49.6
click at [386, 218] on input "(___) ___-____" at bounding box center [383, 221] width 118 height 24
paste input "818) 424-0404"
type input "[PHONE_NUMBER]"
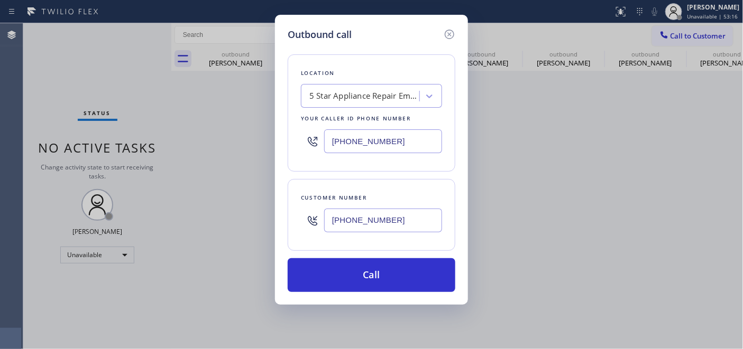
drag, startPoint x: 384, startPoint y: 134, endPoint x: 268, endPoint y: 135, distance: 115.8
click at [269, 134] on div "Outbound call Location 5 Star Appliance Repair Emails Your caller id phone numb…" at bounding box center [371, 174] width 743 height 349
paste input "77) 800-0094"
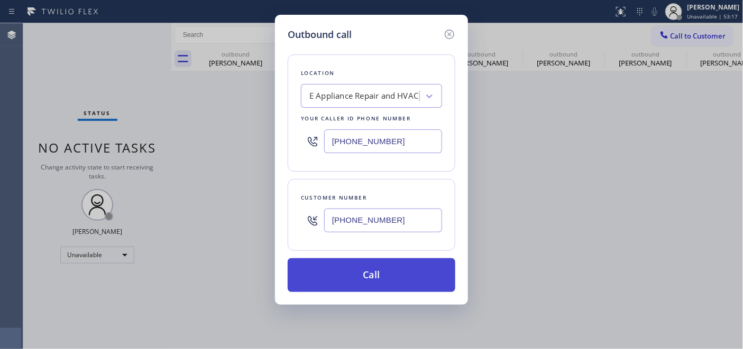
type input "[PHONE_NUMBER]"
click at [381, 276] on button "Call" at bounding box center [372, 275] width 168 height 34
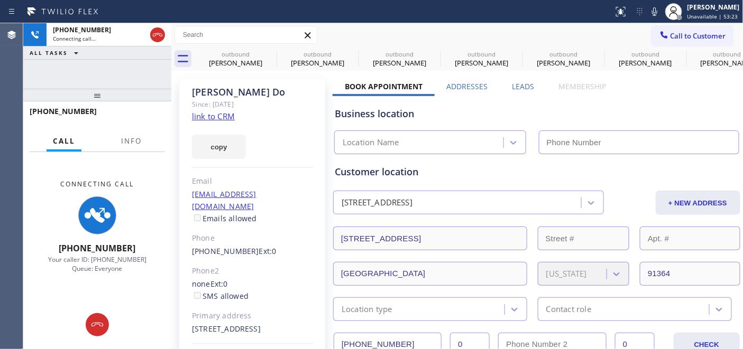
type input "[PHONE_NUMBER]"
click at [271, 53] on icon at bounding box center [269, 54] width 13 height 13
click at [0, 0] on icon at bounding box center [0, 0] width 0 height 0
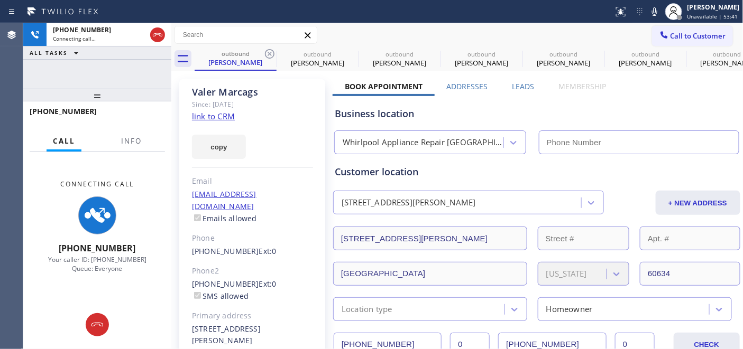
click at [271, 53] on icon at bounding box center [269, 54] width 13 height 13
type input "[PHONE_NUMBER]"
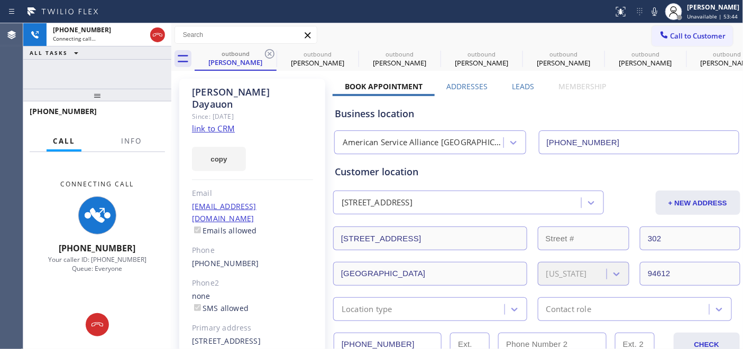
click at [271, 53] on icon at bounding box center [269, 54] width 13 height 13
type input "[PHONE_NUMBER]"
click at [271, 53] on icon at bounding box center [269, 54] width 13 height 13
type input "[PHONE_NUMBER]"
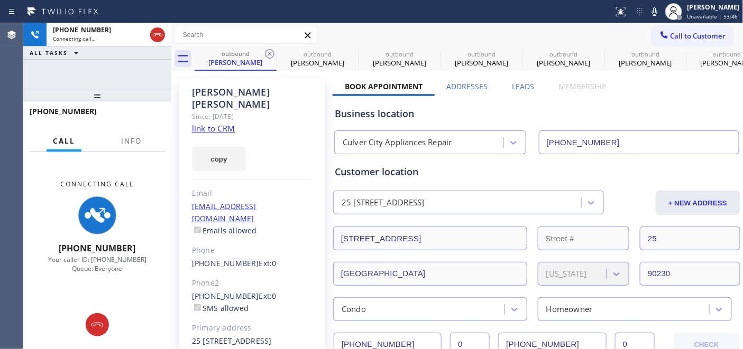
click at [271, 53] on icon at bounding box center [269, 54] width 13 height 13
type input "[PHONE_NUMBER]"
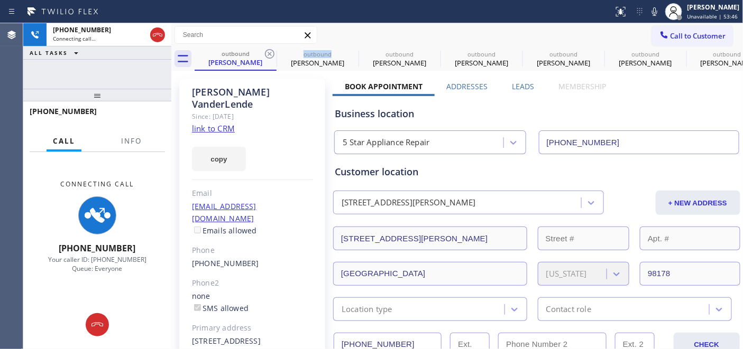
click at [271, 53] on icon at bounding box center [269, 54] width 13 height 13
type input "[PHONE_NUMBER]"
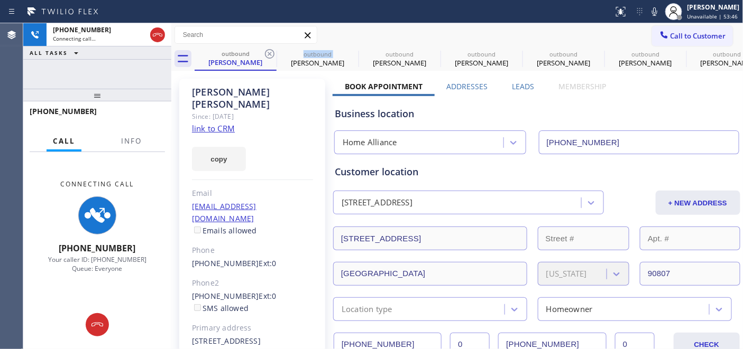
click at [271, 53] on icon at bounding box center [269, 54] width 13 height 13
type input "[PHONE_NUMBER]"
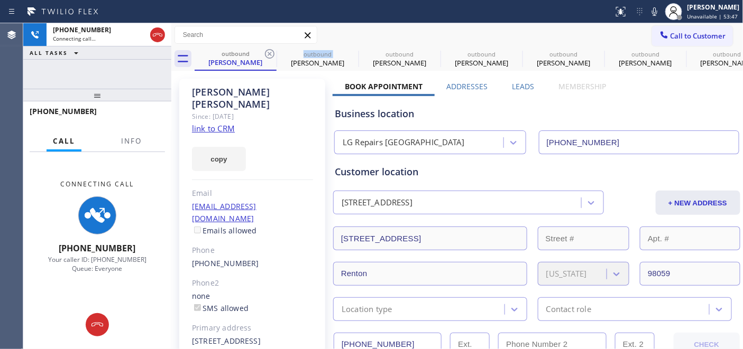
click at [271, 53] on icon at bounding box center [269, 54] width 13 height 13
type input "[PHONE_NUMBER]"
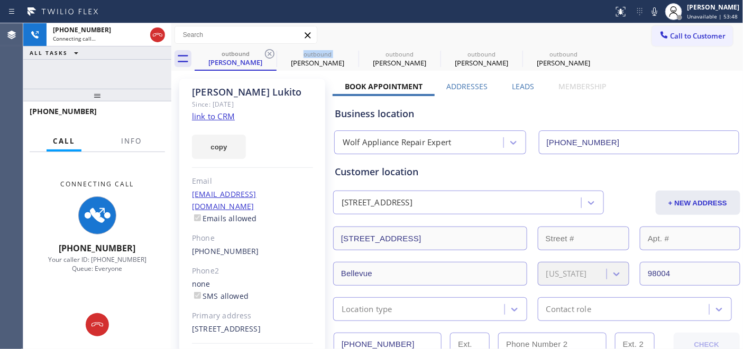
click at [271, 53] on icon at bounding box center [269, 54] width 13 height 13
type input "[PHONE_NUMBER]"
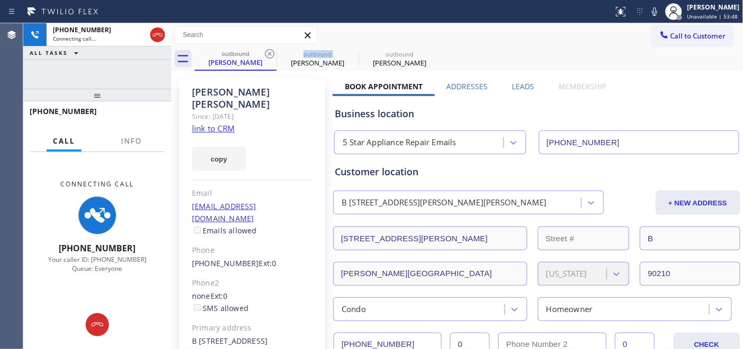
click at [271, 53] on icon at bounding box center [269, 54] width 13 height 13
type input "[PHONE_NUMBER]"
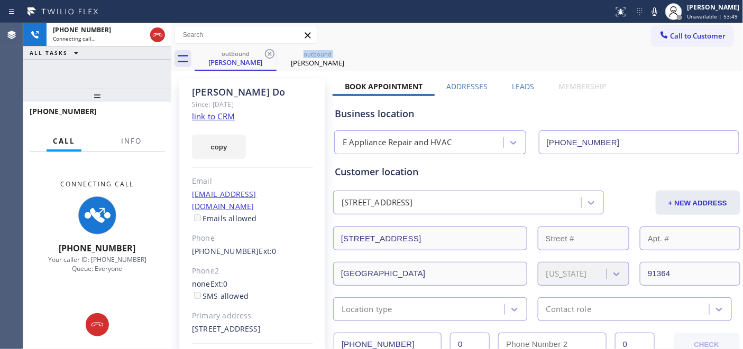
click at [271, 53] on icon at bounding box center [269, 54] width 13 height 13
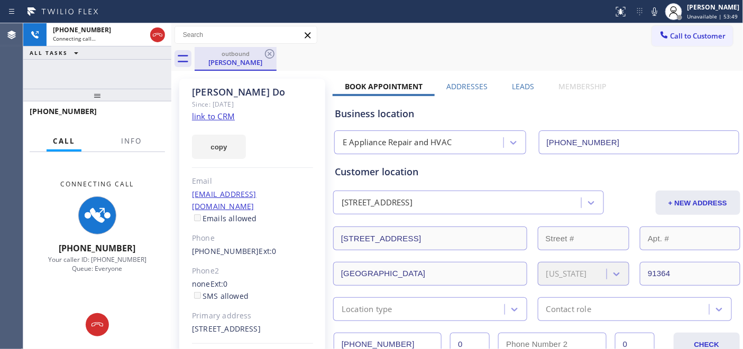
click at [230, 58] on div "[PERSON_NAME]" at bounding box center [236, 63] width 80 height 10
click at [344, 57] on div "outbound [PERSON_NAME]" at bounding box center [469, 59] width 549 height 24
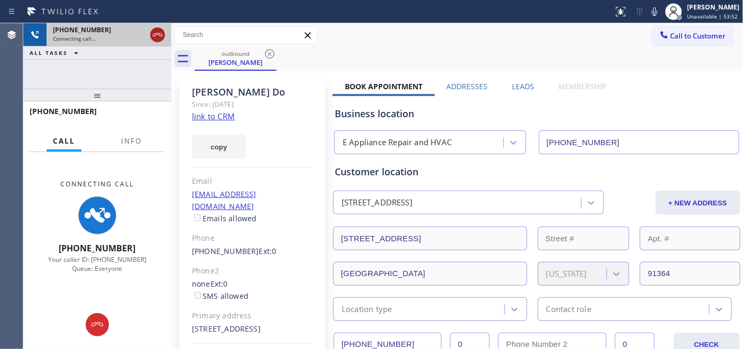
click at [154, 40] on icon at bounding box center [157, 35] width 13 height 13
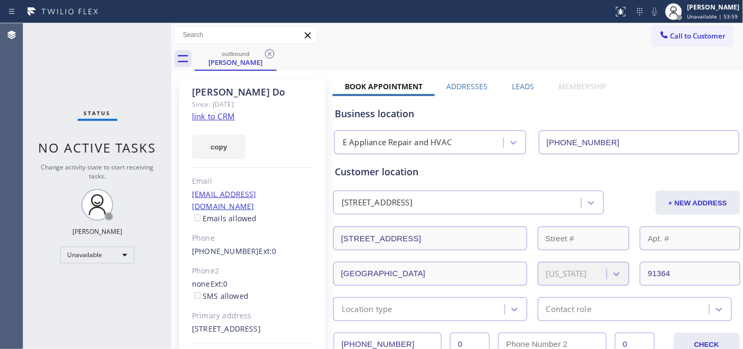
click at [686, 48] on div "outbound [PERSON_NAME]" at bounding box center [469, 59] width 549 height 24
click at [670, 31] on span "Call to Customer" at bounding box center [698, 36] width 56 height 10
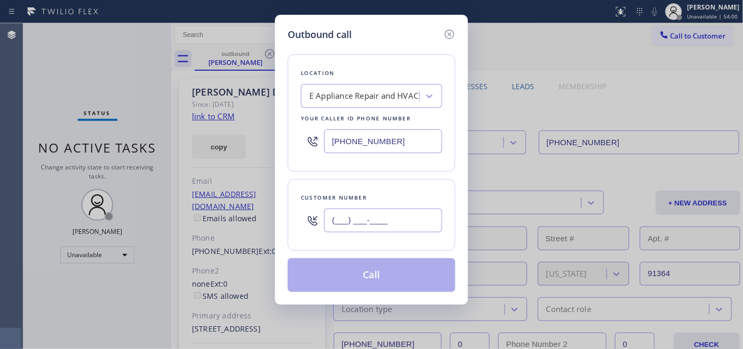
drag, startPoint x: 397, startPoint y: 225, endPoint x: 294, endPoint y: 213, distance: 103.8
click at [294, 213] on div "Customer number (___) ___-____" at bounding box center [372, 215] width 168 height 72
paste input "951) 236-4190"
type input "[PHONE_NUMBER]"
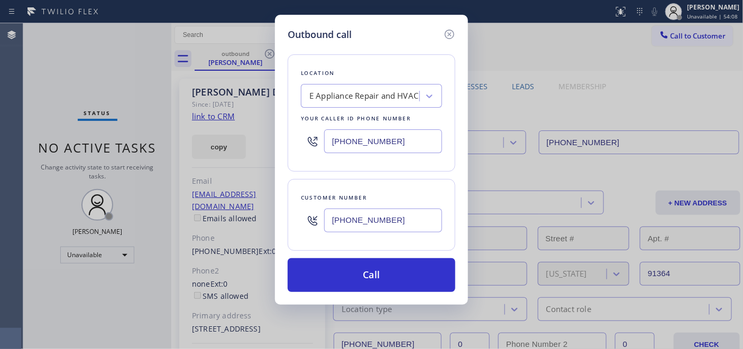
drag, startPoint x: 404, startPoint y: 142, endPoint x: 271, endPoint y: 148, distance: 133.4
click at [276, 146] on div "Outbound call Location E Appliance Repair and HVAC Your caller id phone number …" at bounding box center [371, 160] width 193 height 290
paste input "18) 873-6547"
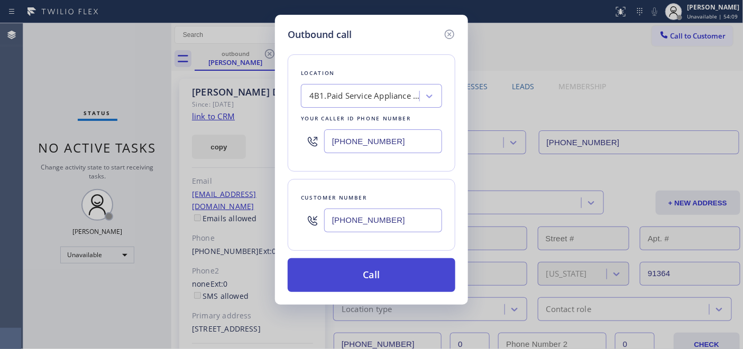
type input "[PHONE_NUMBER]"
click at [367, 272] on button "Call" at bounding box center [372, 275] width 168 height 34
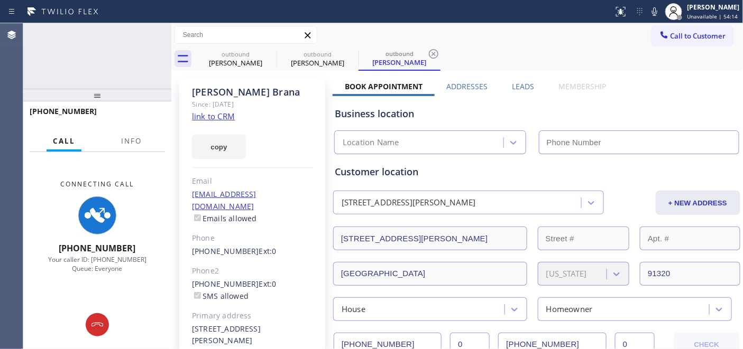
type input "[PHONE_NUMBER]"
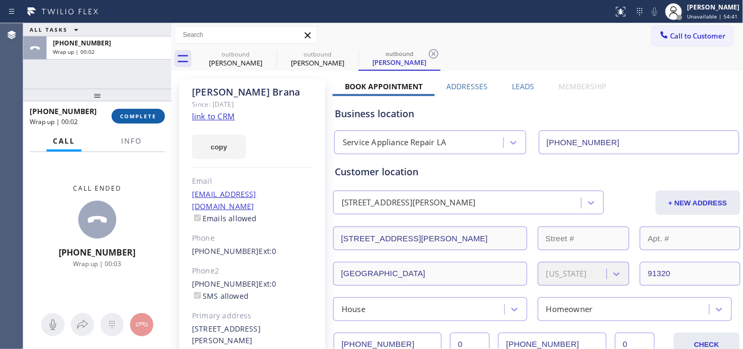
click at [133, 117] on span "COMPLETE" at bounding box center [138, 116] width 36 height 7
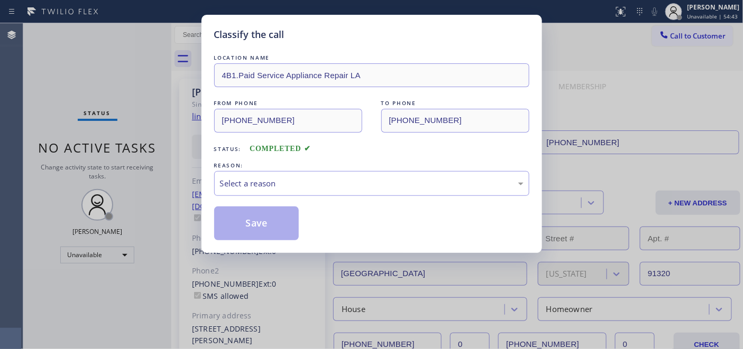
click at [133, 117] on div "Classify the call LOCATION NAME 4B1.Paid Service Appliance Repair LA FROM PHONE…" at bounding box center [371, 174] width 743 height 349
click at [399, 182] on div "Select a reason" at bounding box center [371, 184] width 303 height 12
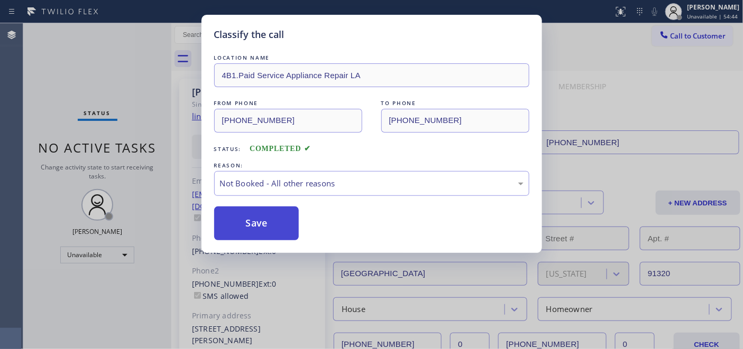
click at [259, 224] on button "Save" at bounding box center [256, 224] width 85 height 34
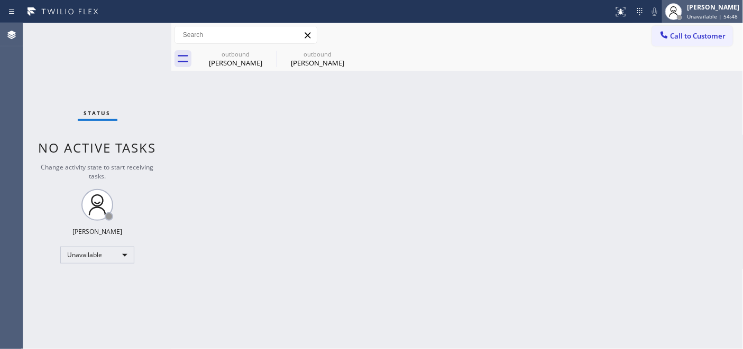
click at [678, 22] on div at bounding box center [673, 11] width 23 height 23
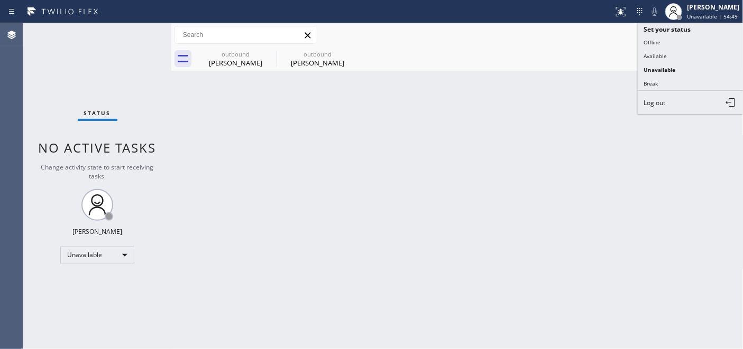
click at [582, 46] on div "Call to Customer Outbound call Location Service Appliance Repair LA Your caller…" at bounding box center [457, 35] width 572 height 24
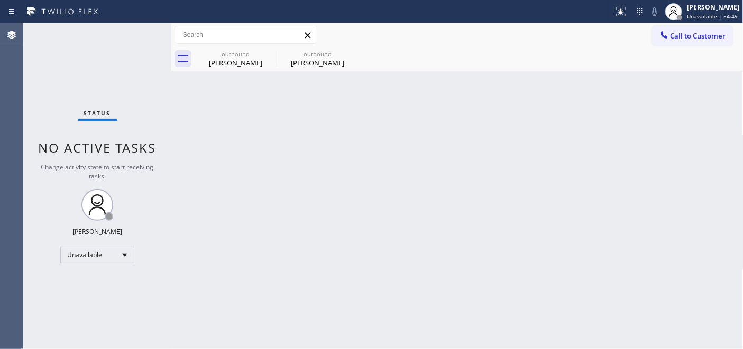
click at [693, 48] on div "outbound [PERSON_NAME] Do outbound [PERSON_NAME]" at bounding box center [469, 59] width 549 height 24
click at [655, 40] on button "Call to Customer" at bounding box center [692, 36] width 81 height 20
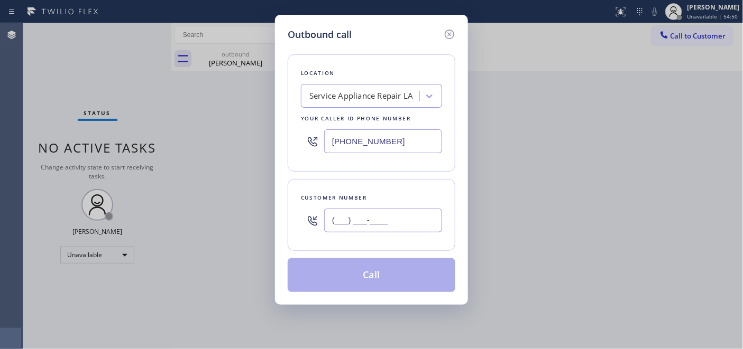
click at [359, 232] on input "(___) ___-____" at bounding box center [383, 221] width 118 height 24
paste input "928) 301-5360"
type input "[PHONE_NUMBER]"
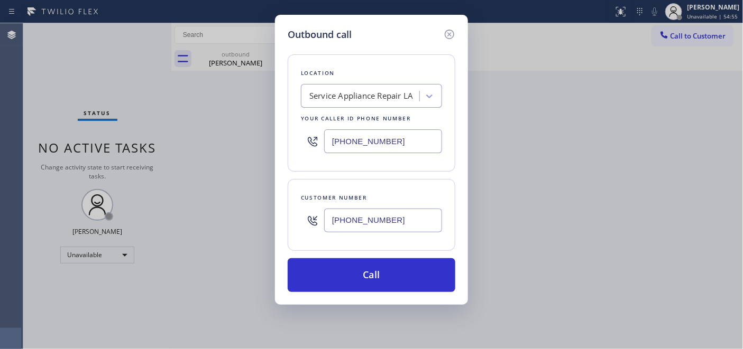
drag, startPoint x: 400, startPoint y: 135, endPoint x: 223, endPoint y: 145, distance: 177.9
click at [249, 134] on div "Outbound call Location Service Appliance Repair LA Your caller id phone number …" at bounding box center [371, 174] width 743 height 349
paste input "949) 541-7963"
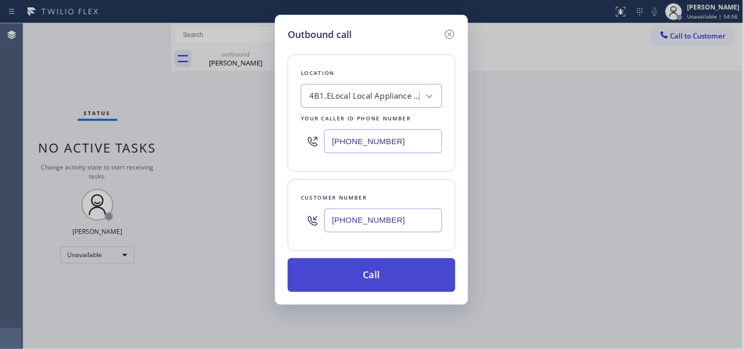
type input "[PHONE_NUMBER]"
click at [377, 279] on button "Call" at bounding box center [372, 275] width 168 height 34
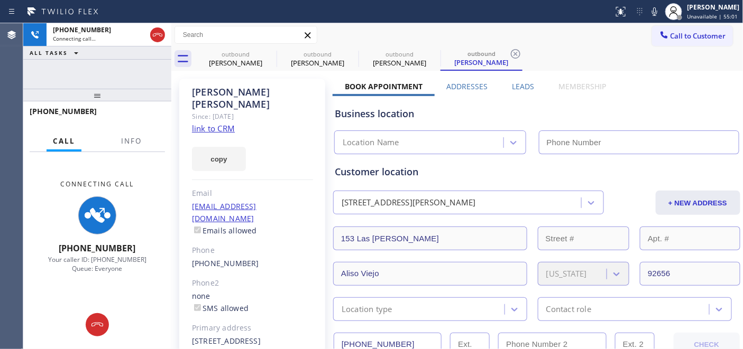
type input "[PHONE_NUMBER]"
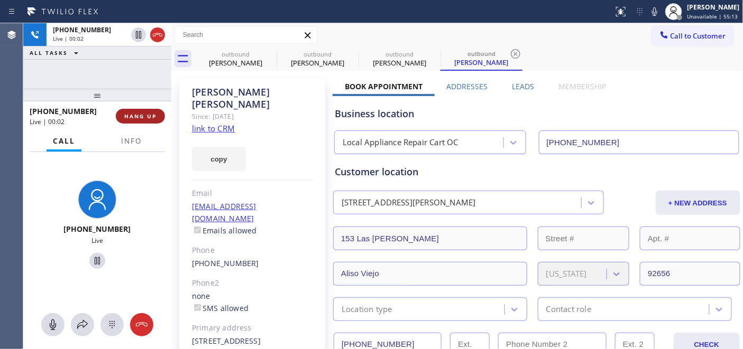
click at [143, 111] on button "HANG UP" at bounding box center [140, 116] width 49 height 15
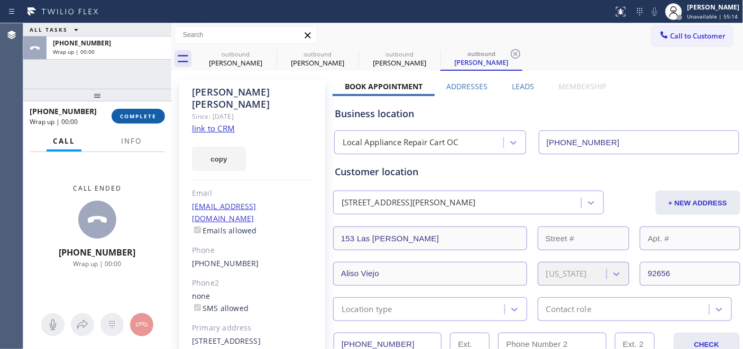
click at [143, 111] on button "COMPLETE" at bounding box center [138, 116] width 53 height 15
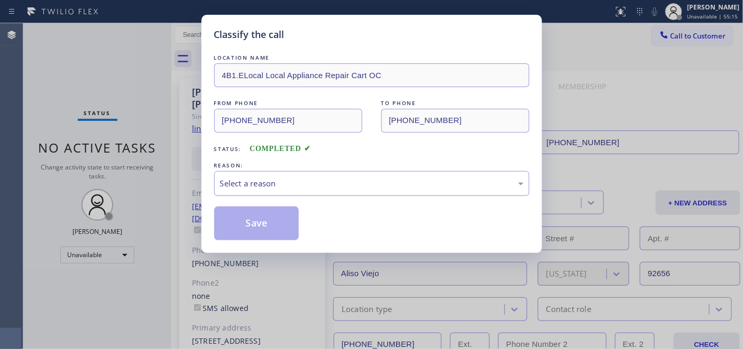
click at [372, 180] on div "Select a reason" at bounding box center [371, 184] width 303 height 12
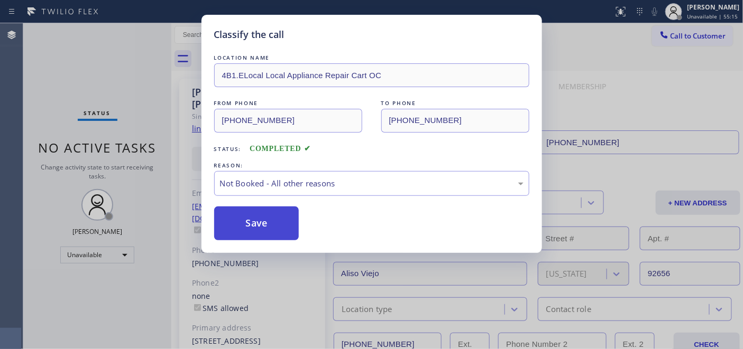
click at [279, 217] on button "Save" at bounding box center [256, 224] width 85 height 34
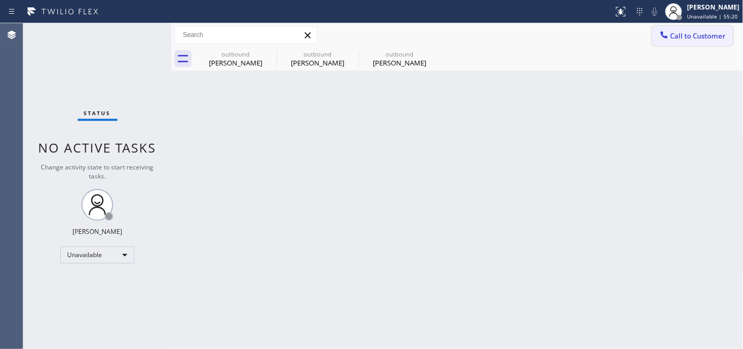
click at [662, 41] on div at bounding box center [664, 36] width 13 height 13
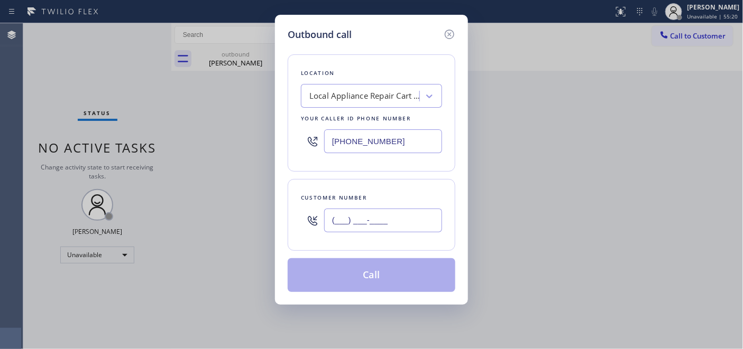
click at [357, 226] on input "(___) ___-____" at bounding box center [383, 221] width 118 height 24
paste input "562) 714-9117"
type input "[PHONE_NUMBER]"
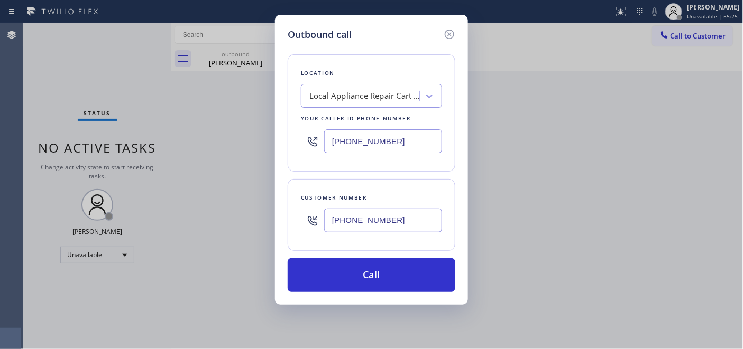
drag, startPoint x: 396, startPoint y: 130, endPoint x: 392, endPoint y: 136, distance: 7.6
click at [393, 136] on div "[PHONE_NUMBER]" at bounding box center [371, 141] width 141 height 34
drag, startPoint x: 366, startPoint y: 136, endPoint x: 287, endPoint y: 141, distance: 79.4
click at [288, 141] on div "Location Local Appliance Repair Cart OC Your caller id phone number [PHONE_NUMB…" at bounding box center [372, 112] width 168 height 117
paste input "323) 870-712"
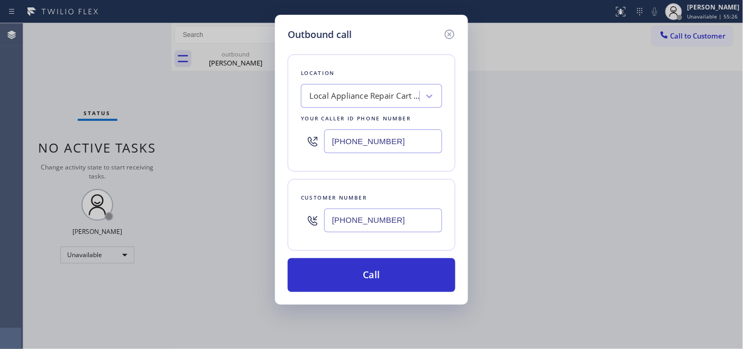
drag, startPoint x: 400, startPoint y: 136, endPoint x: 297, endPoint y: 133, distance: 103.1
click at [298, 133] on div "Location Local Appliance Repair Cart OC Your caller id phone number [PHONE_NUMB…" at bounding box center [372, 112] width 168 height 117
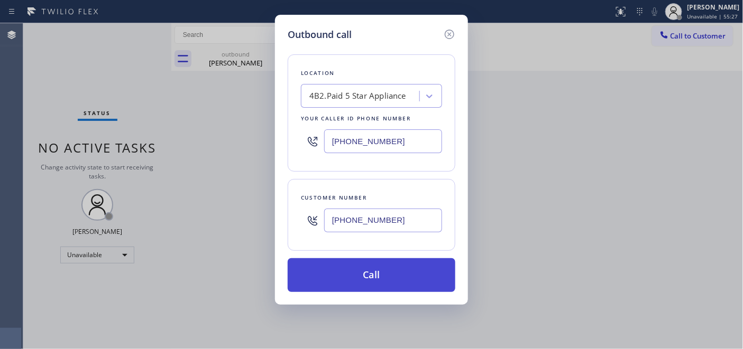
type input "[PHONE_NUMBER]"
click at [406, 284] on button "Call" at bounding box center [372, 275] width 168 height 34
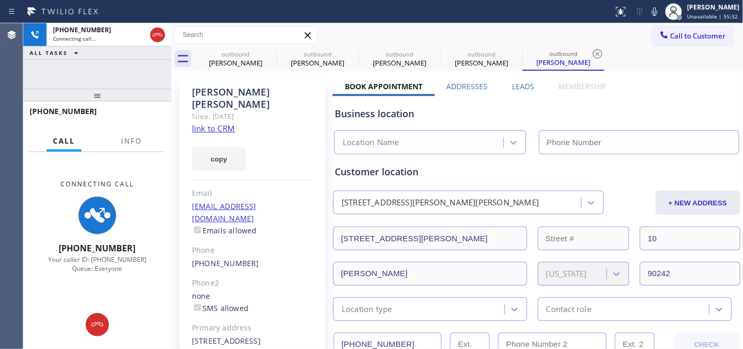
type input "[PHONE_NUMBER]"
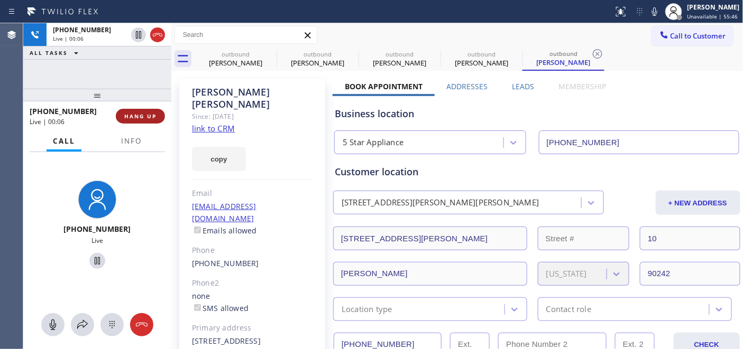
click at [138, 113] on span "HANG UP" at bounding box center [140, 116] width 32 height 7
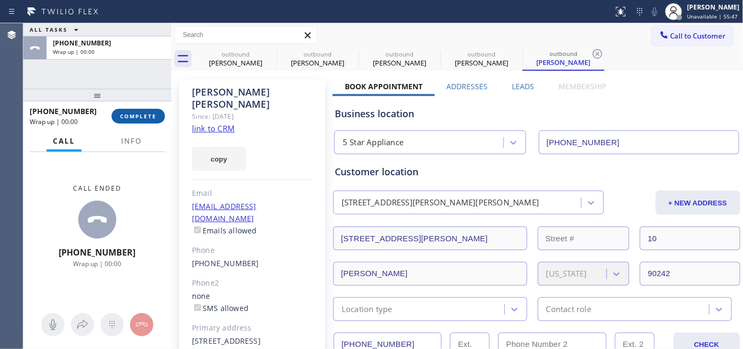
click at [138, 113] on span "COMPLETE" at bounding box center [138, 116] width 36 height 7
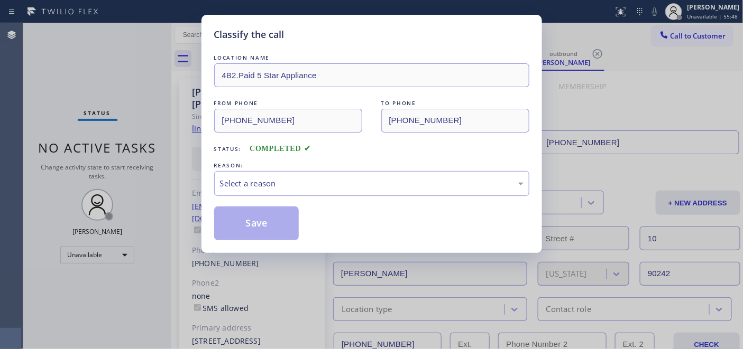
click at [353, 188] on div "Select a reason" at bounding box center [371, 184] width 303 height 12
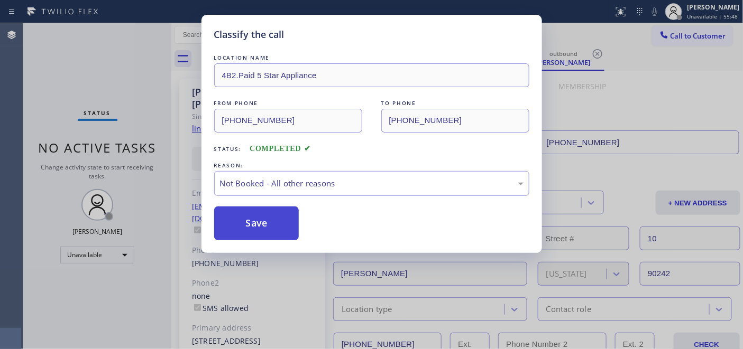
click at [241, 222] on button "Save" at bounding box center [256, 224] width 85 height 34
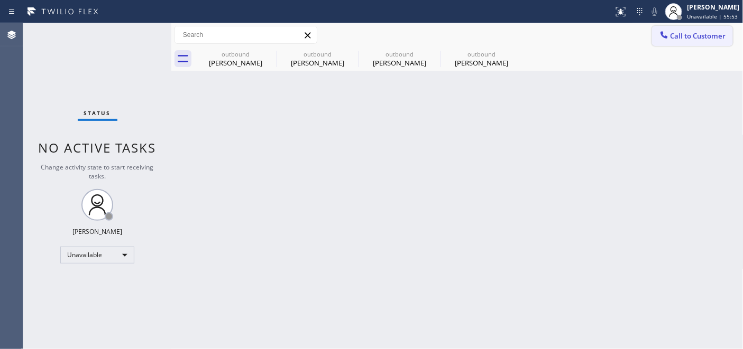
click at [688, 42] on button "Call to Customer" at bounding box center [692, 36] width 81 height 20
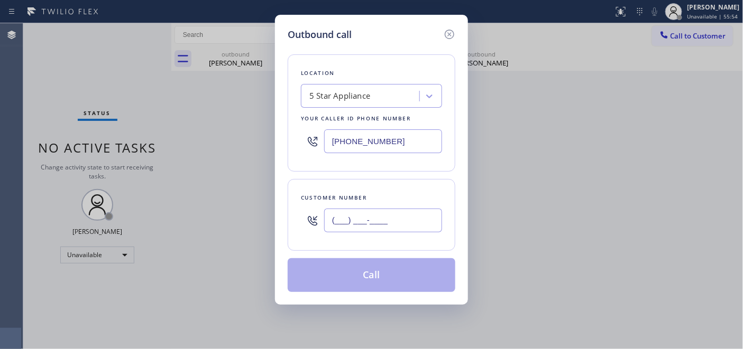
drag, startPoint x: 426, startPoint y: 217, endPoint x: 303, endPoint y: 186, distance: 126.5
click at [287, 214] on div "Outbound call Location 5 Star Appliance Your caller id phone number [PHONE_NUMB…" at bounding box center [371, 160] width 193 height 290
paste input "562) 896-6500"
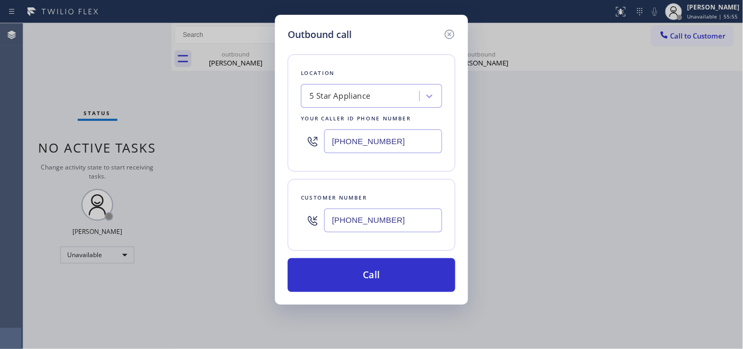
type input "[PHONE_NUMBER]"
click at [276, 133] on div "Outbound call Location 5 Star Appliance Your caller id phone number [PHONE_NUMB…" at bounding box center [371, 160] width 193 height 290
paste input "949) 541-796"
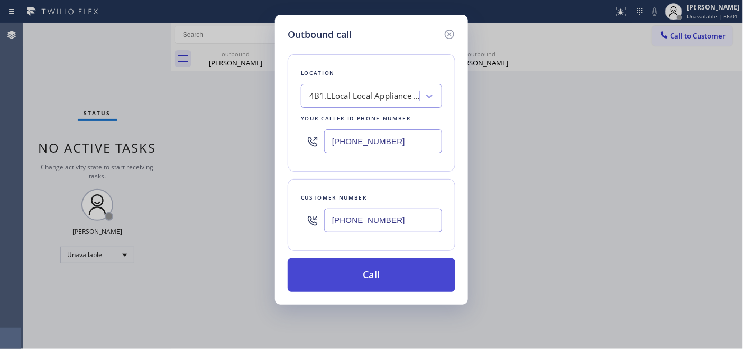
type input "[PHONE_NUMBER]"
click at [377, 262] on button "Call" at bounding box center [372, 275] width 168 height 34
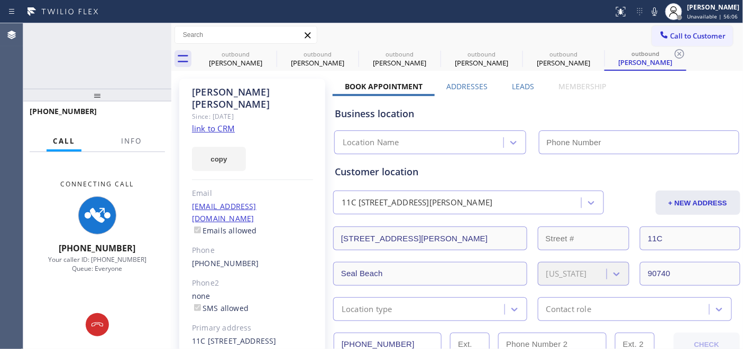
type input "[PHONE_NUMBER]"
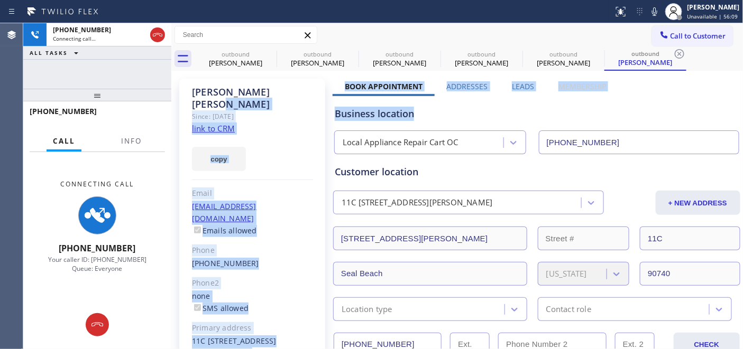
drag, startPoint x: 332, startPoint y: 80, endPoint x: 599, endPoint y: 114, distance: 269.1
click at [549, 119] on div "Business location" at bounding box center [537, 114] width 404 height 14
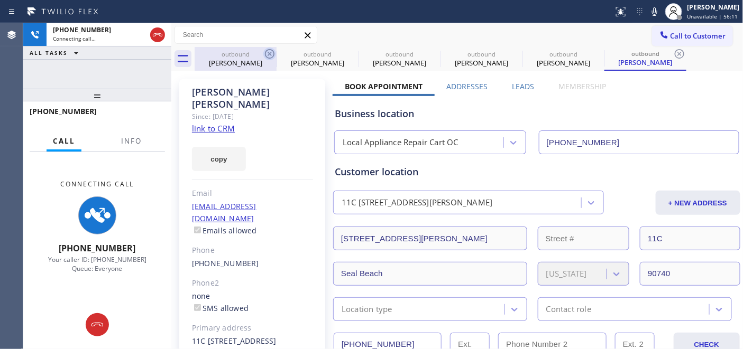
click at [266, 53] on icon at bounding box center [269, 54] width 13 height 13
click at [0, 0] on icon at bounding box center [0, 0] width 0 height 0
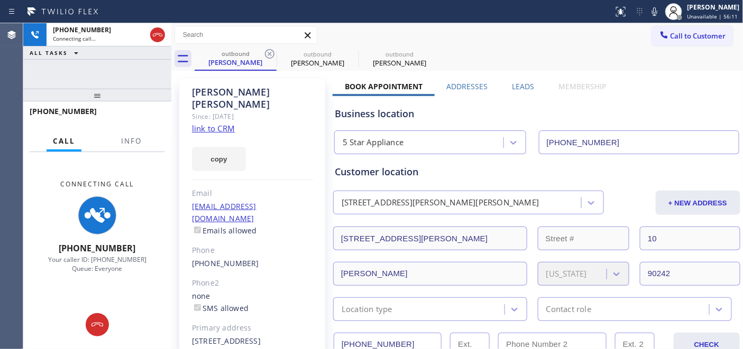
click at [266, 53] on icon at bounding box center [269, 54] width 13 height 13
type input "[PHONE_NUMBER]"
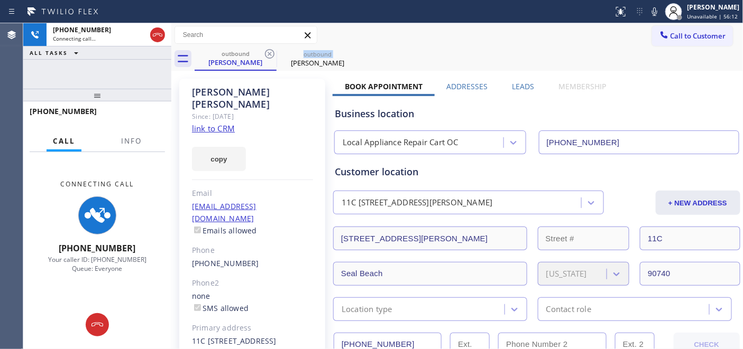
click at [266, 53] on icon at bounding box center [269, 54] width 13 height 13
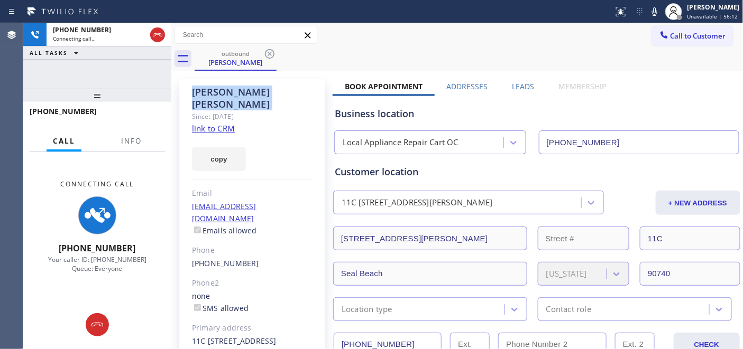
click at [266, 53] on icon at bounding box center [269, 54] width 13 height 13
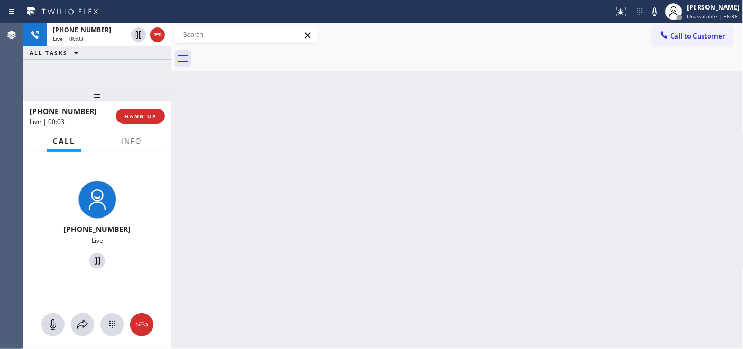
click at [156, 124] on div "[PHONE_NUMBER] Live | 00:03 HANG UP" at bounding box center [97, 116] width 135 height 27
click at [156, 124] on div "[PHONE_NUMBER] Live | 00:04 HANG UP" at bounding box center [97, 116] width 135 height 27
click at [149, 121] on div at bounding box center [149, 121] width 0 height 0
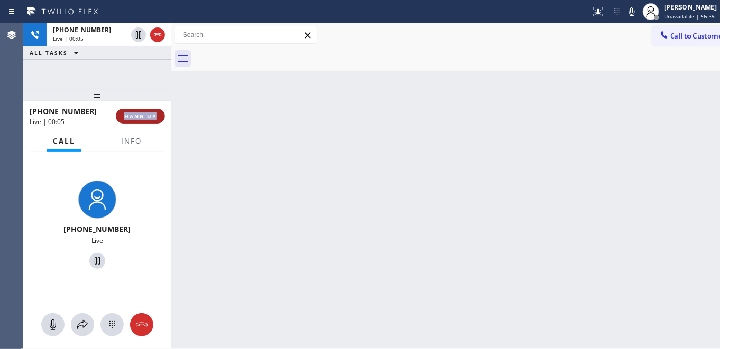
click at [154, 121] on button "HANG UP" at bounding box center [140, 116] width 49 height 15
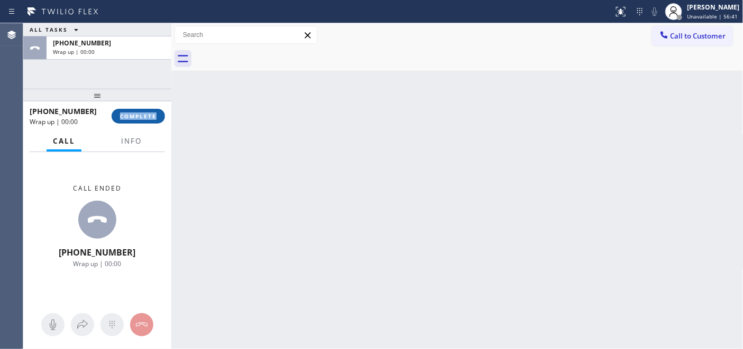
click at [155, 118] on span "COMPLETE" at bounding box center [138, 116] width 36 height 7
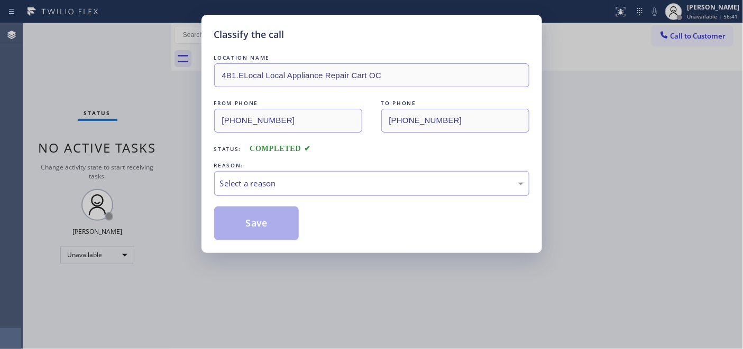
click at [267, 185] on div "Select a reason" at bounding box center [371, 184] width 303 height 12
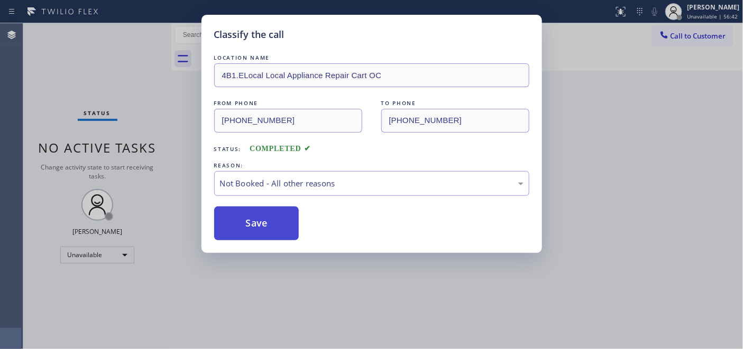
click at [254, 219] on button "Save" at bounding box center [256, 224] width 85 height 34
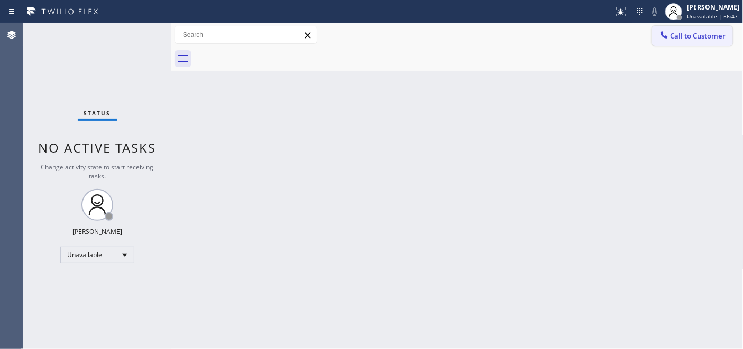
click at [696, 31] on span "Call to Customer" at bounding box center [698, 36] width 56 height 10
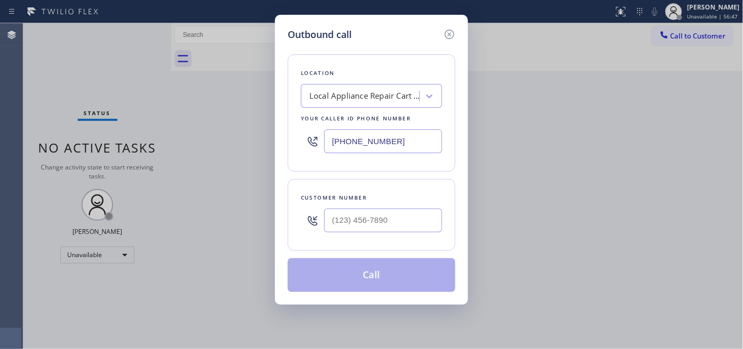
click at [365, 237] on div at bounding box center [383, 221] width 118 height 34
click at [363, 220] on input "(___) ___-____" at bounding box center [383, 221] width 118 height 24
paste input "818) 378-9138"
type input "[PHONE_NUMBER]"
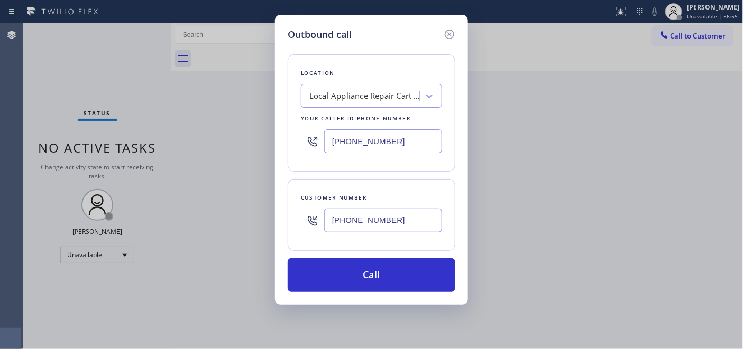
drag, startPoint x: 400, startPoint y: 144, endPoint x: 253, endPoint y: 145, distance: 147.0
click at [293, 144] on div "Location Local Appliance Repair Cart OC Your caller id phone number [PHONE_NUMB…" at bounding box center [372, 112] width 168 height 117
paste input "818) 805-0956"
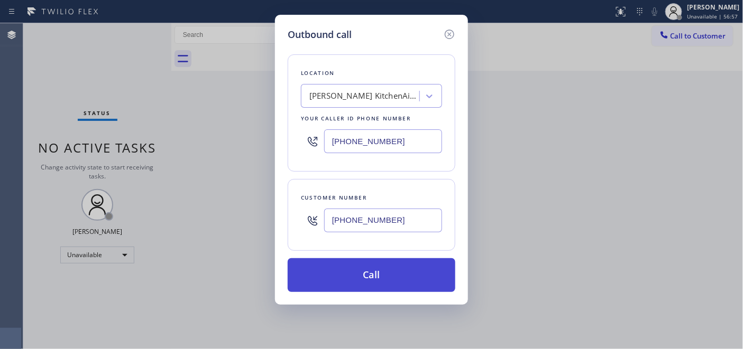
type input "[PHONE_NUMBER]"
click at [411, 278] on button "Call" at bounding box center [372, 275] width 168 height 34
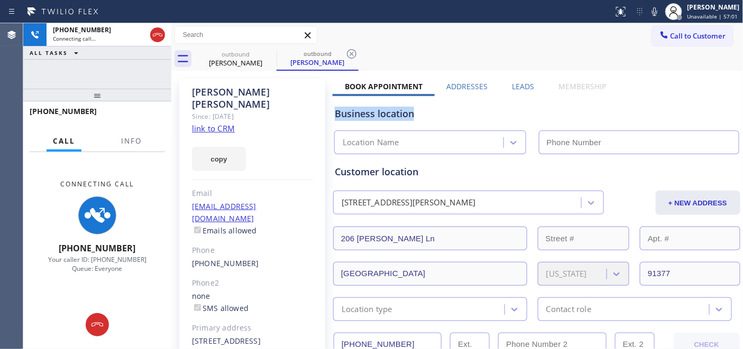
drag, startPoint x: 385, startPoint y: 112, endPoint x: 425, endPoint y: 112, distance: 40.2
click at [425, 112] on div "Business location" at bounding box center [537, 114] width 404 height 14
type input "[PHONE_NUMBER]"
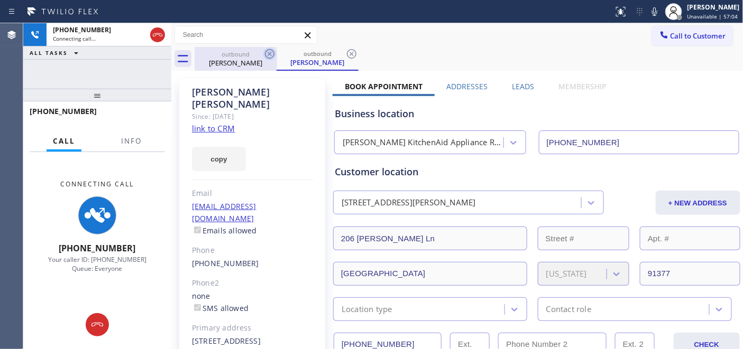
click at [263, 54] on icon at bounding box center [269, 54] width 13 height 13
click at [269, 50] on icon at bounding box center [269, 54] width 13 height 13
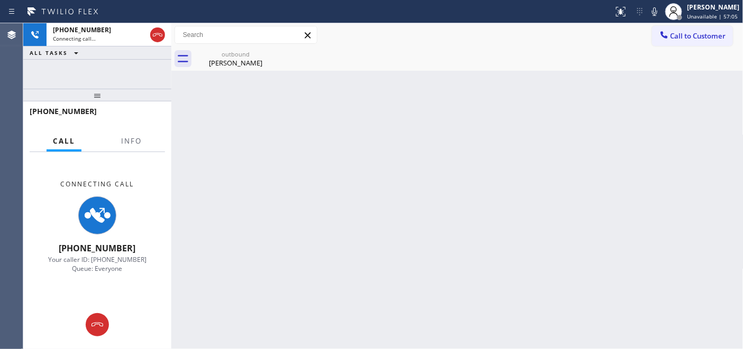
click at [449, 51] on div "outbound [PERSON_NAME]" at bounding box center [469, 59] width 549 height 24
click at [225, 66] on div "[PERSON_NAME]" at bounding box center [236, 63] width 80 height 10
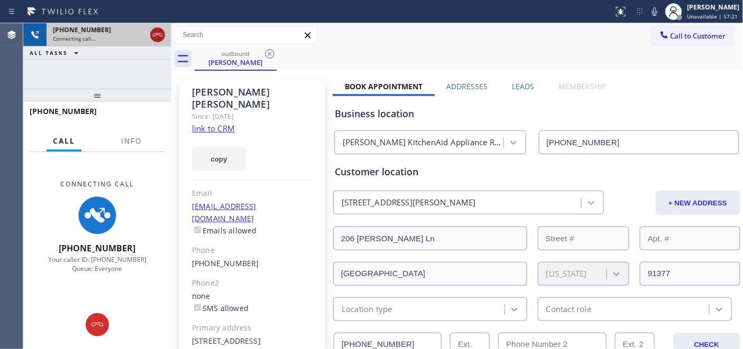
click at [156, 38] on icon at bounding box center [157, 35] width 13 height 13
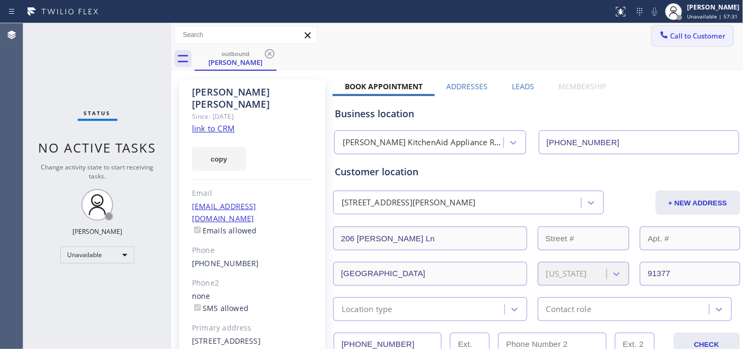
click at [719, 38] on button "Call to Customer" at bounding box center [692, 36] width 81 height 20
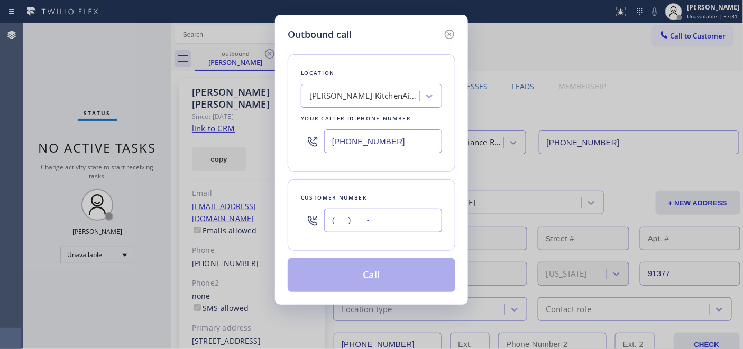
click at [375, 229] on input "(___) ___-____" at bounding box center [383, 221] width 118 height 24
paste input "480) 521-1404"
type input "[PHONE_NUMBER]"
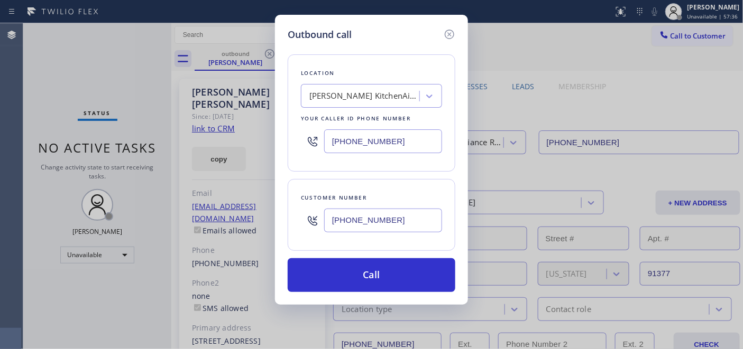
drag, startPoint x: 394, startPoint y: 144, endPoint x: 279, endPoint y: 137, distance: 114.9
click at [326, 135] on input "[PHONE_NUMBER]" at bounding box center [383, 142] width 118 height 24
paste input "623) 292-5313"
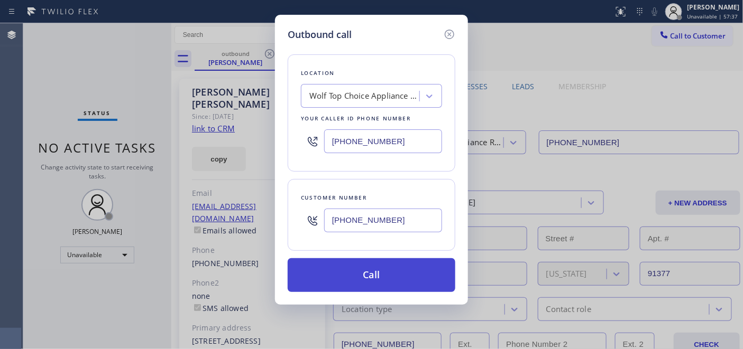
type input "[PHONE_NUMBER]"
click at [399, 268] on button "Call" at bounding box center [372, 275] width 168 height 34
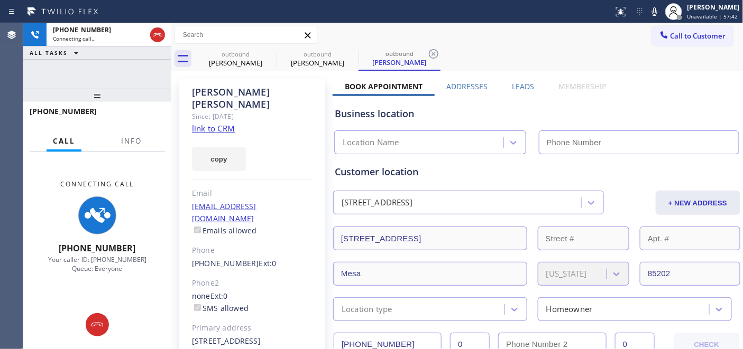
type input "[PHONE_NUMBER]"
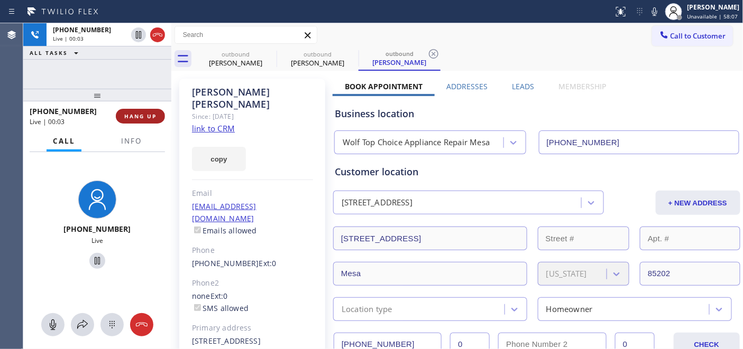
click at [150, 116] on span "HANG UP" at bounding box center [140, 116] width 32 height 7
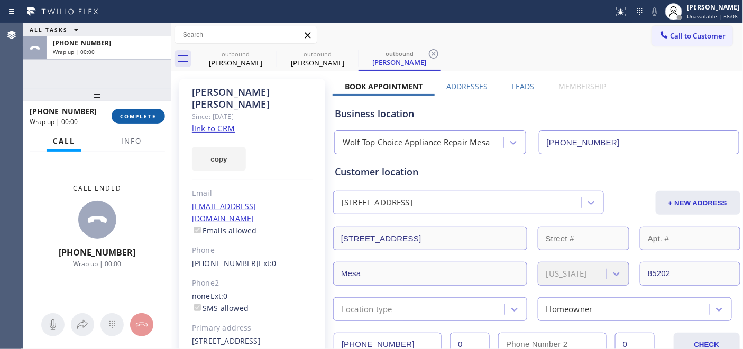
click at [150, 116] on span "COMPLETE" at bounding box center [138, 116] width 36 height 7
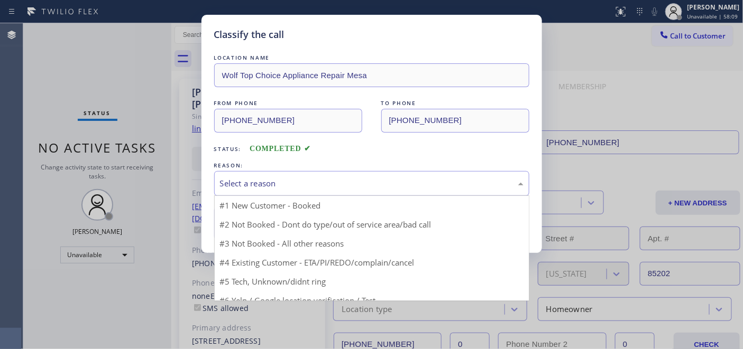
click at [349, 175] on div "Select a reason" at bounding box center [371, 183] width 315 height 25
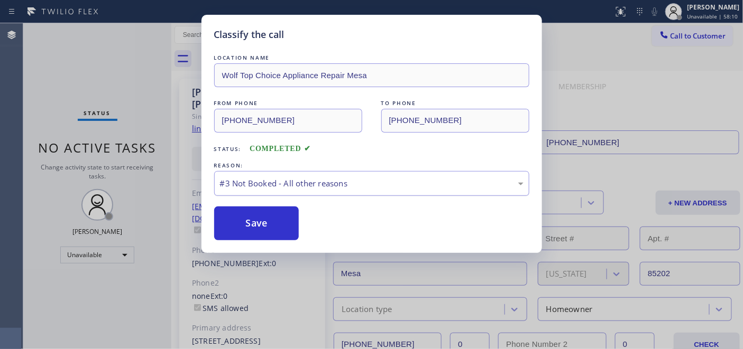
click at [305, 194] on div "#3 Not Booked - All other reasons" at bounding box center [371, 183] width 315 height 25
click at [260, 224] on button "Save" at bounding box center [256, 224] width 85 height 34
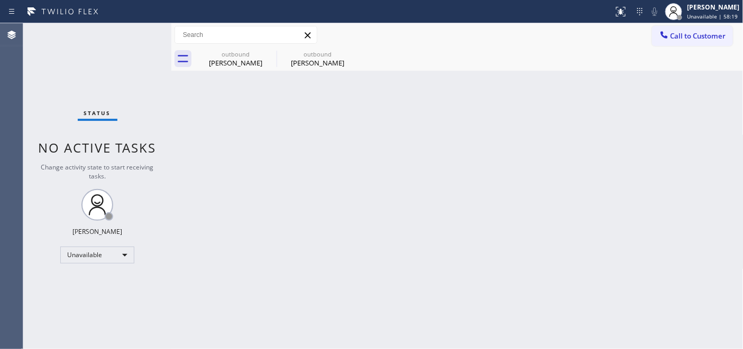
click at [658, 47] on div "outbound [PERSON_NAME] outbound [PERSON_NAME]" at bounding box center [469, 59] width 549 height 24
click at [665, 34] on icon at bounding box center [664, 35] width 11 height 11
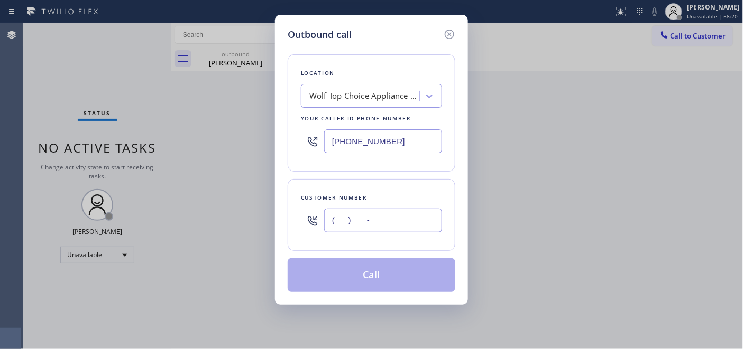
drag, startPoint x: 401, startPoint y: 214, endPoint x: 324, endPoint y: 201, distance: 77.8
click at [304, 214] on div "(___) ___-____" at bounding box center [371, 221] width 141 height 34
paste input "301) 653-7730"
type input "[PHONE_NUMBER]"
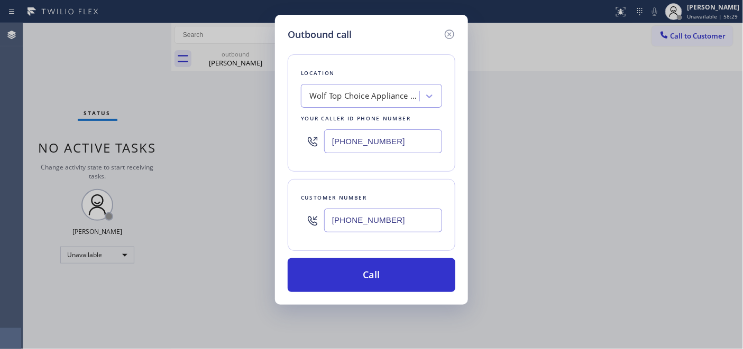
drag, startPoint x: 407, startPoint y: 142, endPoint x: 280, endPoint y: 140, distance: 126.9
click at [294, 140] on div "Location Wolf Top Choice Appliance Repair [GEOGRAPHIC_DATA] Your caller id phon…" at bounding box center [372, 112] width 168 height 117
paste input "877) 684-1061"
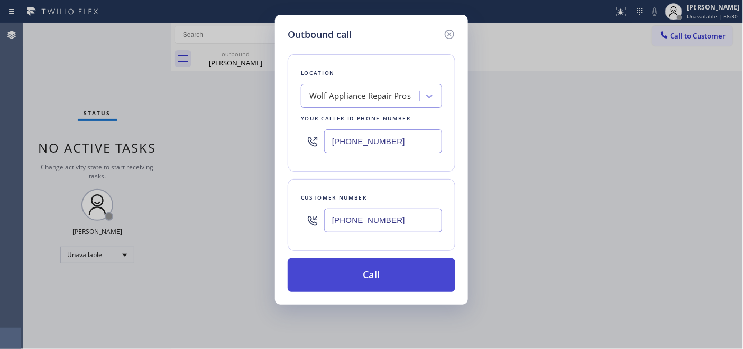
type input "[PHONE_NUMBER]"
click at [378, 267] on button "Call" at bounding box center [372, 275] width 168 height 34
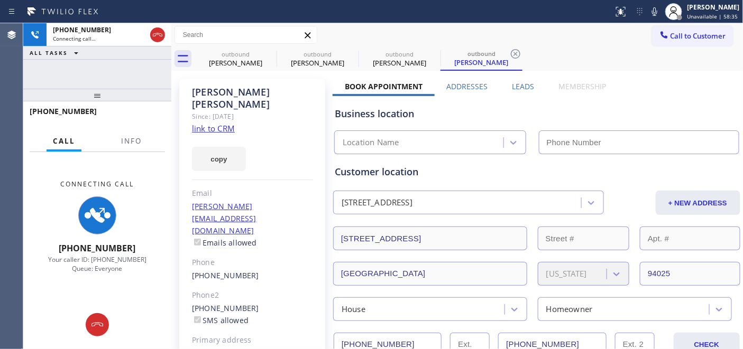
type input "[PHONE_NUMBER]"
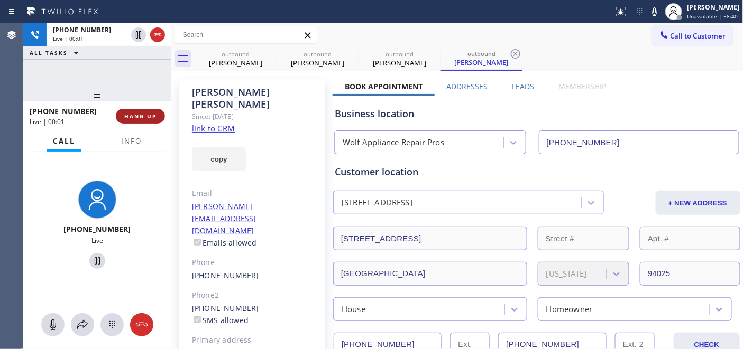
click at [146, 113] on span "HANG UP" at bounding box center [140, 116] width 32 height 7
drag, startPoint x: 147, startPoint y: 93, endPoint x: 149, endPoint y: 61, distance: 31.8
click at [149, 61] on div "[PHONE_NUMBER] Live | 00:02 ALL TASKS ALL TASKS ACTIVE TASKS TASKS IN WRAP UP […" at bounding box center [97, 186] width 148 height 326
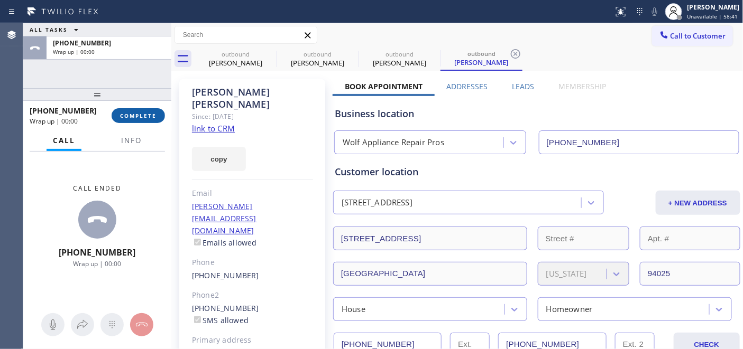
click at [145, 113] on span "COMPLETE" at bounding box center [138, 115] width 36 height 7
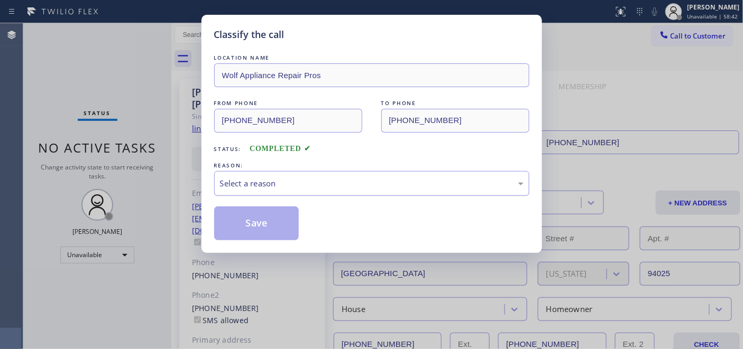
click at [304, 176] on div "Select a reason" at bounding box center [371, 183] width 315 height 25
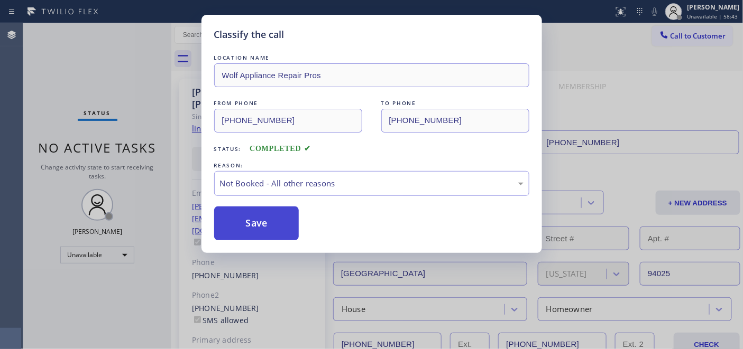
click at [258, 227] on button "Save" at bounding box center [256, 224] width 85 height 34
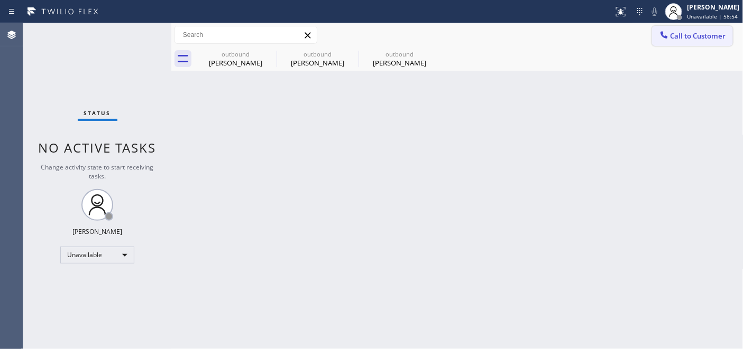
click at [686, 32] on span "Call to Customer" at bounding box center [698, 36] width 56 height 10
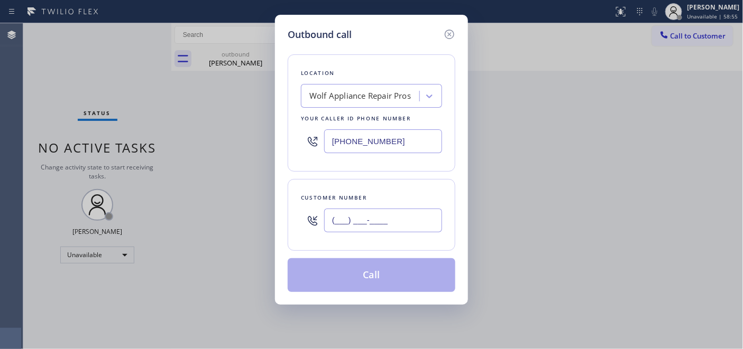
drag, startPoint x: 390, startPoint y: 209, endPoint x: 377, endPoint y: 214, distance: 13.3
click at [373, 214] on input "(___) ___-____" at bounding box center [383, 221] width 118 height 24
click at [393, 225] on input "(___) ___-____" at bounding box center [383, 221] width 118 height 24
paste input "text"
drag, startPoint x: 346, startPoint y: 221, endPoint x: 299, endPoint y: 221, distance: 47.0
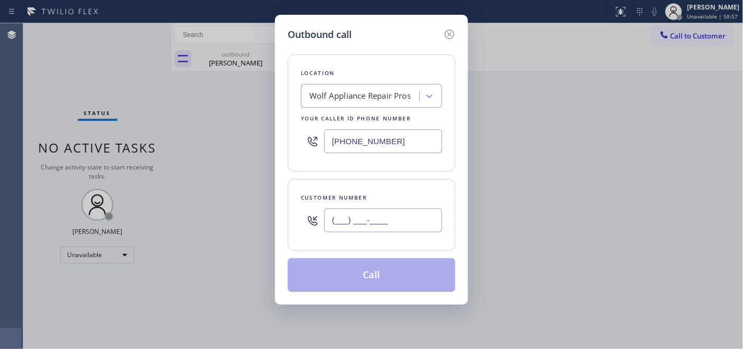
click at [276, 224] on div "Outbound call Location Wolf Appliance Repair Pros Your caller id phone number […" at bounding box center [371, 160] width 193 height 290
paste input "562) 318-6891"
type input "[PHONE_NUMBER]"
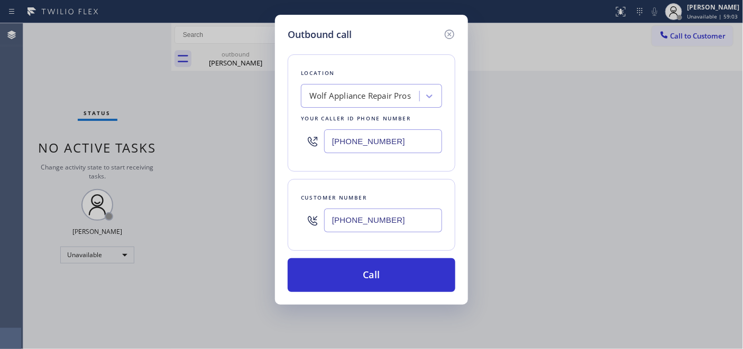
drag, startPoint x: 325, startPoint y: 147, endPoint x: 276, endPoint y: 149, distance: 48.1
click at [282, 147] on div "Outbound call Location Wolf Appliance Repair Pros Your caller id phone number […" at bounding box center [371, 160] width 193 height 290
paste input "55) 731-4952"
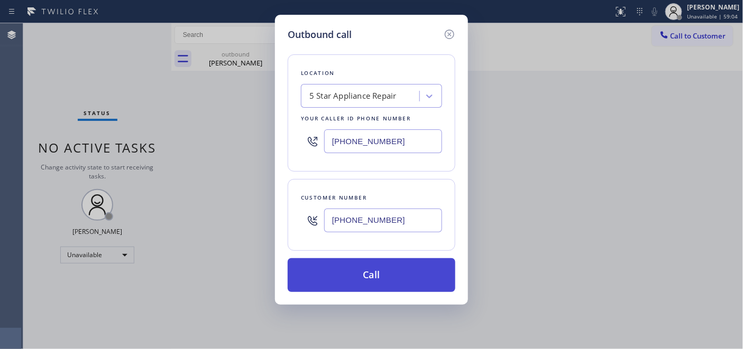
type input "[PHONE_NUMBER]"
click at [400, 266] on button "Call" at bounding box center [372, 275] width 168 height 34
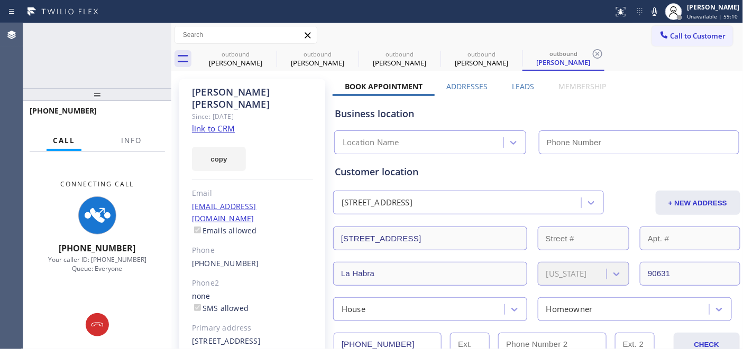
type input "[PHONE_NUMBER]"
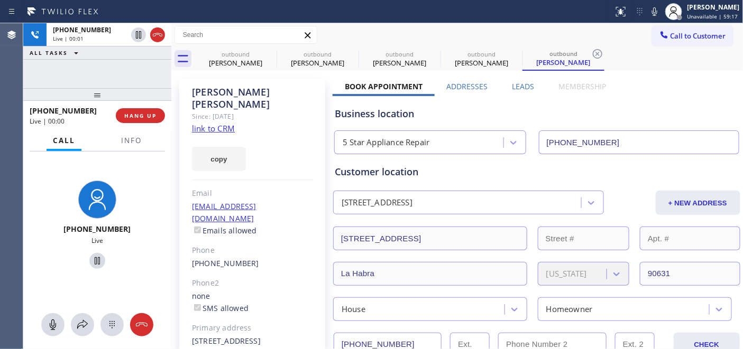
click at [147, 104] on div "[PHONE_NUMBER] Live | 00:00 HANG UP" at bounding box center [97, 115] width 135 height 27
click at [143, 113] on span "HANG UP" at bounding box center [140, 115] width 32 height 7
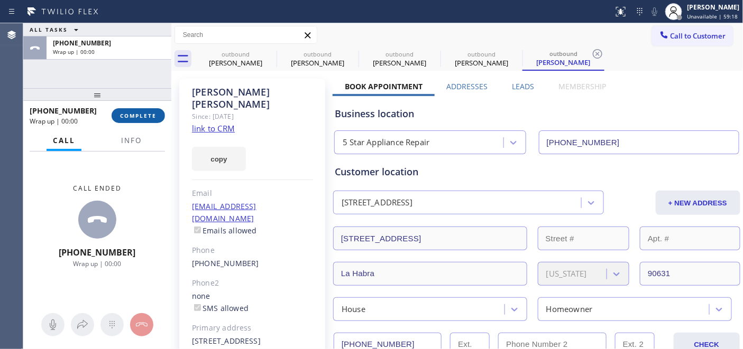
click at [143, 113] on span "COMPLETE" at bounding box center [138, 115] width 36 height 7
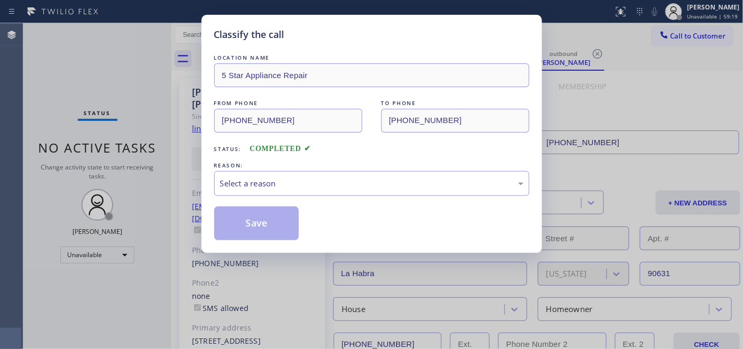
click at [437, 170] on div "REASON:" at bounding box center [371, 165] width 315 height 11
click at [333, 184] on div "Select a reason" at bounding box center [371, 184] width 303 height 12
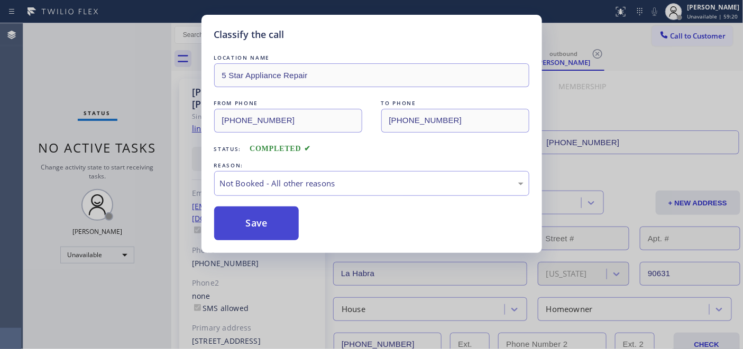
click at [278, 218] on button "Save" at bounding box center [256, 224] width 85 height 34
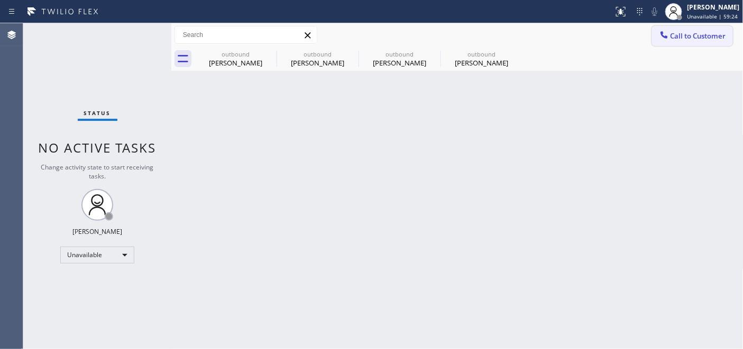
click at [686, 34] on span "Call to Customer" at bounding box center [698, 36] width 56 height 10
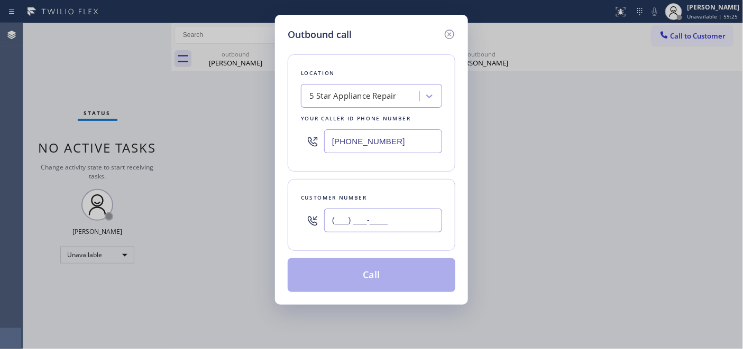
drag, startPoint x: 402, startPoint y: 217, endPoint x: 271, endPoint y: 207, distance: 131.4
click at [292, 217] on div "Customer number (___) ___-____" at bounding box center [372, 215] width 168 height 72
paste input "805) 484-4151"
type input "[PHONE_NUMBER]"
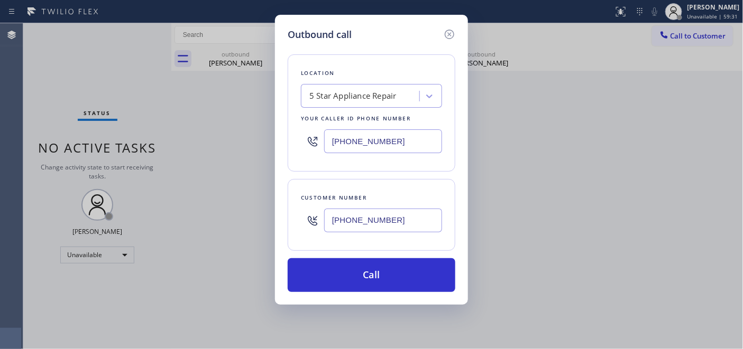
drag, startPoint x: 411, startPoint y: 140, endPoint x: 222, endPoint y: 122, distance: 190.1
click at [242, 122] on div "Outbound call Location 5 Star Appliance Repair Your caller id phone number [PHO…" at bounding box center [371, 174] width 743 height 349
paste input "text"
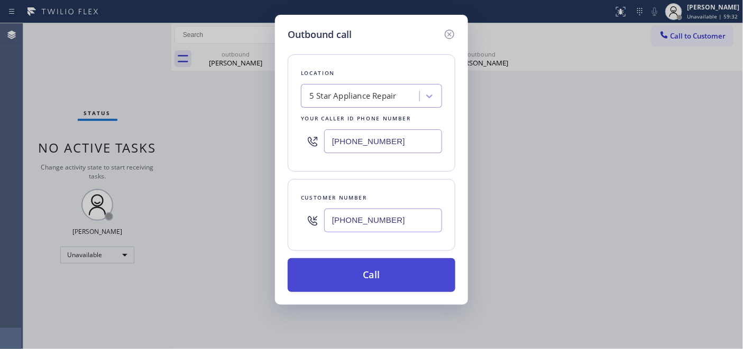
type input "[PHONE_NUMBER]"
click at [400, 281] on button "Call" at bounding box center [372, 275] width 168 height 34
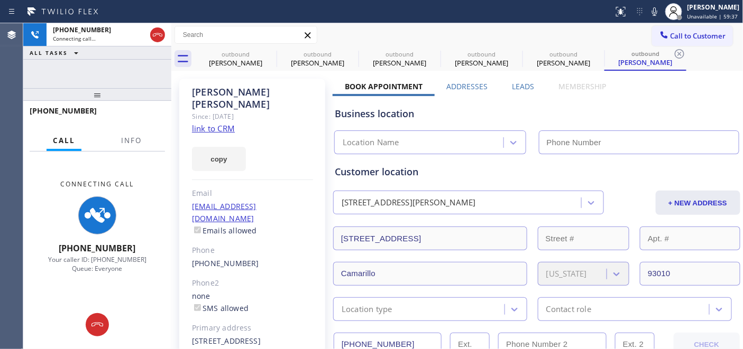
type input "[PHONE_NUMBER]"
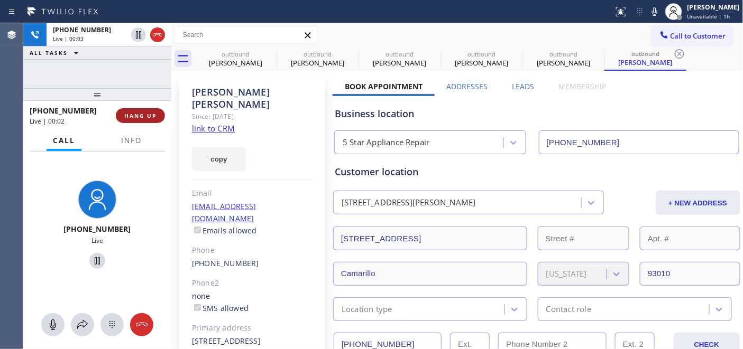
click at [140, 111] on button "HANG UP" at bounding box center [140, 115] width 49 height 15
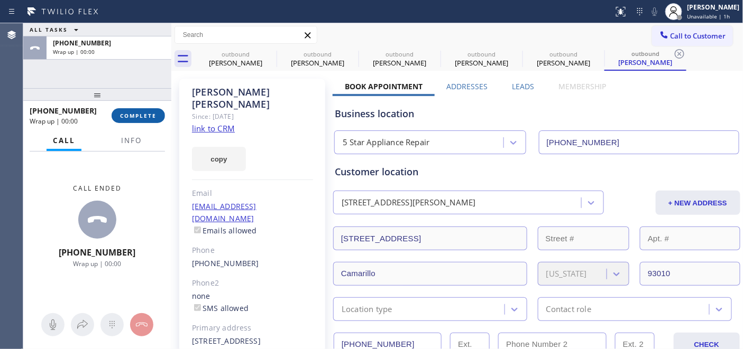
click at [140, 111] on button "COMPLETE" at bounding box center [138, 115] width 53 height 15
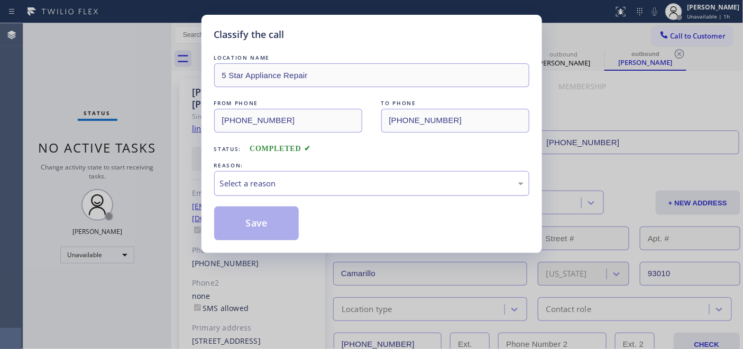
click at [383, 178] on div "Select a reason" at bounding box center [371, 184] width 303 height 12
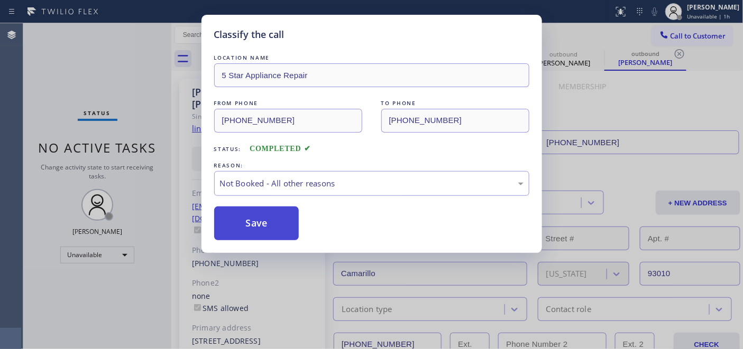
click at [263, 224] on button "Save" at bounding box center [256, 224] width 85 height 34
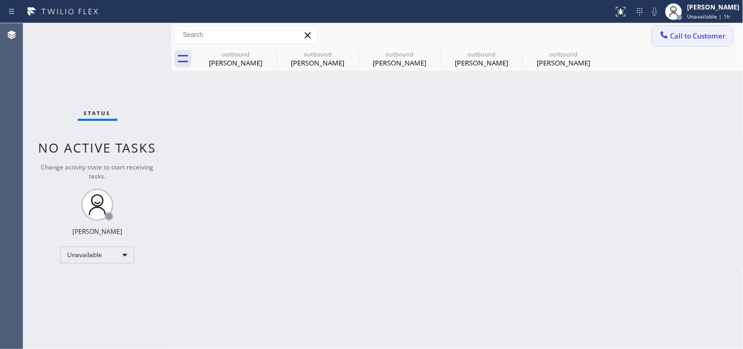
click at [692, 38] on span "Call to Customer" at bounding box center [698, 36] width 56 height 10
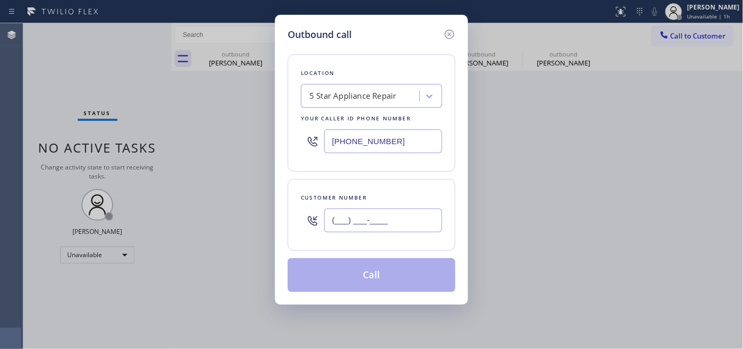
click at [369, 220] on input "(___) ___-____" at bounding box center [383, 221] width 118 height 24
paste input "915) 490-1097"
type input "[PHONE_NUMBER]"
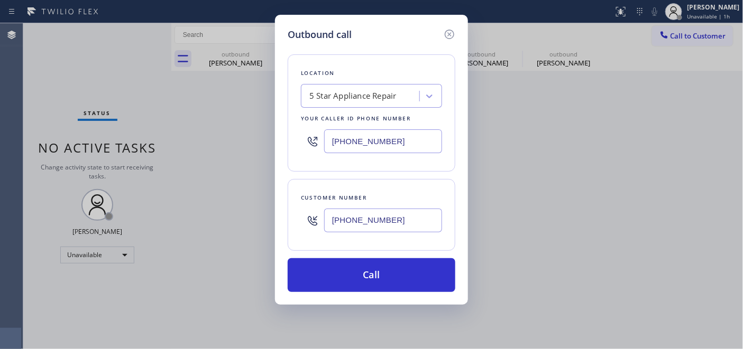
drag, startPoint x: 399, startPoint y: 144, endPoint x: 283, endPoint y: 142, distance: 115.3
click at [256, 125] on div "Outbound call Location 5 Star Appliance Repair Your caller id phone number [PHO…" at bounding box center [371, 174] width 743 height 349
paste input "720) 597-8984"
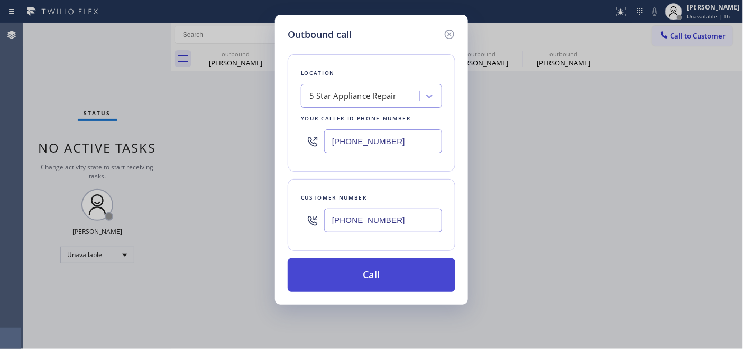
type input "[PHONE_NUMBER]"
click at [403, 275] on button "Call" at bounding box center [372, 275] width 168 height 34
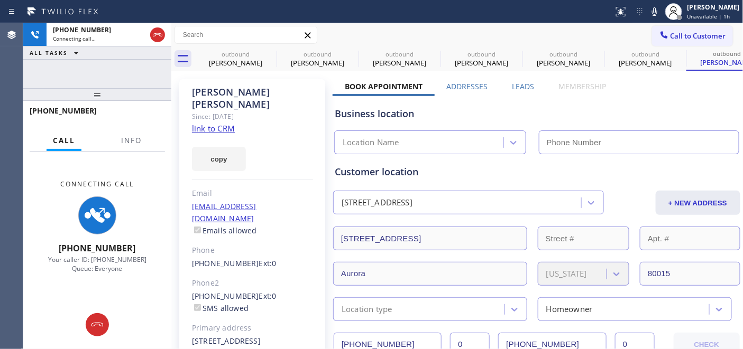
type input "[PHONE_NUMBER]"
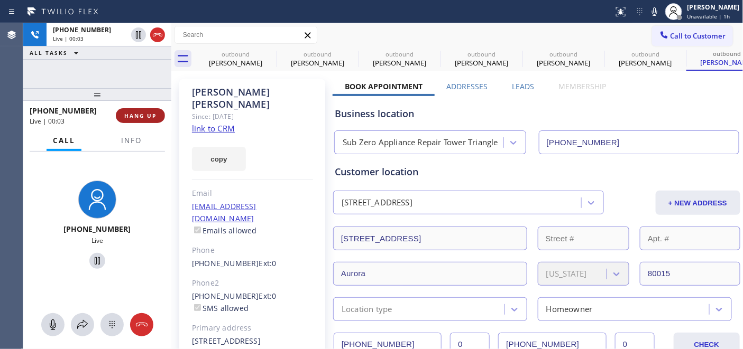
click at [150, 118] on span "HANG UP" at bounding box center [140, 115] width 32 height 7
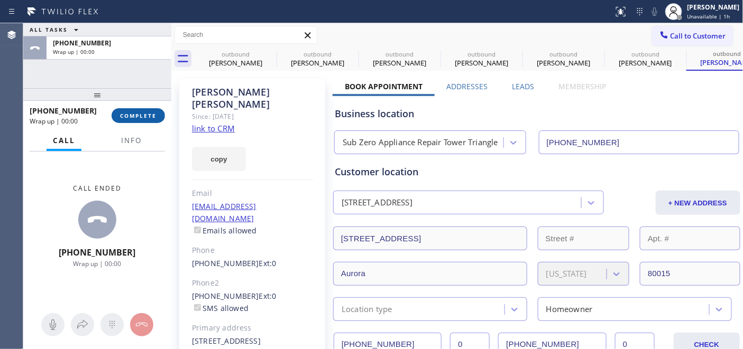
click at [150, 118] on span "COMPLETE" at bounding box center [138, 115] width 36 height 7
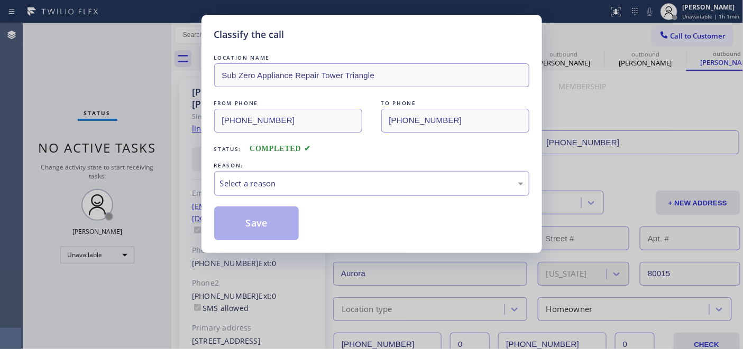
click at [281, 170] on div "REASON:" at bounding box center [371, 165] width 315 height 11
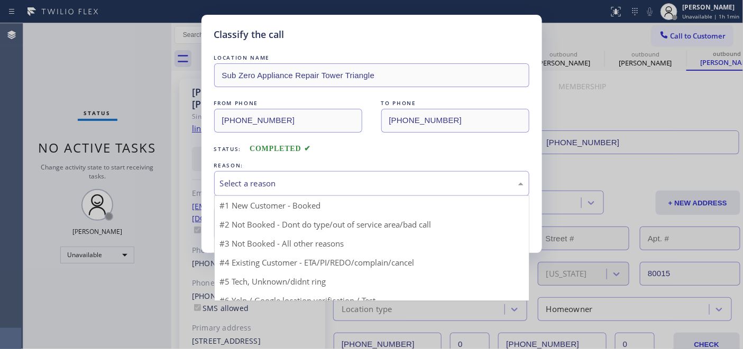
click at [278, 179] on div "Select a reason" at bounding box center [371, 184] width 303 height 12
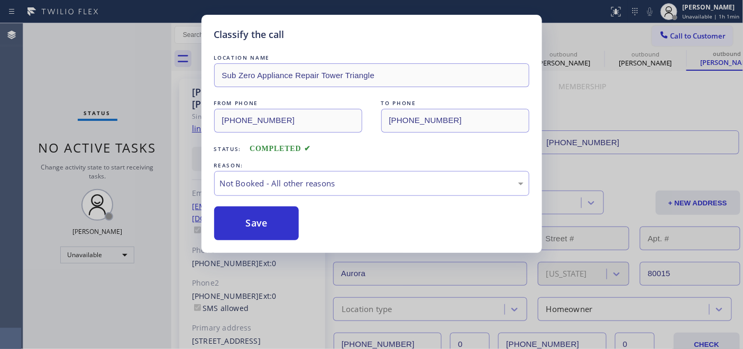
click at [284, 226] on button "Save" at bounding box center [256, 224] width 85 height 34
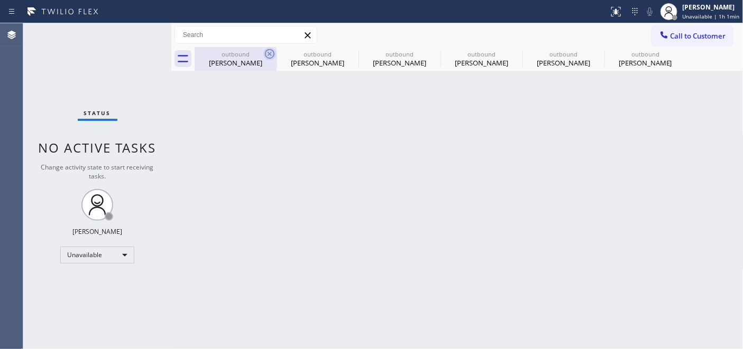
click at [268, 54] on icon at bounding box center [270, 54] width 10 height 10
click at [0, 0] on icon at bounding box center [0, 0] width 0 height 0
type input "[PHONE_NUMBER]"
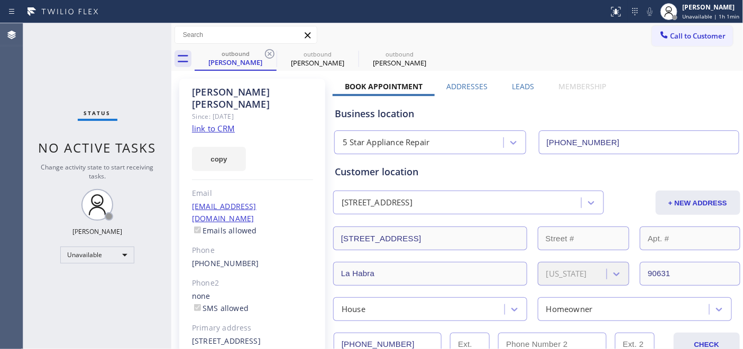
click at [268, 54] on icon at bounding box center [270, 54] width 10 height 10
type input "[PHONE_NUMBER]"
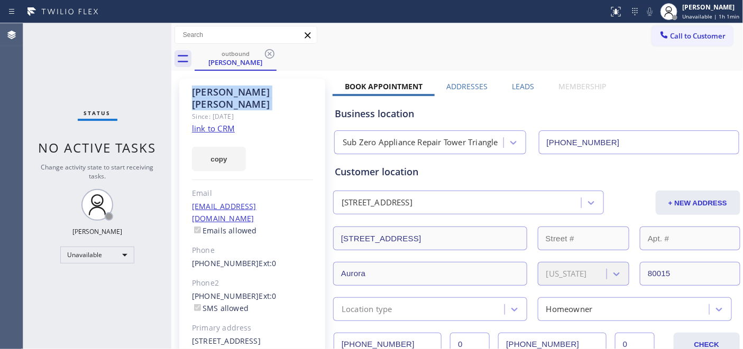
click at [268, 54] on icon at bounding box center [270, 54] width 10 height 10
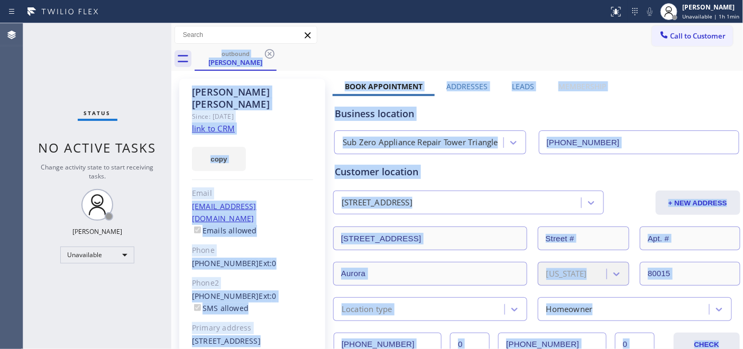
click at [268, 54] on div "outbound [PERSON_NAME]" at bounding box center [469, 59] width 549 height 24
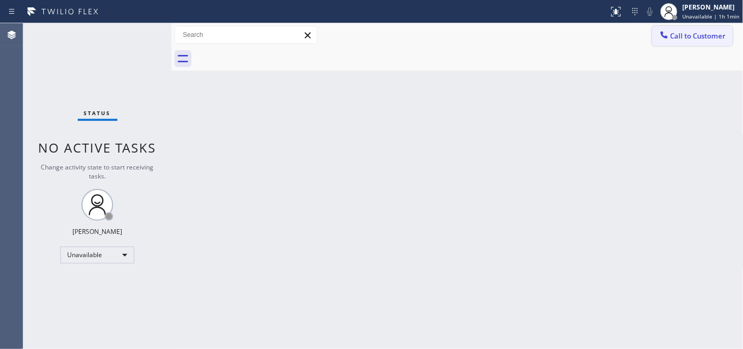
click at [672, 34] on span "Call to Customer" at bounding box center [698, 36] width 56 height 10
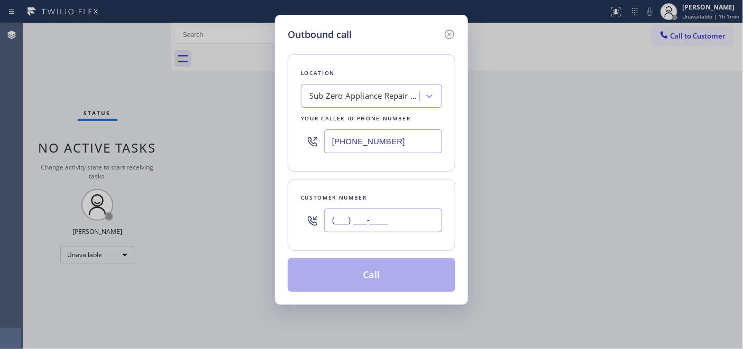
drag, startPoint x: 382, startPoint y: 235, endPoint x: 312, endPoint y: 223, distance: 71.3
click at [345, 236] on div "(___) ___-____" at bounding box center [383, 221] width 118 height 34
paste input "3) 123-1801"
drag, startPoint x: 399, startPoint y: 217, endPoint x: 275, endPoint y: 202, distance: 124.5
click at [288, 210] on div "Customer number (__3) 123-1801" at bounding box center [372, 215] width 168 height 72
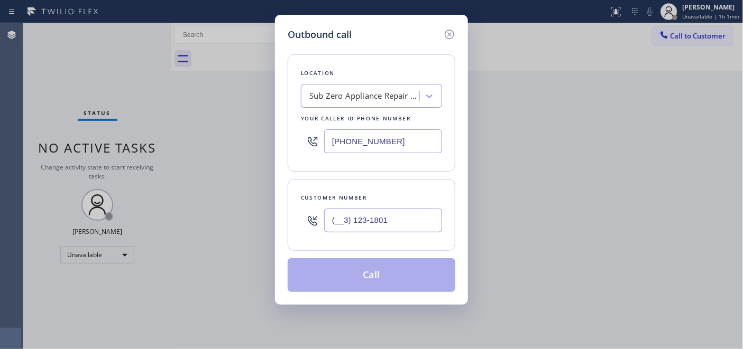
paste input "312) 318-0160"
type input "(312) 318-0160"
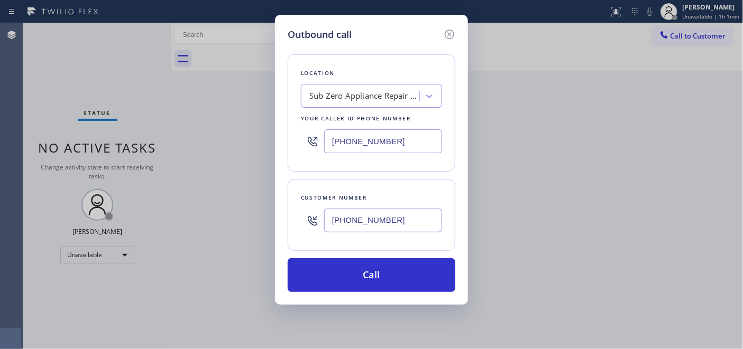
drag, startPoint x: 380, startPoint y: 133, endPoint x: 228, endPoint y: 133, distance: 151.2
click at [226, 133] on div "Outbound call Location Sub Zero Appliance Repair Tower Triangle Your caller id …" at bounding box center [371, 174] width 743 height 349
drag, startPoint x: 413, startPoint y: 146, endPoint x: 294, endPoint y: 142, distance: 119.5
click at [302, 142] on div "[PHONE_NUMBER]" at bounding box center [371, 141] width 141 height 34
paste input "602) 755-6398"
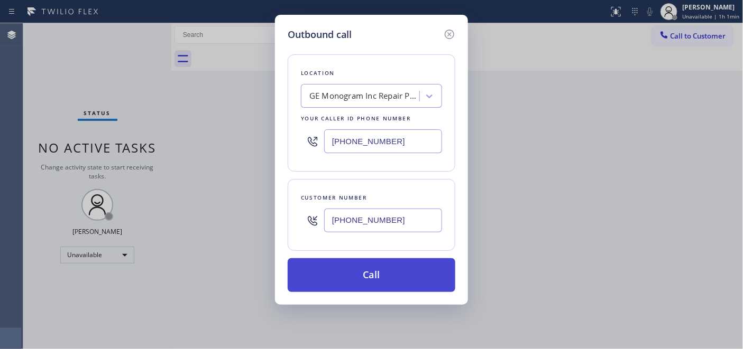
type input "[PHONE_NUMBER]"
click at [405, 268] on button "Call" at bounding box center [372, 275] width 168 height 34
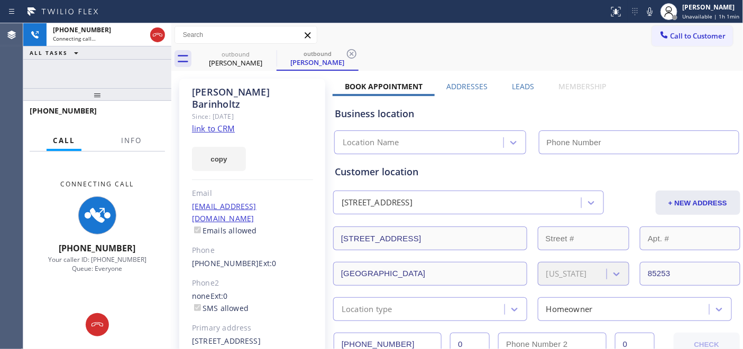
type input "[PHONE_NUMBER]"
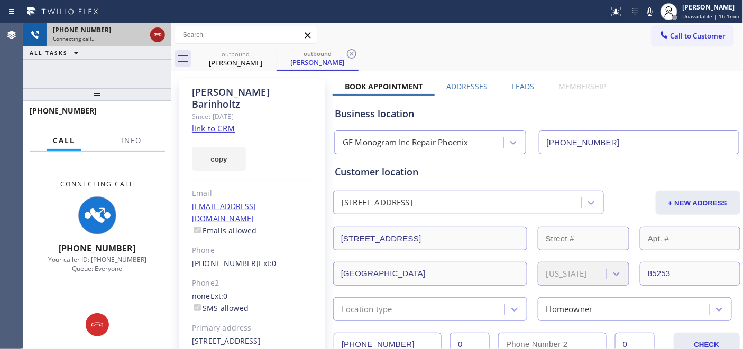
click at [157, 31] on icon at bounding box center [157, 35] width 13 height 13
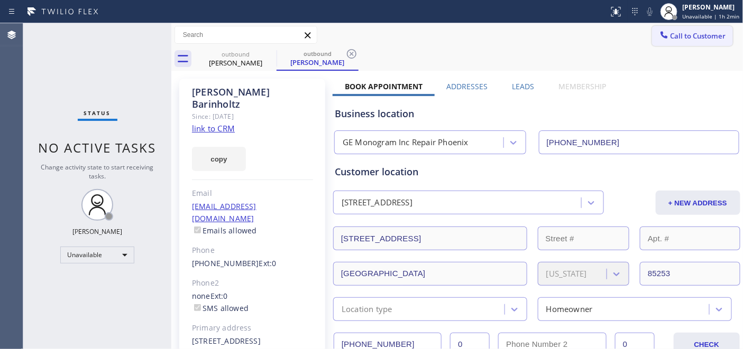
click at [670, 37] on span "Call to Customer" at bounding box center [698, 36] width 56 height 10
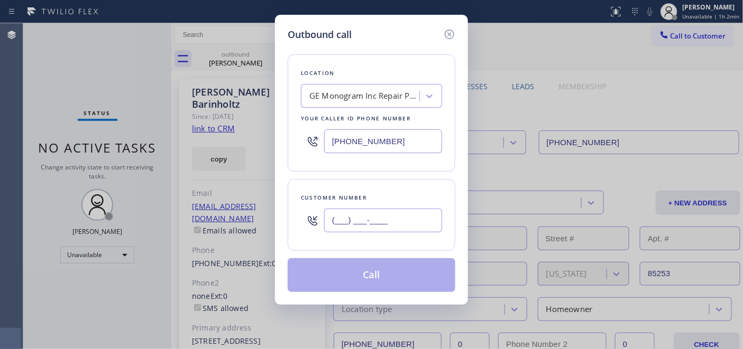
drag, startPoint x: 406, startPoint y: 217, endPoint x: 383, endPoint y: 220, distance: 23.5
click at [392, 220] on input "(___) ___-____" at bounding box center [383, 221] width 118 height 24
paste input "text"
click at [332, 223] on input "(___) ___-____" at bounding box center [383, 221] width 118 height 24
paste input "312) 318-0160"
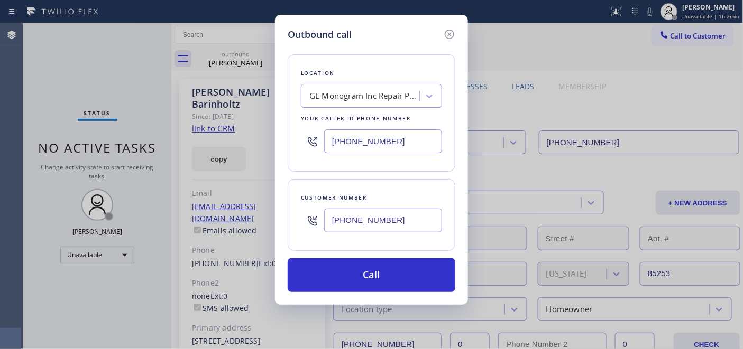
drag, startPoint x: 400, startPoint y: 217, endPoint x: 296, endPoint y: 224, distance: 104.4
click at [296, 224] on div "Customer number (312) 318-0160" at bounding box center [372, 215] width 168 height 72
paste input "480) 797-1951"
type input "(480) 797-1951"
drag, startPoint x: 398, startPoint y: 141, endPoint x: 292, endPoint y: 127, distance: 106.7
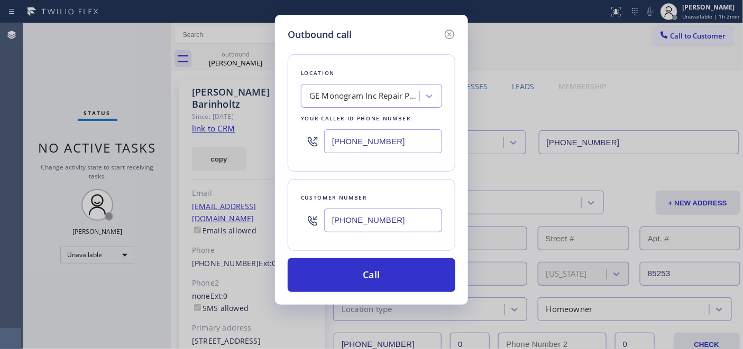
click at [302, 127] on div "[PHONE_NUMBER]" at bounding box center [371, 141] width 141 height 34
paste input "017"
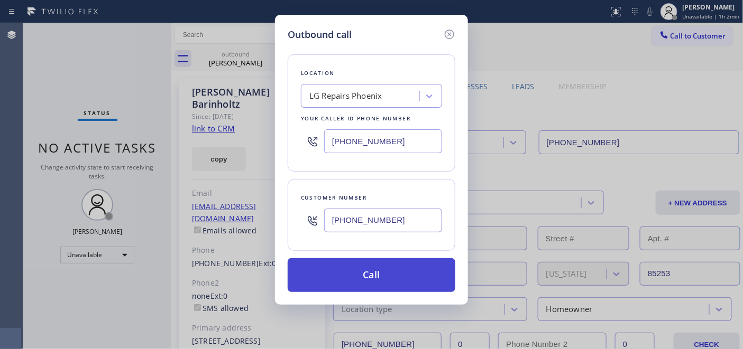
type input "(602) 755-6017"
click at [418, 265] on button "Call" at bounding box center [372, 275] width 168 height 34
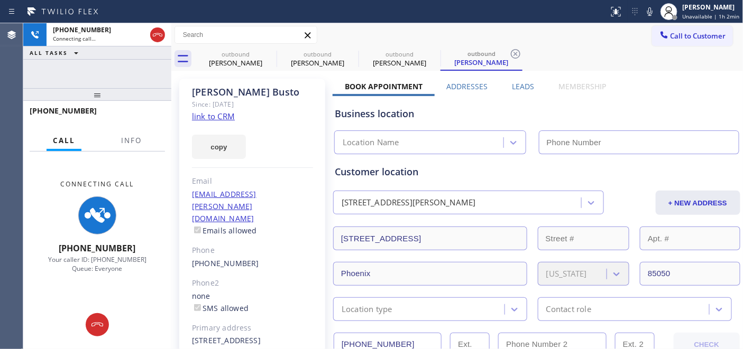
type input "(602) 755-6017"
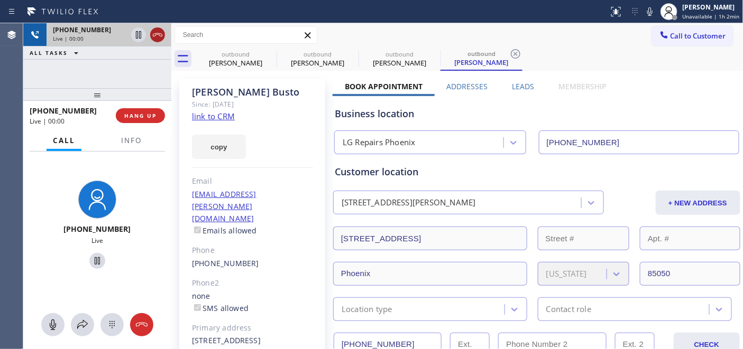
click at [154, 38] on icon at bounding box center [157, 35] width 13 height 13
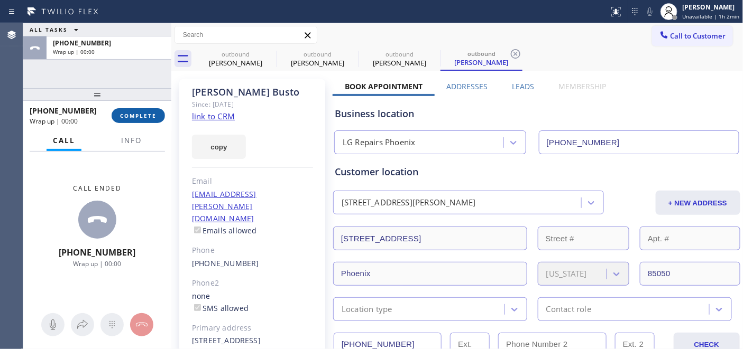
click at [147, 117] on span "COMPLETE" at bounding box center [138, 115] width 36 height 7
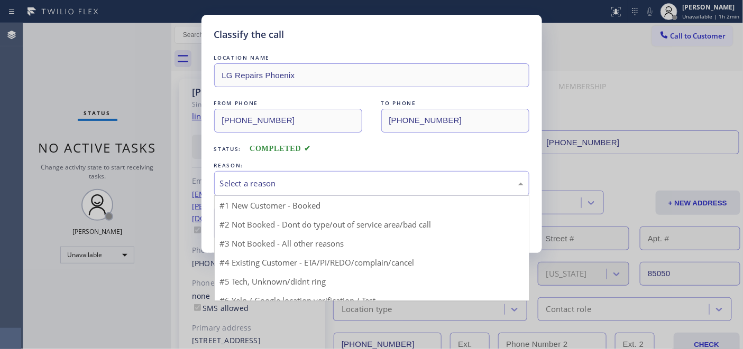
click at [271, 193] on div "Select a reason" at bounding box center [371, 183] width 315 height 25
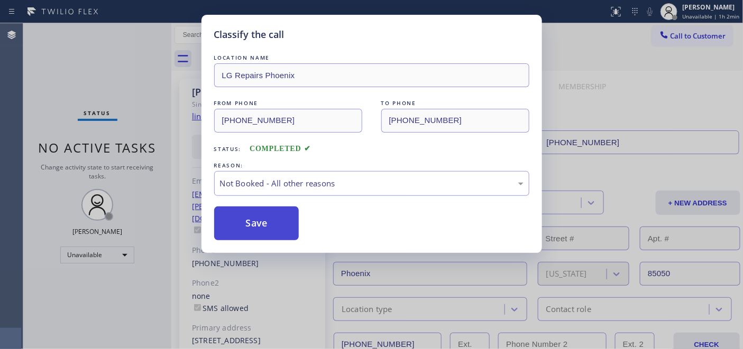
click at [266, 225] on button "Save" at bounding box center [256, 224] width 85 height 34
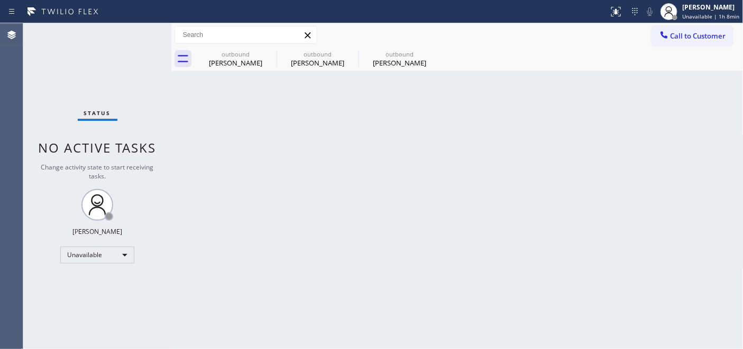
click at [531, 100] on div "Back to Dashboard Change Sender ID Customers Technicians Select a contact Outbo…" at bounding box center [457, 186] width 572 height 326
click at [716, 9] on div "[PERSON_NAME]" at bounding box center [710, 7] width 57 height 9
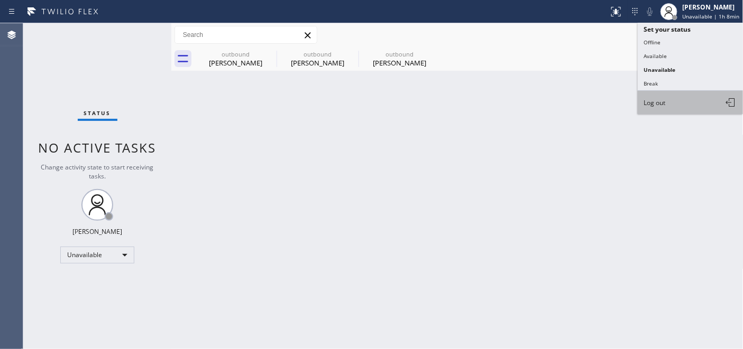
click at [675, 105] on button "Log out" at bounding box center [691, 102] width 106 height 23
